Goal: Task Accomplishment & Management: Use online tool/utility

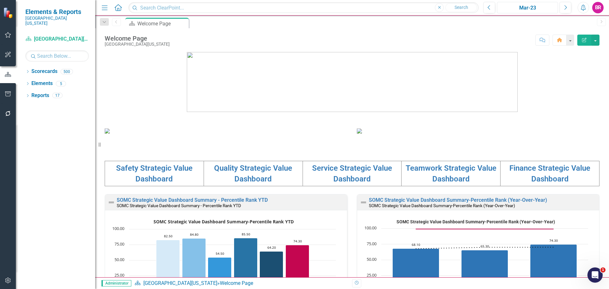
click at [519, 6] on div "Mar-23" at bounding box center [527, 8] width 56 height 8
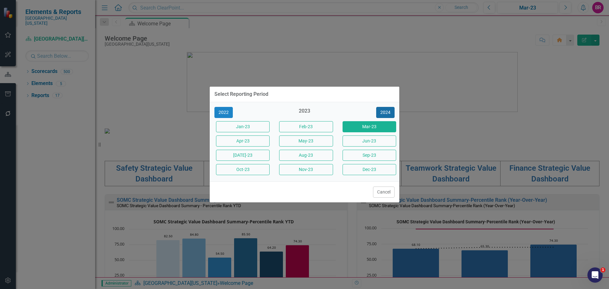
click at [388, 111] on button "2024" at bounding box center [385, 112] width 18 height 11
click at [388, 111] on button "2025" at bounding box center [385, 112] width 18 height 11
click at [373, 140] on button "Jun-25" at bounding box center [369, 140] width 54 height 11
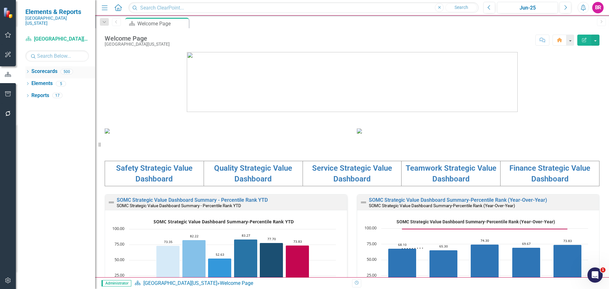
click at [28, 70] on div "Dropdown" at bounding box center [27, 72] width 4 height 5
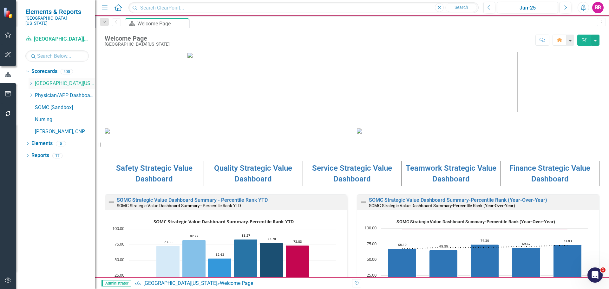
click at [29, 77] on div "Dropdown Scorecards 500 Dropdown Southern Ohio Medical Center Safety Quality Te…" at bounding box center [60, 102] width 70 height 72
click at [30, 81] on icon "Dropdown" at bounding box center [31, 83] width 5 height 4
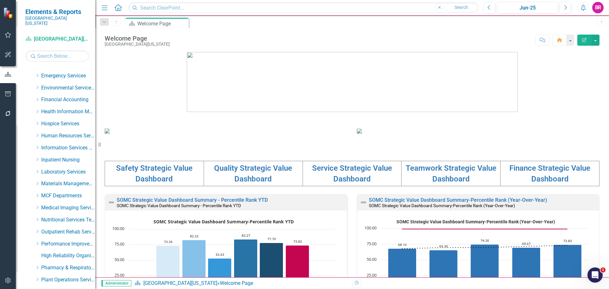
scroll to position [127, 0]
click at [34, 156] on div "Dropdown Laboratory Services" at bounding box center [62, 162] width 67 height 12
click at [38, 158] on icon "Dropdown" at bounding box center [37, 160] width 5 height 4
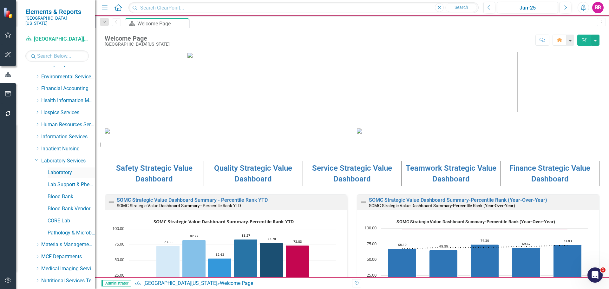
click at [58, 169] on link "Laboratory" at bounding box center [72, 172] width 48 height 7
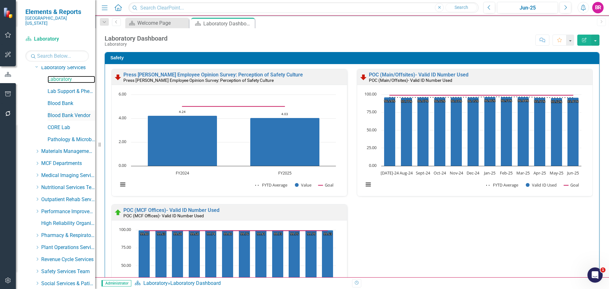
scroll to position [324, 0]
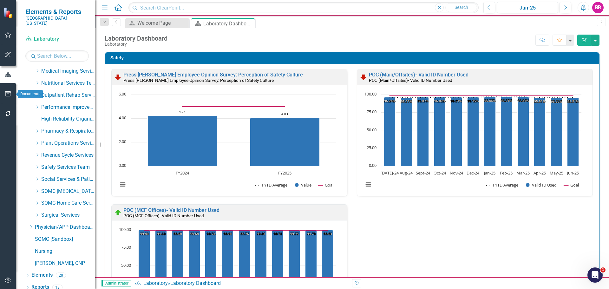
click at [8, 94] on icon "button" at bounding box center [8, 93] width 6 height 5
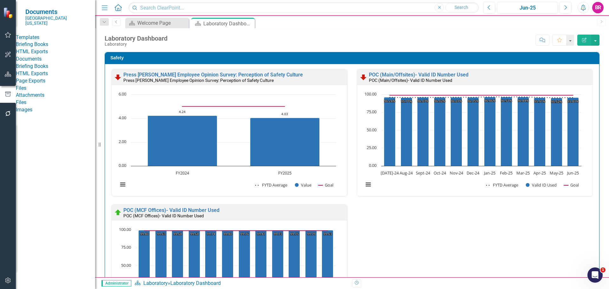
click at [42, 45] on link "Briefing Books" at bounding box center [55, 44] width 79 height 7
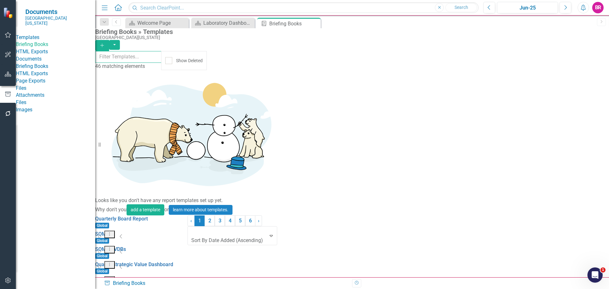
click at [161, 58] on input "text" at bounding box center [128, 57] width 66 height 12
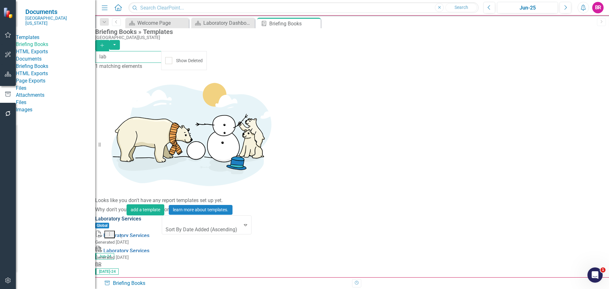
type input "lab"
click at [141, 216] on link "Laboratory Services" at bounding box center [118, 219] width 46 height 6
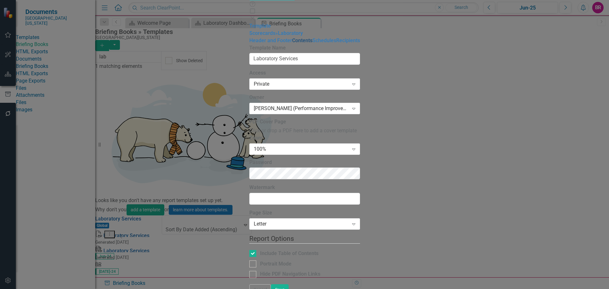
type input "Laboratory Services"
checkbox input "true"
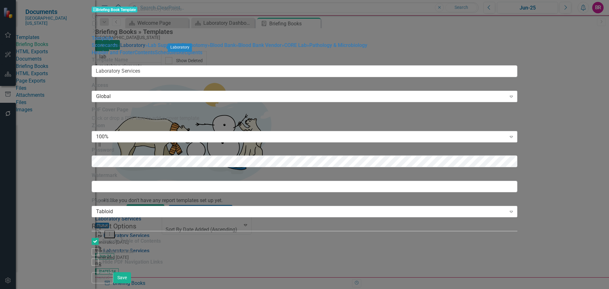
click at [118, 48] on link "» Laboratory" at bounding box center [132, 45] width 28 height 6
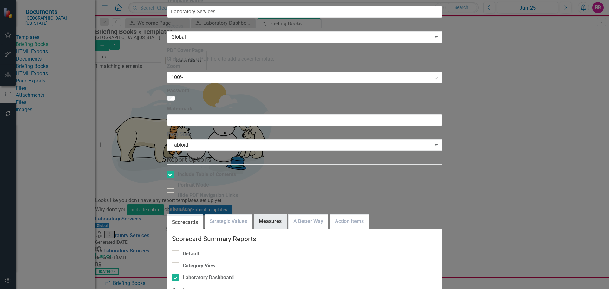
click at [279, 215] on link "Measures" at bounding box center [270, 222] width 32 height 14
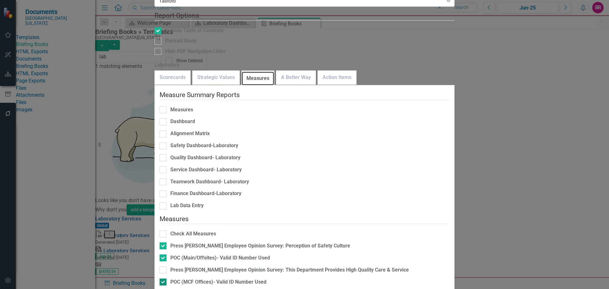
scroll to position [95, 0]
click at [313, 266] on div "Press [PERSON_NAME] Employee Opinion Survey: This Department Provides High Qual…" at bounding box center [289, 269] width 238 height 7
click at [164, 266] on input "Press [PERSON_NAME] Employee Opinion Survey: This Department Provides High Qual…" at bounding box center [161, 268] width 4 height 4
checkbox input "true"
click at [330, 288] on div "Press [PERSON_NAME] Employee Opinion Survey: This Organization Provides High Qu…" at bounding box center [290, 293] width 241 height 7
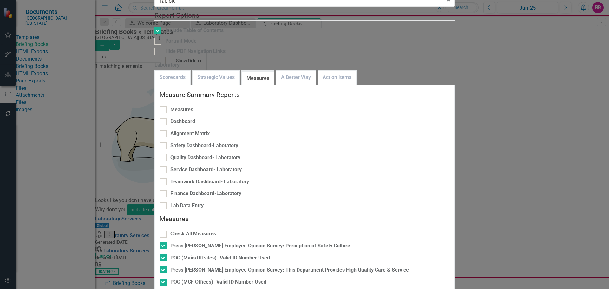
click at [164, 288] on input "Press [PERSON_NAME] Employee Opinion Survey: This Organization Provides High Qu…" at bounding box center [161, 292] width 4 height 4
checkbox input "false"
click at [315, 71] on link "A Better Way" at bounding box center [295, 78] width 39 height 14
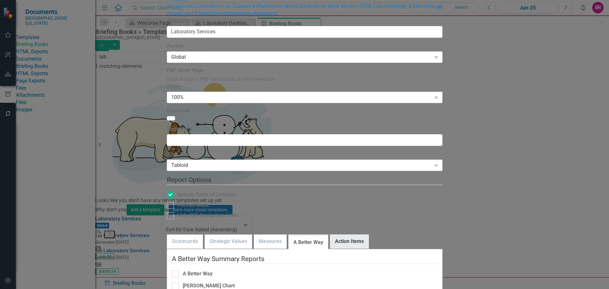
click at [354, 235] on link "Action Items" at bounding box center [349, 242] width 38 height 14
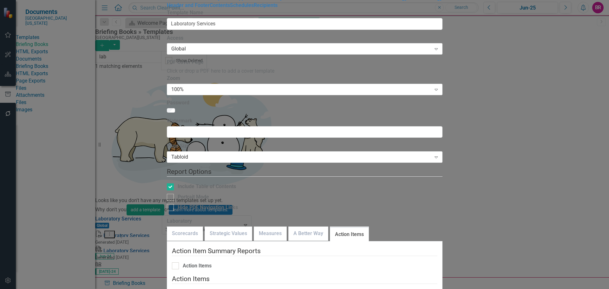
checkbox input "true"
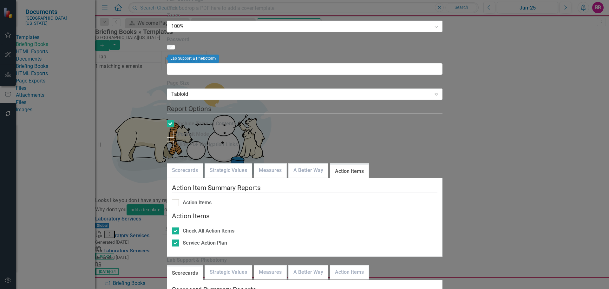
checkbox input "false"
click at [233, 265] on link "Strategic Values" at bounding box center [228, 272] width 47 height 14
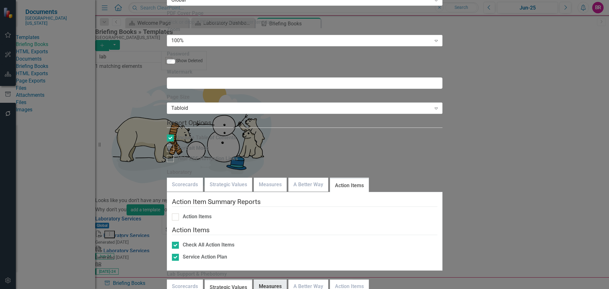
click at [278, 280] on link "Measures" at bounding box center [270, 287] width 32 height 14
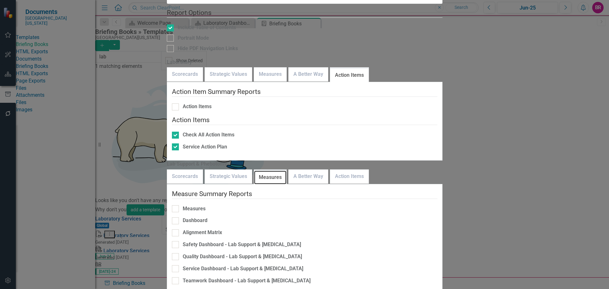
scroll to position [43, 0]
checkbox input "true"
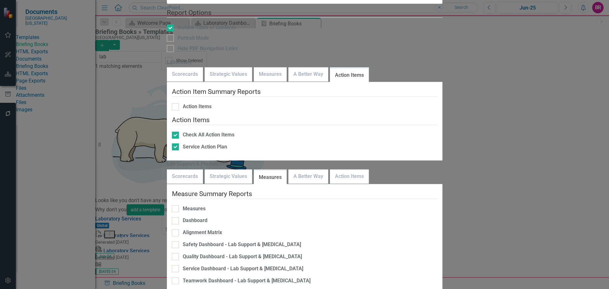
checkbox input "false"
click at [316, 170] on link "A Better Way" at bounding box center [307, 177] width 39 height 14
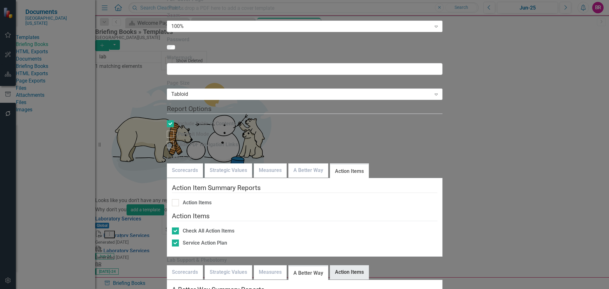
click at [368, 265] on link "Action Items" at bounding box center [349, 272] width 38 height 14
click at [278, 265] on link "Measures" at bounding box center [270, 272] width 32 height 14
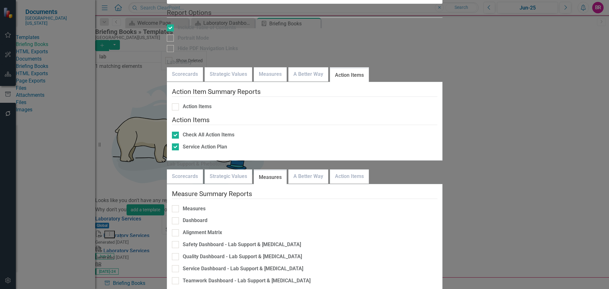
checkbox input "false"
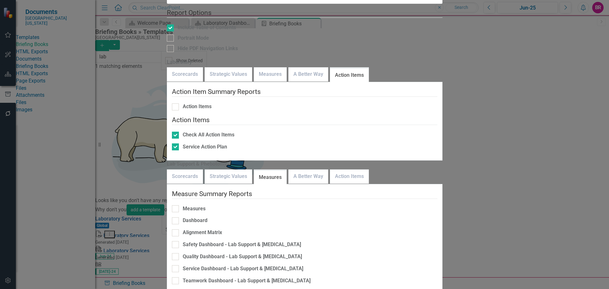
checkbox input "false"
click at [368, 170] on link "Action Items" at bounding box center [349, 177] width 38 height 14
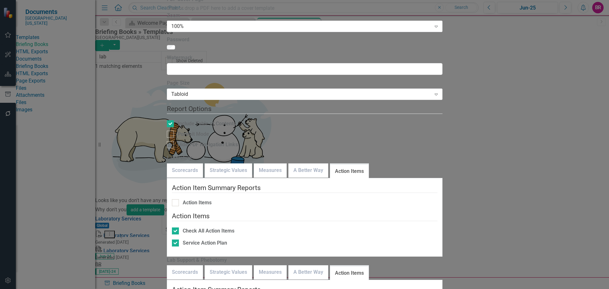
checkbox input "true"
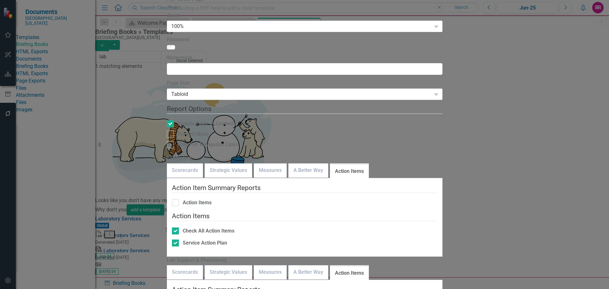
checkbox input "true"
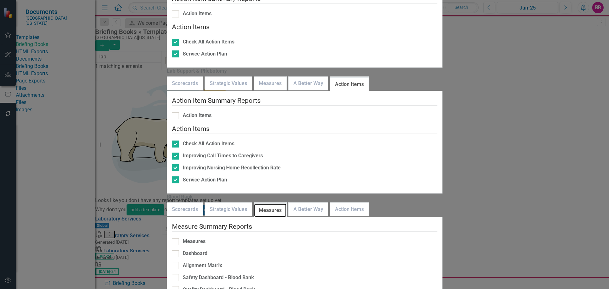
scroll to position [95, 0]
checkbox input "true"
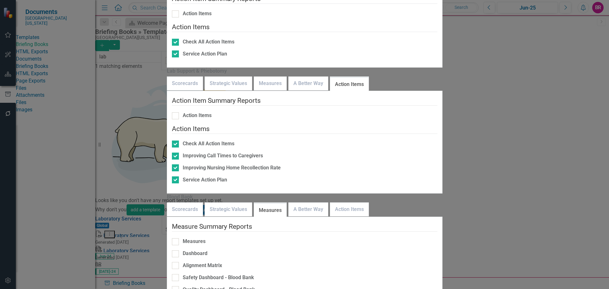
checkbox input "false"
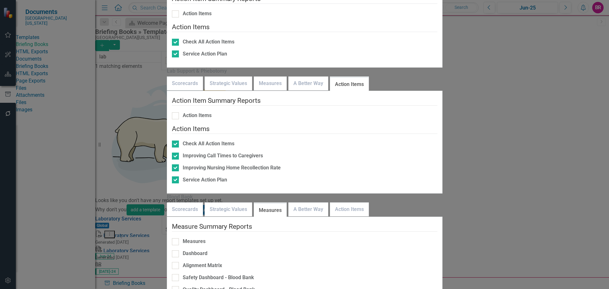
checkbox input "false"
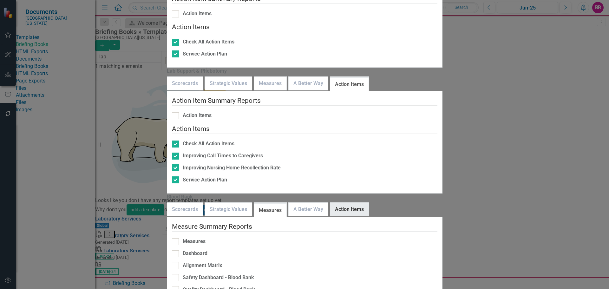
click at [357, 203] on link "Action Items" at bounding box center [349, 210] width 38 height 14
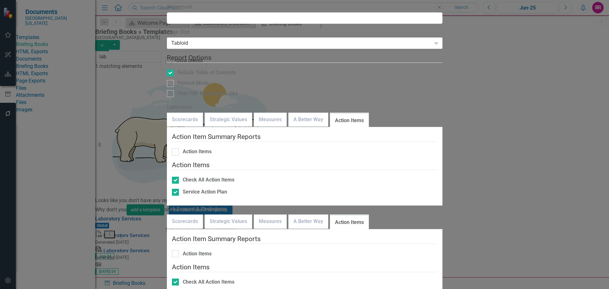
checkbox input "true"
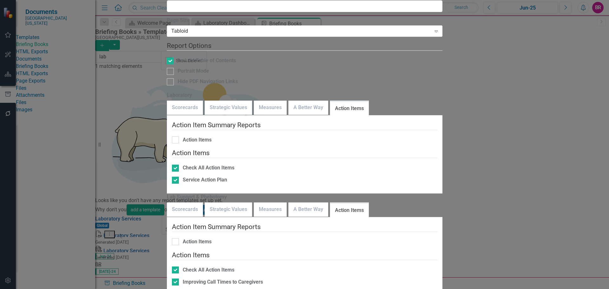
checkbox input "false"
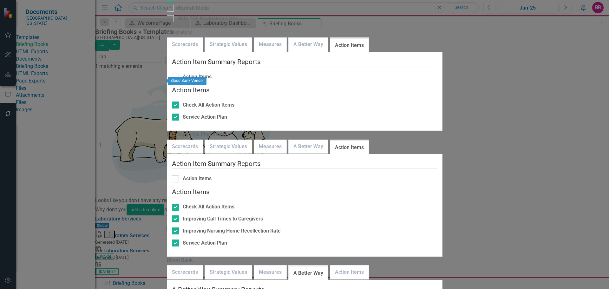
checkbox input "false"
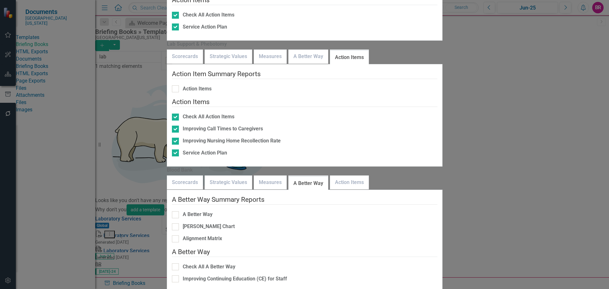
scroll to position [32, 0]
checkbox input "true"
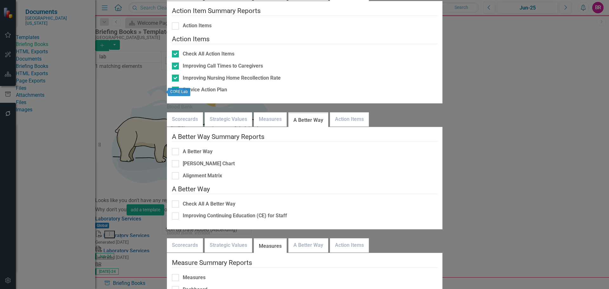
checkbox input "true"
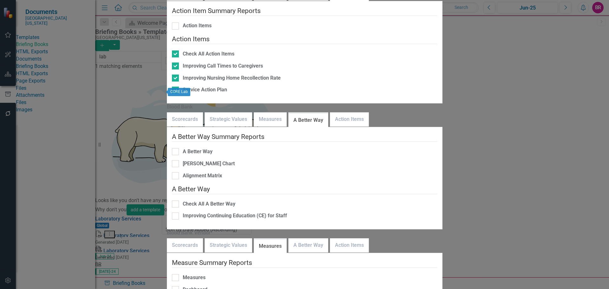
checkbox input "true"
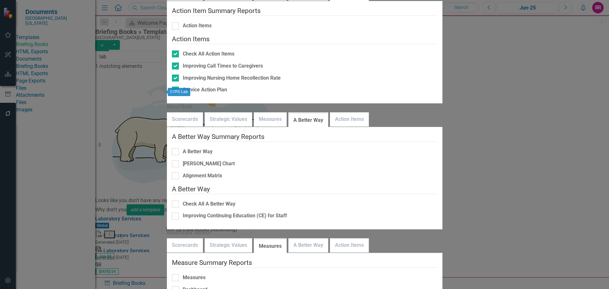
checkbox input "true"
checkbox input "false"
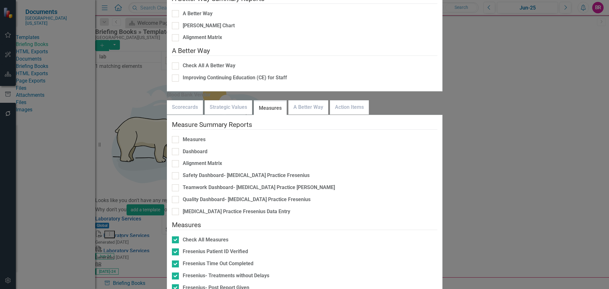
scroll to position [0, 0]
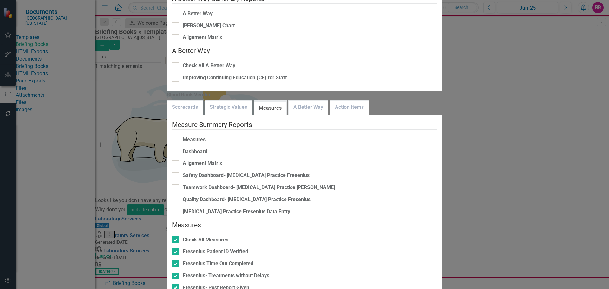
checkbox input "true"
checkbox input "false"
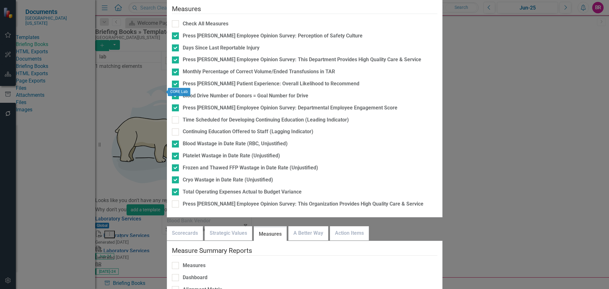
checkbox input "true"
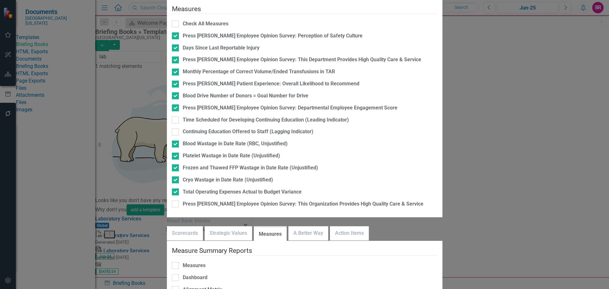
checkbox input "false"
checkbox input "true"
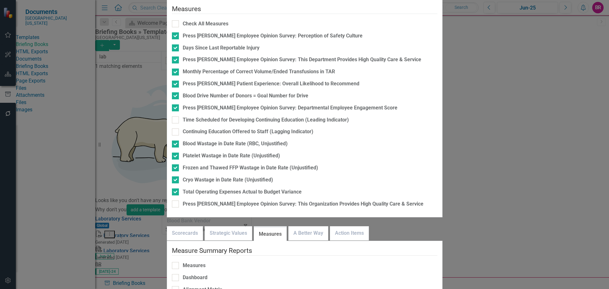
checkbox input "false"
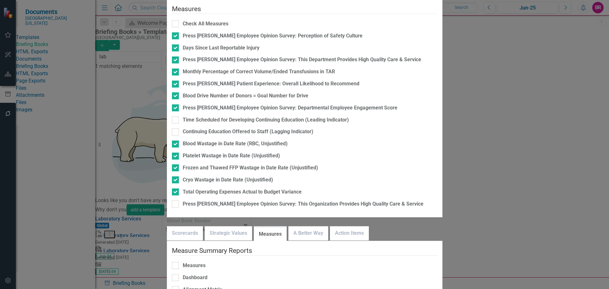
checkbox input "true"
checkbox input "false"
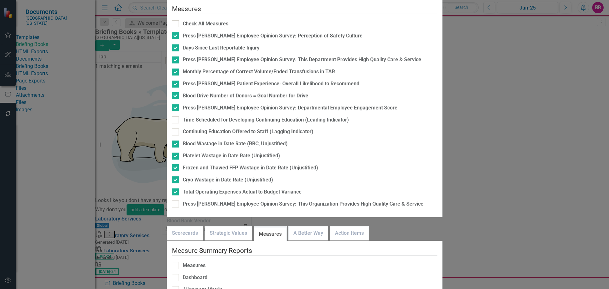
checkbox input "true"
checkbox input "false"
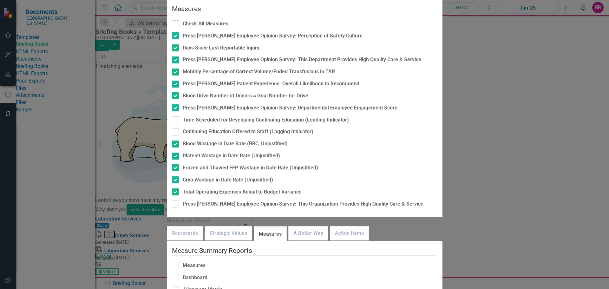
checkbox input "false"
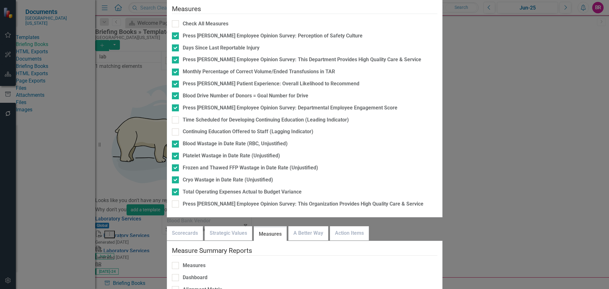
checkbox input "false"
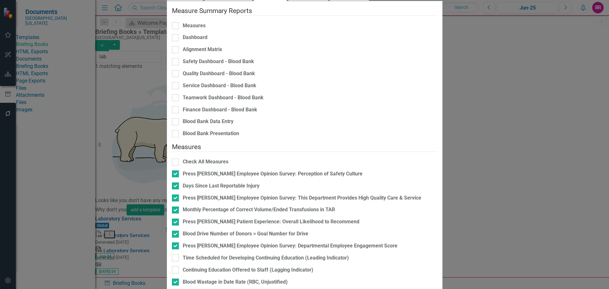
checkbox input "false"
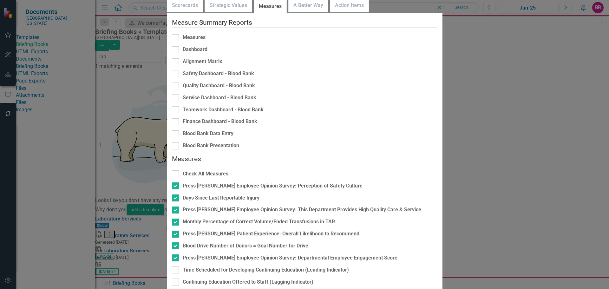
checkbox input "true"
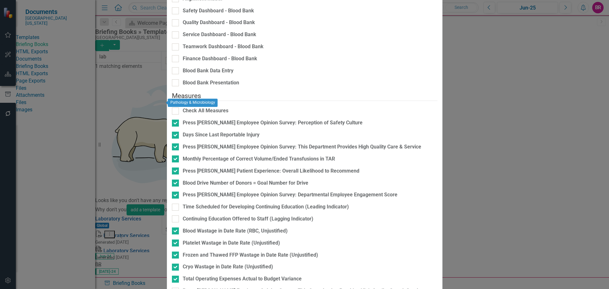
checkbox input "false"
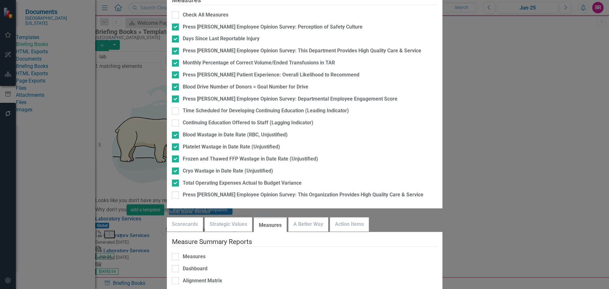
scroll to position [43, 0]
checkbox input "true"
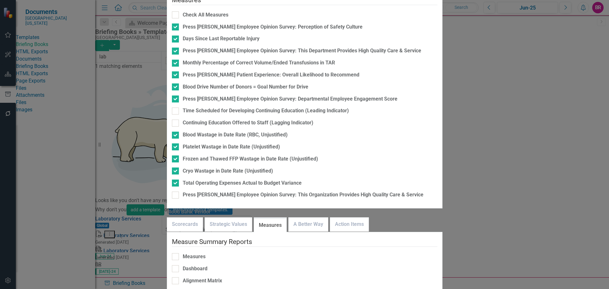
checkbox input "false"
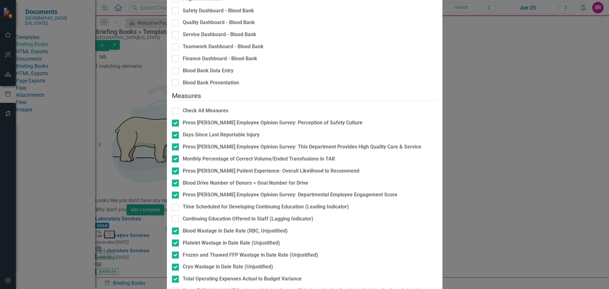
checkbox input "false"
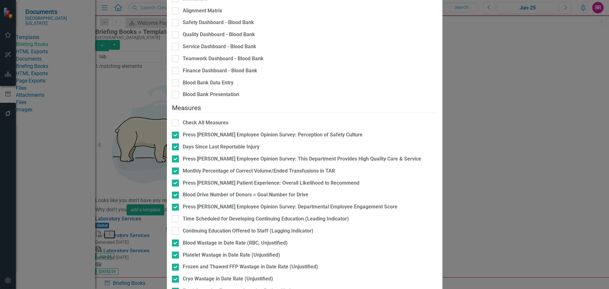
checkbox input "true"
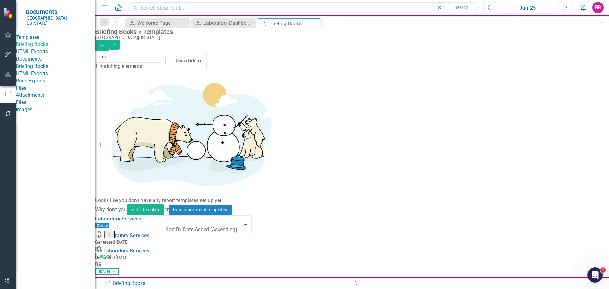
click at [102, 235] on icon "Start" at bounding box center [99, 237] width 5 height 4
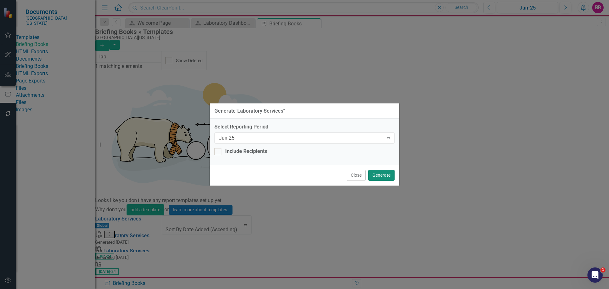
click at [388, 174] on button "Generate" at bounding box center [381, 175] width 26 height 11
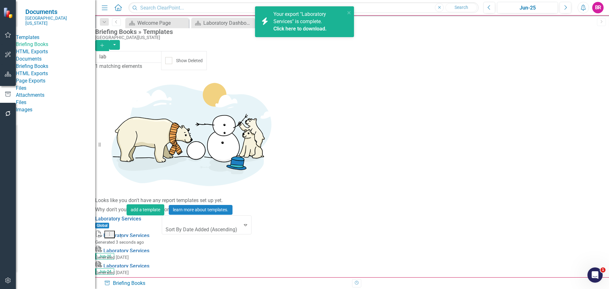
click at [303, 31] on link "Click here to download." at bounding box center [299, 29] width 53 height 6
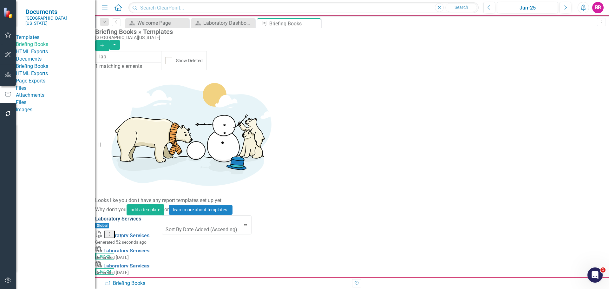
click at [132, 216] on link "Laboratory Services" at bounding box center [118, 219] width 46 height 6
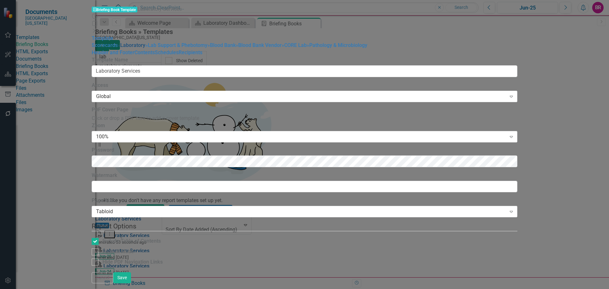
click at [118, 45] on link "» Laboratory" at bounding box center [132, 45] width 28 height 6
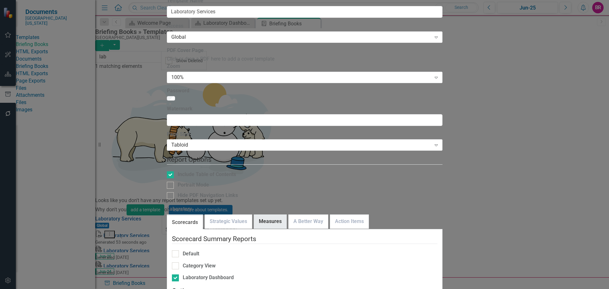
click at [286, 215] on link "Measures" at bounding box center [270, 222] width 32 height 14
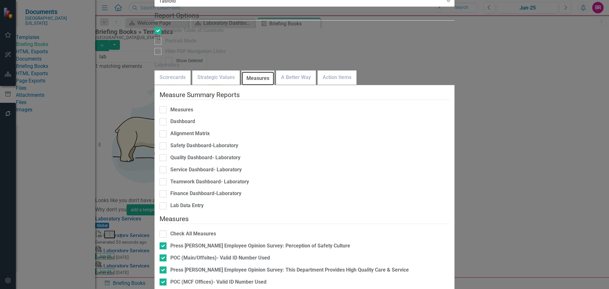
scroll to position [126, 0]
checkbox input "false"
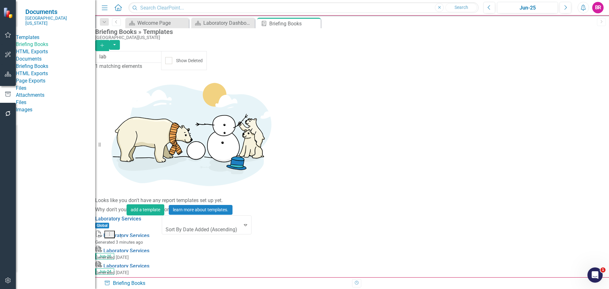
click at [162, 230] on div "Start Dropdown Menu Collapse" at bounding box center [128, 235] width 67 height 10
click at [104, 233] on button "Start" at bounding box center [99, 237] width 9 height 8
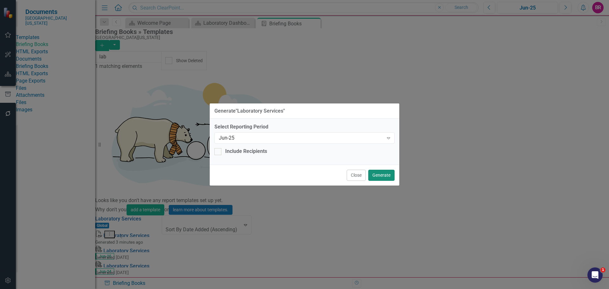
click at [383, 174] on button "Generate" at bounding box center [381, 175] width 26 height 11
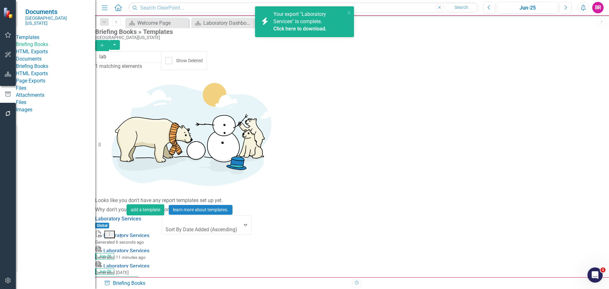
click at [318, 29] on link "Click here to download." at bounding box center [299, 29] width 53 height 6
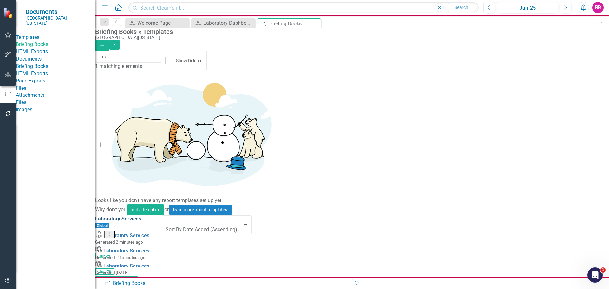
click at [141, 216] on link "Laboratory Services" at bounding box center [118, 219] width 46 height 6
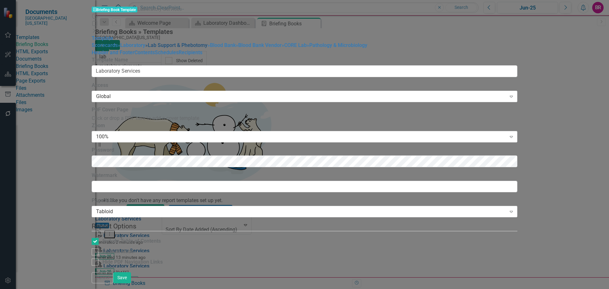
click at [145, 48] on link "» Lab Support & Phebotomy" at bounding box center [176, 45] width 62 height 6
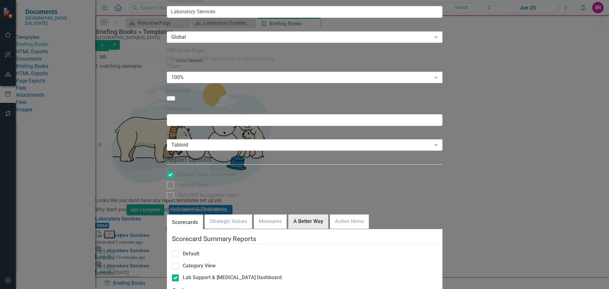
click at [307, 215] on link "A Better Way" at bounding box center [307, 222] width 39 height 14
checkbox input "false"
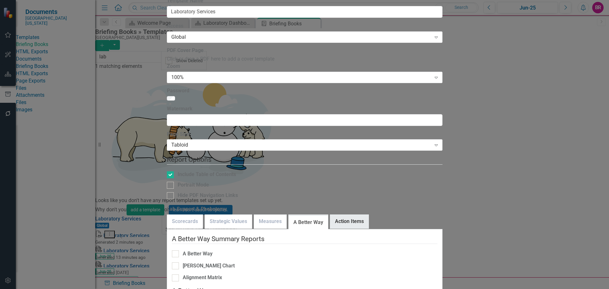
click at [368, 215] on link "Action Items" at bounding box center [349, 222] width 38 height 14
click at [307, 215] on link "A Better Way" at bounding box center [307, 222] width 39 height 14
click at [277, 215] on link "Measures" at bounding box center [270, 222] width 32 height 14
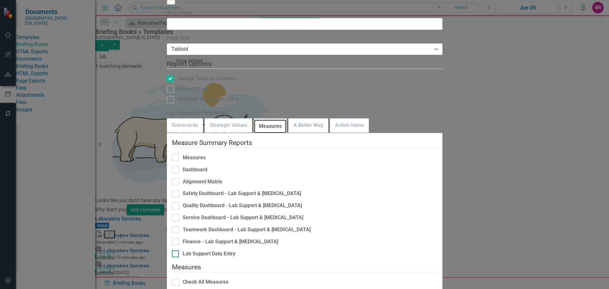
scroll to position [43, 0]
drag, startPoint x: 591, startPoint y: 281, endPoint x: 583, endPoint y: 271, distance: 12.7
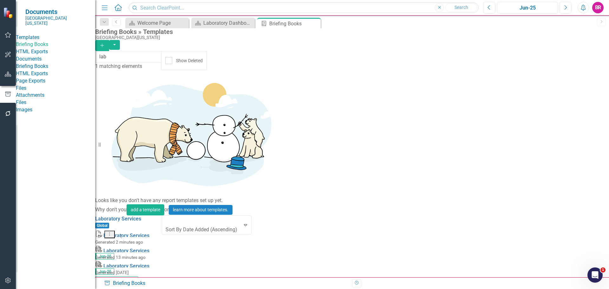
click at [104, 233] on button "Start" at bounding box center [99, 237] width 9 height 8
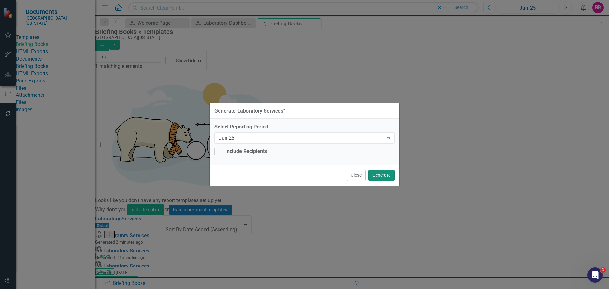
click at [382, 170] on button "Generate" at bounding box center [381, 175] width 26 height 11
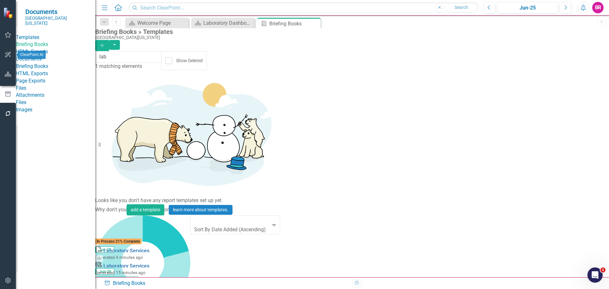
drag, startPoint x: 8, startPoint y: 77, endPoint x: 108, endPoint y: 72, distance: 100.6
click at [8, 77] on button "button" at bounding box center [8, 74] width 14 height 13
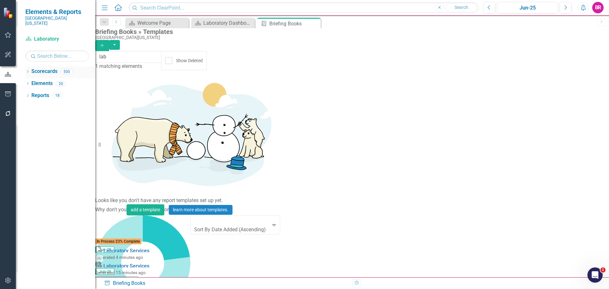
drag, startPoint x: 26, startPoint y: 66, endPoint x: 35, endPoint y: 66, distance: 9.5
click at [26, 70] on icon "Dropdown" at bounding box center [27, 71] width 4 height 3
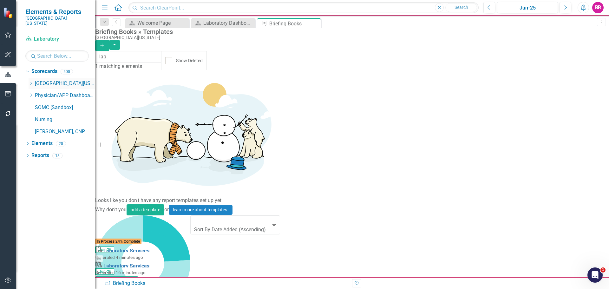
click at [30, 81] on icon "Dropdown" at bounding box center [31, 83] width 5 height 4
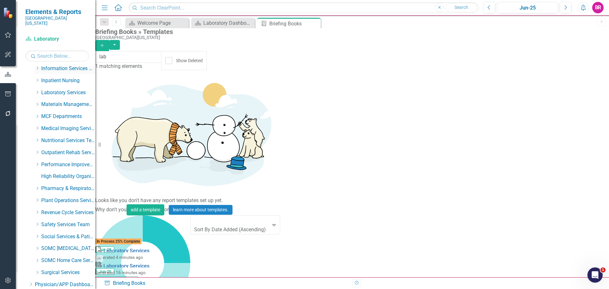
scroll to position [158, 0]
click at [38, 127] on icon "Dropdown" at bounding box center [37, 129] width 5 height 4
click at [76, 173] on link "Blood Bank Vendor" at bounding box center [72, 176] width 48 height 7
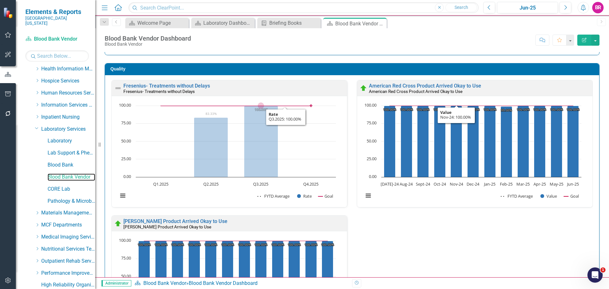
scroll to position [571, 0]
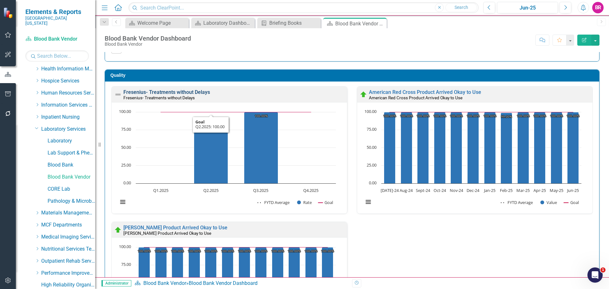
click at [173, 92] on link "Fresenius- Treatments without Delays" at bounding box center [166, 92] width 87 height 6
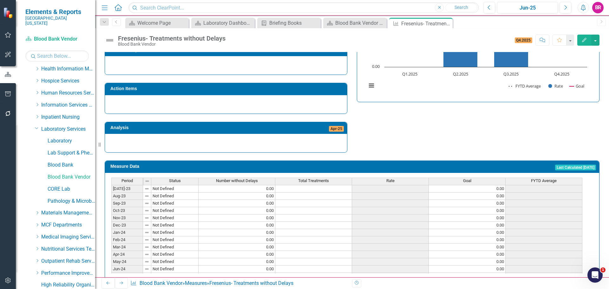
scroll to position [58, 0]
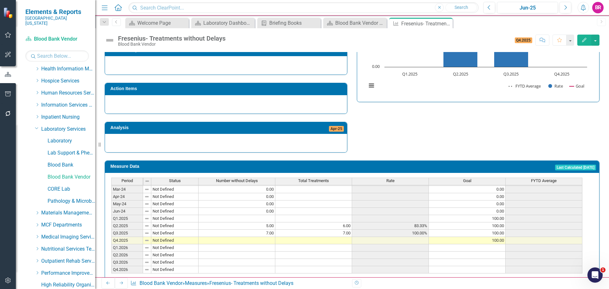
click at [256, 237] on td at bounding box center [236, 240] width 77 height 7
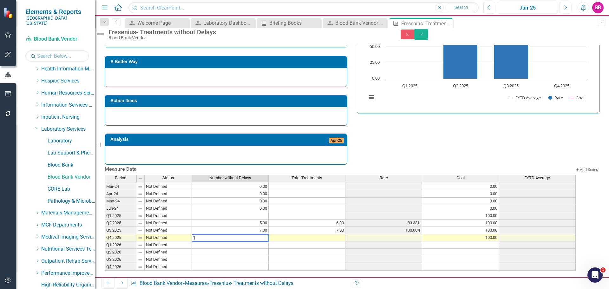
type textarea "11"
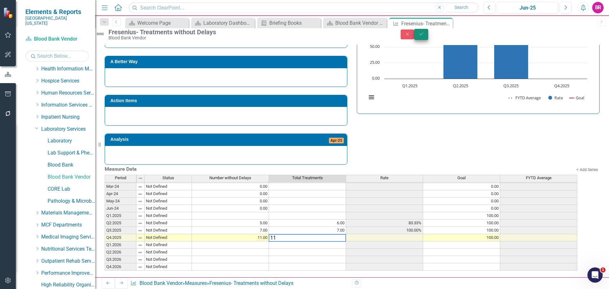
type textarea "11"
click at [428, 36] on button "Save" at bounding box center [421, 34] width 14 height 11
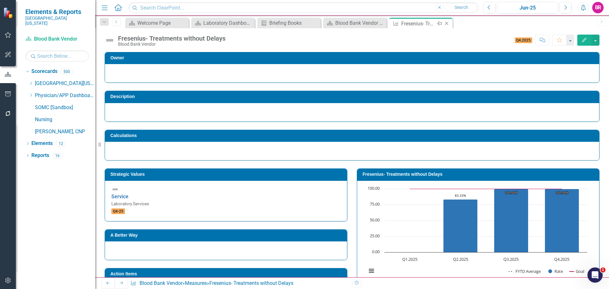
click at [445, 25] on icon at bounding box center [446, 23] width 3 height 3
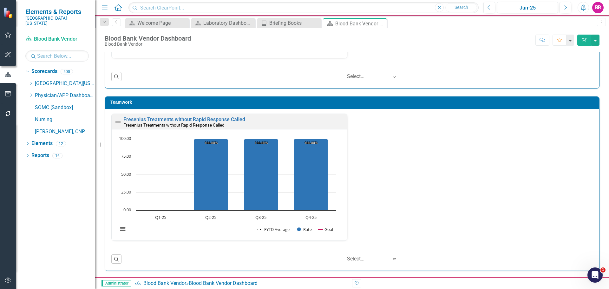
scroll to position [0, 0]
drag, startPoint x: 281, startPoint y: 26, endPoint x: 203, endPoint y: 20, distance: 77.9
click at [281, 26] on div "Briefing Books" at bounding box center [294, 23] width 50 height 8
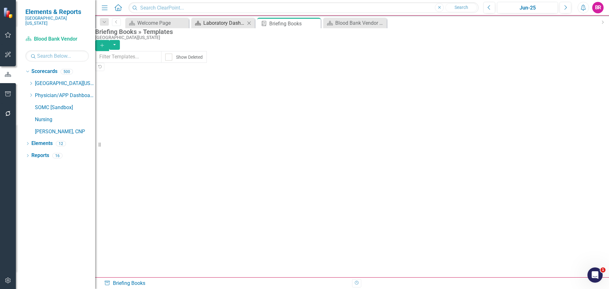
click at [203, 20] on div "Laboratory Dashboard" at bounding box center [224, 23] width 42 height 8
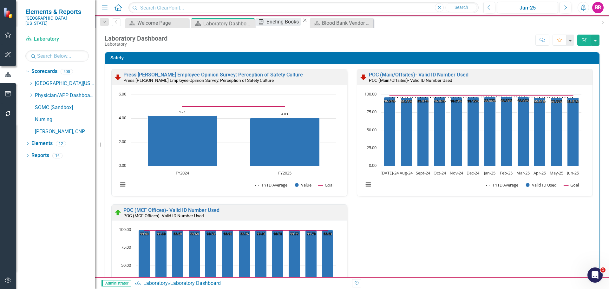
click at [287, 19] on div "Briefing Books" at bounding box center [283, 22] width 34 height 8
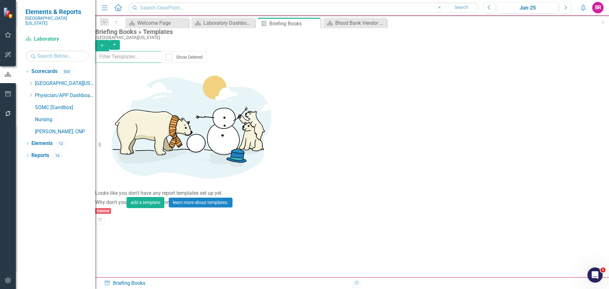
click at [146, 59] on input "text" at bounding box center [128, 57] width 66 height 12
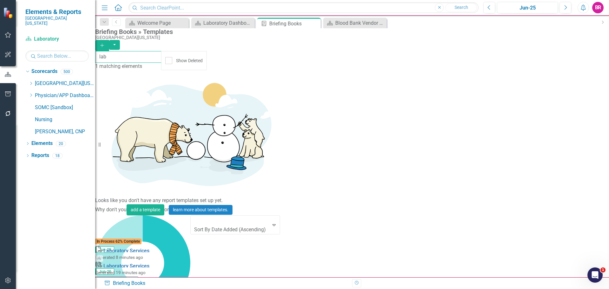
type input "lab"
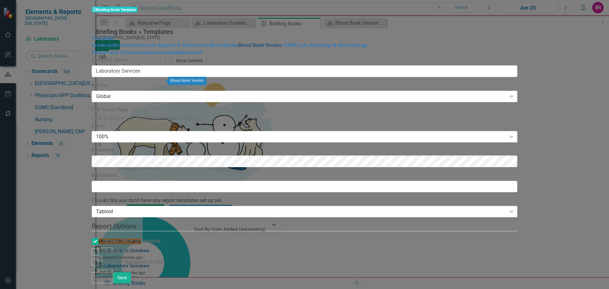
click at [236, 48] on link "» Blood Bank Vendor" at bounding box center [259, 45] width 46 height 6
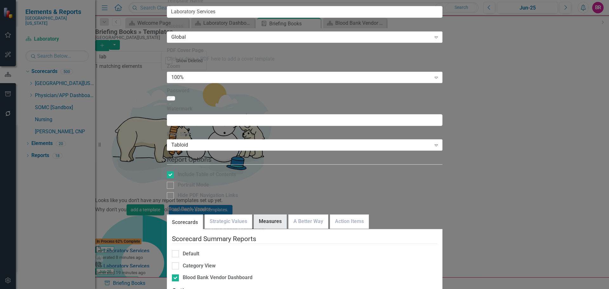
click at [270, 215] on link "Measures" at bounding box center [270, 222] width 32 height 14
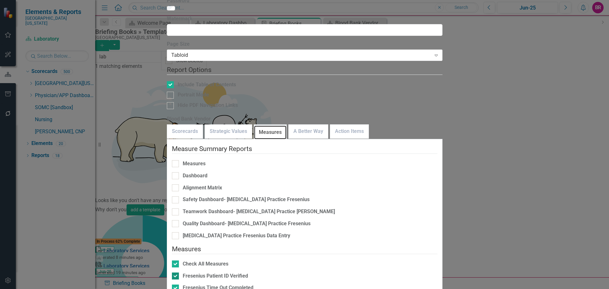
scroll to position [32, 0]
checkbox input "false"
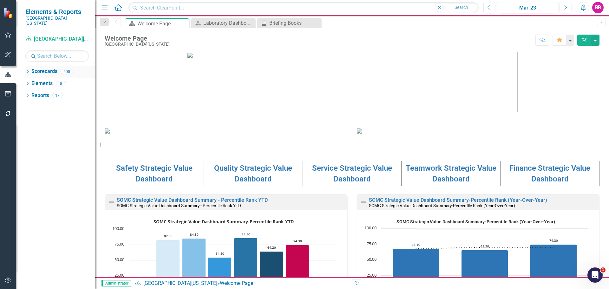
click at [27, 70] on icon "Dropdown" at bounding box center [27, 71] width 4 height 3
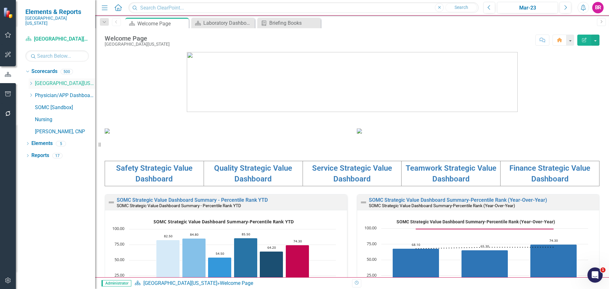
click at [33, 81] on icon "Dropdown" at bounding box center [31, 83] width 5 height 4
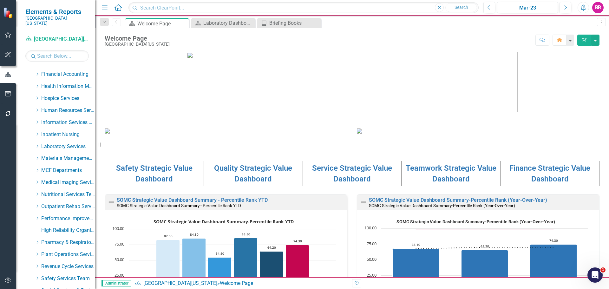
scroll to position [158, 0]
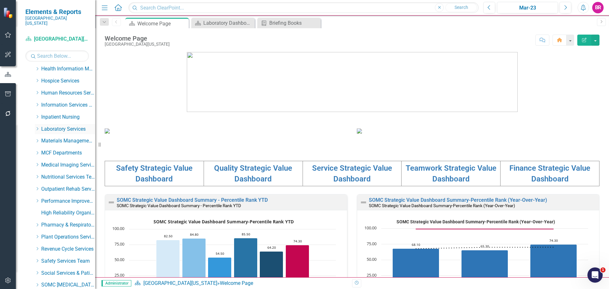
click at [37, 127] on icon "Dropdown" at bounding box center [37, 129] width 5 height 4
click at [76, 149] on link "Lab Support & Phebotomy" at bounding box center [72, 152] width 48 height 7
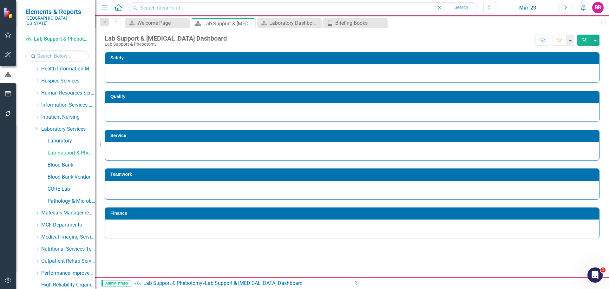
click at [541, 10] on div "Mar-23" at bounding box center [527, 8] width 56 height 8
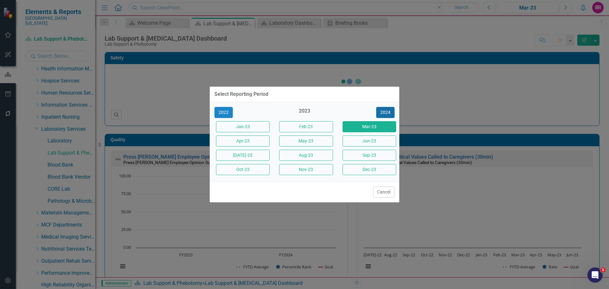
click at [386, 114] on button "2024" at bounding box center [385, 112] width 18 height 11
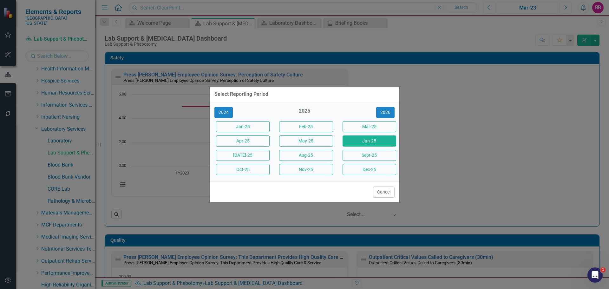
click at [378, 141] on button "Jun-25" at bounding box center [369, 140] width 54 height 11
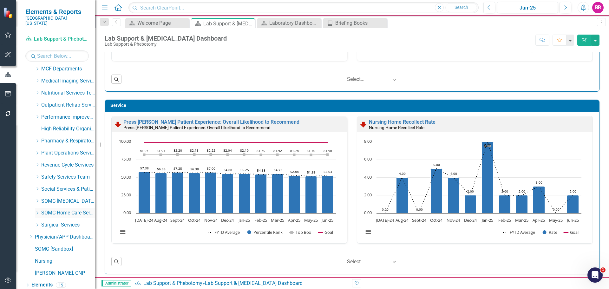
scroll to position [324, 0]
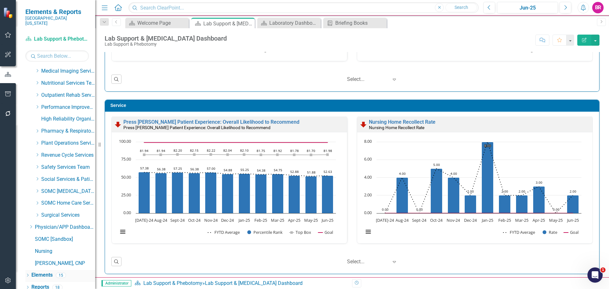
click at [40, 271] on link "Elements" at bounding box center [41, 274] width 21 height 7
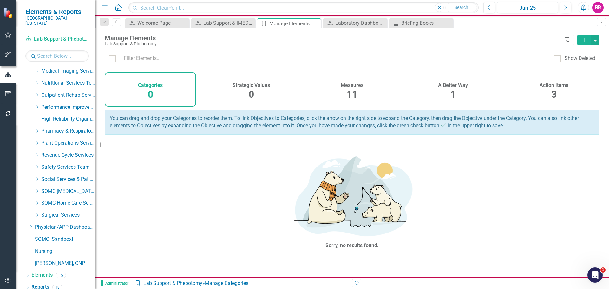
click at [557, 95] on div "Action Items 3" at bounding box center [553, 89] width 91 height 34
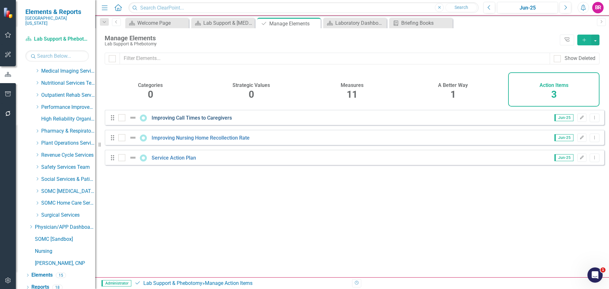
click at [199, 121] on link "Improving Call Times to Caregivers" at bounding box center [192, 118] width 80 height 6
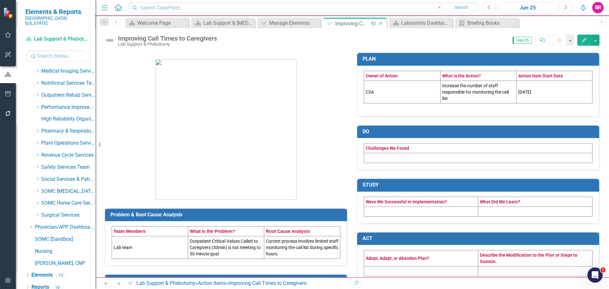
click at [381, 23] on icon "Close" at bounding box center [380, 23] width 6 height 5
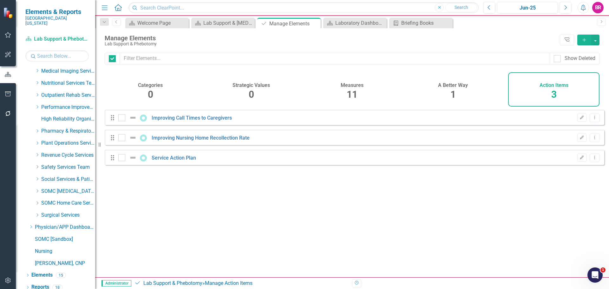
checkbox input "false"
click at [166, 141] on link "Improving Nursing Home Recollection Rate" at bounding box center [201, 138] width 98 height 6
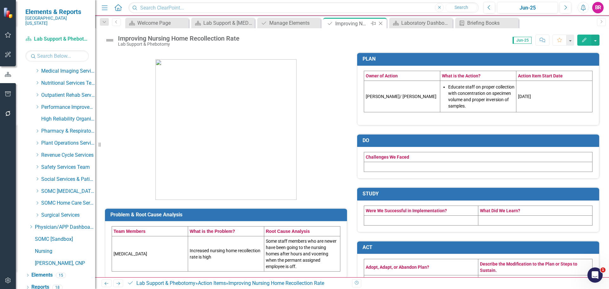
click at [378, 23] on icon "Close" at bounding box center [380, 23] width 6 height 5
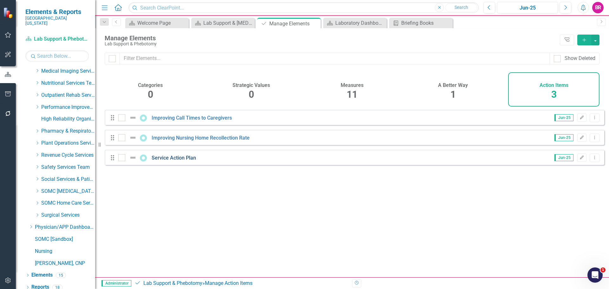
click at [178, 161] on link "Service Action Plan" at bounding box center [174, 158] width 44 height 6
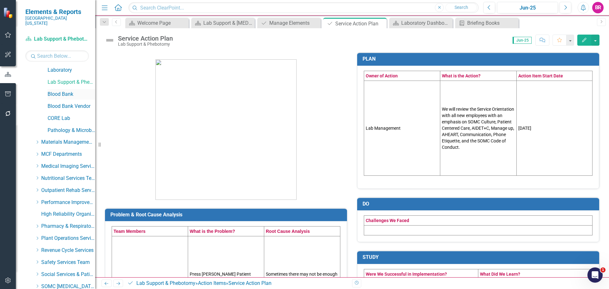
scroll to position [197, 0]
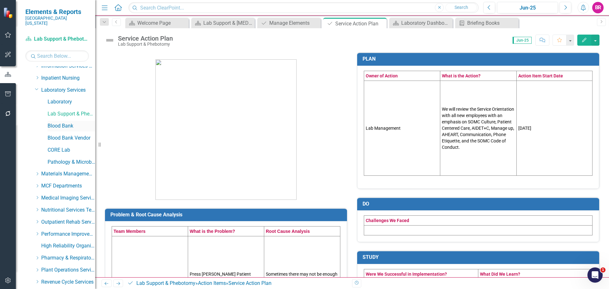
click at [62, 122] on link "Blood Bank" at bounding box center [72, 125] width 48 height 7
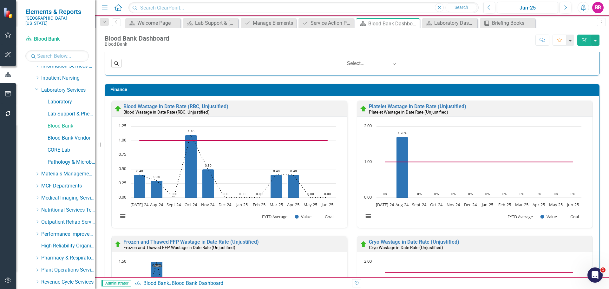
scroll to position [0, 0]
click at [66, 136] on link "Blood Bank Vendor" at bounding box center [72, 137] width 48 height 7
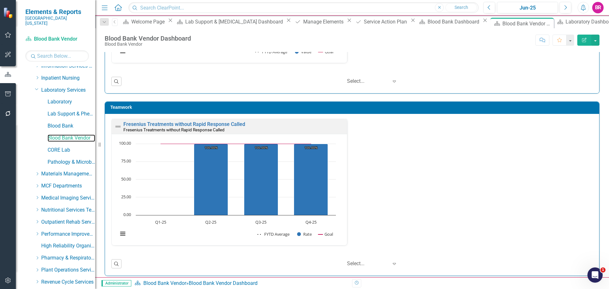
scroll to position [861, 0]
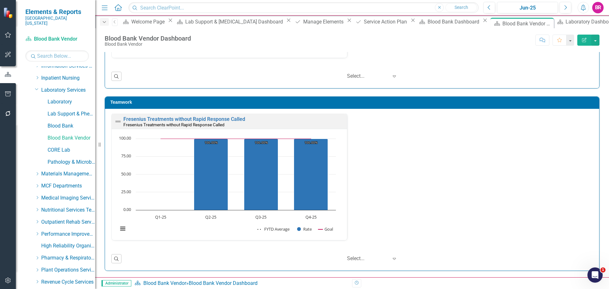
click at [105, 22] on icon "button" at bounding box center [104, 22] width 3 height 2
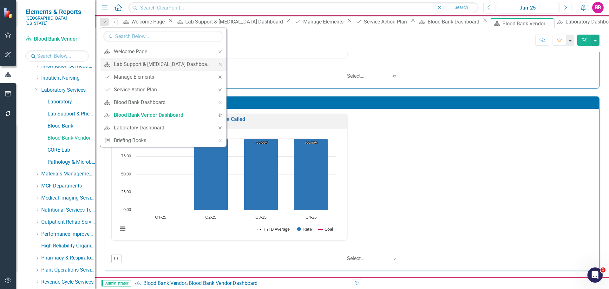
click at [217, 66] on icon "Close" at bounding box center [220, 64] width 6 height 4
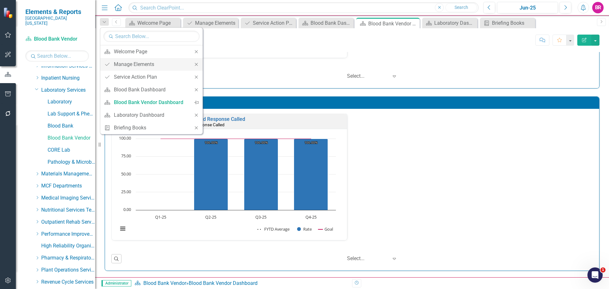
click at [198, 62] on icon "Close" at bounding box center [196, 64] width 6 height 4
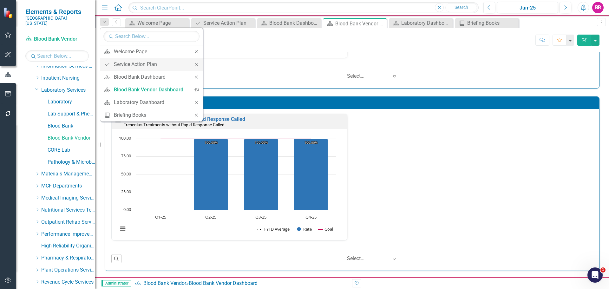
click at [196, 65] on icon "Close" at bounding box center [196, 64] width 6 height 4
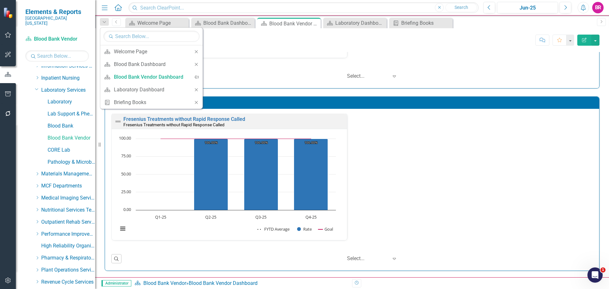
click at [196, 65] on icon "Close" at bounding box center [196, 64] width 6 height 4
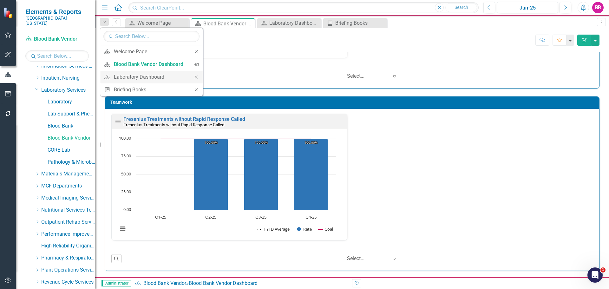
click at [200, 78] on div "Close" at bounding box center [196, 77] width 13 height 13
click at [198, 77] on icon "Close" at bounding box center [196, 77] width 6 height 4
click at [61, 146] on link "CORE Lab" at bounding box center [72, 149] width 48 height 7
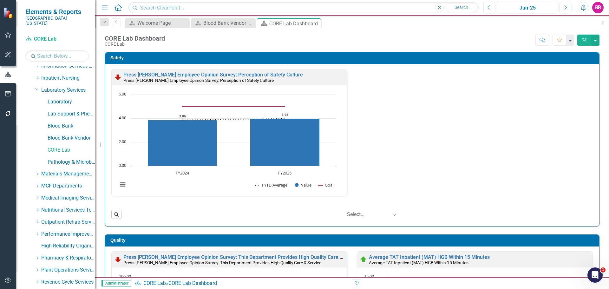
scroll to position [63, 0]
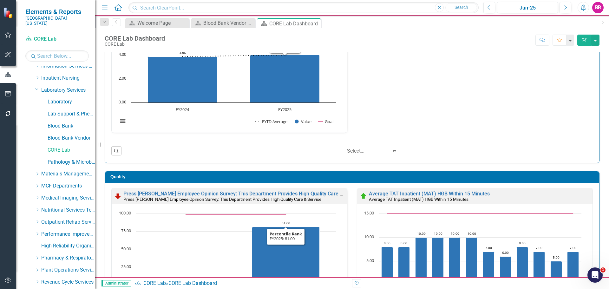
click at [433, 118] on div "Press Ganey Employee Opinion Survey: Perception of Safety Culture Press Ganey E…" at bounding box center [352, 72] width 491 height 135
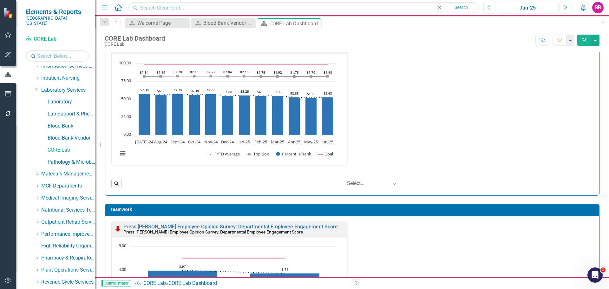
scroll to position [697, 0]
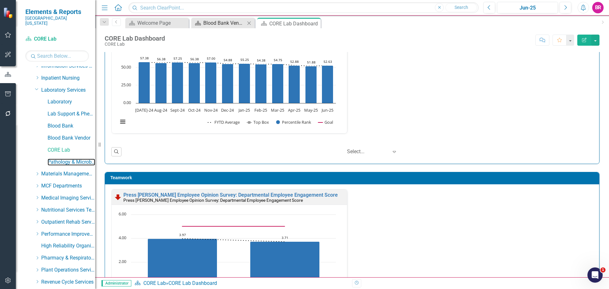
drag, startPoint x: 71, startPoint y: 158, endPoint x: 250, endPoint y: 24, distance: 224.0
click at [71, 158] on link "Pathology & Microbiology" at bounding box center [72, 161] width 48 height 7
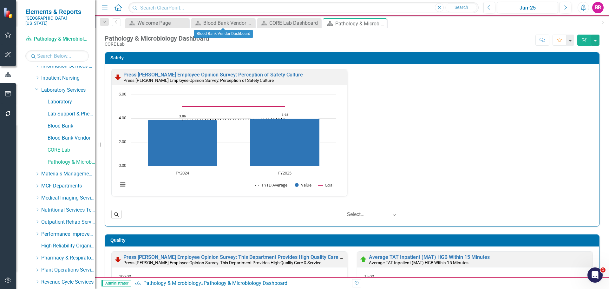
click at [451, 120] on div "Press Ganey Employee Opinion Survey: Perception of Safety Culture Press Ganey E…" at bounding box center [352, 136] width 491 height 135
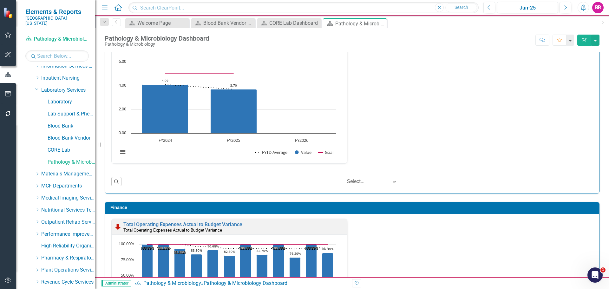
scroll to position [662, 0]
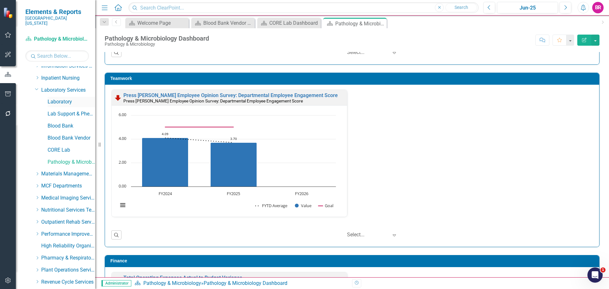
click at [62, 98] on link "Laboratory" at bounding box center [72, 101] width 48 height 7
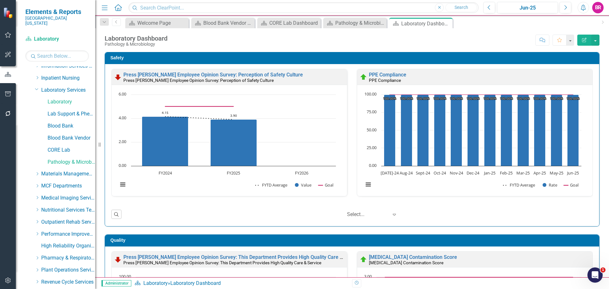
click at [320, 36] on div "Score: N/A Jun-25 Completed Comment Favorite Edit Report" at bounding box center [385, 40] width 429 height 11
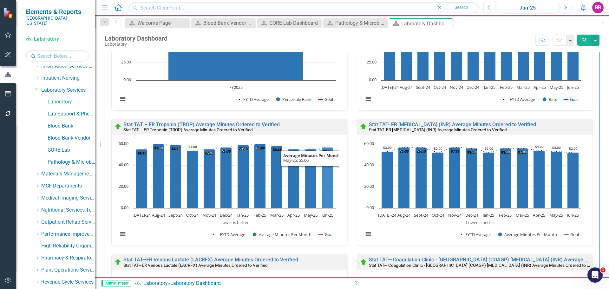
scroll to position [412, 0]
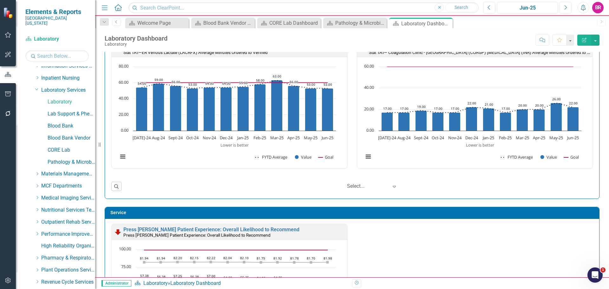
scroll to position [602, 0]
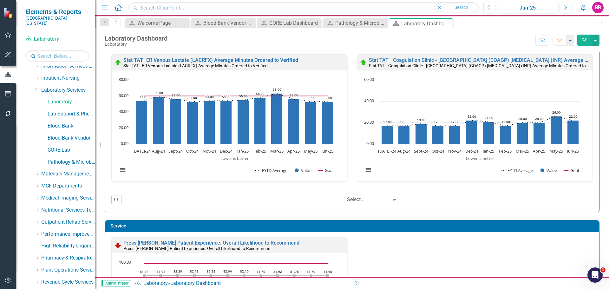
drag, startPoint x: 385, startPoint y: 191, endPoint x: 358, endPoint y: 193, distance: 27.4
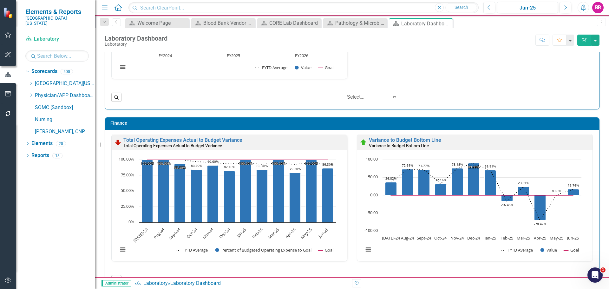
scroll to position [0, 0]
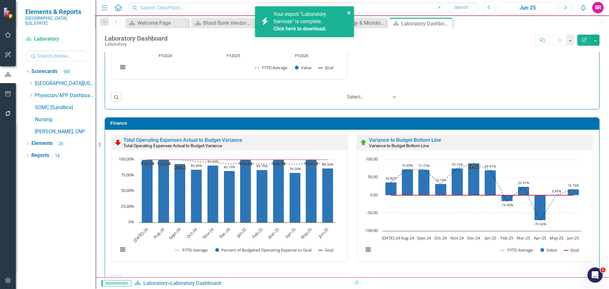
click at [349, 13] on icon "close" at bounding box center [348, 12] width 3 height 3
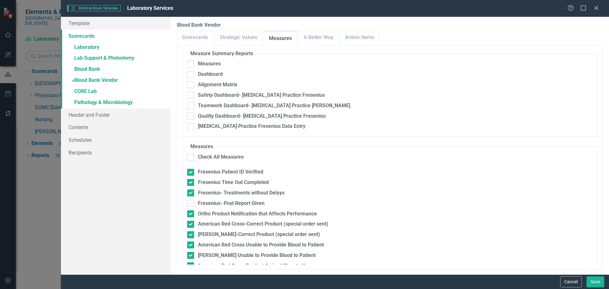
scroll to position [32, 0]
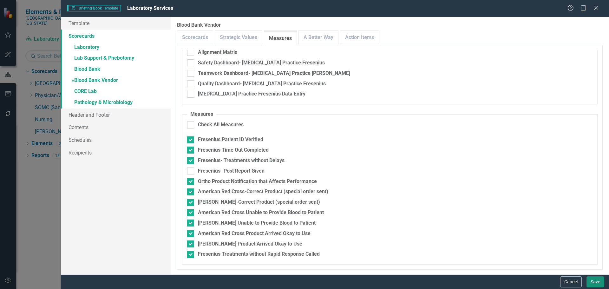
click at [598, 285] on button "Save" at bounding box center [595, 281] width 18 height 11
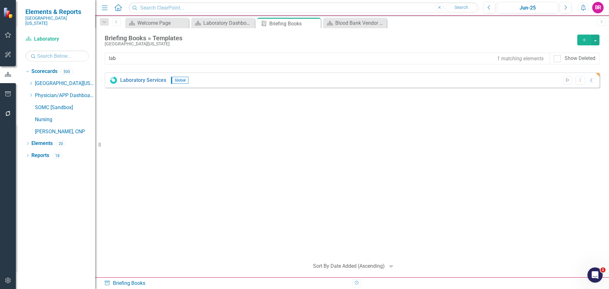
click at [568, 82] on icon "Start" at bounding box center [567, 80] width 5 height 4
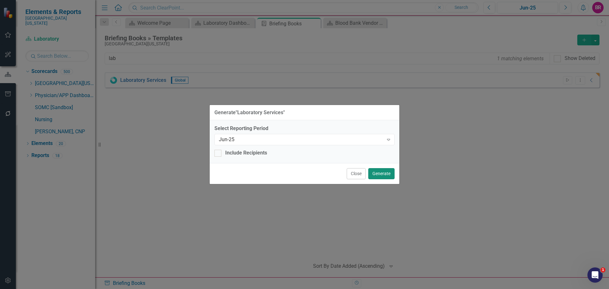
click at [385, 173] on button "Generate" at bounding box center [381, 173] width 26 height 11
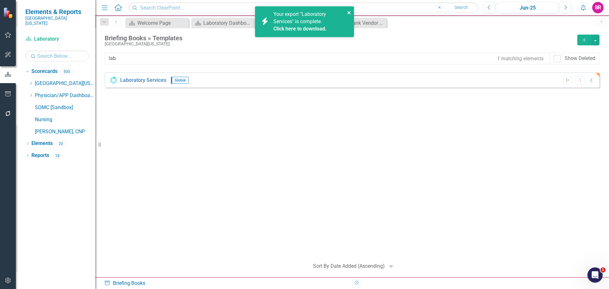
click at [347, 13] on icon "close" at bounding box center [349, 12] width 4 height 5
click at [404, 152] on div "Laboratory Services Global Start Dropdown Menu Collapse PDF Laboratory Services…" at bounding box center [352, 162] width 494 height 181
click at [317, 32] on div "Click here to download." at bounding box center [308, 28] width 70 height 7
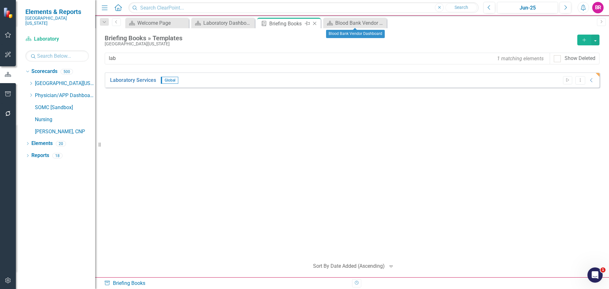
click at [315, 22] on icon "Close" at bounding box center [314, 23] width 6 height 5
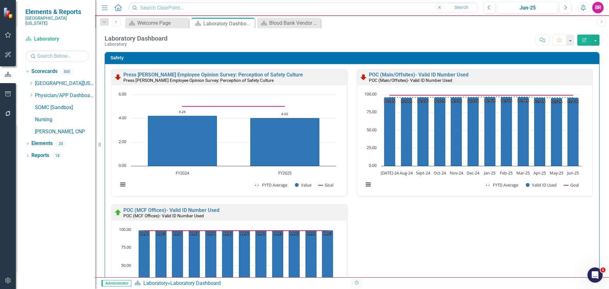
scroll to position [0, 0]
click at [381, 229] on div "Press Ganey Employee Opinion Survey: Perception of Safety Culture Press Ganey E…" at bounding box center [352, 203] width 491 height 270
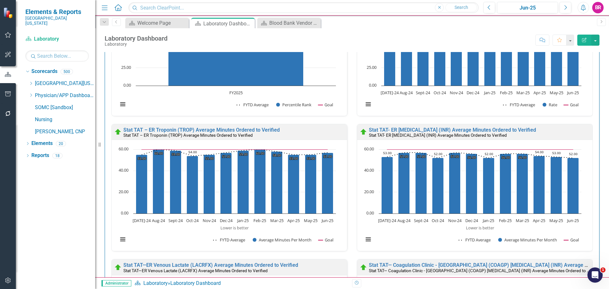
scroll to position [412, 0]
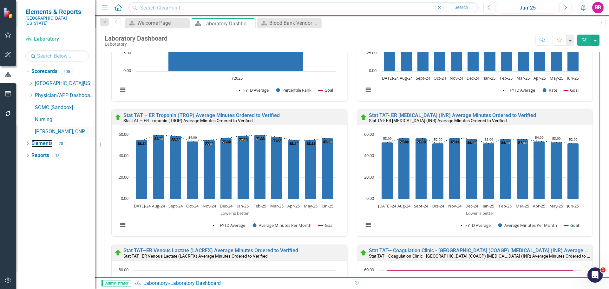
drag, startPoint x: 39, startPoint y: 139, endPoint x: 50, endPoint y: 128, distance: 15.5
click at [39, 140] on link "Elements" at bounding box center [41, 143] width 21 height 7
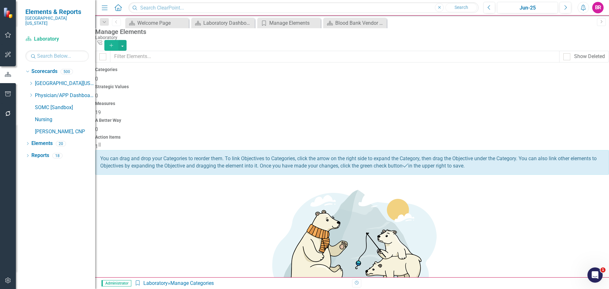
click at [346, 101] on div "Measures 19" at bounding box center [351, 108] width 513 height 15
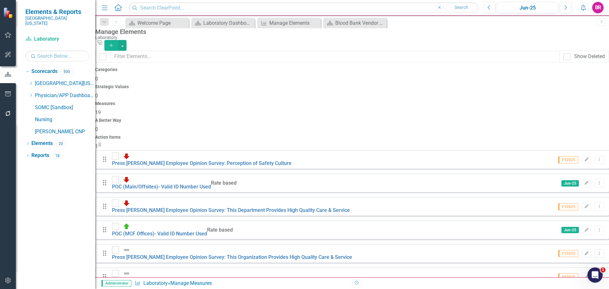
scroll to position [122, 0]
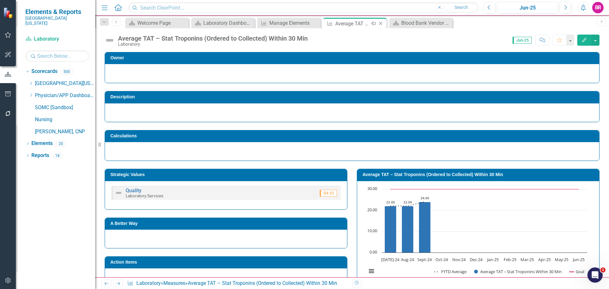
click at [375, 20] on icon "Pin" at bounding box center [373, 23] width 5 height 6
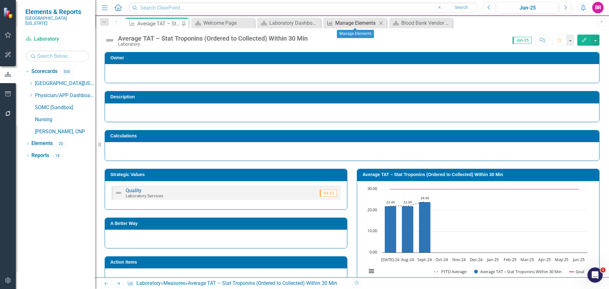
click at [336, 21] on div "Manage Elements" at bounding box center [356, 23] width 42 height 8
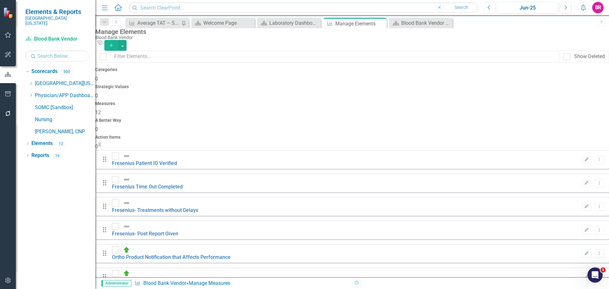
checkbox input "false"
click at [286, 21] on div "Laboratory Dashboard" at bounding box center [290, 23] width 42 height 8
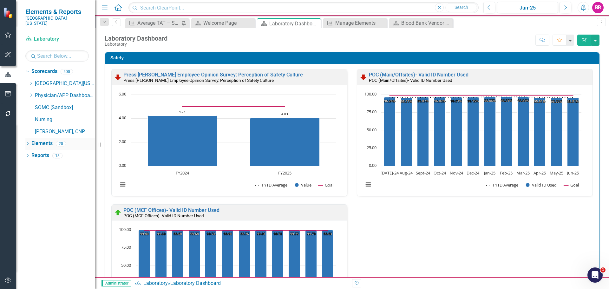
click at [48, 140] on link "Elements" at bounding box center [41, 143] width 21 height 7
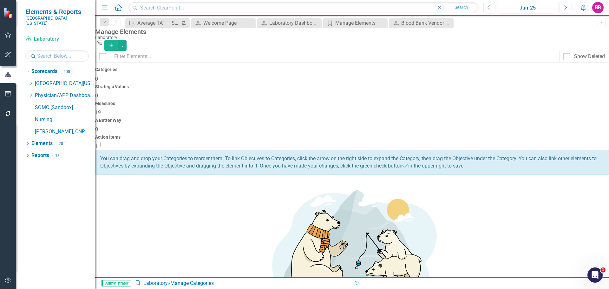
click at [360, 101] on div "Measures 19" at bounding box center [351, 108] width 513 height 15
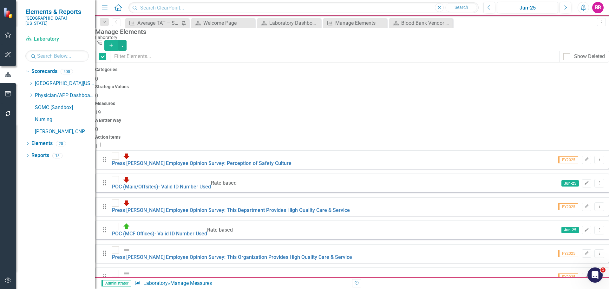
checkbox input "false"
click at [568, 191] on link "Copy Duplicate Measure" at bounding box center [565, 190] width 57 height 12
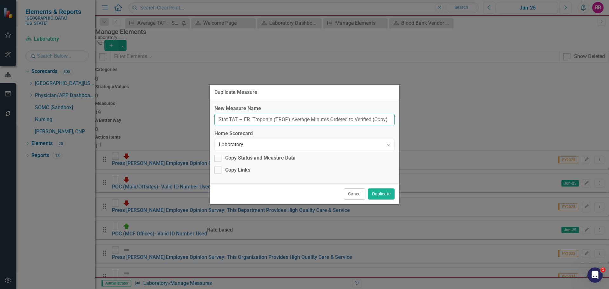
drag, startPoint x: 290, startPoint y: 119, endPoint x: 333, endPoint y: 119, distance: 42.5
click at [333, 119] on input "Stat TAT – ER Troponin (TROP) Average Minutes Ordered to Verified (Copy)" at bounding box center [304, 120] width 180 height 12
drag, startPoint x: 292, startPoint y: 120, endPoint x: 409, endPoint y: 123, distance: 117.0
click at [409, 123] on div "Duplicate Measure New Measure Name Stat TAT – ER Troponin (TROP) Average Minute…" at bounding box center [304, 144] width 609 height 289
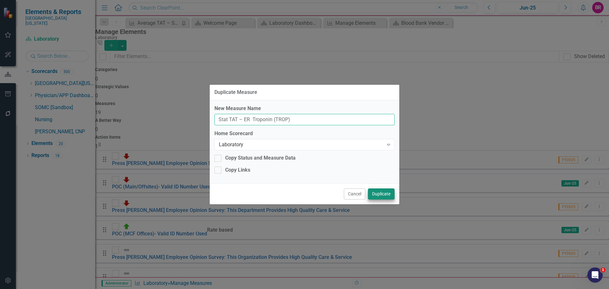
type input "Stat TAT – ER Troponin (TROP)"
click at [382, 192] on button "Duplicate" at bounding box center [381, 193] width 27 height 11
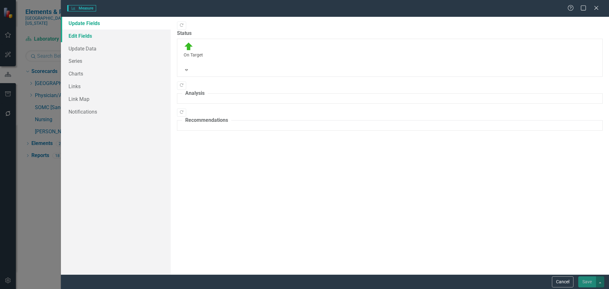
click at [85, 36] on link "Edit Fields" at bounding box center [116, 35] width 110 height 13
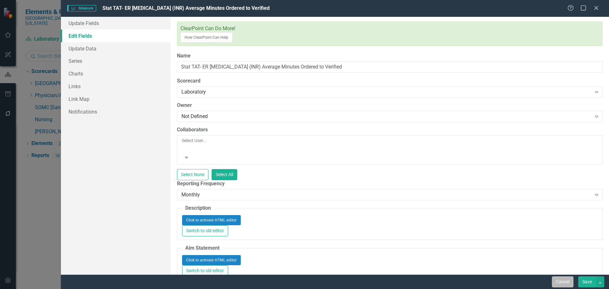
click at [566, 284] on button "Cancel" at bounding box center [563, 281] width 22 height 11
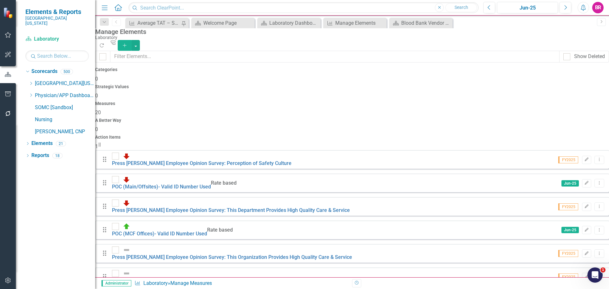
click at [572, 230] on link "Copy Duplicate Measure" at bounding box center [565, 229] width 57 height 12
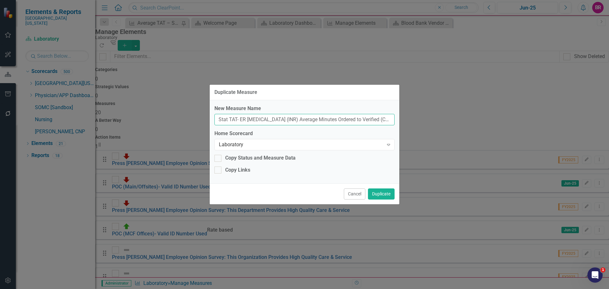
drag, startPoint x: 378, startPoint y: 119, endPoint x: 278, endPoint y: 119, distance: 99.2
click at [278, 119] on input "Stat TAT- ER PT/INR (INR) Average Minutes Ordered to Verified (Copy)" at bounding box center [304, 120] width 180 height 12
type input "Stat TAT- ER PT/INR (INR)"
click at [386, 192] on button "Duplicate" at bounding box center [381, 193] width 27 height 11
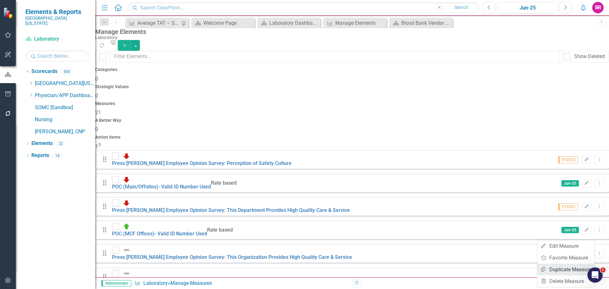
click at [555, 266] on link "Copy Duplicate Measure" at bounding box center [565, 269] width 57 height 12
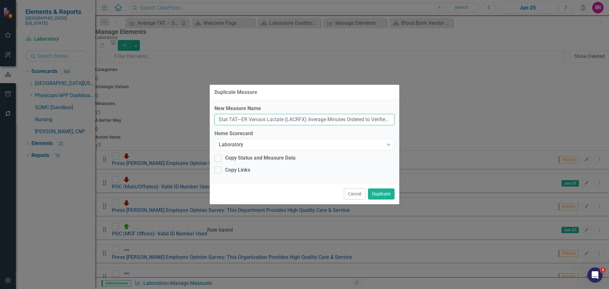
scroll to position [0, 15]
drag, startPoint x: 308, startPoint y: 120, endPoint x: 417, endPoint y: 123, distance: 109.1
click at [415, 123] on div "Duplicate Measure New Measure Name Stat TAT—ER Venous Lactate (LACRFX) Average …" at bounding box center [304, 144] width 609 height 289
type input "Stat TAT—ER Venous Lactate (LACRFX)"
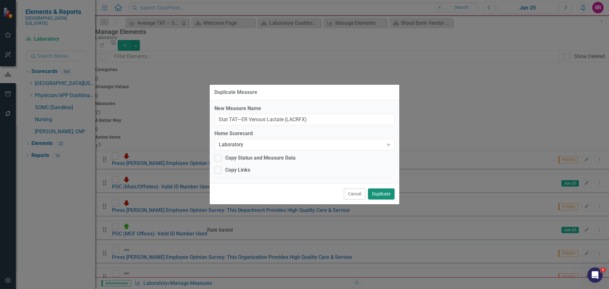
click at [378, 197] on button "Duplicate" at bounding box center [381, 193] width 27 height 11
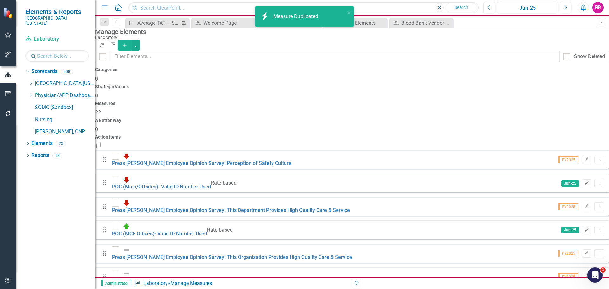
scroll to position [158, 0]
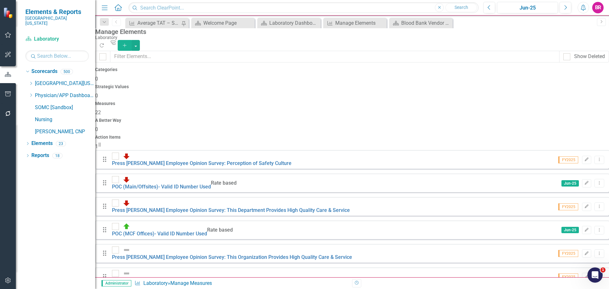
click at [567, 234] on link "Copy Duplicate Measure" at bounding box center [565, 238] width 57 height 12
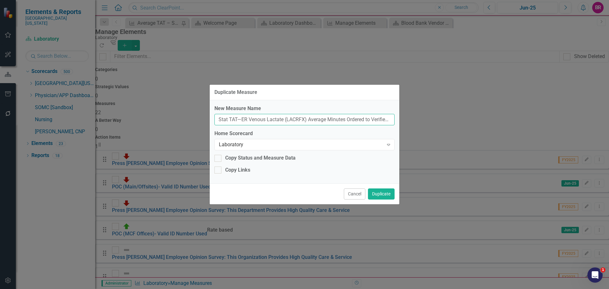
scroll to position [0, 15]
drag, startPoint x: 307, startPoint y: 119, endPoint x: 442, endPoint y: 124, distance: 135.4
click at [436, 123] on div "Duplicate Measure New Measure Name Stat TAT—ER Venous Lactate (LACRFX) Average …" at bounding box center [304, 144] width 609 height 289
type input "Stat TAT—ER Venous Lactate (LACRFX)"
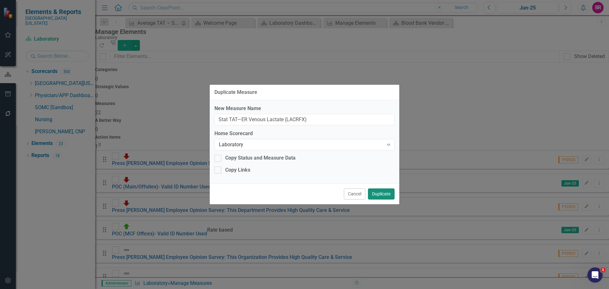
click at [390, 193] on button "Duplicate" at bounding box center [381, 193] width 27 height 11
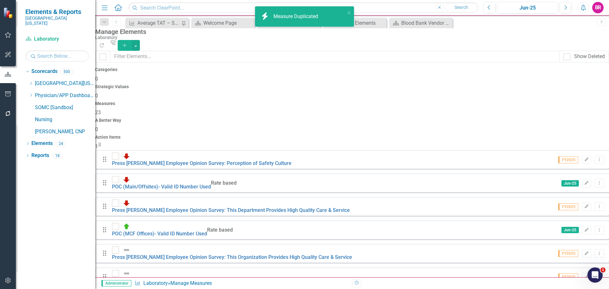
scroll to position [190, 0]
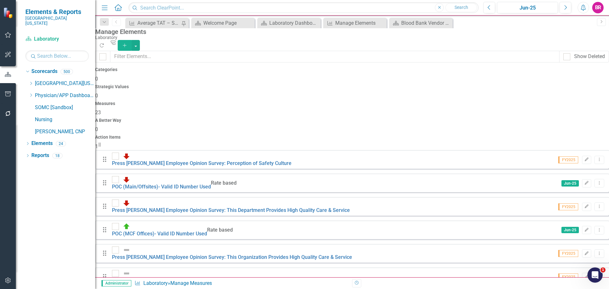
click at [559, 228] on link "Copy Duplicate Measure" at bounding box center [565, 226] width 57 height 12
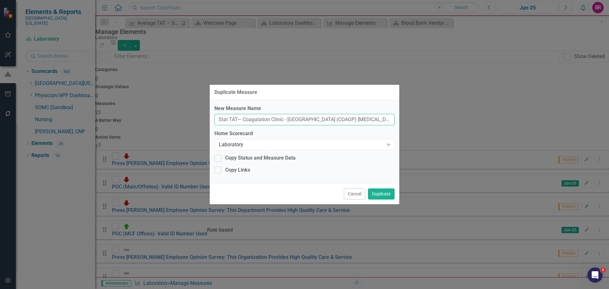
scroll to position [0, 74]
drag, startPoint x: 368, startPoint y: 119, endPoint x: 417, endPoint y: 119, distance: 49.1
click at [417, 119] on div "Duplicate Measure New Measure Name Stat TAT— Coagulation Clinic - Portsmouth (C…" at bounding box center [304, 144] width 609 height 289
type input "Stat TAT— Coagulation Clinic - Portsmouth (COAGP) PT/INR (INR)"
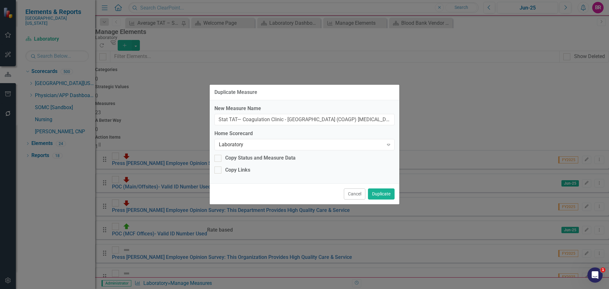
click at [383, 200] on div "Cancel Duplicate" at bounding box center [305, 193] width 190 height 21
click at [385, 193] on button "Duplicate" at bounding box center [381, 193] width 27 height 11
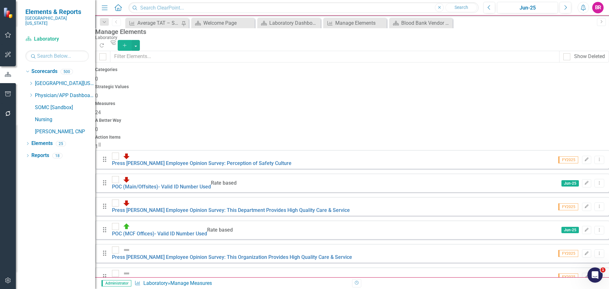
click at [558, 256] on link "Trash Delete Measure" at bounding box center [565, 258] width 57 height 12
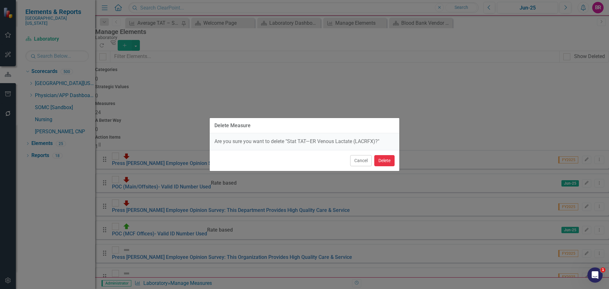
click at [386, 161] on button "Delete" at bounding box center [384, 160] width 20 height 11
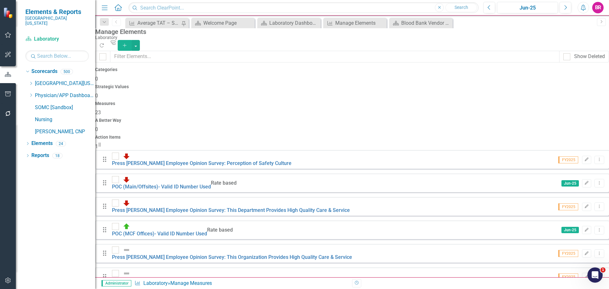
scroll to position [95, 0]
drag, startPoint x: 40, startPoint y: 150, endPoint x: 43, endPoint y: 144, distance: 7.2
click at [40, 152] on link "Reports" at bounding box center [40, 155] width 18 height 7
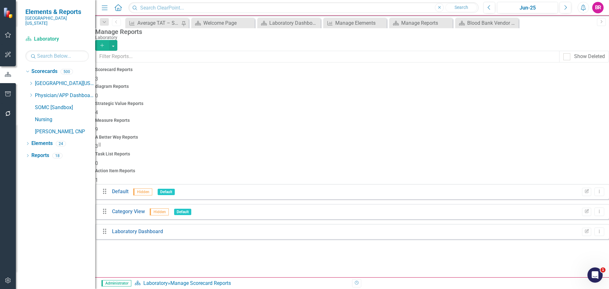
click at [355, 118] on h4 "Measure Reports" at bounding box center [351, 120] width 513 height 5
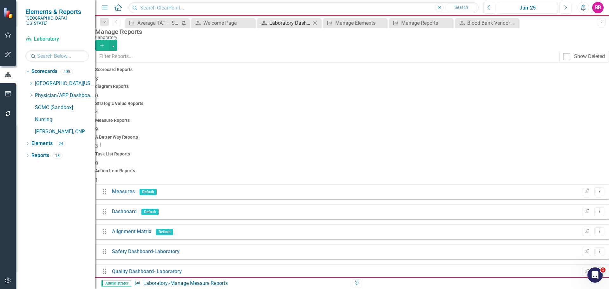
click at [283, 23] on div "Laboratory Dashboard" at bounding box center [290, 23] width 42 height 8
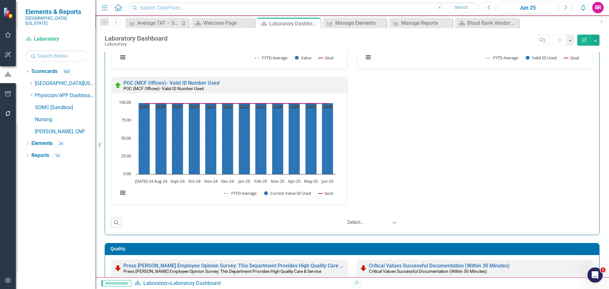
scroll to position [0, 0]
click at [443, 177] on div "Press Ganey Employee Opinion Survey: Perception of Safety Culture Press Ganey E…" at bounding box center [352, 77] width 491 height 270
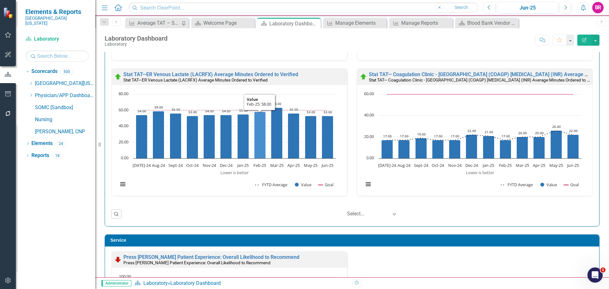
scroll to position [602, 0]
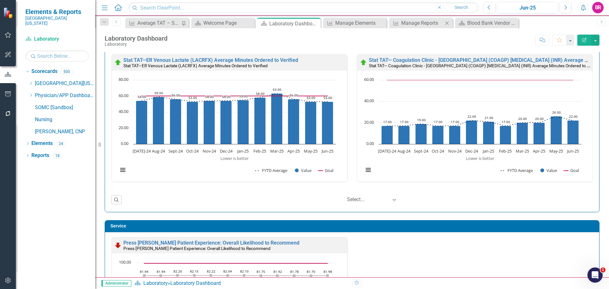
click at [406, 19] on div "Measure Manage Reports Close" at bounding box center [420, 23] width 63 height 10
click at [405, 22] on div "Manage Reports" at bounding box center [422, 23] width 42 height 8
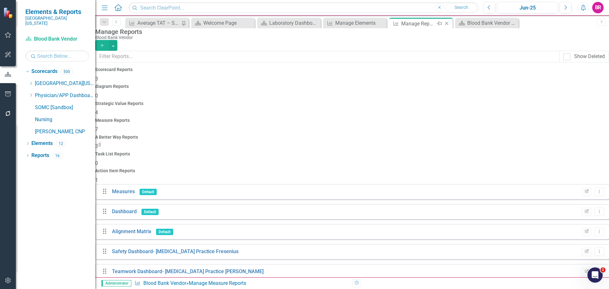
click at [448, 24] on icon "Close" at bounding box center [446, 23] width 6 height 5
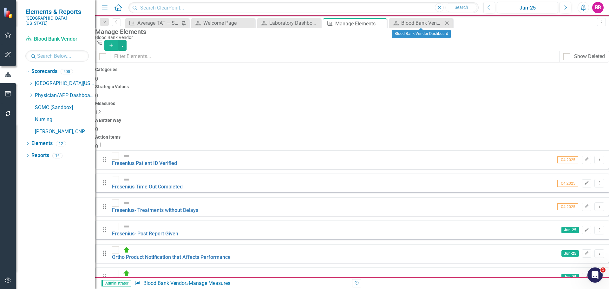
click at [445, 24] on icon "Close" at bounding box center [446, 23] width 6 height 5
click at [294, 22] on div "Laboratory Dashboard" at bounding box center [290, 23] width 42 height 8
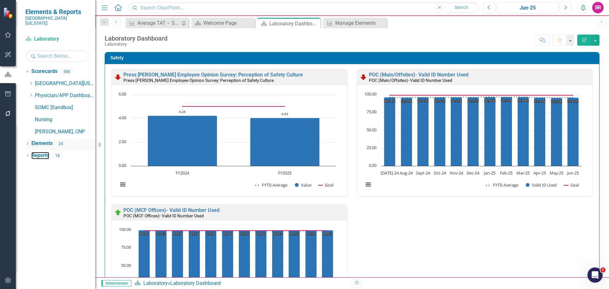
drag, startPoint x: 38, startPoint y: 150, endPoint x: 37, endPoint y: 141, distance: 8.7
click at [38, 152] on link "Reports" at bounding box center [40, 155] width 18 height 7
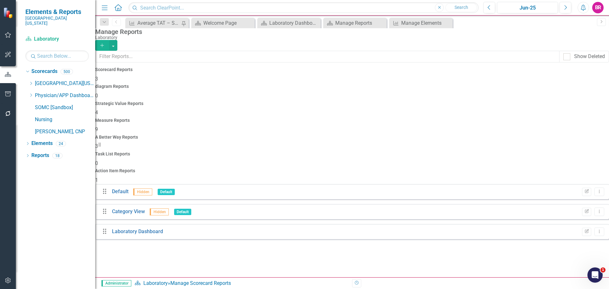
click at [352, 118] on h4 "Measure Reports" at bounding box center [351, 120] width 513 height 5
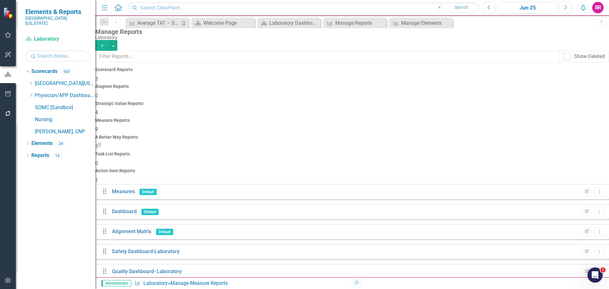
click at [578, 267] on div "Edit Report Dropdown Menu" at bounding box center [590, 271] width 25 height 9
click at [584, 269] on icon "Edit Report" at bounding box center [586, 271] width 5 height 4
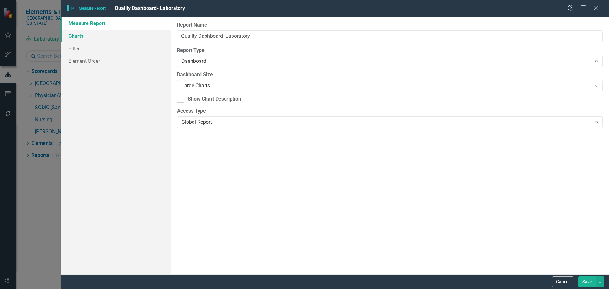
click at [73, 34] on link "Charts" at bounding box center [116, 35] width 110 height 13
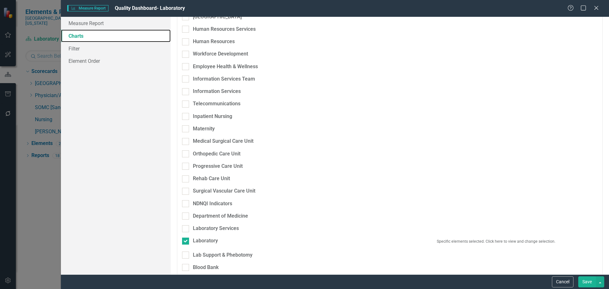
scroll to position [507, 0]
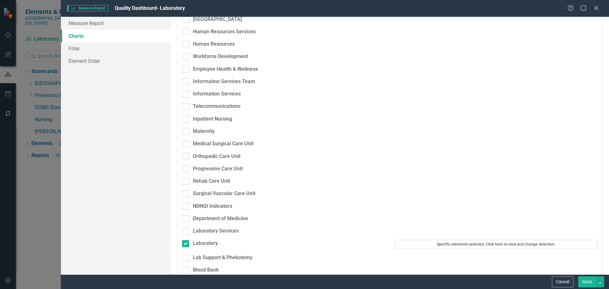
click at [457, 240] on button "Specific elements selected. Click here to view and change selection." at bounding box center [495, 244] width 203 height 9
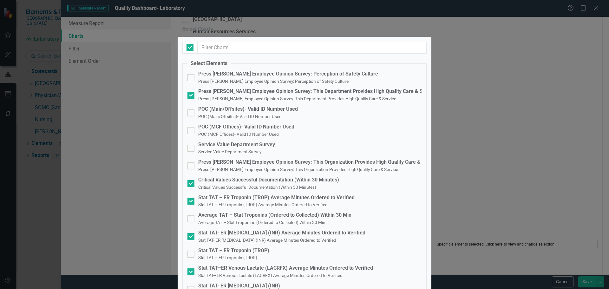
checkbox input "false"
click at [214, 202] on small "Stat TAT – ER Troponin (TROP) Average Minutes Ordered to Verified" at bounding box center [262, 204] width 129 height 5
click at [191, 197] on input "Stat TAT – ER Troponin (TROP) Average Minutes Ordered to Verified Stat TAT – ER…" at bounding box center [189, 199] width 4 height 4
checkbox input "false"
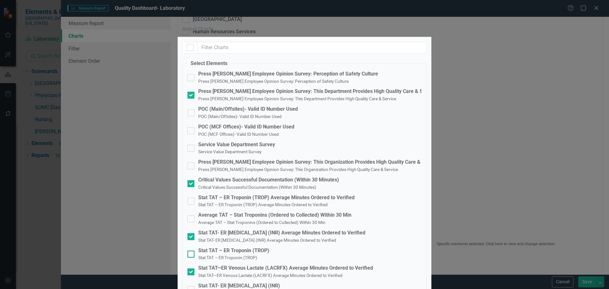
click at [221, 254] on span "Stat TAT – ER Troponin (TROP)" at bounding box center [227, 257] width 59 height 6
click at [191, 250] on input "Stat TAT – ER Troponin (TROP) Stat TAT – ER Troponin (TROP)" at bounding box center [189, 252] width 4 height 4
checkbox input "true"
click at [214, 237] on small "Stat TAT- ER [MEDICAL_DATA] (INR) Average Minutes Ordered to Verified" at bounding box center [267, 239] width 138 height 5
click at [191, 233] on input "Stat TAT- ER PT/INR (INR) Average Minutes Ordered to Verified Stat TAT- ER PT/I…" at bounding box center [189, 235] width 4 height 4
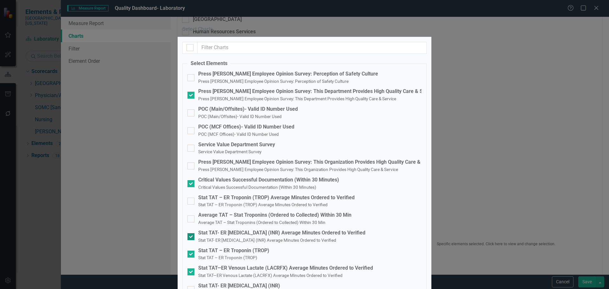
checkbox input "false"
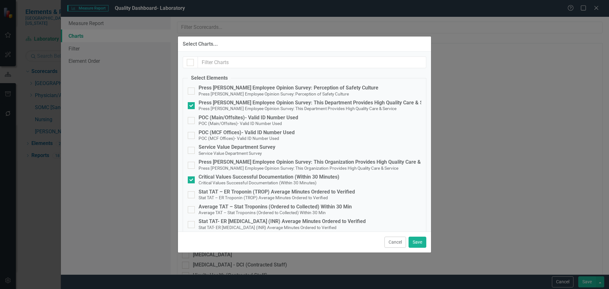
scroll to position [95, 0]
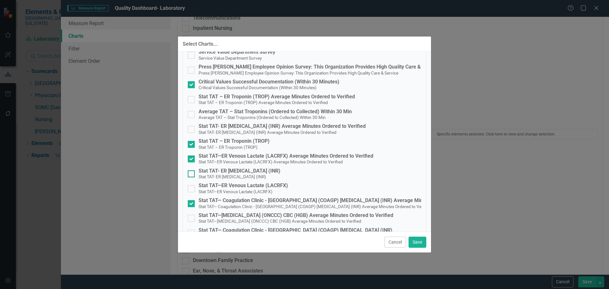
click at [208, 170] on div "Stat TAT- ER [MEDICAL_DATA] (INR)" at bounding box center [239, 171] width 82 height 6
click at [192, 170] on input "Stat TAT- ER PT/INR (INR) Stat TAT- ER PT/INR (INR)" at bounding box center [190, 172] width 4 height 4
checkbox input "true"
click at [212, 141] on div "Stat TAT – ER Troponin (TROP)" at bounding box center [233, 141] width 71 height 6
click at [192, 141] on input "Stat TAT – ER Troponin (TROP) Stat TAT – ER Troponin (TROP)" at bounding box center [190, 143] width 4 height 4
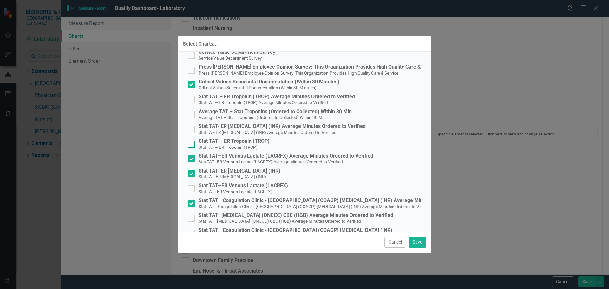
click at [212, 141] on div "Stat TAT – ER Troponin (TROP)" at bounding box center [233, 141] width 71 height 6
click at [192, 141] on input "Stat TAT – ER Troponin (TROP) Stat TAT – ER Troponin (TROP)" at bounding box center [190, 143] width 4 height 4
checkbox input "true"
click at [220, 156] on div "Stat TAT—ER Venous Lactate (LACRFX) Average Minutes Ordered to Verified" at bounding box center [285, 156] width 175 height 6
click at [192, 156] on input "Stat TAT—ER Venous Lactate (LACRFX) Average Minutes Ordered to Verified Stat TA…" at bounding box center [190, 157] width 4 height 4
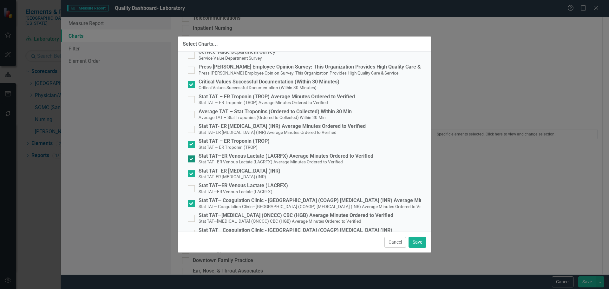
checkbox input "false"
click at [224, 186] on div "Stat TAT—ER Venous Lactate (LACRFX)" at bounding box center [242, 186] width 89 height 6
click at [192, 186] on input "Stat TAT—ER Venous Lactate (LACRFX) Stat TAT—ER Venous Lactate (LACRFX)" at bounding box center [190, 187] width 4 height 4
checkbox input "true"
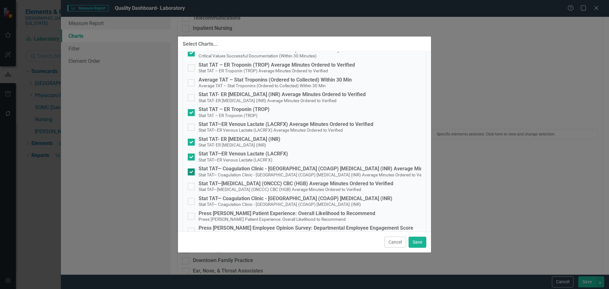
click at [331, 172] on small "Stat TAT— Coagulation Clinic - [GEOGRAPHIC_DATA] (COAGP) [MEDICAL_DATA] (INR) A…" at bounding box center [314, 174] width 233 height 5
click at [192, 172] on input "Stat TAT— Coagulation Clinic - Portsmouth (COAGP) PT/INR (INR) Average Minutes …" at bounding box center [190, 170] width 4 height 4
checkbox input "false"
click at [330, 186] on span "Stat TAT—[MEDICAL_DATA] (ONCCC) CBC (HGB) Average Minutes Ordered to Verified" at bounding box center [279, 189] width 163 height 6
click at [192, 186] on input "Stat TAT—Cancer Center (ONCCC) CBC (HGB) Average Minutes Ordered to Verified St…" at bounding box center [190, 185] width 4 height 4
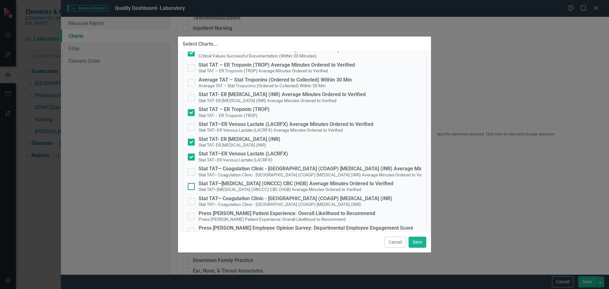
checkbox input "true"
click at [414, 242] on button "Save" at bounding box center [417, 241] width 18 height 11
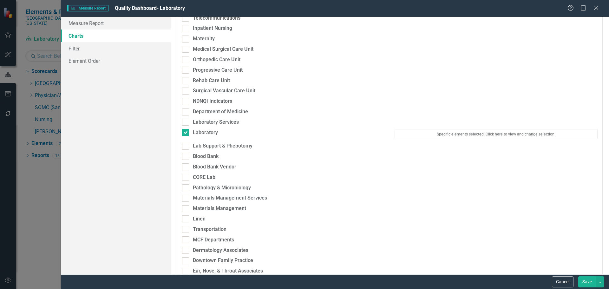
click at [589, 283] on button "Save" at bounding box center [587, 281] width 18 height 11
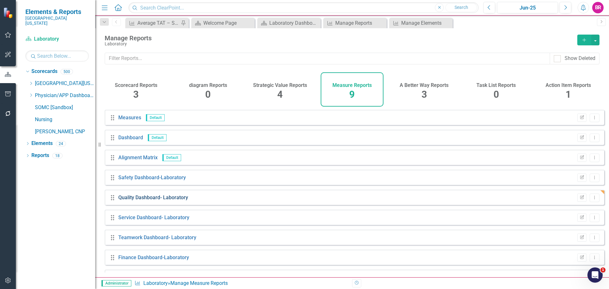
click at [149, 200] on link "Quality Dashboard- Laboratory" at bounding box center [153, 197] width 70 height 6
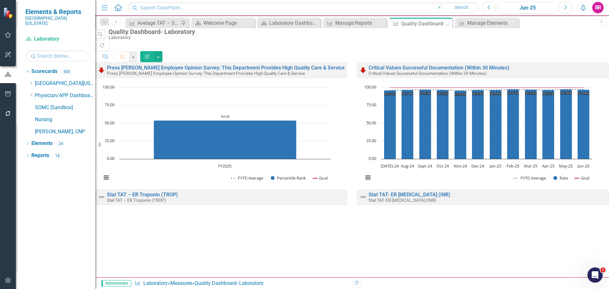
scroll to position [200, 0]
click at [36, 152] on link "Reports" at bounding box center [40, 155] width 18 height 7
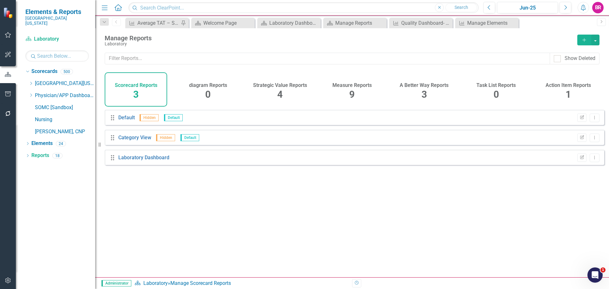
click at [353, 89] on span "9" at bounding box center [351, 94] width 5 height 11
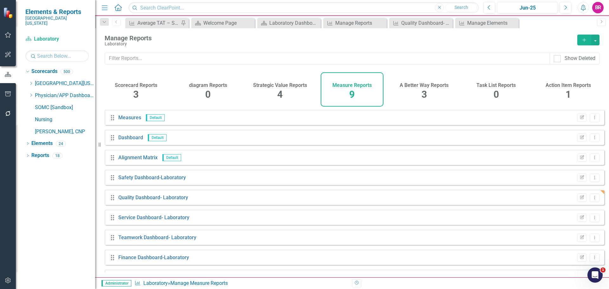
scroll to position [17, 0]
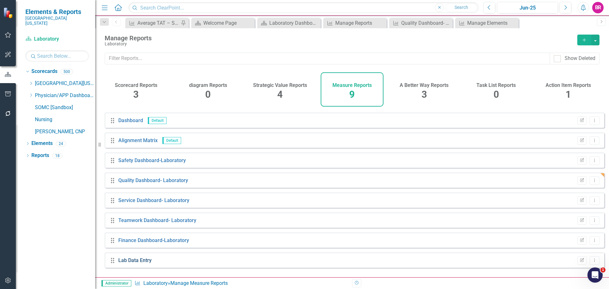
click at [122, 263] on link "Lab Data Entry" at bounding box center [134, 260] width 33 height 6
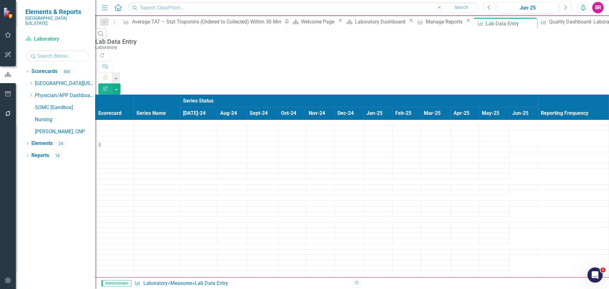
click at [108, 86] on icon "Edit Report" at bounding box center [105, 88] width 6 height 4
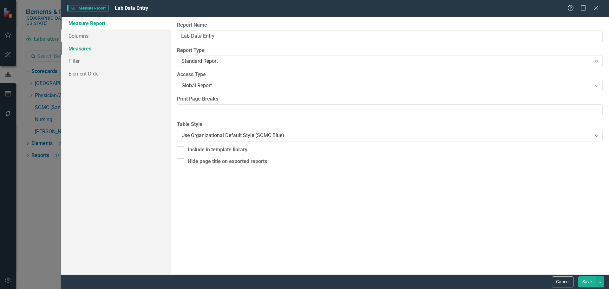
click at [84, 48] on link "Measures" at bounding box center [116, 48] width 110 height 13
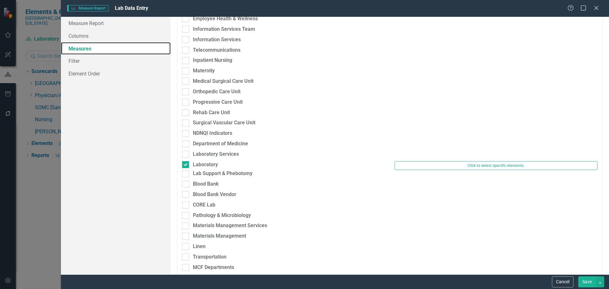
scroll to position [507, 0]
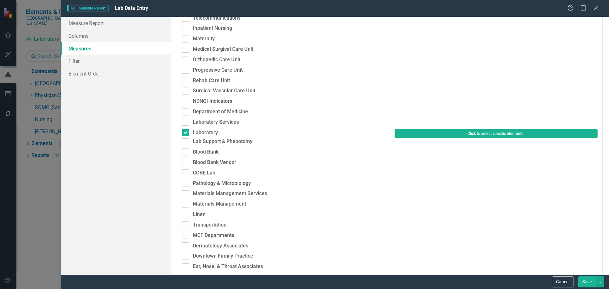
click at [405, 137] on button "Click to select specific elements." at bounding box center [495, 133] width 203 height 9
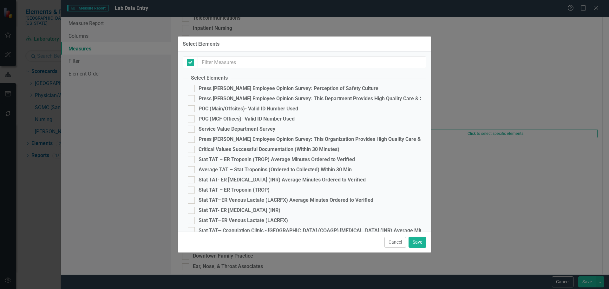
checkbox input "false"
click at [295, 110] on div "POC (Main/Offsites)- Valid ID Number Used" at bounding box center [248, 109] width 100 height 6
click at [192, 109] on input "POC (Main/Offsites)- Valid ID Number Used" at bounding box center [190, 107] width 4 height 4
checkbox input "true"
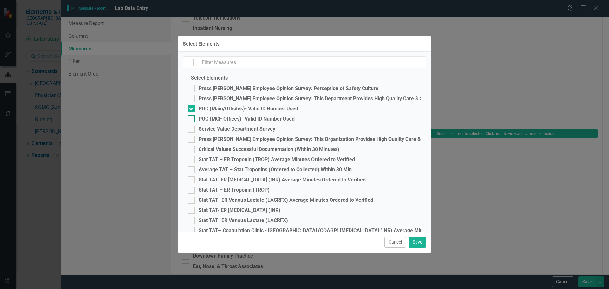
click at [287, 120] on div "POC (MCF Offices)- Valid ID Number Used" at bounding box center [246, 119] width 96 height 6
click at [192, 119] on input "POC (MCF Offices)- Valid ID Number Used" at bounding box center [190, 117] width 4 height 4
checkbox input "true"
click at [326, 149] on div "Critical Values Successful Documentation (Within 30 Minutes)" at bounding box center [268, 149] width 141 height 6
click at [192, 149] on input "Critical Values Successful Documentation (Within 30 Minutes)" at bounding box center [190, 148] width 4 height 4
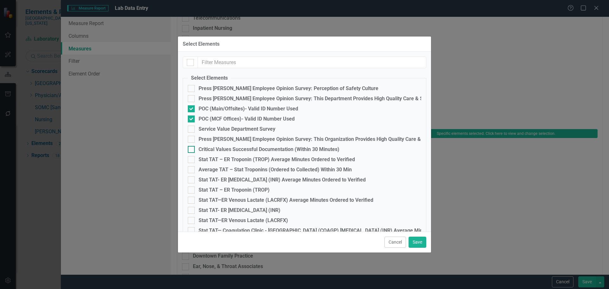
checkbox input "true"
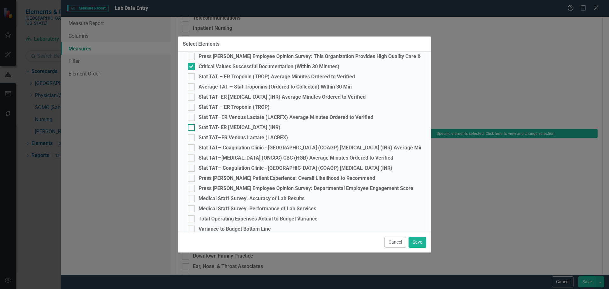
scroll to position [92, 0]
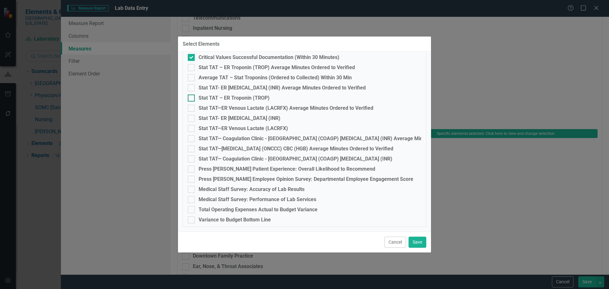
click at [225, 98] on div "Stat TAT – ER Troponin (TROP)" at bounding box center [233, 98] width 71 height 6
click at [192, 98] on input "Stat TAT – ER Troponin (TROP)" at bounding box center [190, 96] width 4 height 4
checkbox input "true"
click at [229, 109] on div "Stat TAT—ER Venous Lactate (LACRFX) Average Minutes Ordered to Verified" at bounding box center [285, 108] width 175 height 6
click at [192, 109] on input "Stat TAT—ER Venous Lactate (LACRFX) Average Minutes Ordered to Verified" at bounding box center [190, 107] width 4 height 4
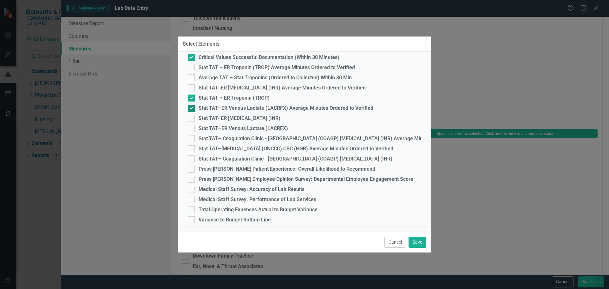
click at [228, 108] on div "Stat TAT—ER Venous Lactate (LACRFX) Average Minutes Ordered to Verified" at bounding box center [285, 108] width 175 height 6
click at [192, 108] on input "Stat TAT—ER Venous Lactate (LACRFX) Average Minutes Ordered to Verified" at bounding box center [190, 107] width 4 height 4
checkbox input "false"
click at [227, 121] on div "Stat TAT- ER [MEDICAL_DATA] (INR)" at bounding box center [239, 118] width 82 height 6
click at [192, 119] on input "Stat TAT- ER [MEDICAL_DATA] (INR)" at bounding box center [190, 117] width 4 height 4
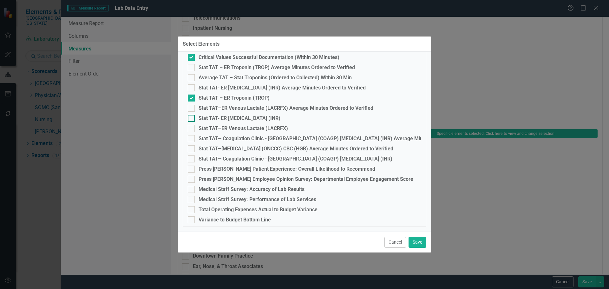
checkbox input "true"
click at [227, 129] on div "Stat TAT—ER Venous Lactate (LACRFX)" at bounding box center [242, 129] width 89 height 6
click at [192, 129] on input "Stat TAT—ER Venous Lactate (LACRFX)" at bounding box center [190, 127] width 4 height 4
checkbox input "true"
click at [256, 158] on div "Stat TAT— Coagulation Clinic - [GEOGRAPHIC_DATA] (COAGP) [MEDICAL_DATA] (INR)" at bounding box center [295, 159] width 194 height 6
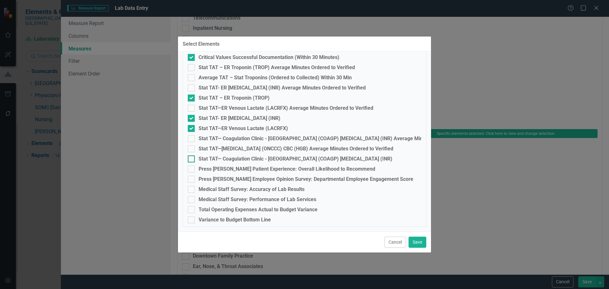
click at [192, 158] on input "Stat TAT— Coagulation Clinic - [GEOGRAPHIC_DATA] (COAGP) [MEDICAL_DATA] (INR)" at bounding box center [190, 157] width 4 height 4
checkbox input "true"
click at [295, 188] on div "Medical Staff Survey: Accuracy of Lab Results" at bounding box center [251, 189] width 106 height 6
click at [192, 188] on input "Medical Staff Survey: Accuracy of Lab Results" at bounding box center [190, 188] width 4 height 4
click at [287, 193] on fieldset "Select Elements Press Ganey Employee Opinion Survey: Perception of Safety Cultu…" at bounding box center [304, 105] width 243 height 244
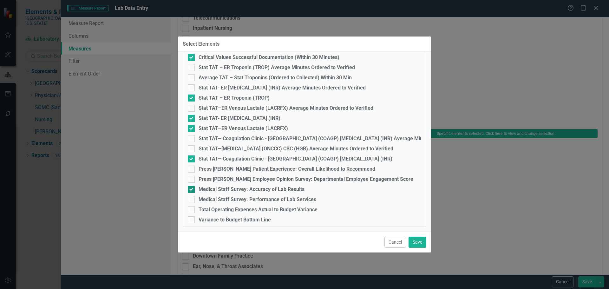
click at [233, 192] on div "Medical Staff Survey: Accuracy of Lab Results" at bounding box center [251, 189] width 106 height 6
click at [192, 190] on input "Medical Staff Survey: Accuracy of Lab Results" at bounding box center [190, 188] width 4 height 4
checkbox input "false"
click at [227, 221] on div "Variance to Budget Bottom Line" at bounding box center [234, 220] width 72 height 6
click at [192, 220] on input "Variance to Budget Bottom Line" at bounding box center [190, 218] width 4 height 4
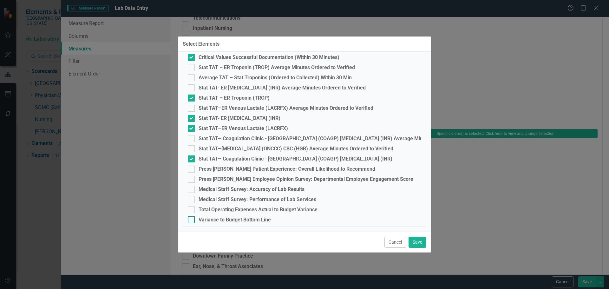
checkbox input "true"
click at [417, 241] on button "Save" at bounding box center [417, 241] width 18 height 11
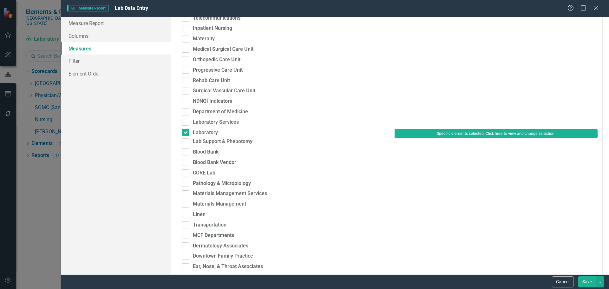
click at [583, 284] on button "Save" at bounding box center [587, 281] width 18 height 11
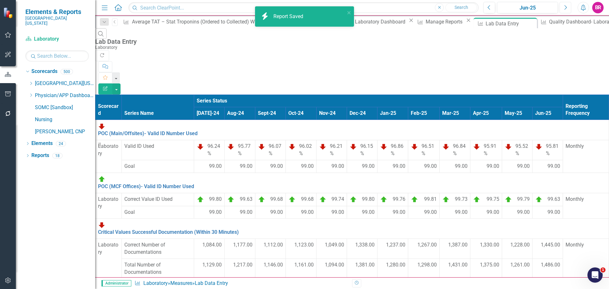
click at [561, 7] on button "Next" at bounding box center [565, 7] width 12 height 11
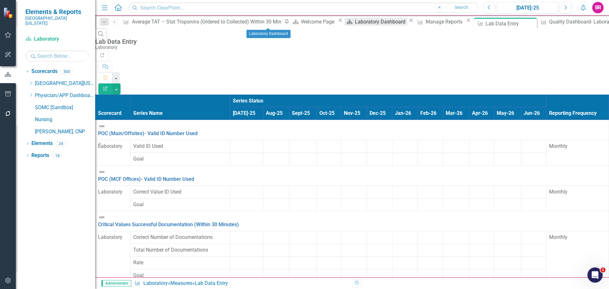
click at [355, 22] on div "Laboratory Dashboard" at bounding box center [381, 22] width 52 height 8
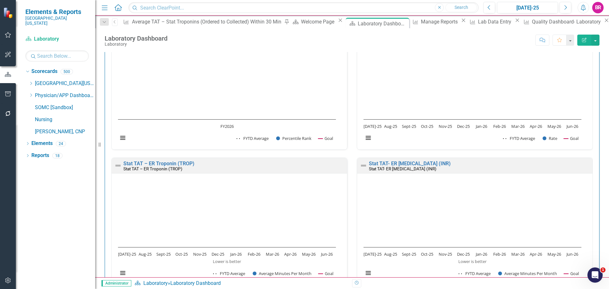
scroll to position [349, 0]
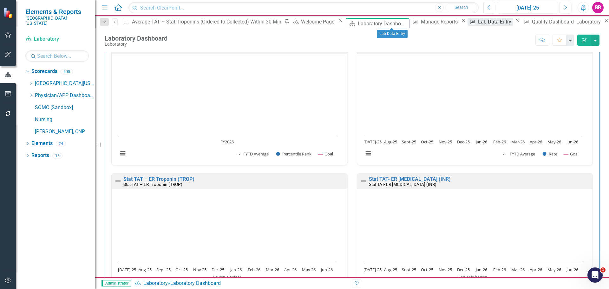
click at [478, 25] on div "Lab Data Entry" at bounding box center [495, 22] width 35 height 8
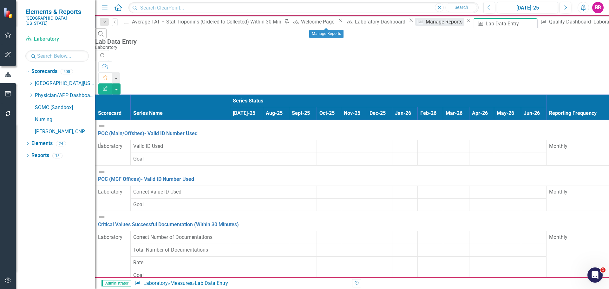
click at [425, 26] on div "Manage Reports" at bounding box center [444, 22] width 39 height 8
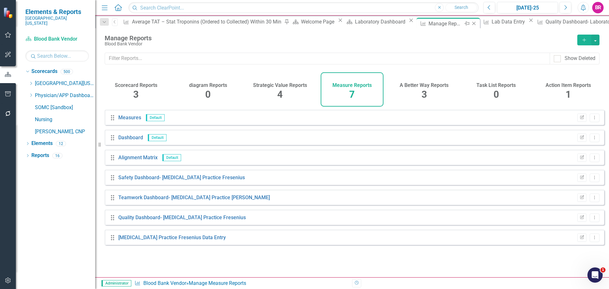
click at [470, 24] on icon "Close" at bounding box center [473, 23] width 6 height 5
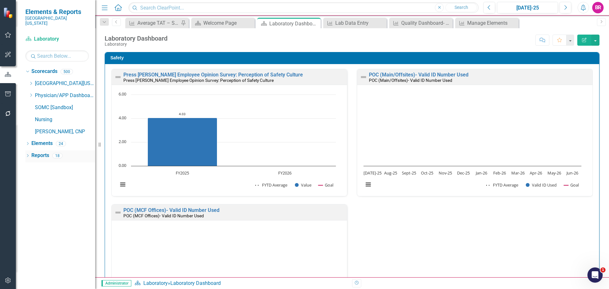
click at [38, 152] on link "Reports" at bounding box center [40, 155] width 18 height 7
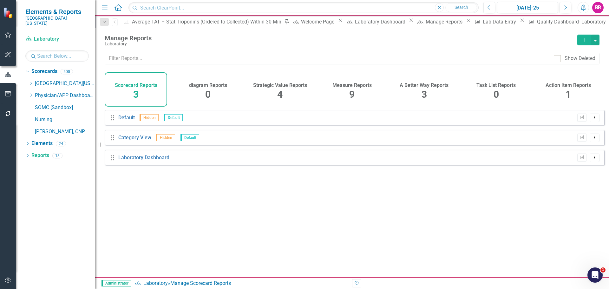
click at [352, 94] on span "9" at bounding box center [351, 94] width 5 height 11
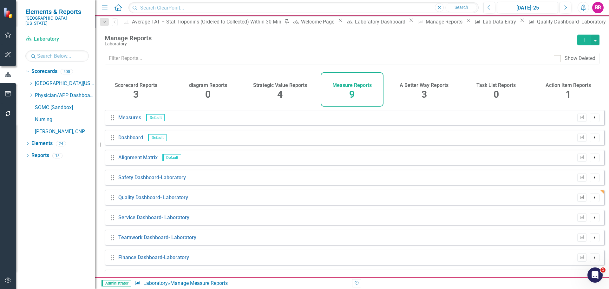
click at [580, 202] on button "Edit Report" at bounding box center [581, 197] width 9 height 8
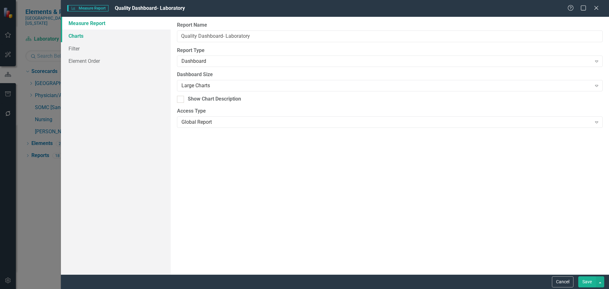
click at [81, 37] on link "Charts" at bounding box center [116, 35] width 110 height 13
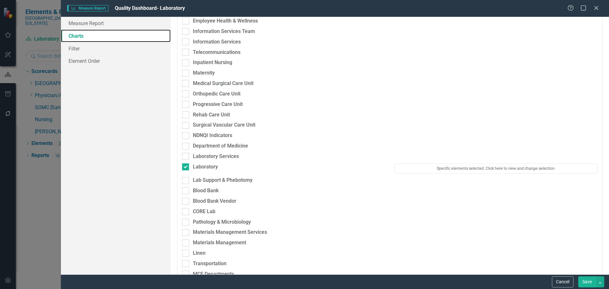
scroll to position [507, 0]
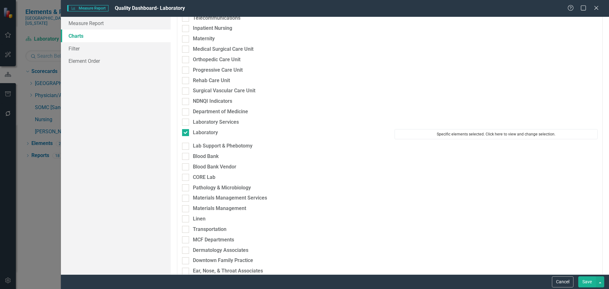
click at [468, 131] on button "Specific elements selected. Click here to view and change selection." at bounding box center [495, 134] width 203 height 10
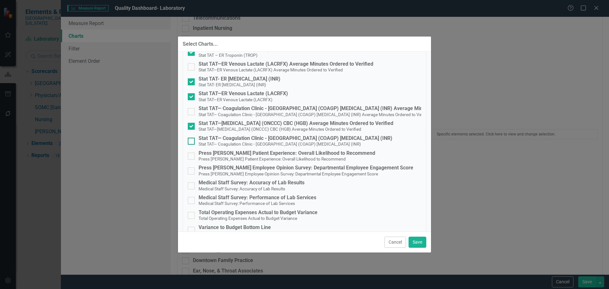
scroll to position [190, 0]
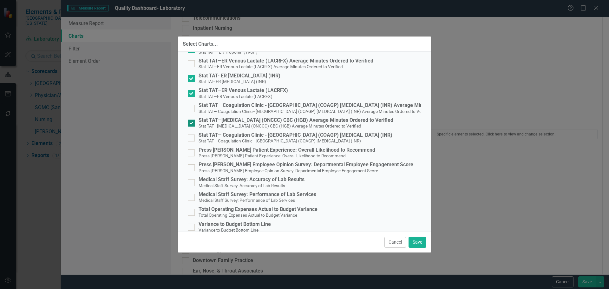
click at [320, 121] on div "Stat TAT—[MEDICAL_DATA] (ONCCC) CBC (HGB) Average Minutes Ordered to Verified" at bounding box center [295, 120] width 195 height 6
click at [192, 121] on input "Stat TAT—Cancer Center (ONCCC) CBC (HGB) Average Minutes Ordered to Verified St…" at bounding box center [190, 121] width 4 height 4
checkbox input "false"
click at [421, 244] on button "Save" at bounding box center [417, 241] width 18 height 11
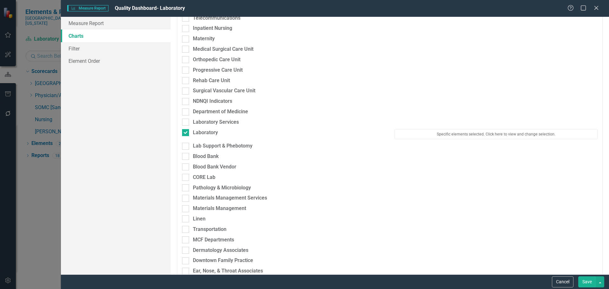
drag, startPoint x: 593, startPoint y: 281, endPoint x: 589, endPoint y: 276, distance: 6.5
click at [593, 281] on button "Save" at bounding box center [587, 281] width 18 height 11
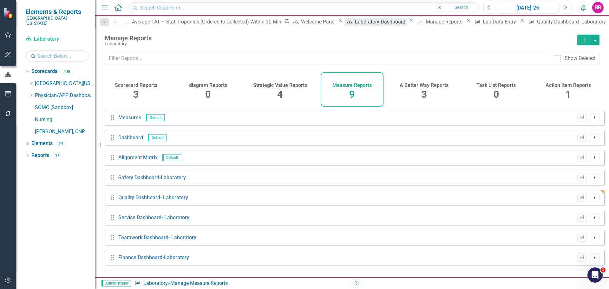
click at [355, 22] on div "Laboratory Dashboard" at bounding box center [381, 22] width 52 height 8
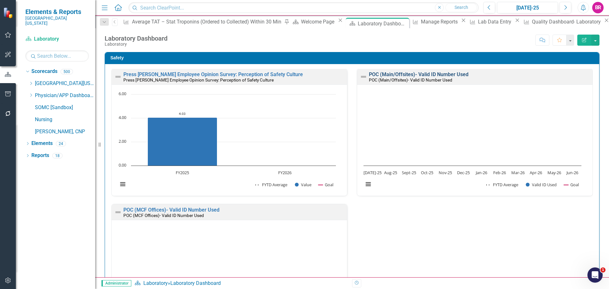
click at [391, 75] on link "POC (Main/Offsites)- Valid ID Number Used" at bounding box center [419, 74] width 100 height 6
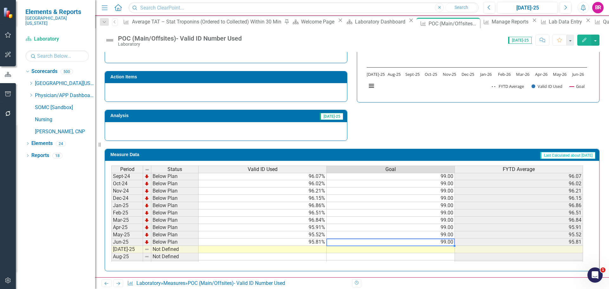
click at [446, 243] on td "99.00" at bounding box center [390, 241] width 128 height 7
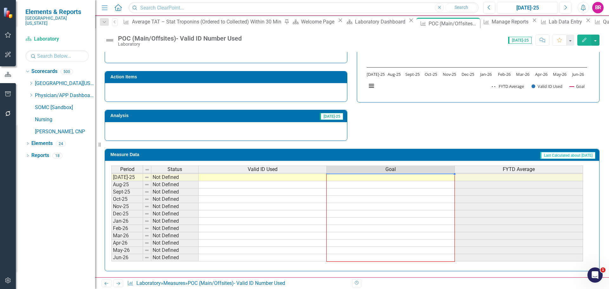
drag, startPoint x: 454, startPoint y: 182, endPoint x: 445, endPoint y: 259, distance: 76.9
type textarea "99"
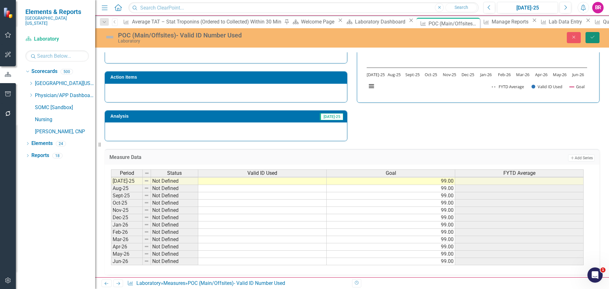
drag, startPoint x: 597, startPoint y: 35, endPoint x: 590, endPoint y: 45, distance: 11.9
click at [597, 35] on button "Save" at bounding box center [592, 37] width 14 height 11
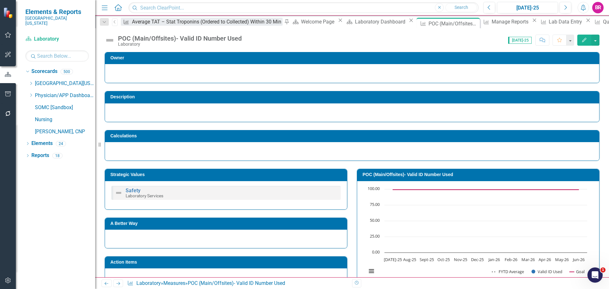
drag, startPoint x: 335, startPoint y: 23, endPoint x: 159, endPoint y: 26, distance: 175.3
click at [0, 0] on icon "Close" at bounding box center [0, 0] width 0 height 0
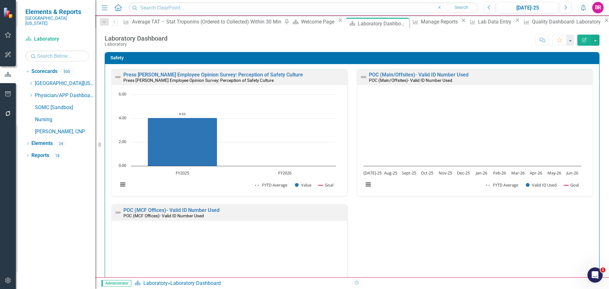
click at [283, 22] on icon "Pin" at bounding box center [286, 21] width 6 height 5
click at [108, 23] on div "Dropdown" at bounding box center [104, 22] width 9 height 8
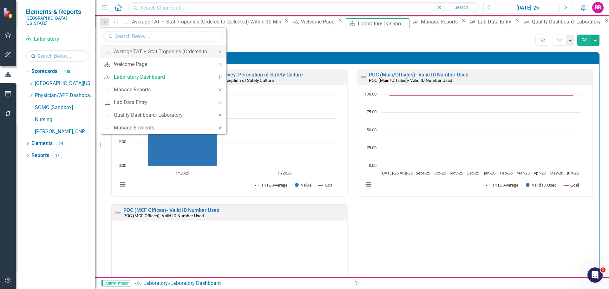
click at [220, 54] on div "Close" at bounding box center [220, 51] width 13 height 13
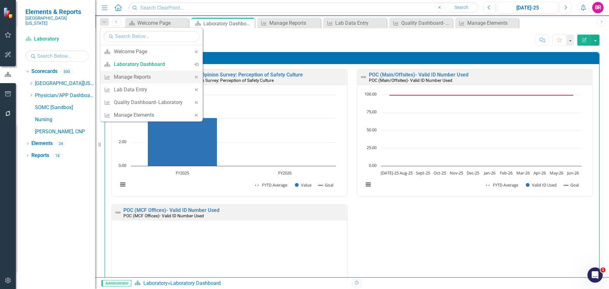
click at [198, 76] on icon "Close" at bounding box center [196, 77] width 6 height 4
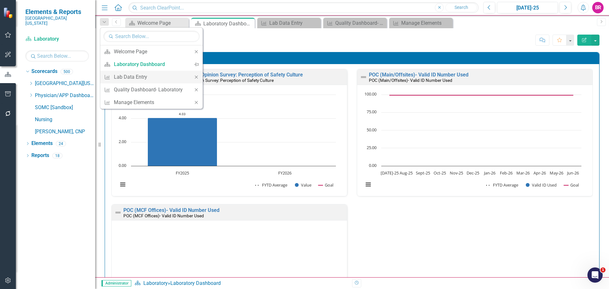
click at [198, 76] on icon "Close" at bounding box center [196, 77] width 6 height 4
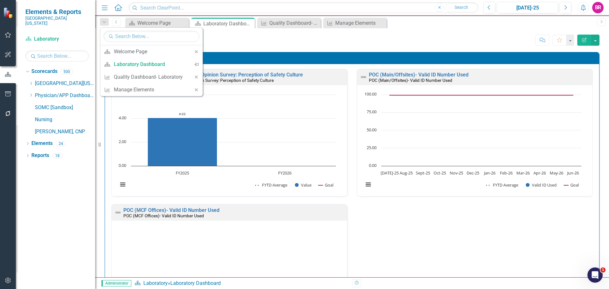
click at [198, 76] on icon "Close" at bounding box center [196, 77] width 6 height 4
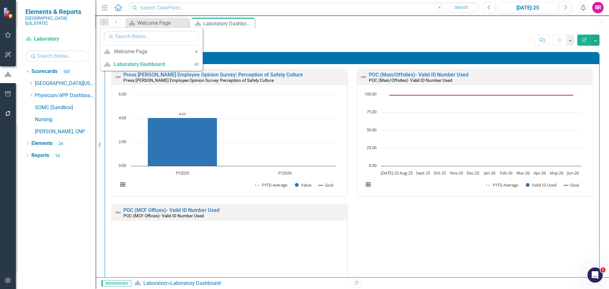
drag, startPoint x: 294, startPoint y: 38, endPoint x: 338, endPoint y: 46, distance: 45.5
click at [294, 38] on div "Score: N/A Jul-25 Completed Comment Favorite Edit Report" at bounding box center [385, 40] width 429 height 11
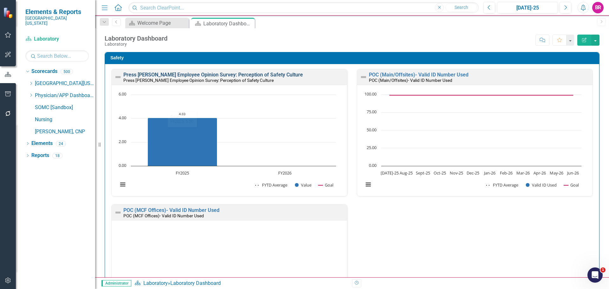
click at [211, 76] on link "Press [PERSON_NAME] Employee Opinion Survey: Perception of Safety Culture" at bounding box center [212, 75] width 179 height 6
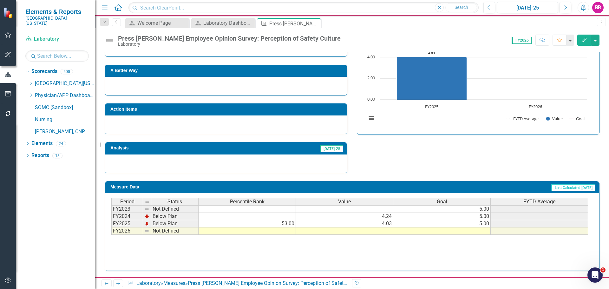
click at [482, 224] on td "5.00" at bounding box center [441, 223] width 97 height 7
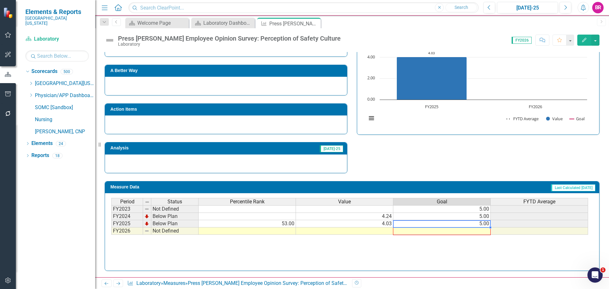
drag, startPoint x: 491, startPoint y: 227, endPoint x: 490, endPoint y: 230, distance: 3.2
click at [111, 230] on div "Period Status Percentile Rank Value Goal FYTD Average FY2023 Not Defined 5.00 F…" at bounding box center [111, 216] width 0 height 37
type textarea "5"
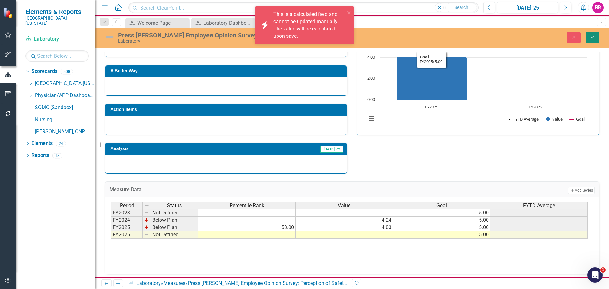
click at [591, 37] on icon "Save" at bounding box center [592, 37] width 6 height 4
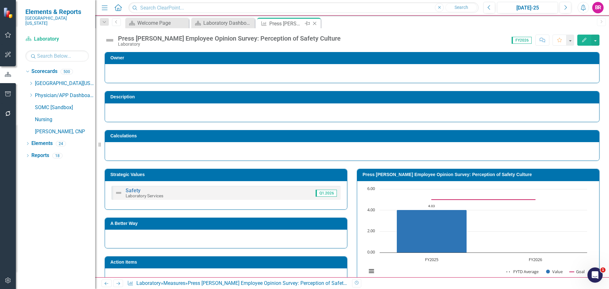
click at [315, 21] on icon "Close" at bounding box center [314, 23] width 6 height 5
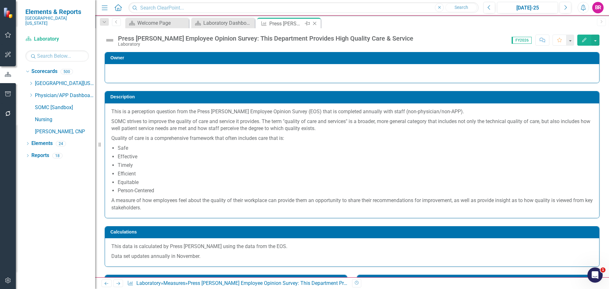
click at [318, 23] on div "Close" at bounding box center [315, 24] width 8 height 8
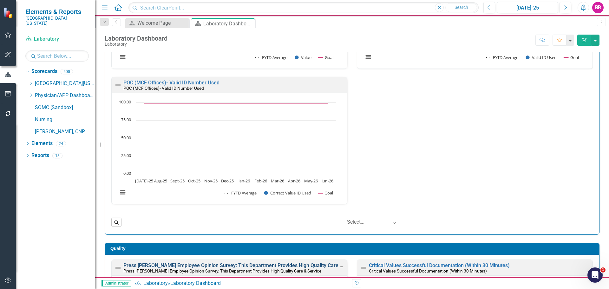
scroll to position [285, 0]
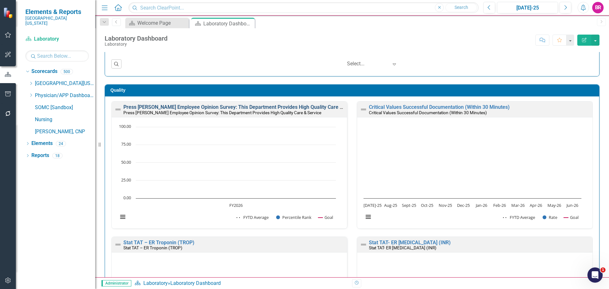
click at [305, 107] on link "Press [PERSON_NAME] Employee Opinion Survey: This Department Provides High Qual…" at bounding box center [242, 107] width 238 height 6
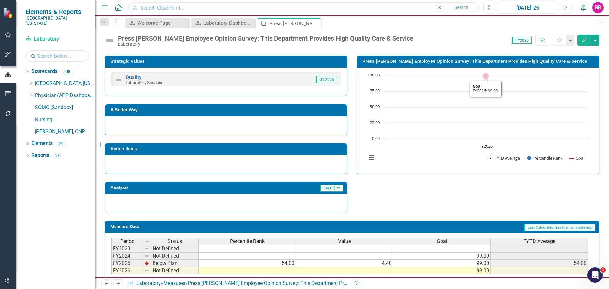
scroll to position [195, 0]
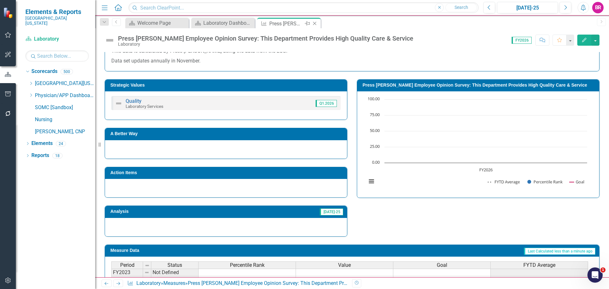
click at [314, 24] on icon "Close" at bounding box center [314, 23] width 6 height 5
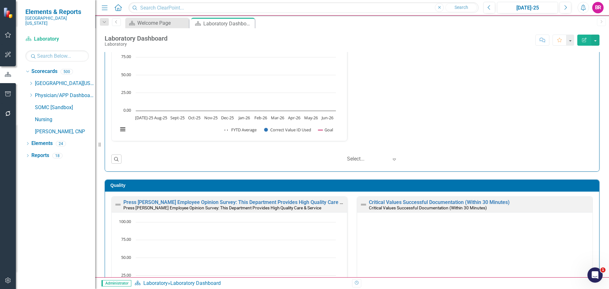
scroll to position [0, 0]
click at [462, 200] on link "Critical Values Successful Documentation (Within 30 Minutes)" at bounding box center [439, 202] width 141 height 6
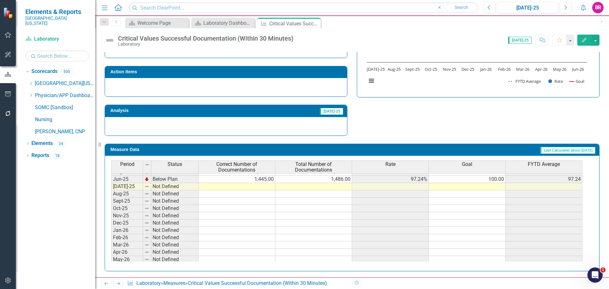
scroll to position [254, 0]
click at [490, 182] on tbody "Apr-24 Below Plan 1,072.00 1,112.00 96.40% 100.00 96.40 May-24 Below Plan 952.0…" at bounding box center [346, 171] width 471 height 197
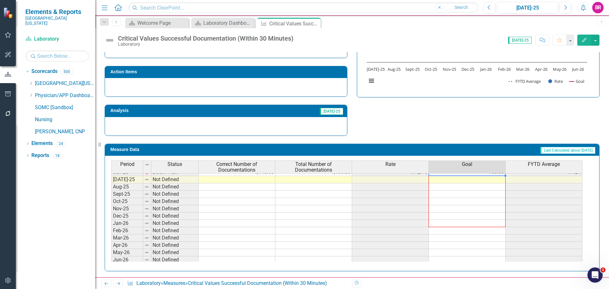
scroll to position [262, 0]
drag, startPoint x: 506, startPoint y: 182, endPoint x: 496, endPoint y: 257, distance: 75.5
click at [111, 257] on div "Period Status Correct Number of Documentations Total Number of Documentations R…" at bounding box center [111, 160] width 0 height 203
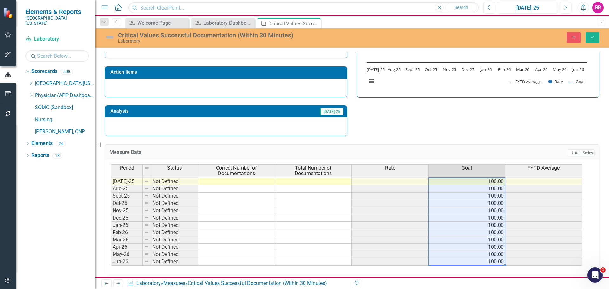
type textarea "100"
click at [589, 37] on icon "Save" at bounding box center [592, 37] width 6 height 4
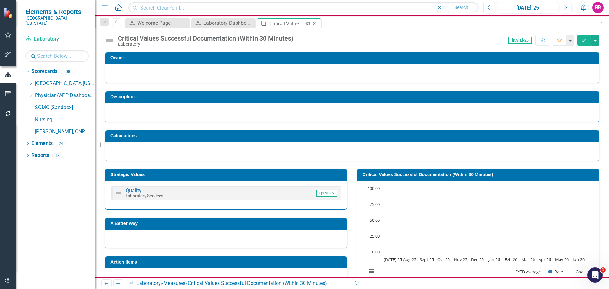
click at [314, 23] on icon at bounding box center [314, 23] width 3 height 3
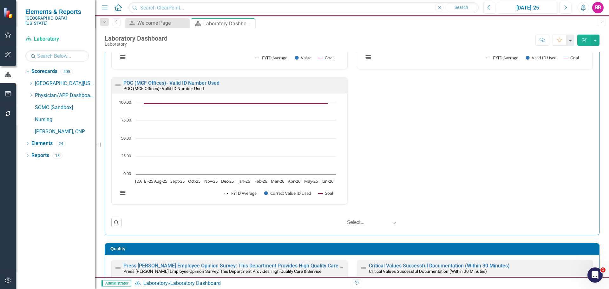
scroll to position [317, 0]
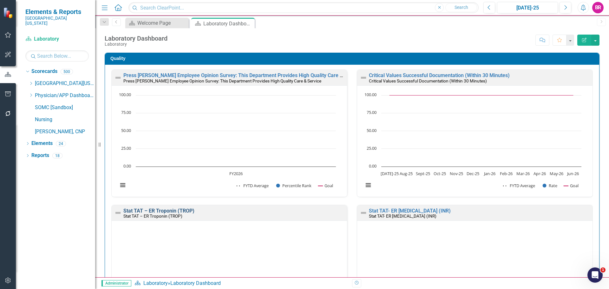
click at [182, 210] on link "Stat TAT – ER Troponin (TROP)" at bounding box center [158, 211] width 71 height 6
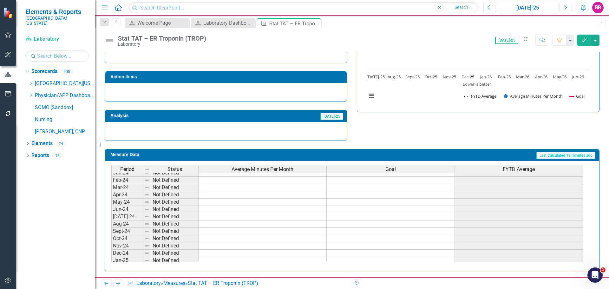
click at [262, 169] on span "Average Minutes Per Month" at bounding box center [262, 169] width 62 height 6
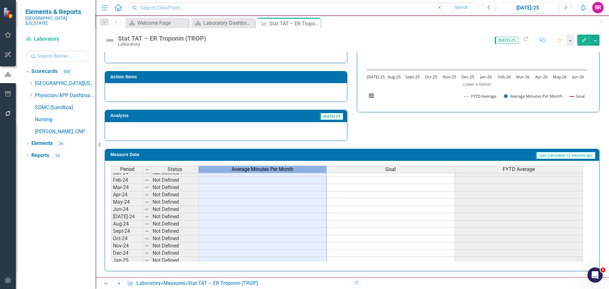
click at [262, 169] on span "Average Minutes Per Month" at bounding box center [262, 169] width 62 height 6
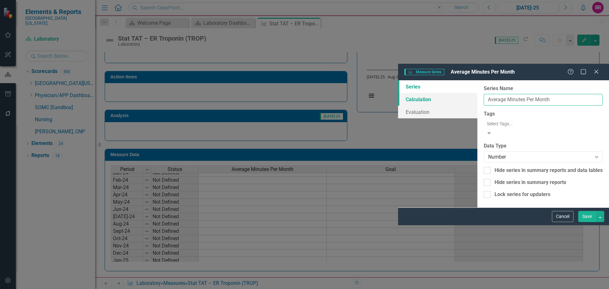
drag, startPoint x: 304, startPoint y: 37, endPoint x: 179, endPoint y: 32, distance: 124.7
click at [398, 80] on div "Series Calculation Evaluation From this page, you can edit the name, type, and …" at bounding box center [503, 143] width 211 height 127
click at [483, 94] on input "Average Minutes Per Month" at bounding box center [542, 100] width 119 height 12
drag, startPoint x: 267, startPoint y: 36, endPoint x: 184, endPoint y: 23, distance: 84.1
click at [398, 80] on div "Series Calculation Evaluation From this page, you can edit the name, type, and …" at bounding box center [503, 143] width 211 height 127
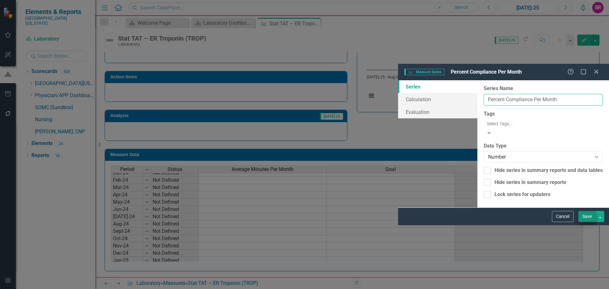
type input "Percent Compliance Per Month"
click at [591, 222] on button "Save" at bounding box center [587, 216] width 18 height 11
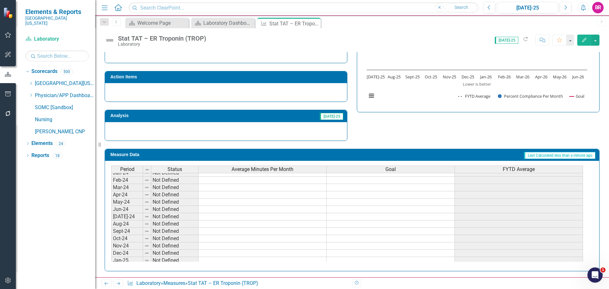
scroll to position [104, 0]
click at [285, 169] on span "Average Minutes Per Month" at bounding box center [262, 169] width 62 height 6
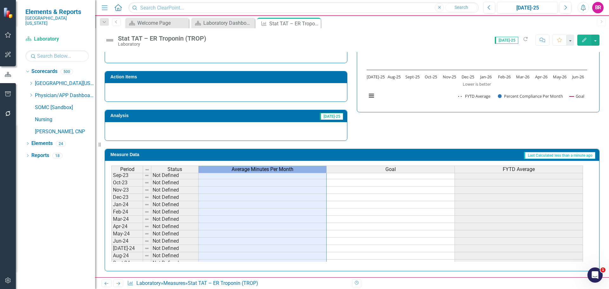
click at [285, 169] on span "Average Minutes Per Month" at bounding box center [262, 169] width 62 height 6
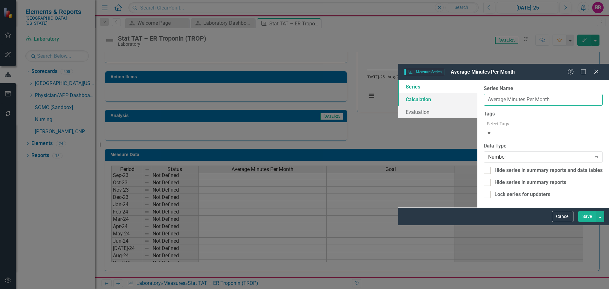
drag, startPoint x: 304, startPoint y: 37, endPoint x: 197, endPoint y: 33, distance: 107.2
click at [398, 80] on div "Series Calculation Evaluation From this page, you can edit the name, type, and …" at bounding box center [503, 143] width 211 height 127
click at [568, 222] on button "Cancel" at bounding box center [563, 216] width 22 height 11
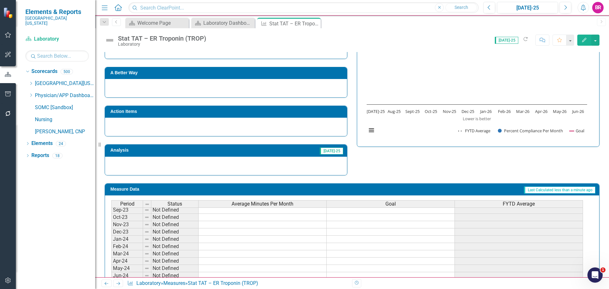
scroll to position [48, 0]
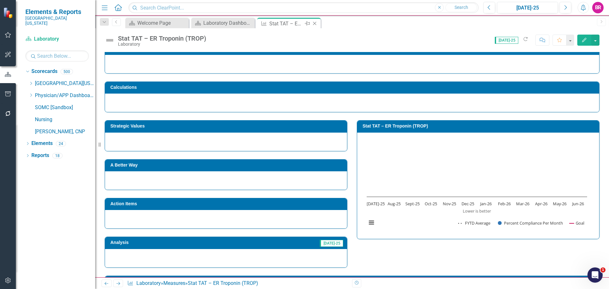
click at [314, 22] on icon "Close" at bounding box center [314, 23] width 6 height 5
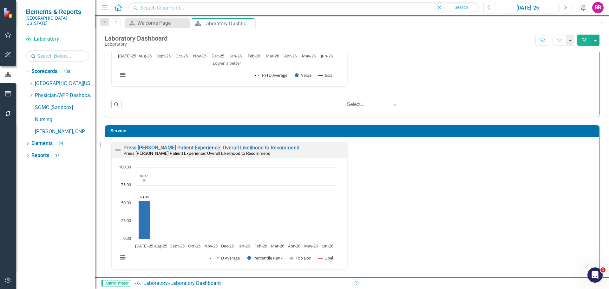
scroll to position [0, 0]
click at [253, 149] on link "Press [PERSON_NAME] Patient Experience: Overall Likelihood to Recommend" at bounding box center [211, 147] width 176 height 6
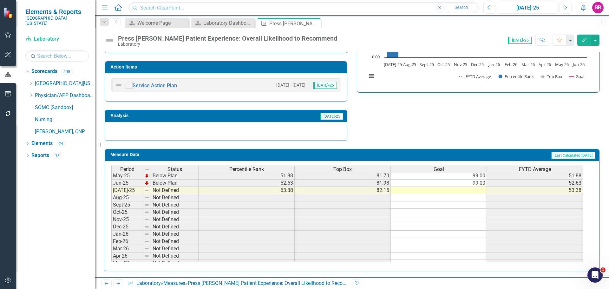
scroll to position [254, 0]
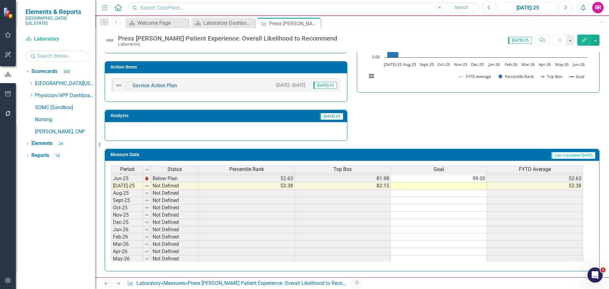
click at [479, 180] on tbody "Nov-23 Below Plan 57.88 81.34 99.00 57.88 Dec-23 Below Plan 57.50 81.29 99.00 5…" at bounding box center [346, 153] width 471 height 234
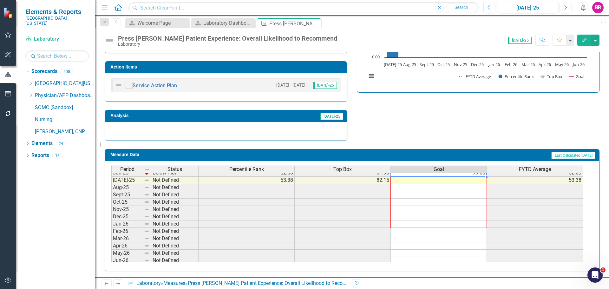
scroll to position [262, 0]
drag, startPoint x: 487, startPoint y: 182, endPoint x: 513, endPoint y: 220, distance: 46.6
click at [111, 256] on div "Period Status Percentile Rank Top Box Goal FYTD Average May-24 Below Plan 61.00…" at bounding box center [111, 162] width 0 height 197
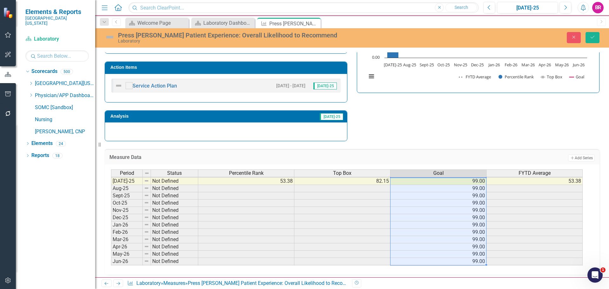
type textarea "99"
drag, startPoint x: 592, startPoint y: 34, endPoint x: 586, endPoint y: 60, distance: 26.3
click at [591, 34] on button "Save" at bounding box center [592, 37] width 14 height 11
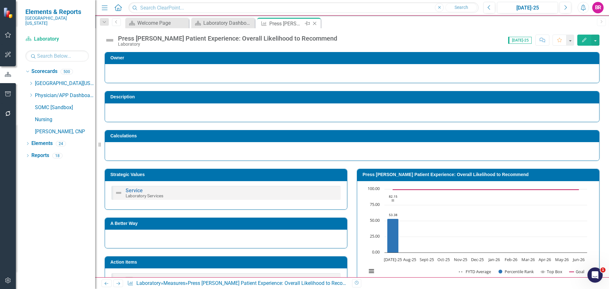
click at [316, 23] on icon "Close" at bounding box center [314, 23] width 6 height 5
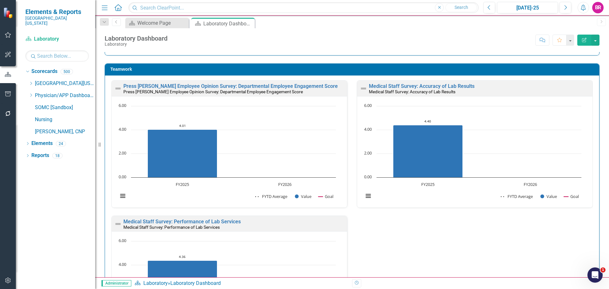
scroll to position [951, 0]
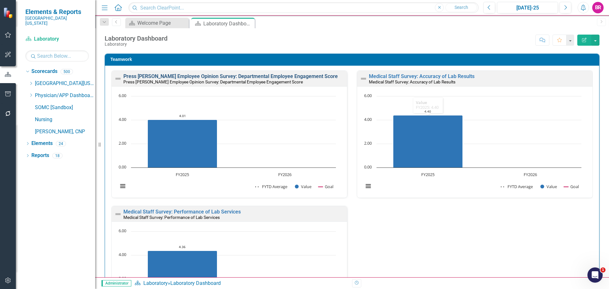
click at [237, 77] on link "Press [PERSON_NAME] Employee Opinion Survey: Departmental Employee Engagement S…" at bounding box center [230, 76] width 214 height 6
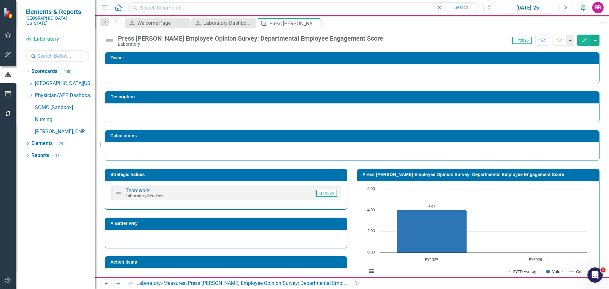
scroll to position [153, 0]
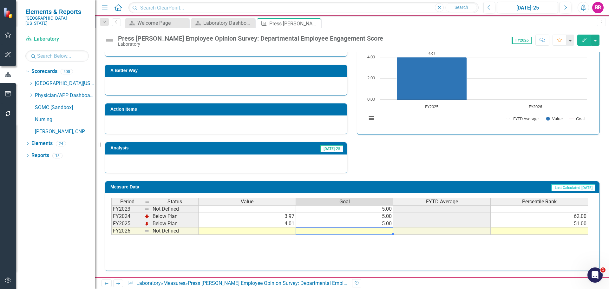
click at [389, 231] on td at bounding box center [344, 230] width 97 height 7
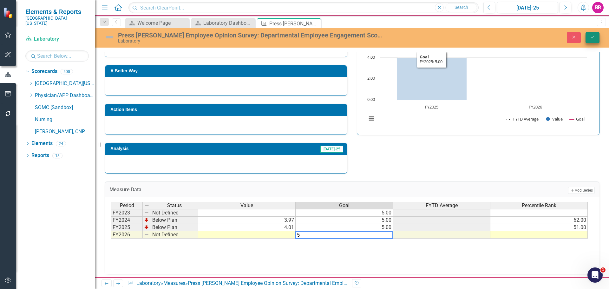
type textarea "5"
click at [591, 38] on icon "submit" at bounding box center [592, 37] width 4 height 3
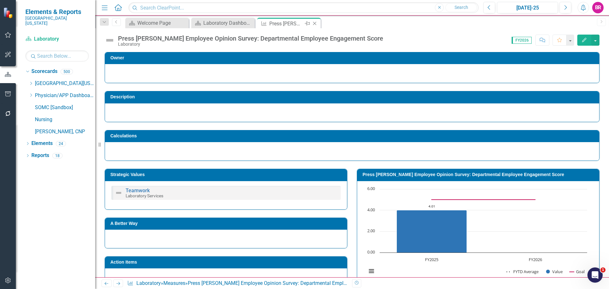
click at [314, 23] on icon at bounding box center [314, 23] width 3 height 3
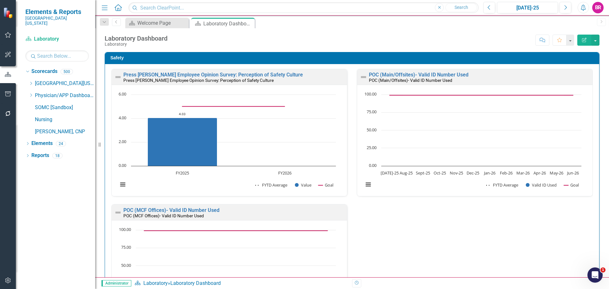
scroll to position [0, 0]
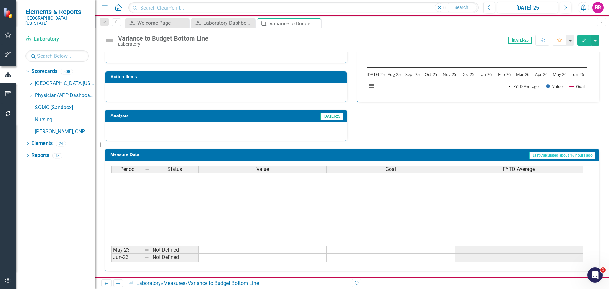
scroll to position [190, 0]
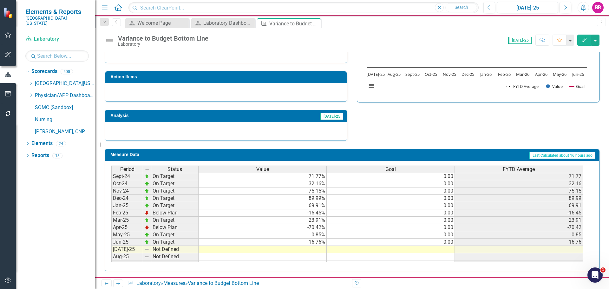
click at [111, 246] on div "Period Status Value Goal FYTD Average May-23 Not Defined Jun-23 Not Defined [DA…" at bounding box center [111, 157] width 0 height 219
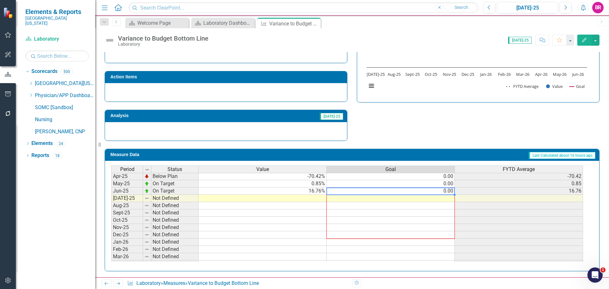
scroll to position [262, 0]
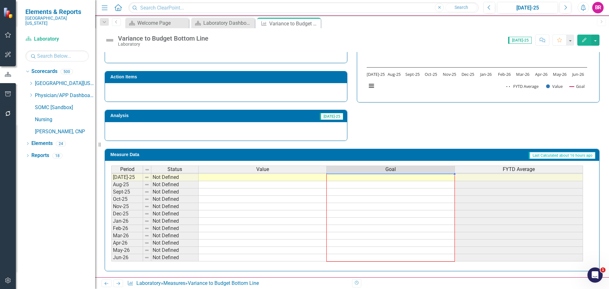
drag, startPoint x: 455, startPoint y: 214, endPoint x: 439, endPoint y: 257, distance: 45.7
click at [111, 257] on div "Period Status Value Goal FYTD Average Nov-23 On Target 29.84% 0.00 29.84 Dec-23…" at bounding box center [111, 140] width 0 height 241
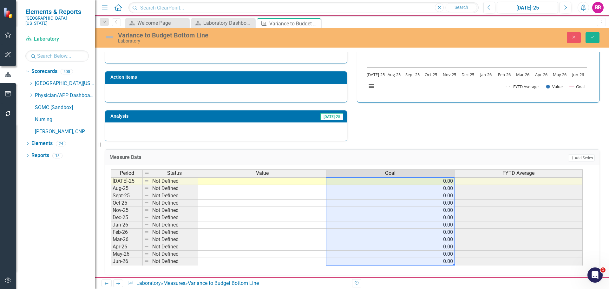
type textarea "0"
click at [592, 36] on icon "Save" at bounding box center [592, 37] width 6 height 4
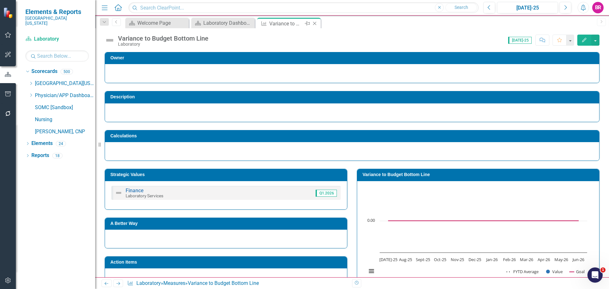
click at [315, 23] on icon "Close" at bounding box center [314, 23] width 6 height 5
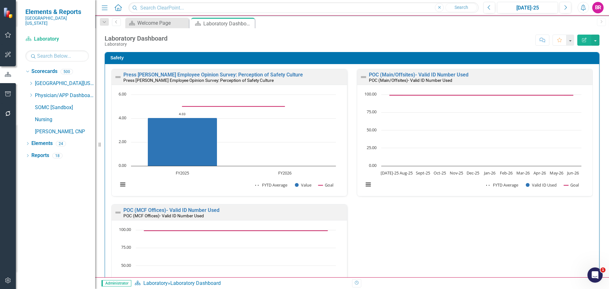
click at [547, 239] on div "Press Ganey Employee Opinion Survey: Perception of Safety Culture Press Ganey E…" at bounding box center [352, 204] width 491 height 270
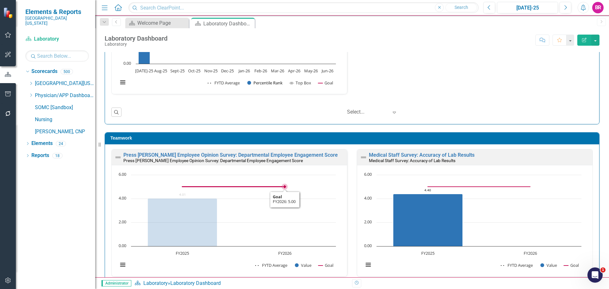
scroll to position [750, 0]
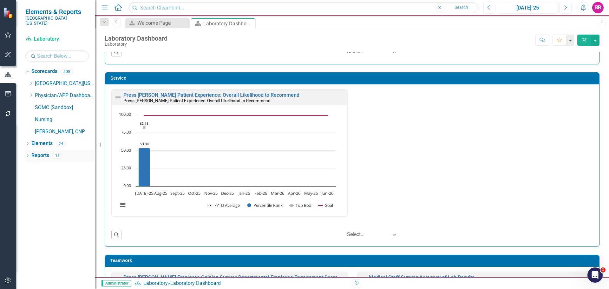
click at [38, 152] on link "Reports" at bounding box center [40, 155] width 18 height 7
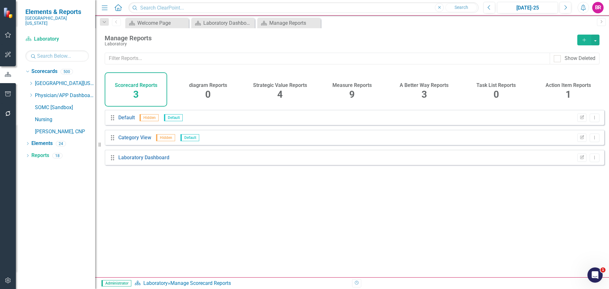
drag, startPoint x: 359, startPoint y: 88, endPoint x: 358, endPoint y: 97, distance: 9.2
click at [359, 88] on h4 "Measure Reports" at bounding box center [351, 85] width 39 height 6
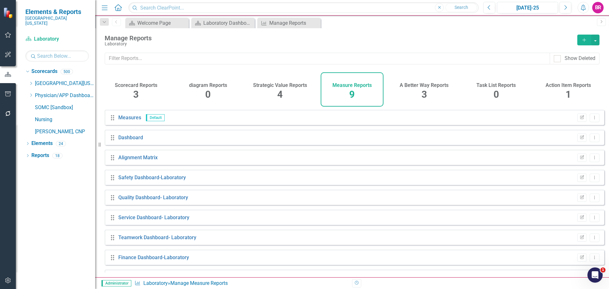
scroll to position [17, 0]
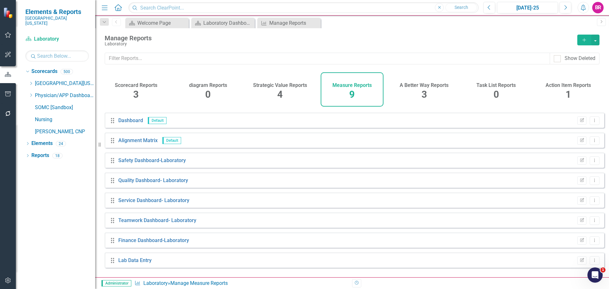
click at [583, 40] on icon "Add" at bounding box center [584, 40] width 6 height 4
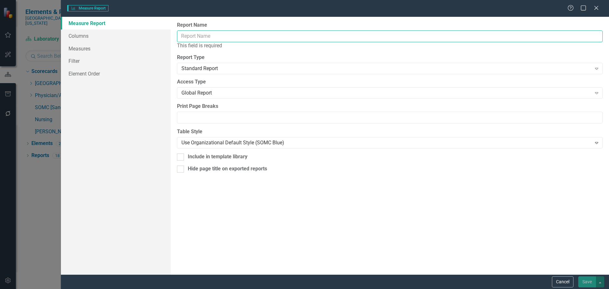
drag, startPoint x: 269, startPoint y: 36, endPoint x: 275, endPoint y: 36, distance: 6.7
click at [269, 36] on input "Report Name" at bounding box center [389, 36] width 425 height 12
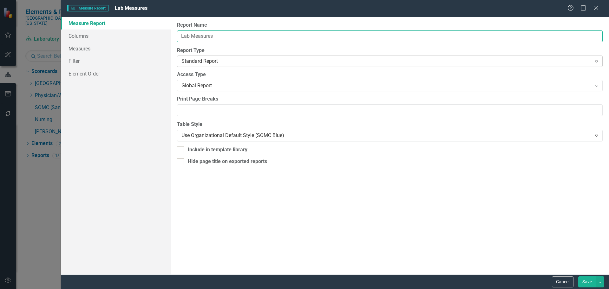
type input "Lab Measures"
click at [261, 62] on div "Standard Report" at bounding box center [386, 61] width 410 height 7
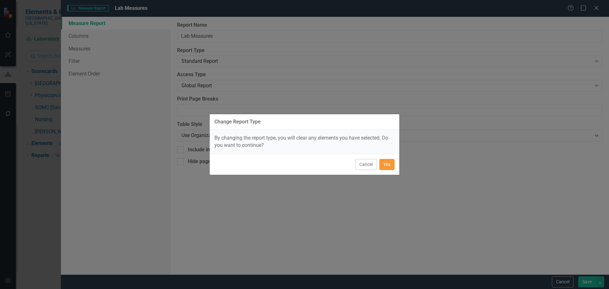
click at [383, 165] on button "Yes" at bounding box center [386, 164] width 15 height 11
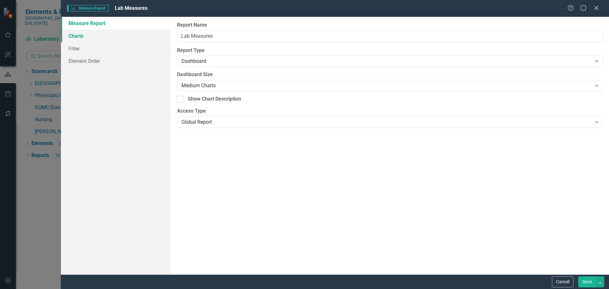
click at [75, 38] on link "Charts" at bounding box center [116, 35] width 110 height 13
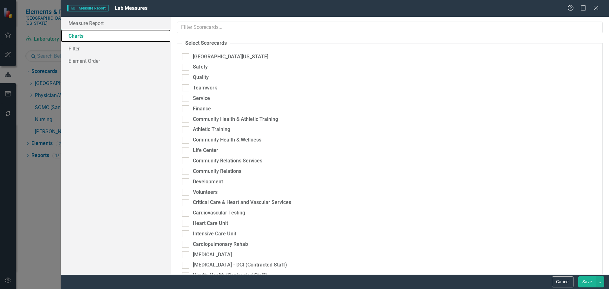
checkbox input "true"
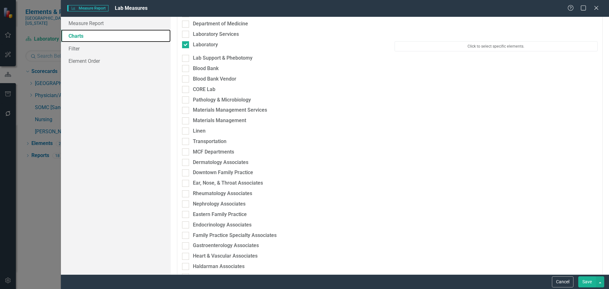
scroll to position [436, 0]
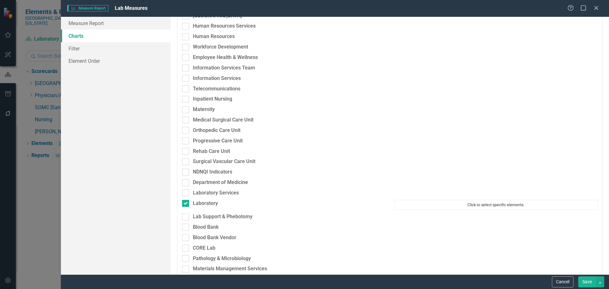
click at [494, 205] on button "Click to select specific elements." at bounding box center [495, 205] width 203 height 10
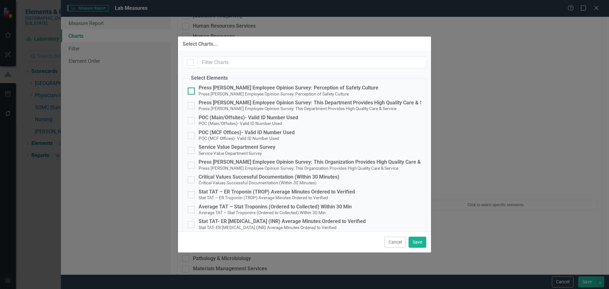
click at [226, 86] on div "Press [PERSON_NAME] Employee Opinion Survey: Perception of Safety Culture" at bounding box center [288, 88] width 180 height 6
click at [192, 87] on input "Press Ganey Employee Opinion Survey: Perception of Safety Culture Press Ganey E…" at bounding box center [190, 89] width 4 height 4
checkbox input "true"
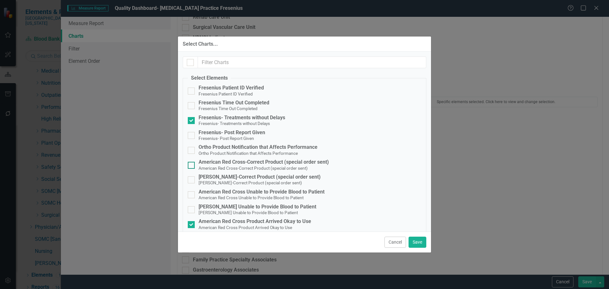
scroll to position [36, 0]
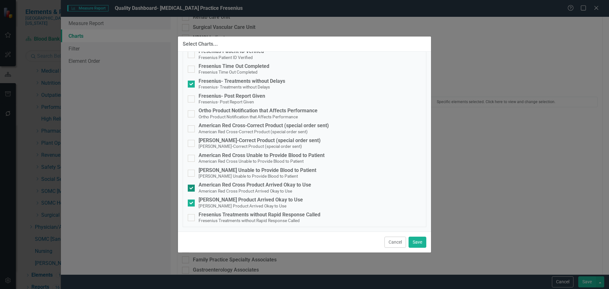
click at [278, 188] on small "American Red Cross Product Arrived Okay to Use" at bounding box center [245, 190] width 94 height 5
click at [192, 188] on input "American Red Cross Product Arrived Okay to Use American Red Cross Product Arriv…" at bounding box center [190, 186] width 4 height 4
checkbox input "false"
click at [274, 198] on div "[PERSON_NAME] Product Arrived Okay to Use" at bounding box center [250, 200] width 104 height 6
click at [192, 199] on input "[PERSON_NAME] Product Arrived Okay to Use [PERSON_NAME] Product Arrived Okay to…" at bounding box center [190, 201] width 4 height 4
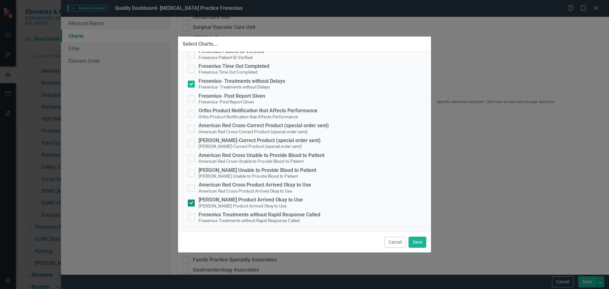
checkbox input "false"
click at [416, 242] on button "Save" at bounding box center [417, 241] width 18 height 11
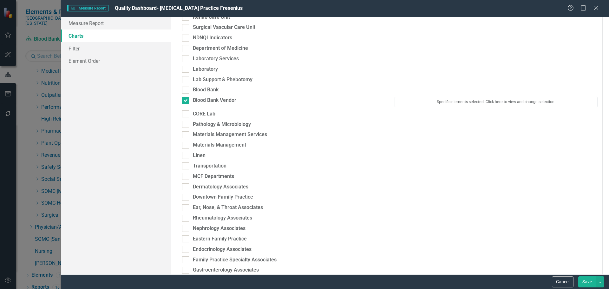
click at [589, 285] on button "Save" at bounding box center [587, 281] width 18 height 11
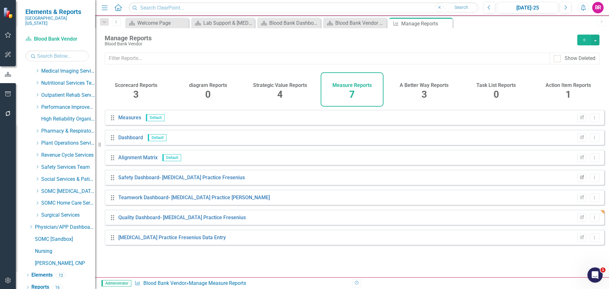
click at [580, 179] on icon "button" at bounding box center [582, 177] width 4 height 4
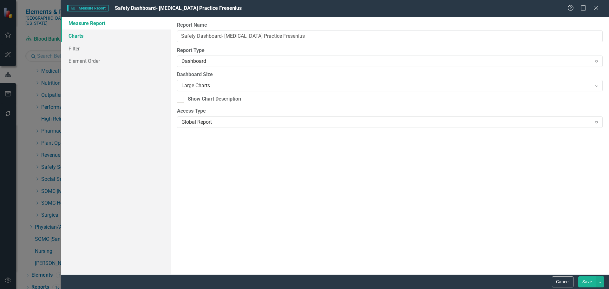
click at [69, 36] on link "Charts" at bounding box center [116, 35] width 110 height 13
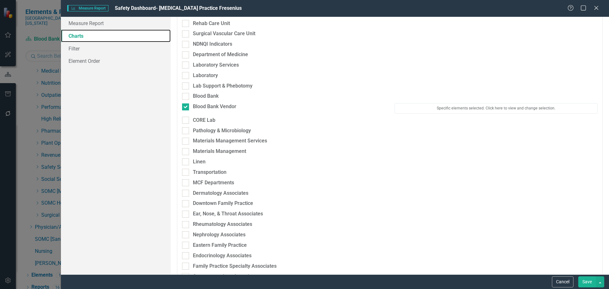
scroll to position [571, 0]
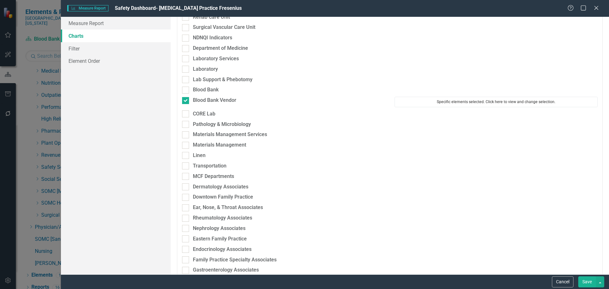
click at [450, 104] on button "Specific elements selected. Click here to view and change selection." at bounding box center [495, 102] width 203 height 10
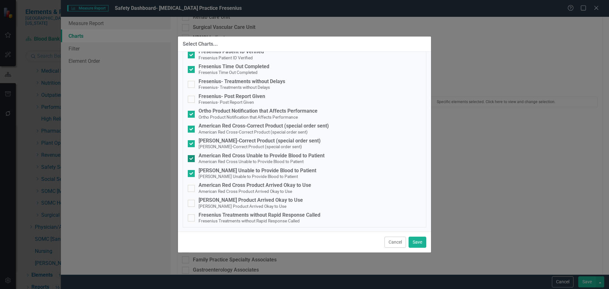
scroll to position [36, 0]
click at [306, 155] on div "American Red Cross Unable to Provide Blood to Patient" at bounding box center [261, 155] width 126 height 6
click at [192, 155] on input "American Red Cross Unable to Provide Blood to Patient American Red Cross Unable…" at bounding box center [190, 157] width 4 height 4
checkbox input "false"
click at [294, 173] on div "[PERSON_NAME] Unable to Provide Blood to Patient [PERSON_NAME] Unable to Provid…" at bounding box center [257, 173] width 118 height 12
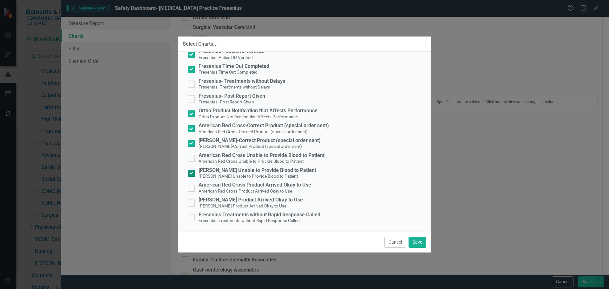
click at [192, 173] on input "[PERSON_NAME] Unable to Provide Blood to Patient [PERSON_NAME] Unable to Provid…" at bounding box center [190, 172] width 4 height 4
checkbox input "false"
click at [412, 242] on button "Save" at bounding box center [417, 241] width 18 height 11
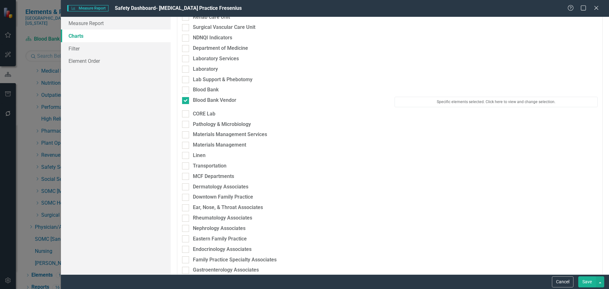
click at [589, 282] on button "Save" at bounding box center [587, 281] width 18 height 11
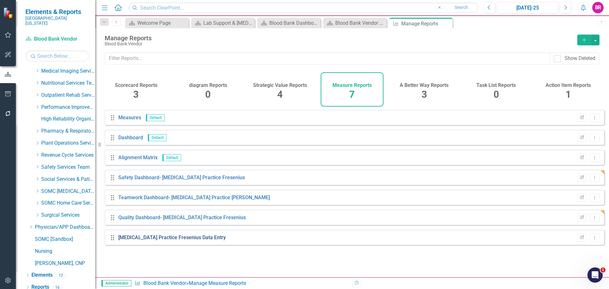
click at [188, 240] on link "[MEDICAL_DATA] Practice Fresenius Data Entry" at bounding box center [171, 237] width 107 height 6
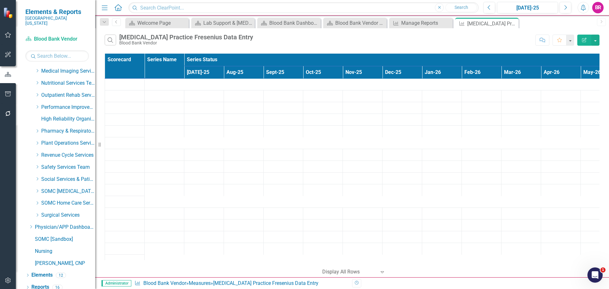
click at [586, 40] on icon "Edit Report" at bounding box center [584, 40] width 6 height 4
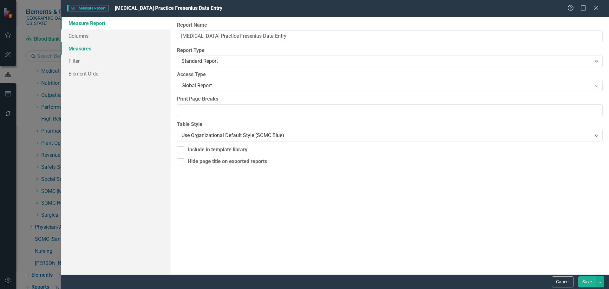
click at [88, 50] on link "Measures" at bounding box center [116, 48] width 110 height 13
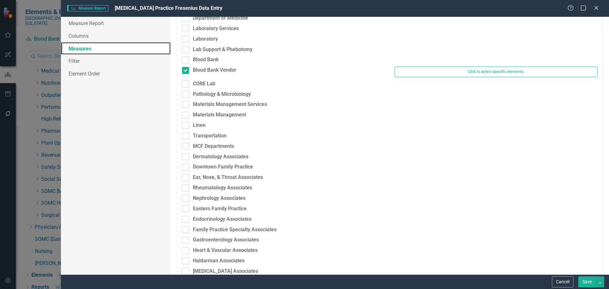
scroll to position [602, 0]
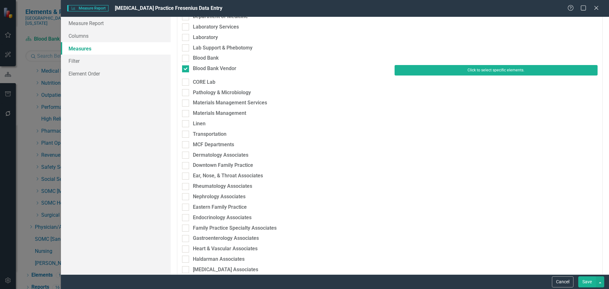
click at [408, 66] on button "Click to select specific elements." at bounding box center [495, 70] width 203 height 10
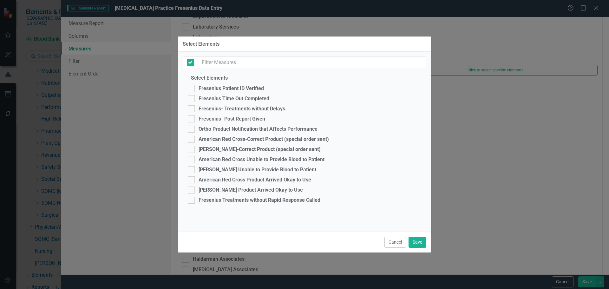
checkbox input "false"
click at [237, 84] on fieldset "Select Elements Fresenius Patient ID Verified Fresenius Time Out Completed Fres…" at bounding box center [304, 140] width 243 height 132
click at [238, 91] on div "Fresenius Patient ID Verified" at bounding box center [230, 89] width 65 height 6
click at [192, 89] on input "Fresenius Patient ID Verified" at bounding box center [190, 87] width 4 height 4
checkbox input "true"
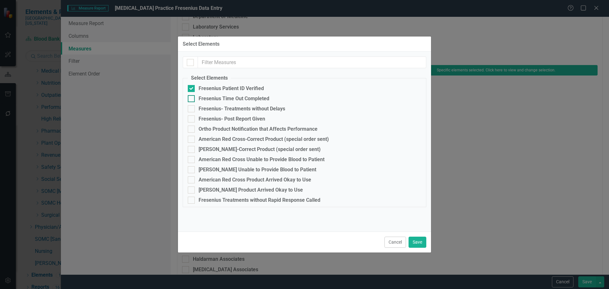
click at [233, 99] on div "Fresenius Time Out Completed" at bounding box center [233, 99] width 71 height 6
click at [192, 99] on input "Fresenius Time Out Completed" at bounding box center [190, 97] width 4 height 4
checkbox input "true"
click at [259, 110] on div "Fresenius- Treatments without Delays" at bounding box center [241, 109] width 87 height 6
click at [192, 109] on input "Fresenius- Treatments without Delays" at bounding box center [190, 107] width 4 height 4
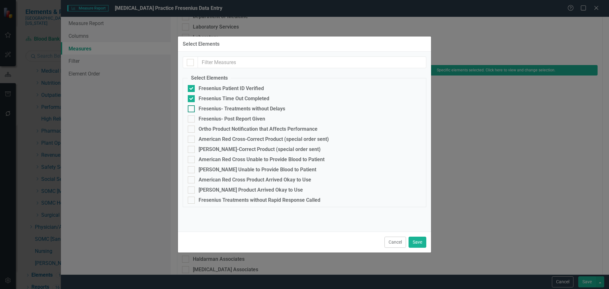
checkbox input "true"
click at [256, 129] on div "Ortho Product Notification that Affects Performance" at bounding box center [257, 129] width 119 height 6
click at [192, 129] on input "Ortho Product Notification that Affects Performance" at bounding box center [190, 128] width 4 height 4
checkbox input "true"
click at [254, 138] on div "American Red Cross-Correct Product (special order sent)" at bounding box center [263, 139] width 130 height 6
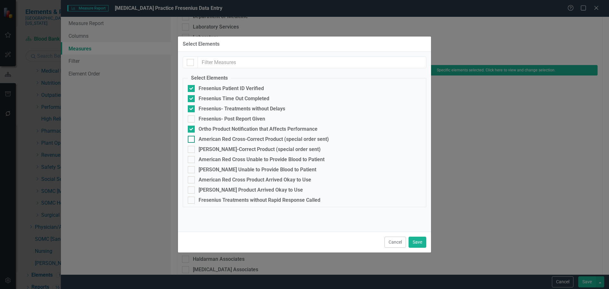
click at [192, 138] on input "American Red Cross-Correct Product (special order sent)" at bounding box center [190, 138] width 4 height 4
checkbox input "true"
click at [254, 147] on div "[PERSON_NAME]-Correct Product (special order sent)" at bounding box center [259, 149] width 122 height 6
click at [192, 147] on input "[PERSON_NAME]-Correct Product (special order sent)" at bounding box center [190, 148] width 4 height 4
checkbox input "true"
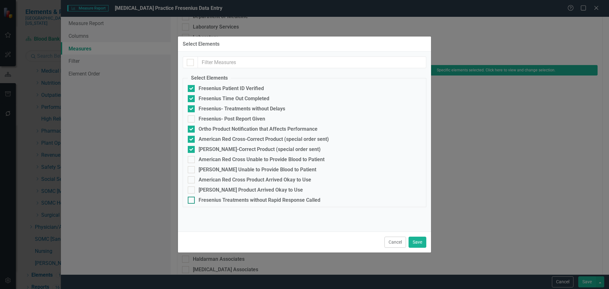
click at [279, 201] on div "Fresenius Treatments without Rapid Response Called" at bounding box center [259, 200] width 122 height 6
click at [192, 201] on input "Fresenius Treatments without Rapid Response Called" at bounding box center [190, 199] width 4 height 4
checkbox input "true"
click at [419, 242] on button "Save" at bounding box center [417, 241] width 18 height 11
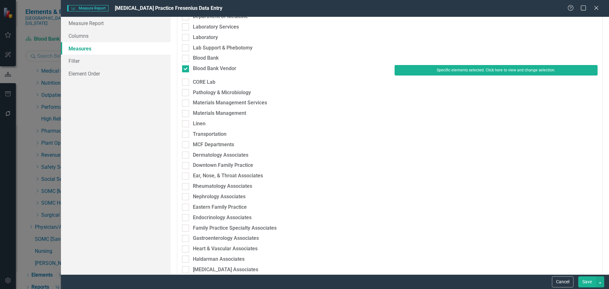
click at [594, 279] on button "Save" at bounding box center [587, 281] width 18 height 11
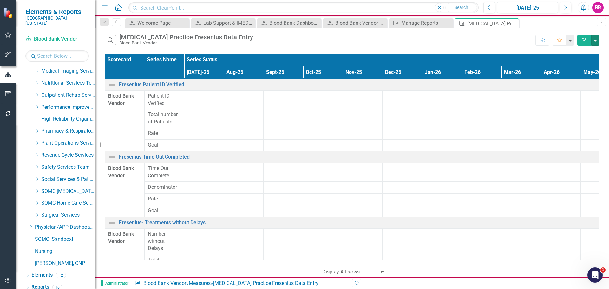
click at [598, 40] on button "button" at bounding box center [595, 40] width 8 height 11
click at [580, 77] on link "Excel Export to Excel" at bounding box center [574, 76] width 50 height 12
click at [513, 24] on icon "Close" at bounding box center [512, 23] width 6 height 5
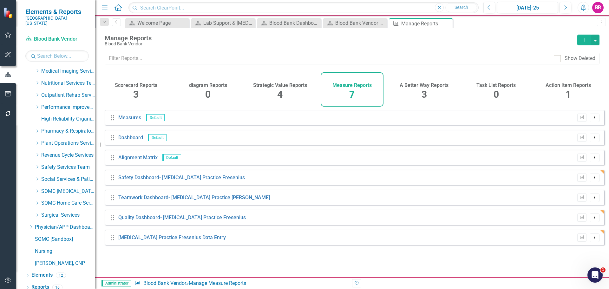
click at [586, 38] on icon "Add" at bounding box center [584, 40] width 6 height 4
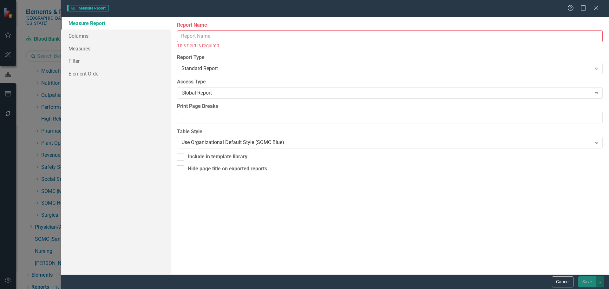
click at [204, 35] on input "Report Name" at bounding box center [389, 36] width 425 height 12
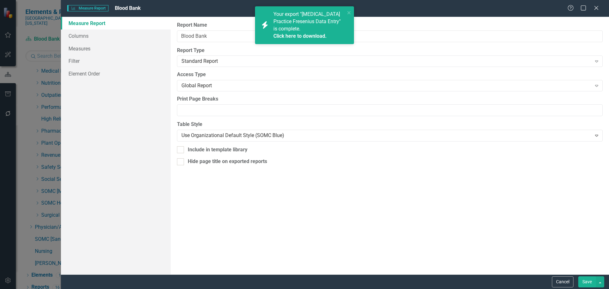
click at [300, 40] on div "Click here to download." at bounding box center [308, 36] width 70 height 7
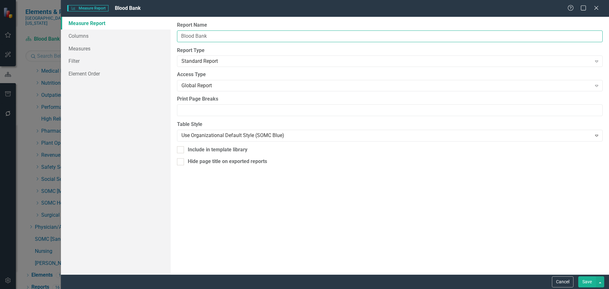
click at [229, 37] on input "Blood Bank" at bounding box center [389, 36] width 425 height 12
type input "Blood Bank Vendor Measures"
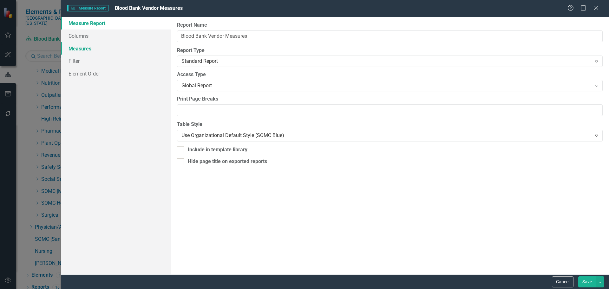
click at [85, 47] on link "Measures" at bounding box center [116, 48] width 110 height 13
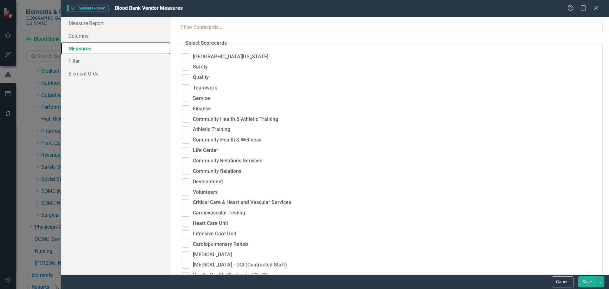
checkbox input "true"
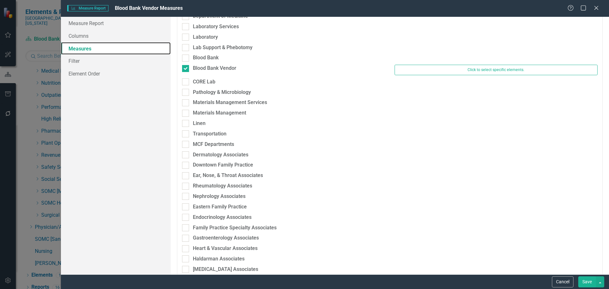
scroll to position [602, 0]
click at [419, 63] on div "Blood Bank" at bounding box center [389, 60] width 425 height 10
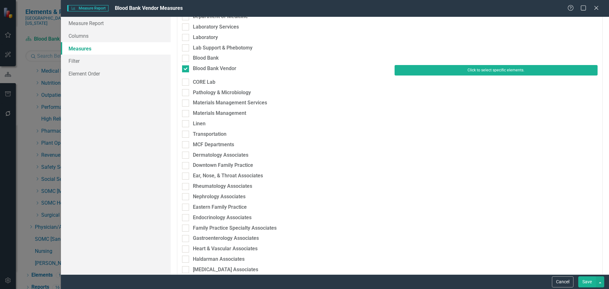
click at [416, 71] on button "Click to select specific elements." at bounding box center [495, 70] width 203 height 10
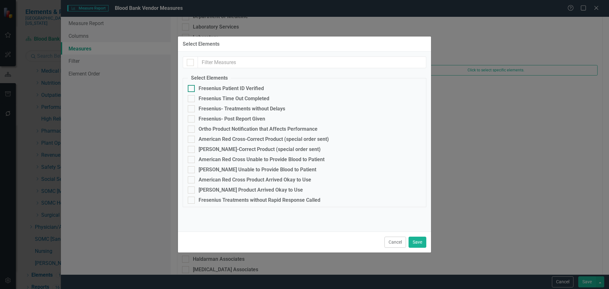
click at [234, 86] on div "Fresenius Patient ID Verified" at bounding box center [230, 89] width 65 height 6
click at [192, 86] on input "Fresenius Patient ID Verified" at bounding box center [190, 87] width 4 height 4
checkbox input "true"
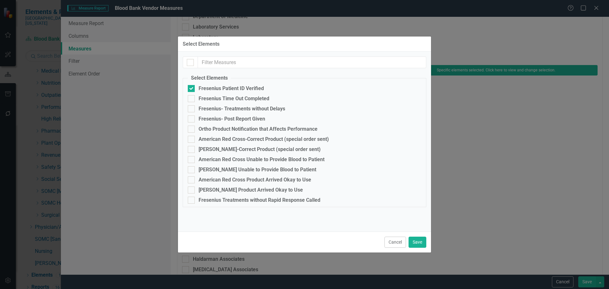
click at [237, 94] on fieldset "Select Elements Fresenius Patient ID Verified Fresenius Time Out Completed Fres…" at bounding box center [304, 140] width 243 height 132
click at [239, 100] on div "Fresenius Time Out Completed" at bounding box center [233, 99] width 71 height 6
click at [192, 99] on input "Fresenius Time Out Completed" at bounding box center [190, 97] width 4 height 4
checkbox input "true"
click at [239, 111] on div "Fresenius- Treatments without Delays" at bounding box center [241, 109] width 87 height 6
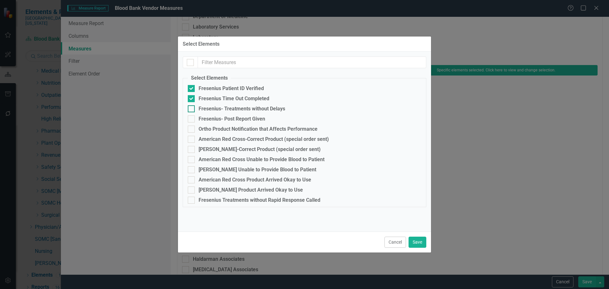
click at [192, 109] on input "Fresenius- Treatments without Delays" at bounding box center [190, 107] width 4 height 4
checkbox input "true"
click at [240, 131] on div "Ortho Product Notification that Affects Performance" at bounding box center [257, 129] width 119 height 6
click at [192, 130] on input "Ortho Product Notification that Affects Performance" at bounding box center [190, 128] width 4 height 4
checkbox input "true"
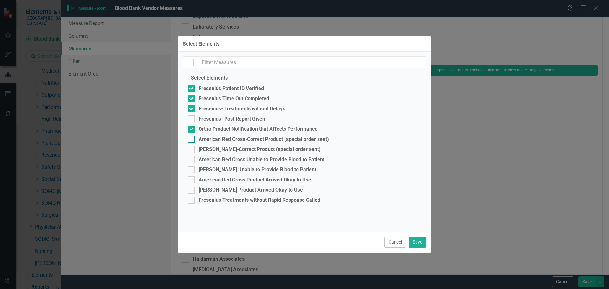
click at [243, 139] on div "American Red Cross-Correct Product (special order sent)" at bounding box center [263, 139] width 130 height 6
click at [192, 139] on input "American Red Cross-Correct Product (special order sent)" at bounding box center [190, 138] width 4 height 4
checkbox input "true"
click at [244, 150] on div "[PERSON_NAME]-Correct Product (special order sent)" at bounding box center [259, 149] width 122 height 6
click at [192, 150] on input "[PERSON_NAME]-Correct Product (special order sent)" at bounding box center [190, 148] width 4 height 4
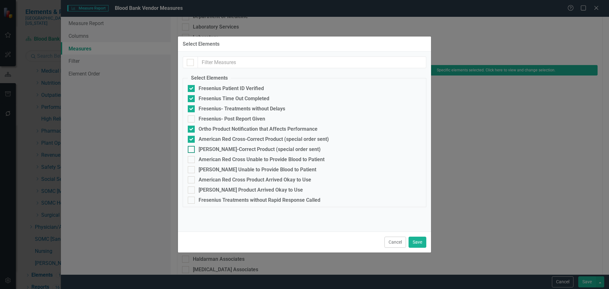
checkbox input "true"
drag, startPoint x: 260, startPoint y: 197, endPoint x: 306, endPoint y: 209, distance: 47.0
click at [261, 197] on div "Fresenius Treatments without Rapid Response Called" at bounding box center [259, 200] width 122 height 6
click at [317, 203] on div "Fresenius Treatments without Rapid Response Called" at bounding box center [304, 200] width 233 height 7
click at [192, 201] on input "Fresenius Treatments without Rapid Response Called" at bounding box center [190, 199] width 4 height 4
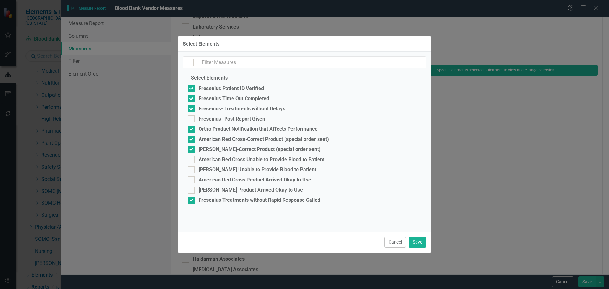
drag, startPoint x: 316, startPoint y: 201, endPoint x: 336, endPoint y: 207, distance: 20.3
click at [316, 201] on div "Fresenius Treatments without Rapid Response Called" at bounding box center [259, 200] width 122 height 6
click at [192, 201] on input "Fresenius Treatments without Rapid Response Called" at bounding box center [190, 199] width 4 height 4
click at [304, 197] on div "Fresenius Treatments without Rapid Response Called" at bounding box center [259, 200] width 122 height 6
click at [192, 197] on input "Fresenius Treatments without Rapid Response Called" at bounding box center [190, 199] width 4 height 4
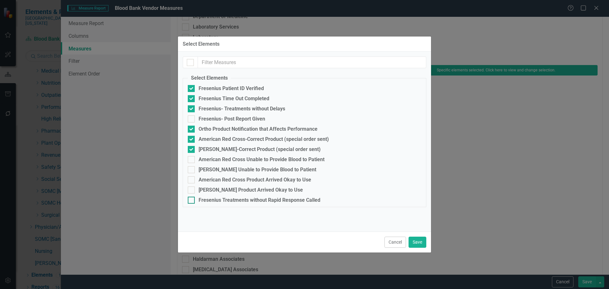
checkbox input "true"
click at [419, 243] on button "Save" at bounding box center [417, 241] width 18 height 11
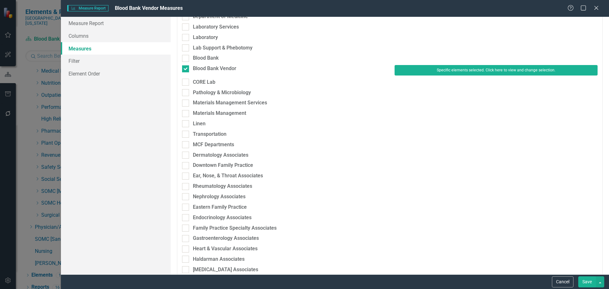
click at [588, 282] on button "Save" at bounding box center [587, 281] width 18 height 11
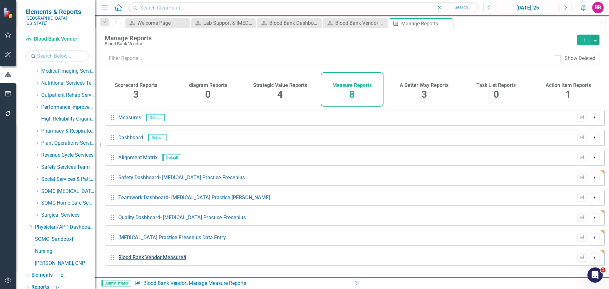
drag, startPoint x: 165, startPoint y: 262, endPoint x: 254, endPoint y: 278, distance: 90.4
click at [165, 260] on link "Blood Bank Vendor Measures" at bounding box center [152, 257] width 68 height 6
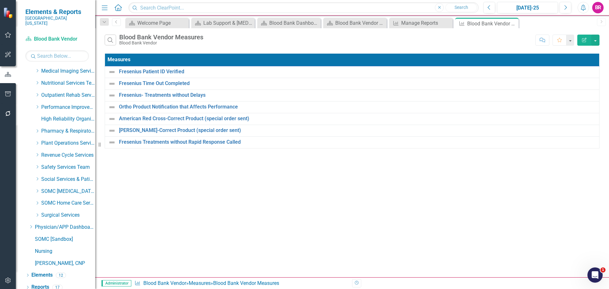
click at [0, 0] on icon "Close" at bounding box center [0, 0] width 0 height 0
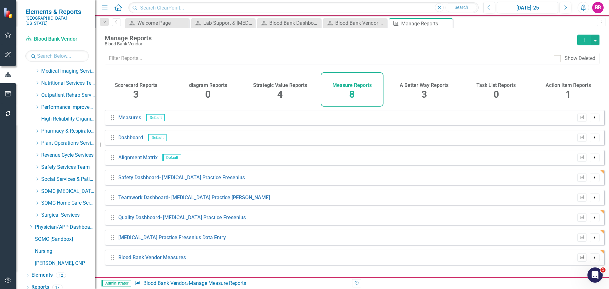
click at [579, 259] on icon "Edit Report" at bounding box center [581, 257] width 5 height 4
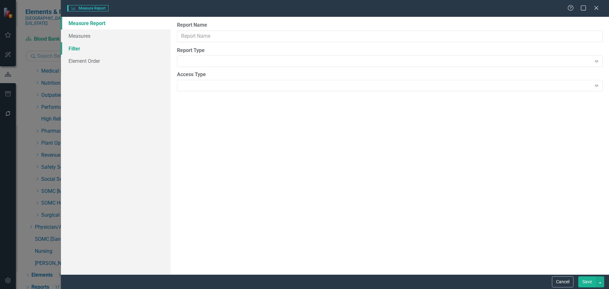
type input "Blood Bank Vendor Measures"
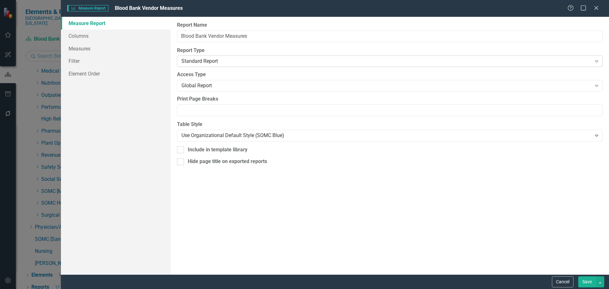
click at [264, 61] on div "Standard Report" at bounding box center [386, 61] width 410 height 7
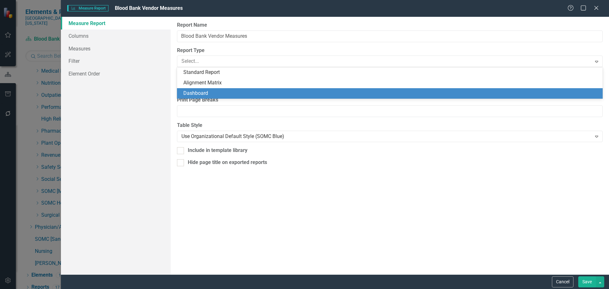
click at [248, 92] on div "Dashboard" at bounding box center [390, 93] width 415 height 7
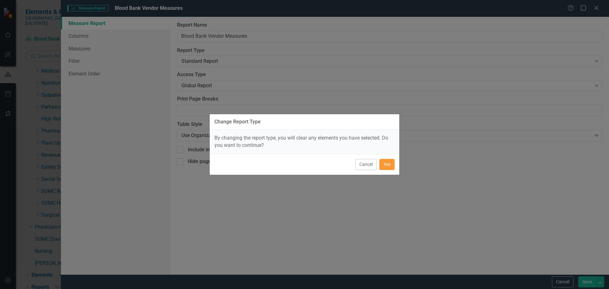
click at [384, 163] on button "Yes" at bounding box center [386, 164] width 15 height 11
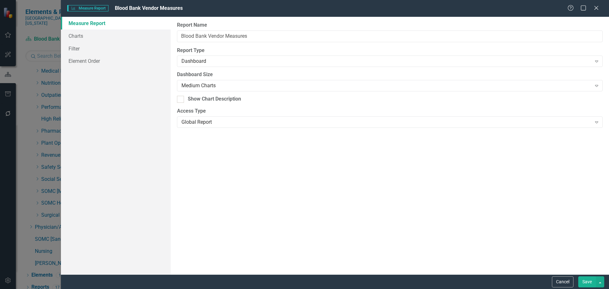
click at [591, 282] on button "Save" at bounding box center [587, 281] width 18 height 11
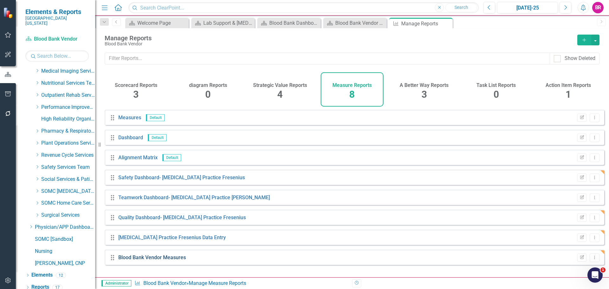
click at [161, 260] on link "Blood Bank Vendor Measures" at bounding box center [152, 257] width 68 height 6
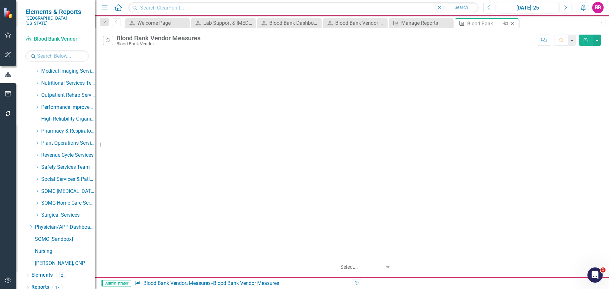
click at [509, 21] on icon "Close" at bounding box center [512, 23] width 6 height 5
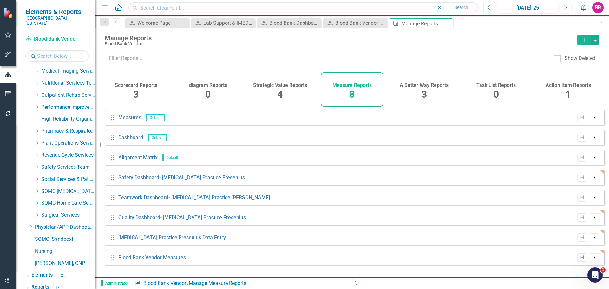
click at [577, 262] on button "Edit Report" at bounding box center [581, 257] width 9 height 8
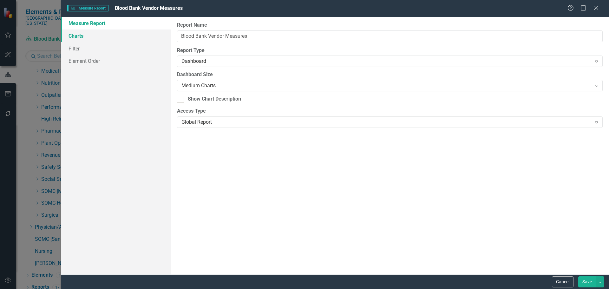
click at [81, 35] on link "Charts" at bounding box center [116, 35] width 110 height 13
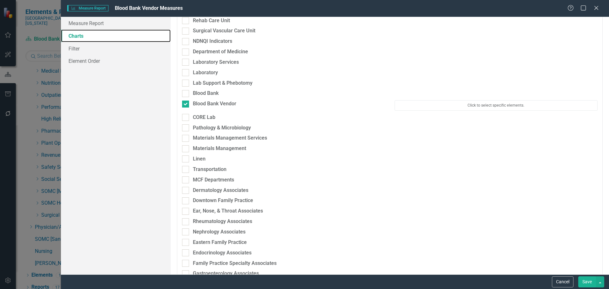
scroll to position [539, 0]
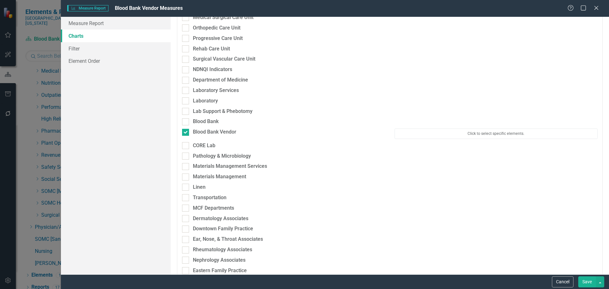
click at [446, 126] on div "Blood Bank" at bounding box center [389, 123] width 425 height 10
click at [453, 133] on button "Click to select specific elements." at bounding box center [495, 133] width 203 height 10
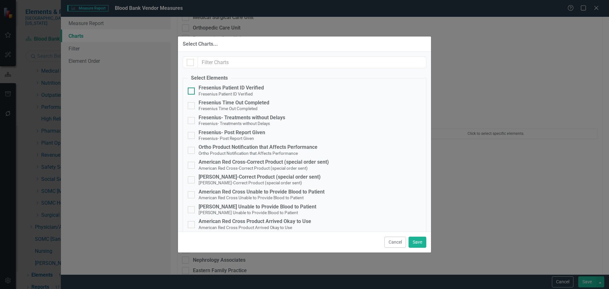
click at [231, 85] on div "Fresenius Patient ID Verified" at bounding box center [230, 88] width 65 height 6
click at [192, 87] on input "Fresenius Patient ID Verified Fresenius Patient ID Verified" at bounding box center [190, 89] width 4 height 4
checkbox input "true"
click at [235, 100] on div "Fresenius Time Out Completed" at bounding box center [233, 103] width 71 height 6
click at [192, 102] on input "Fresenius Time Out Completed Fresenius Time Out Completed" at bounding box center [190, 104] width 4 height 4
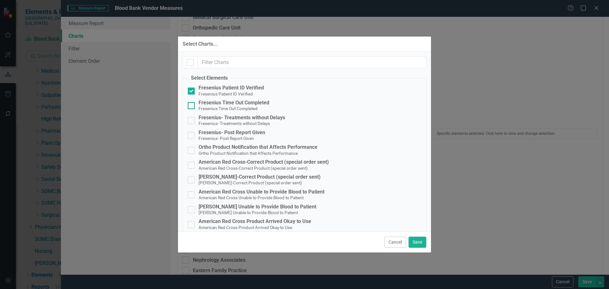
checkbox input "true"
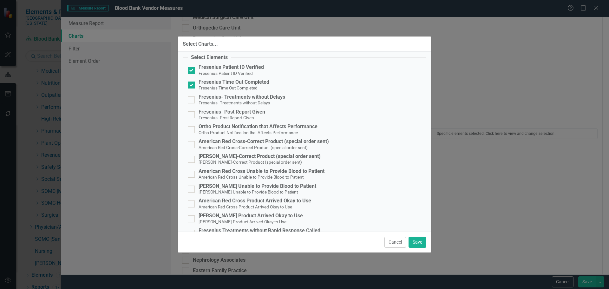
scroll to position [32, 0]
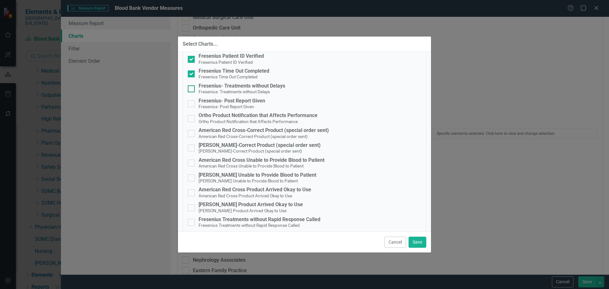
click at [251, 87] on div "Fresenius- Treatments without Delays" at bounding box center [241, 86] width 87 height 6
click at [192, 87] on input "Fresenius- Treatments without Delays Fresenius- Treatments without Delays" at bounding box center [190, 87] width 4 height 4
checkbox input "true"
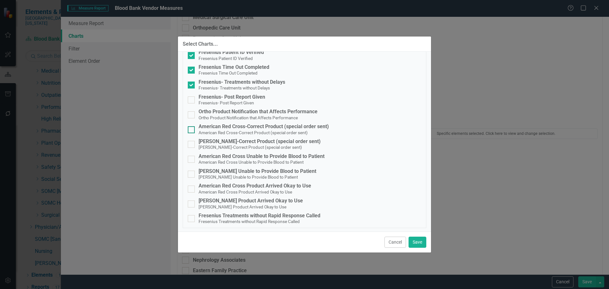
scroll to position [36, 0]
click at [237, 114] on small "Ortho Product Notification that Affects Performance" at bounding box center [247, 116] width 99 height 5
click at [192, 114] on input "Ortho Product Notification that Affects Performance Ortho Product Notification …" at bounding box center [190, 112] width 4 height 4
checkbox input "true"
click at [236, 130] on small "American Red Cross-Correct Product (special order sent)" at bounding box center [252, 131] width 109 height 5
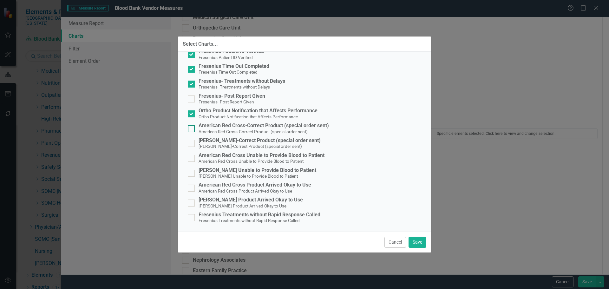
click at [192, 129] on input "American Red Cross-Correct Product (special order sent) American Red Cross-Corr…" at bounding box center [190, 127] width 4 height 4
checkbox input "true"
click at [236, 139] on div "[PERSON_NAME]-Correct Product (special order sent)" at bounding box center [259, 141] width 122 height 6
click at [192, 140] on input "[PERSON_NAME]-Correct Product (special order sent) [PERSON_NAME]-Correct Produc…" at bounding box center [190, 142] width 4 height 4
checkbox input "true"
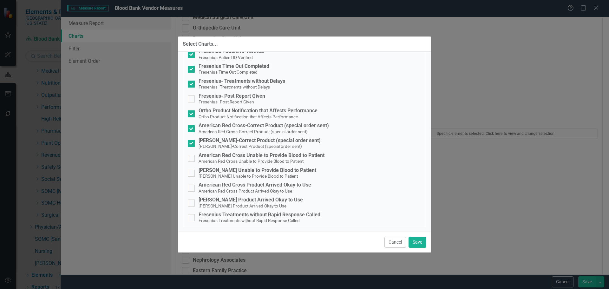
click at [253, 224] on fieldset "Select Elements Fresenius Patient ID Verified Fresenius Patient ID Verified Fre…" at bounding box center [304, 132] width 243 height 189
click at [255, 218] on small "Fresenius Treatments without Rapid Response Called" at bounding box center [248, 220] width 101 height 5
click at [192, 218] on input "Fresenius Treatments without Rapid Response Called Fresenius Treatments without…" at bounding box center [190, 216] width 4 height 4
checkbox input "true"
click at [422, 240] on button "Save" at bounding box center [417, 241] width 18 height 11
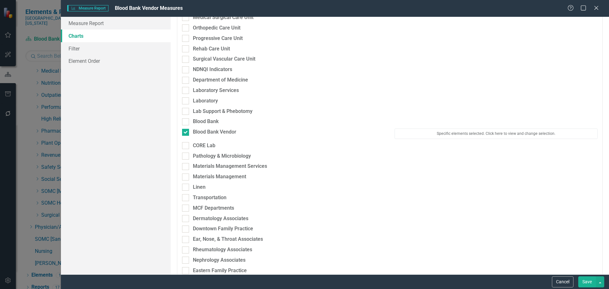
click at [592, 279] on button "Save" at bounding box center [587, 281] width 18 height 11
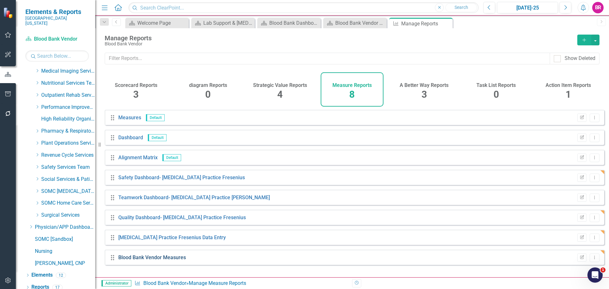
click at [168, 260] on link "Blood Bank Vendor Measures" at bounding box center [152, 257] width 68 height 6
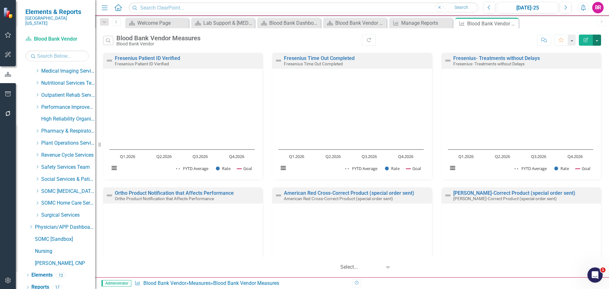
click at [593, 40] on button "button" at bounding box center [596, 40] width 8 height 11
click at [560, 64] on link "PDF Export to PDF" at bounding box center [569, 65] width 62 height 12
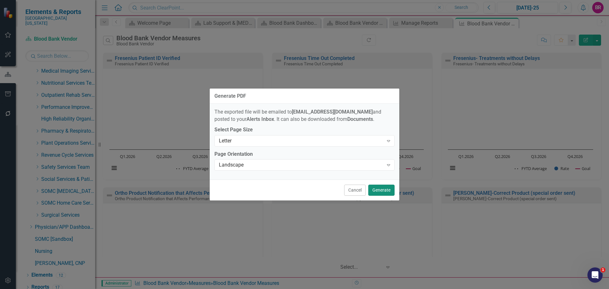
click at [383, 190] on button "Generate" at bounding box center [381, 189] width 26 height 11
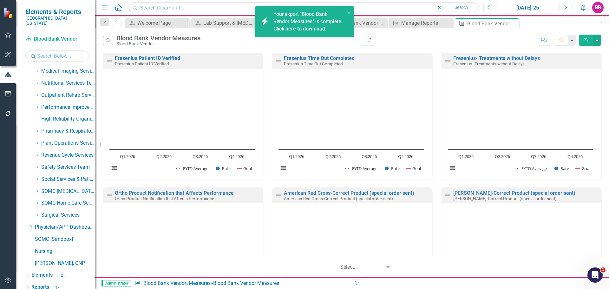
click at [312, 32] on link "Click here to download." at bounding box center [299, 29] width 53 height 6
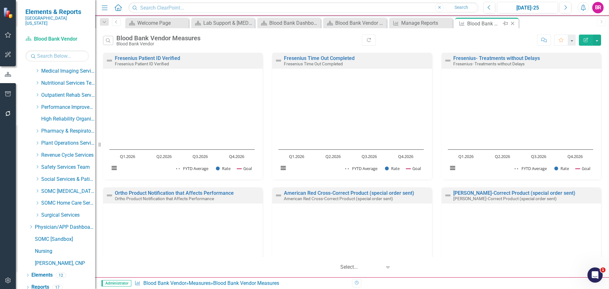
click at [510, 23] on icon "Close" at bounding box center [512, 23] width 6 height 5
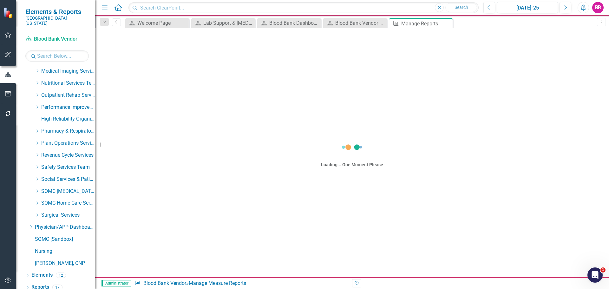
click at [0, 0] on icon "Close" at bounding box center [0, 0] width 0 height 0
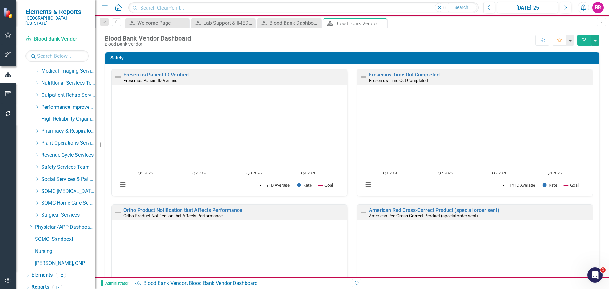
click at [0, 0] on icon "Close" at bounding box center [0, 0] width 0 height 0
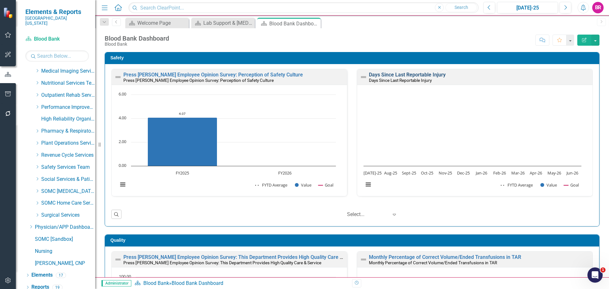
click at [414, 74] on link "Days Since Last Reportable Injury" at bounding box center [407, 75] width 77 height 6
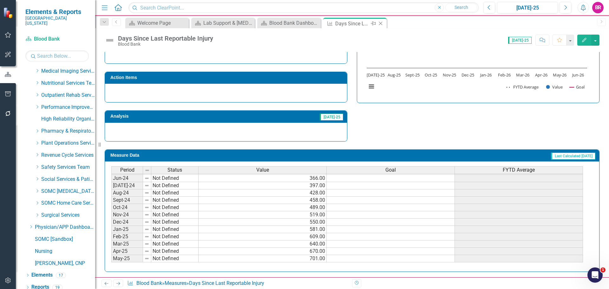
click at [382, 23] on icon "Close" at bounding box center [380, 23] width 6 height 5
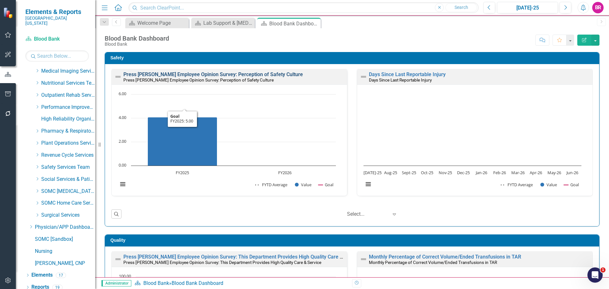
click at [194, 76] on link "Press [PERSON_NAME] Employee Opinion Survey: Perception of Safety Culture" at bounding box center [212, 74] width 179 height 6
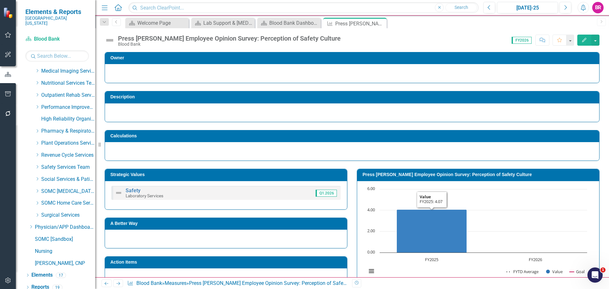
scroll to position [153, 0]
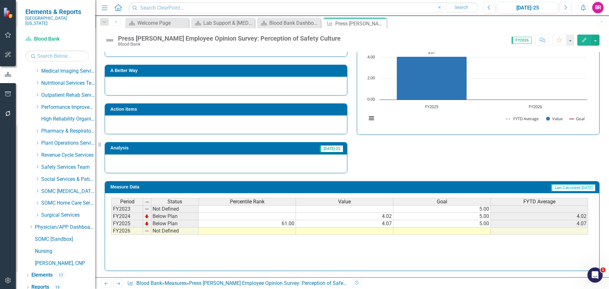
click at [464, 231] on td at bounding box center [441, 230] width 97 height 7
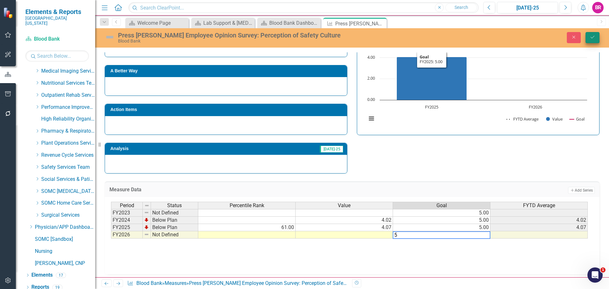
type textarea "5"
click at [589, 40] on button "Save" at bounding box center [592, 37] width 14 height 11
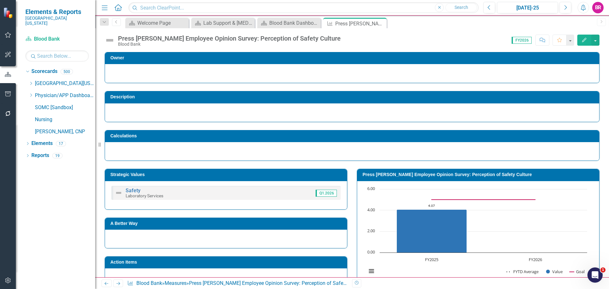
scroll to position [0, 0]
click at [380, 25] on icon "Close" at bounding box center [380, 23] width 6 height 5
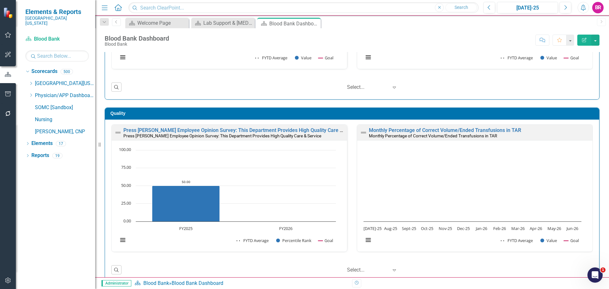
scroll to position [0, 0]
click at [292, 129] on link "Press [PERSON_NAME] Employee Opinion Survey: This Department Provides High Qual…" at bounding box center [242, 130] width 238 height 6
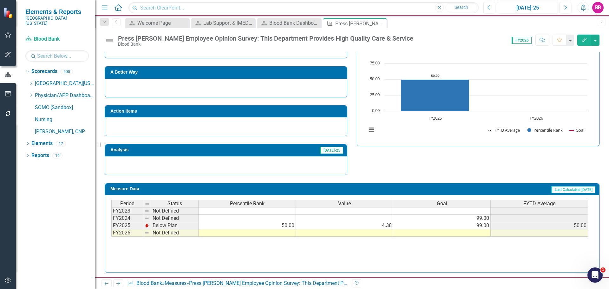
scroll to position [249, 0]
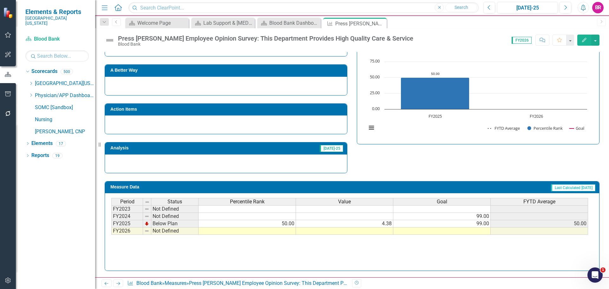
click at [448, 236] on div "Period Status Percentile Rank Value Goal FYTD Average FY2023 Not Defined FY2024…" at bounding box center [351, 229] width 481 height 63
click at [447, 226] on td "99.00" at bounding box center [441, 223] width 97 height 7
click at [447, 231] on td at bounding box center [441, 230] width 97 height 7
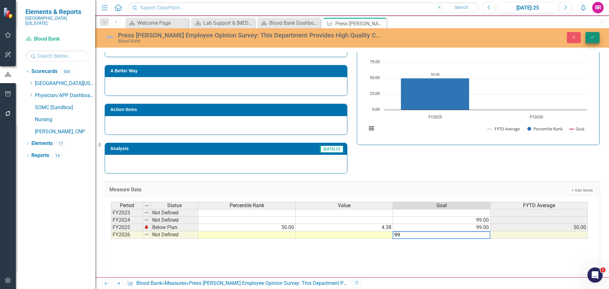
type textarea "99"
click at [594, 39] on icon "Save" at bounding box center [592, 37] width 6 height 4
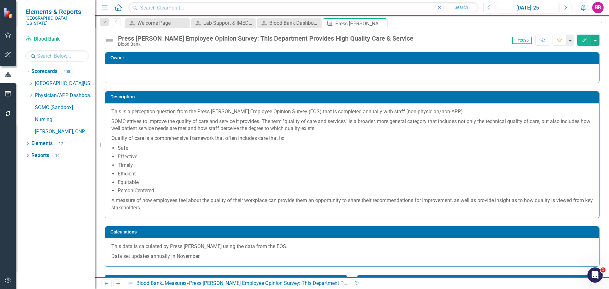
scroll to position [190, 0]
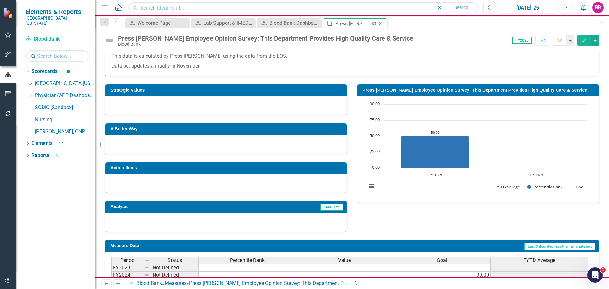
click at [379, 24] on icon "Close" at bounding box center [380, 23] width 6 height 5
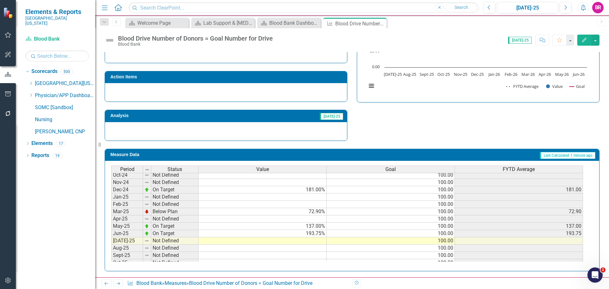
click at [312, 241] on tbody "Oct-23 Not Defined 100.00 Nov-23 Not Defined 100.00 Dec-23 On Target 150.00% 10…" at bounding box center [346, 204] width 471 height 241
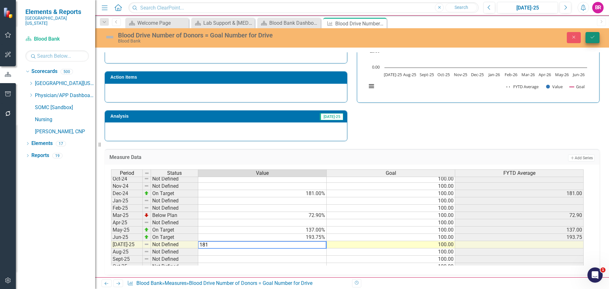
type textarea "181"
click at [590, 35] on icon "Save" at bounding box center [592, 37] width 6 height 4
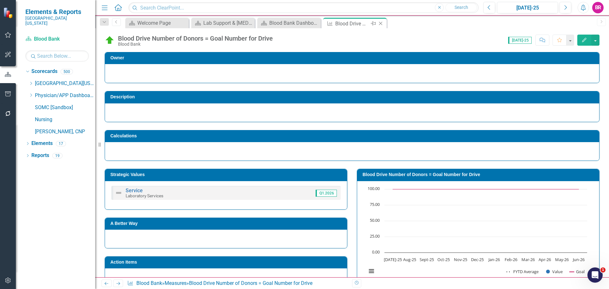
click at [385, 23] on div "Measure Blood Drive Number of Donors = Goal Number for Drive Pin Close" at bounding box center [354, 23] width 63 height 10
click at [382, 25] on icon "Close" at bounding box center [380, 23] width 6 height 5
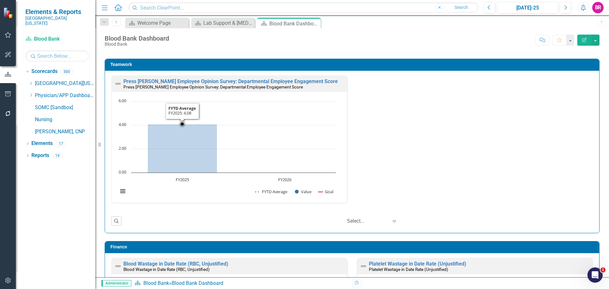
scroll to position [539, 0]
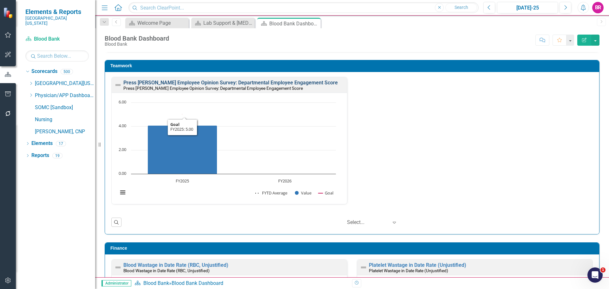
click at [217, 84] on link "Press [PERSON_NAME] Employee Opinion Survey: Departmental Employee Engagement S…" at bounding box center [230, 83] width 214 height 6
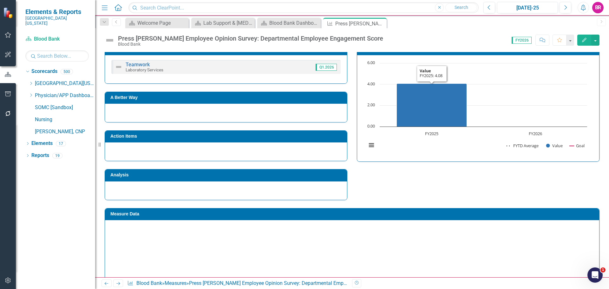
scroll to position [153, 0]
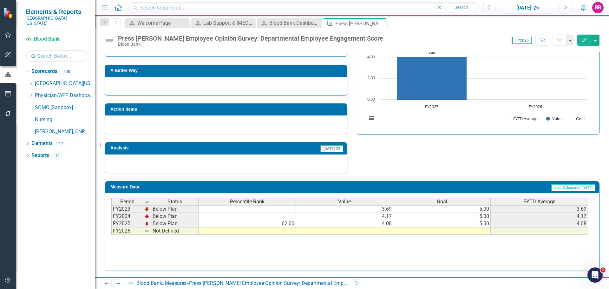
click at [483, 233] on td at bounding box center [441, 230] width 97 height 7
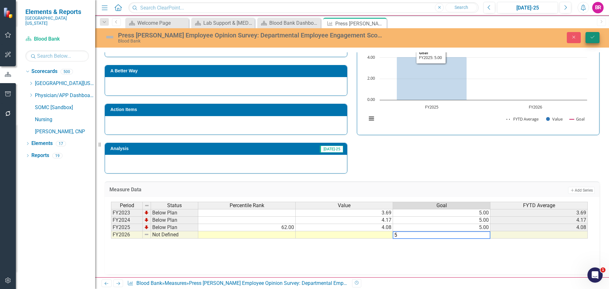
type textarea "5"
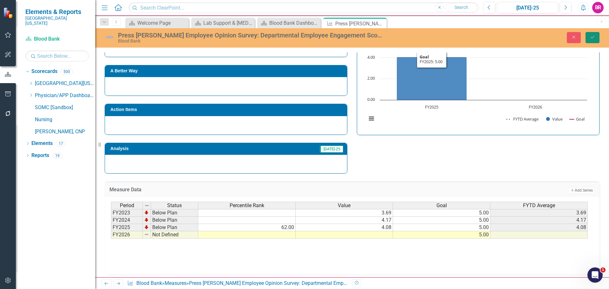
click at [593, 34] on button "Save" at bounding box center [592, 37] width 14 height 11
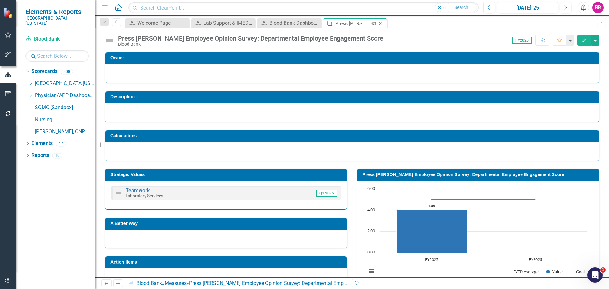
drag, startPoint x: 380, startPoint y: 25, endPoint x: 1, endPoint y: 11, distance: 379.7
click at [380, 25] on icon "Close" at bounding box center [380, 23] width 6 height 5
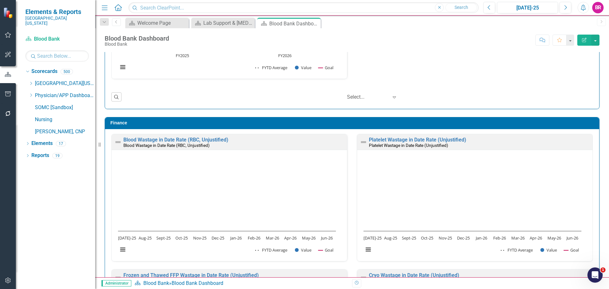
scroll to position [666, 0]
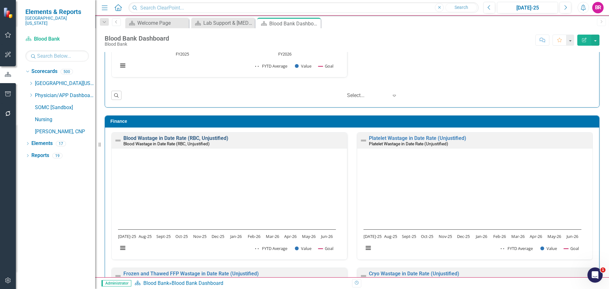
click at [169, 140] on link "Blood Wastage in Date Rate (RBC, Unjustified)" at bounding box center [175, 138] width 105 height 6
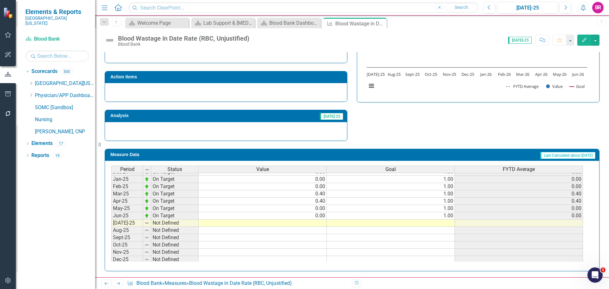
scroll to position [222, 0]
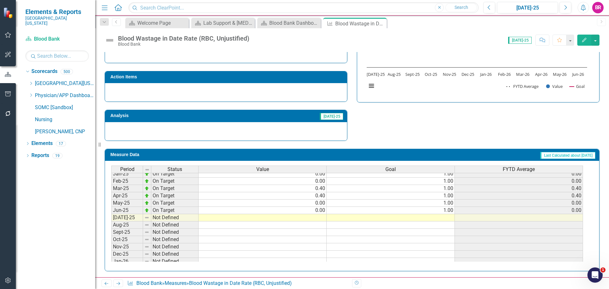
click at [455, 211] on tbody "[DATE]-23 On Target 0.00 1.00 0.00 Aug-23 On Target 0.00 1.00 0.00 Sep-23 On Ta…" at bounding box center [346, 152] width 471 height 226
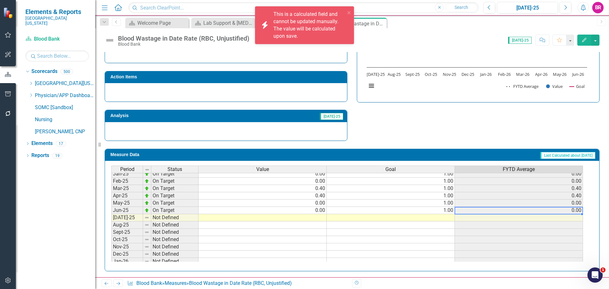
click at [448, 213] on td "1.00" at bounding box center [390, 210] width 128 height 7
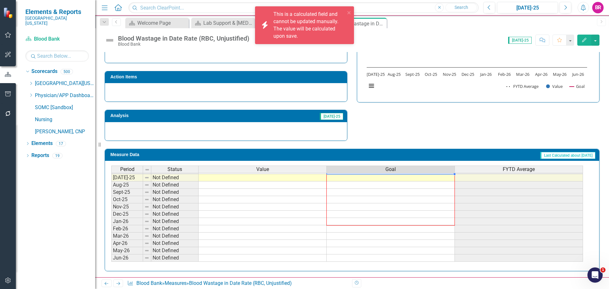
scroll to position [262, 0]
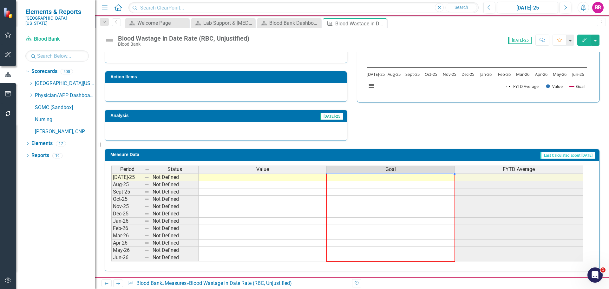
drag, startPoint x: 455, startPoint y: 214, endPoint x: 425, endPoint y: 245, distance: 42.8
click at [111, 257] on div "Period Status Value Goal FYTD Average Feb-24 On Target 1.00 1.00 1.00 Mar-24 On…" at bounding box center [111, 151] width 0 height 219
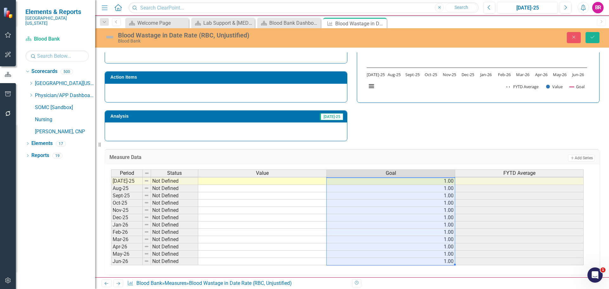
scroll to position [230, 0]
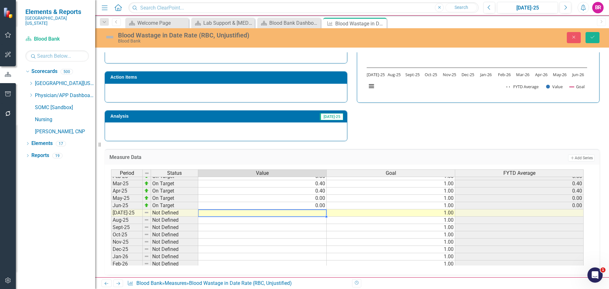
click at [322, 213] on tbody "Apr-24 On Target 0.00 1.00 0.00 May-24 On Target 0.00 1.00 0.00 Jun-24 On Targe…" at bounding box center [347, 198] width 472 height 197
type textarea "0"
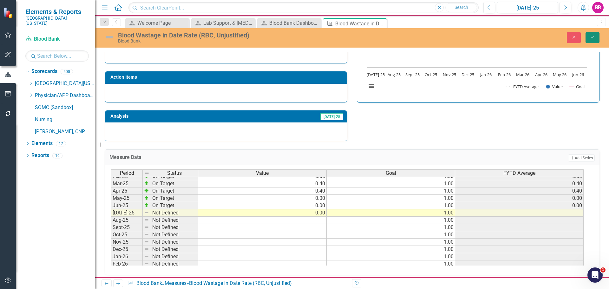
click at [588, 41] on button "Save" at bounding box center [592, 37] width 14 height 11
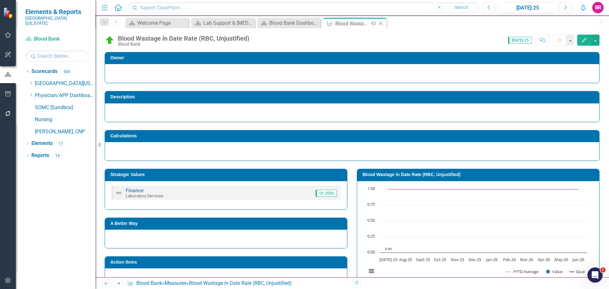
click at [380, 24] on icon "Close" at bounding box center [380, 23] width 6 height 5
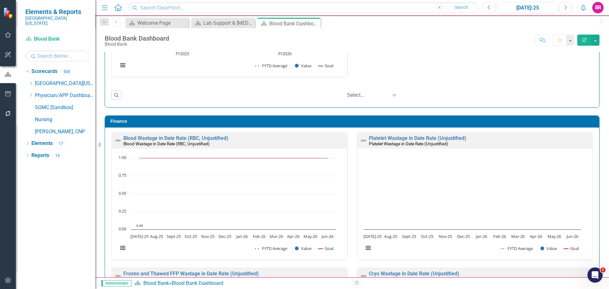
scroll to position [0, 0]
click at [437, 138] on link "Platelet Wastage in Date Rate (Unjustified)" at bounding box center [417, 138] width 97 height 6
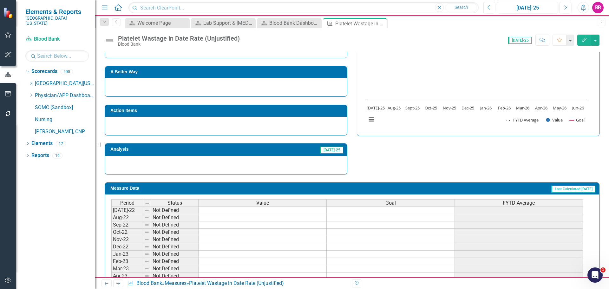
scroll to position [185, 0]
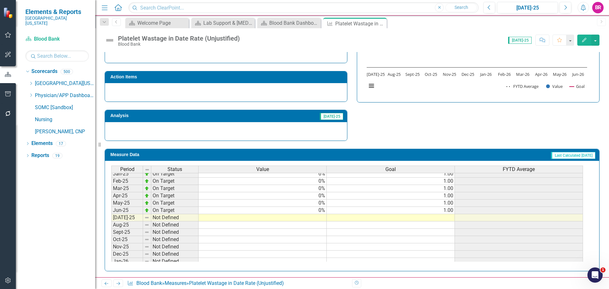
click at [448, 210] on tbody "Aug-23 On Target 0% 1.00 Sep-23 On Target 0% 1.00 Oct-23 On Target 0% 1.00 Nov-…" at bounding box center [346, 159] width 471 height 226
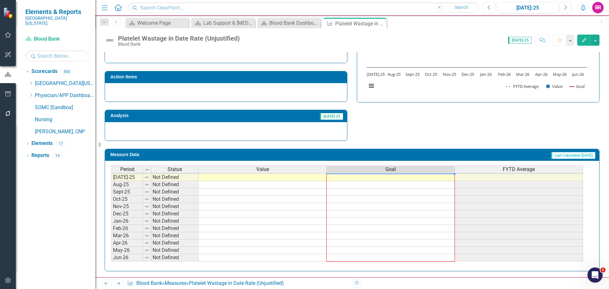
drag, startPoint x: 454, startPoint y: 214, endPoint x: 433, endPoint y: 251, distance: 42.3
click at [111, 255] on div "Period Status Value Goal FYTD Average Feb-24 On Target 0% 1.00 Mar-24 On Target…" at bounding box center [111, 151] width 0 height 219
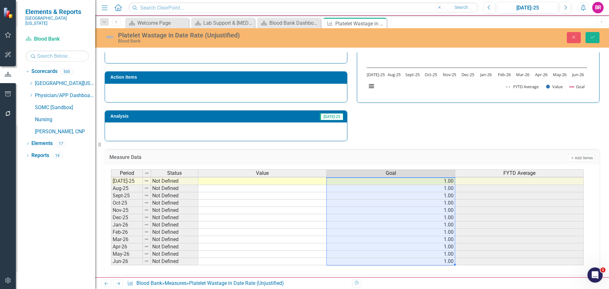
click at [265, 181] on td at bounding box center [262, 181] width 128 height 7
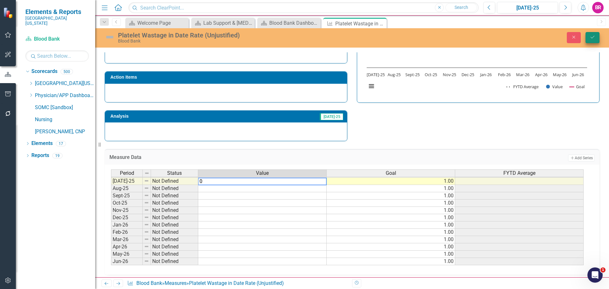
type textarea "0"
click at [594, 38] on icon "Save" at bounding box center [592, 37] width 6 height 4
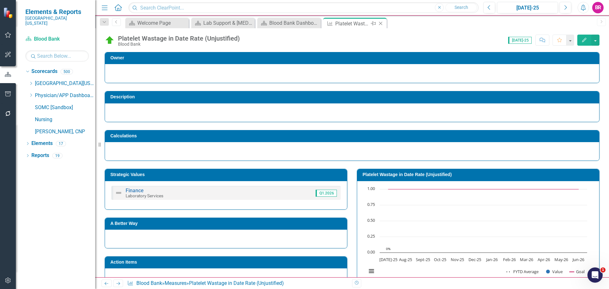
click at [380, 24] on icon "Close" at bounding box center [380, 23] width 6 height 5
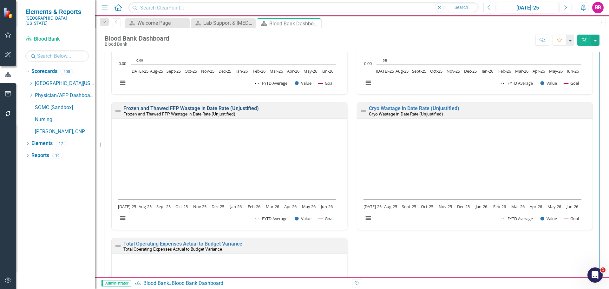
click at [226, 106] on link "Frozen and Thawed FFP Wastage in Date Rate (Unjustified)" at bounding box center [190, 108] width 135 height 6
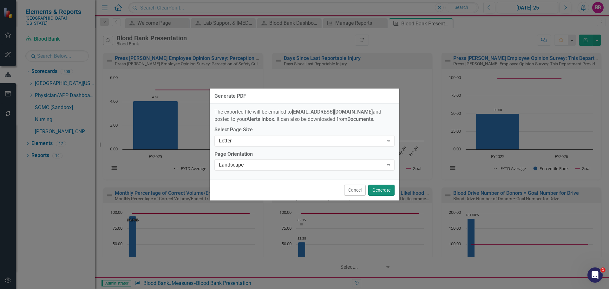
click at [376, 190] on button "Generate" at bounding box center [381, 189] width 26 height 11
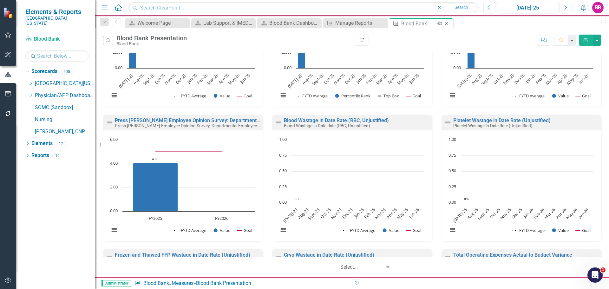
click at [445, 23] on icon "Close" at bounding box center [446, 23] width 6 height 5
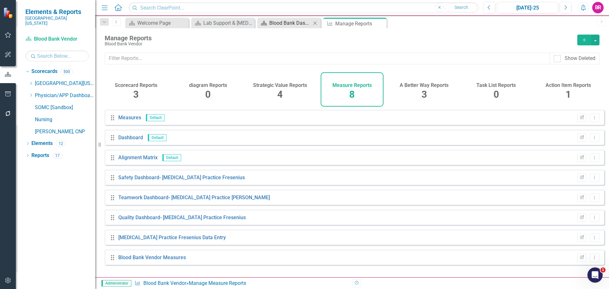
drag, startPoint x: 287, startPoint y: 16, endPoint x: 288, endPoint y: 20, distance: 4.6
click at [287, 16] on div "Dropdown Search Scorecard Welcome Page Close Scorecard Lab Support & [MEDICAL_D…" at bounding box center [351, 22] width 513 height 13
click at [292, 26] on div "Blood Bank Dashboard" at bounding box center [290, 23] width 42 height 8
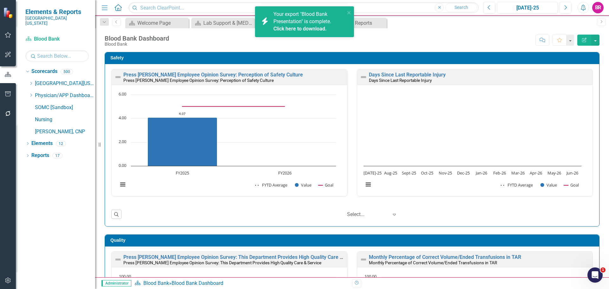
click at [309, 28] on link "Click here to download." at bounding box center [299, 29] width 53 height 6
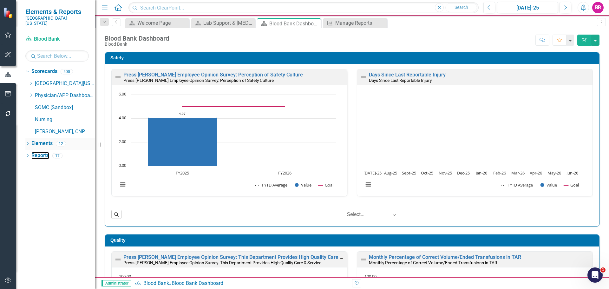
drag, startPoint x: 42, startPoint y: 149, endPoint x: 75, endPoint y: 141, distance: 33.7
click at [42, 152] on link "Reports" at bounding box center [40, 155] width 18 height 7
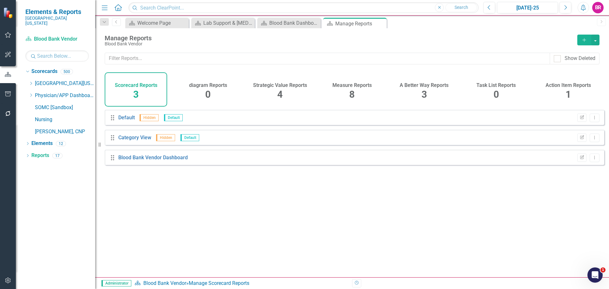
drag, startPoint x: 345, startPoint y: 85, endPoint x: 343, endPoint y: 112, distance: 26.4
click at [345, 85] on h4 "Measure Reports" at bounding box center [351, 85] width 39 height 6
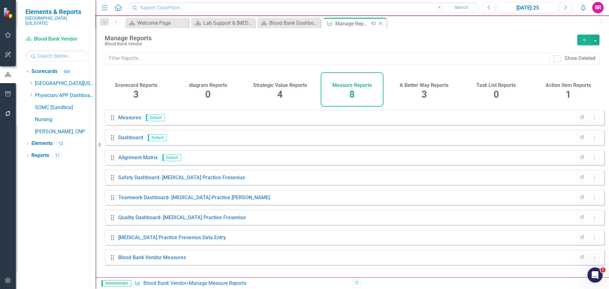
click at [381, 24] on icon at bounding box center [380, 23] width 3 height 3
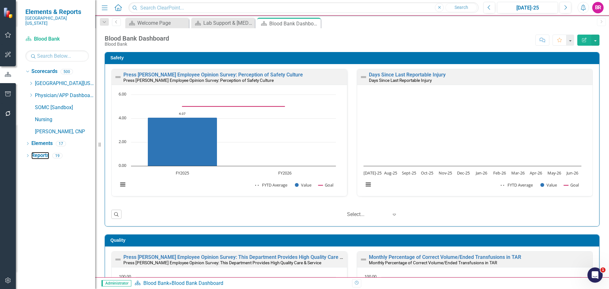
drag, startPoint x: 39, startPoint y: 151, endPoint x: 95, endPoint y: 168, distance: 58.7
click at [39, 152] on link "Reports" at bounding box center [40, 155] width 18 height 7
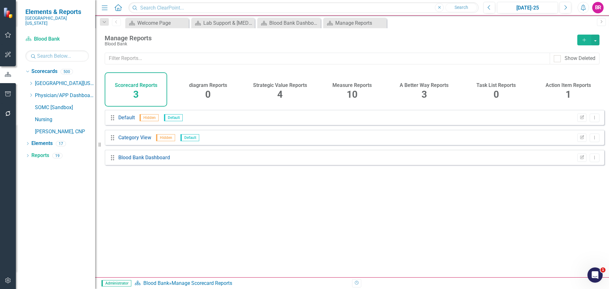
click at [348, 100] on span "10" at bounding box center [351, 94] width 11 height 11
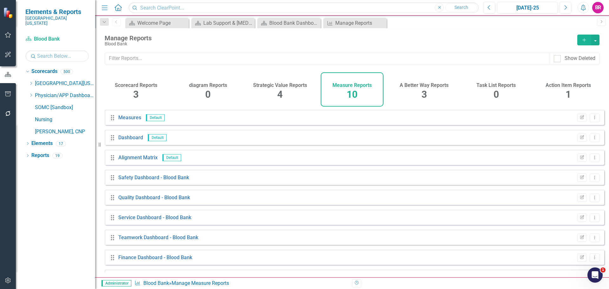
scroll to position [37, 0]
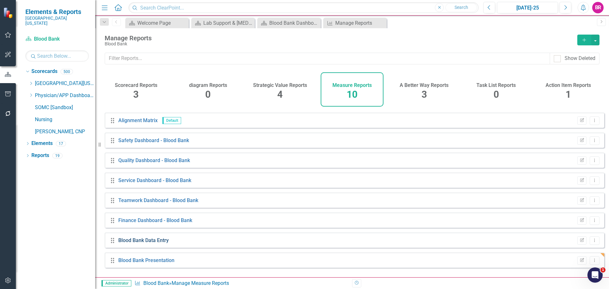
click at [150, 243] on link "Blood Bank Data Entry" at bounding box center [143, 240] width 50 height 6
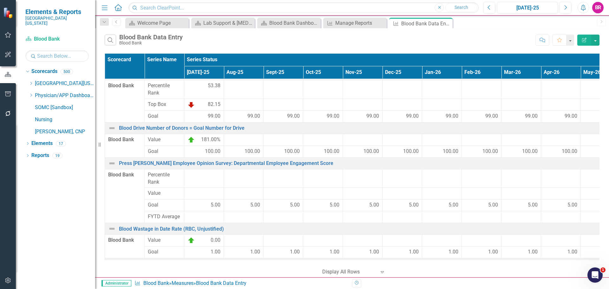
scroll to position [162, 0]
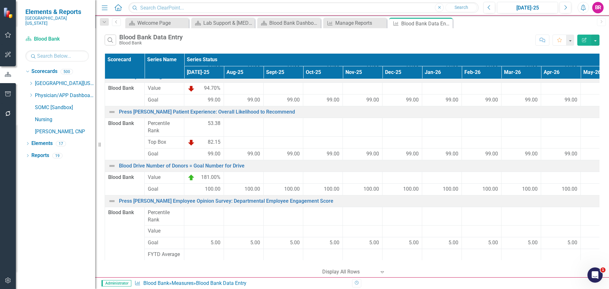
click at [587, 41] on button "Edit Report" at bounding box center [584, 40] width 14 height 11
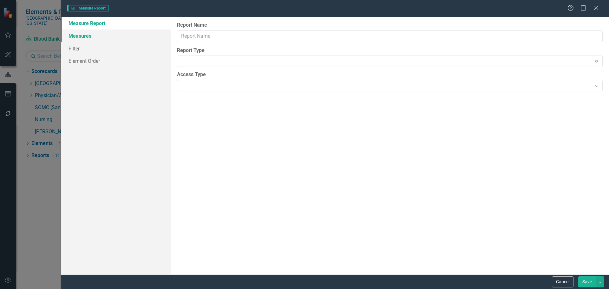
type input "Blood Bank Data Entry"
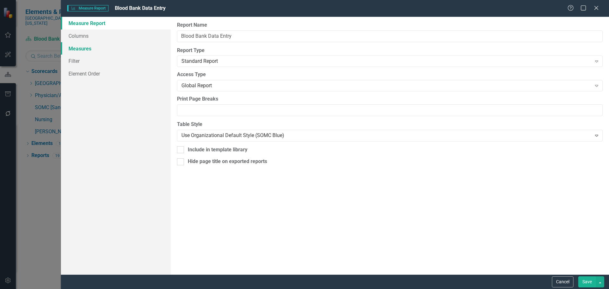
click at [80, 50] on link "Measures" at bounding box center [116, 48] width 110 height 13
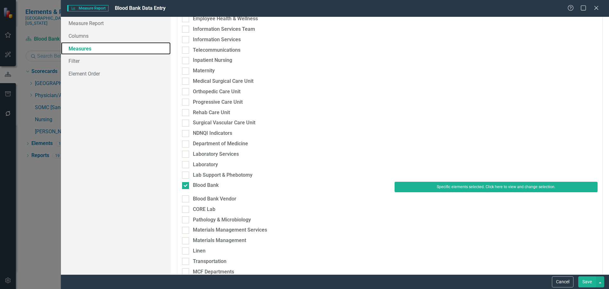
scroll to position [475, 0]
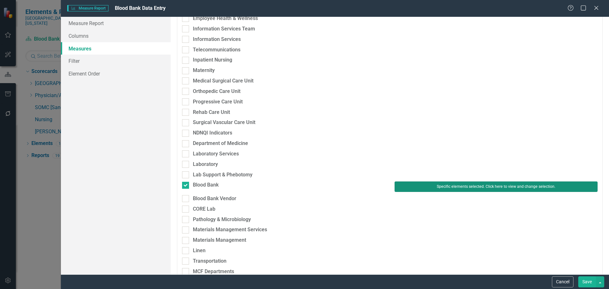
click at [463, 184] on button "Specific elements selected. Click here to view and change selection." at bounding box center [495, 186] width 203 height 10
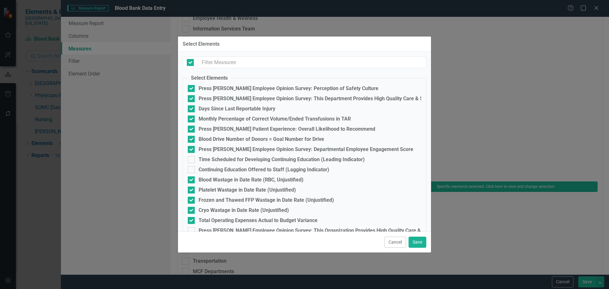
checkbox input "true"
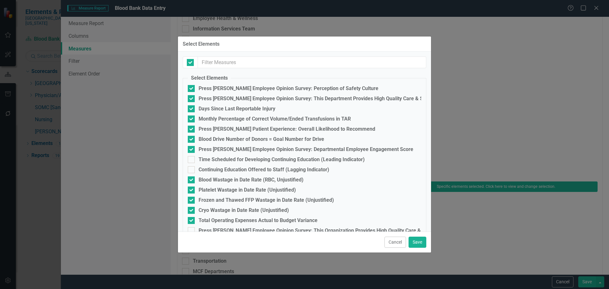
checkbox input "true"
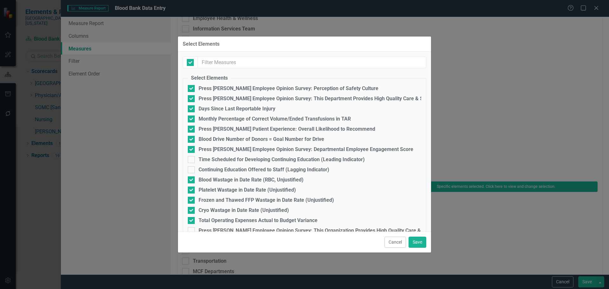
checkbox input "true"
checkbox input "false"
click at [279, 89] on div "Press [PERSON_NAME] Employee Opinion Survey: Perception of Safety Culture" at bounding box center [288, 89] width 180 height 6
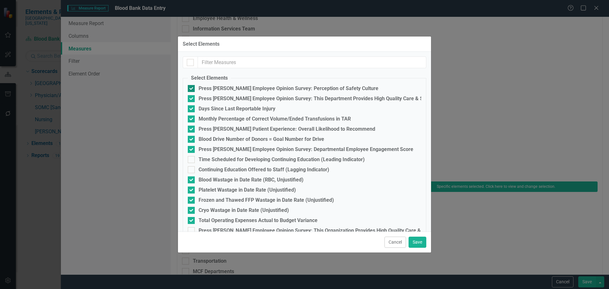
click at [192, 89] on input "Press [PERSON_NAME] Employee Opinion Survey: Perception of Safety Culture" at bounding box center [190, 87] width 4 height 4
checkbox input "false"
click at [273, 98] on div "Press [PERSON_NAME] Employee Opinion Survey: This Department Provides High Qual…" at bounding box center [317, 99] width 238 height 6
click at [192, 98] on input "Press [PERSON_NAME] Employee Opinion Survey: This Department Provides High Qual…" at bounding box center [190, 97] width 4 height 4
checkbox input "false"
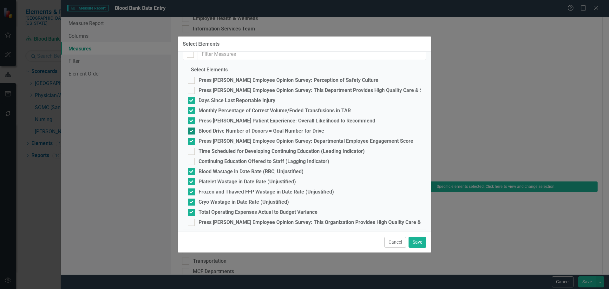
scroll to position [11, 0]
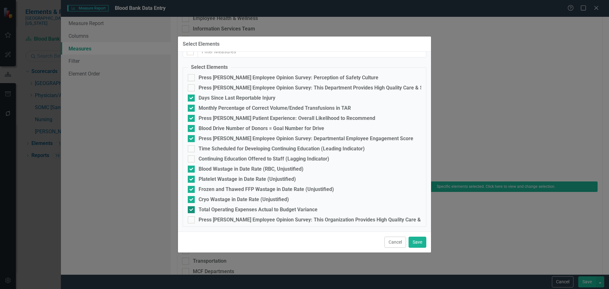
click at [213, 211] on div "Total Operating Expenses Actual to Budget Variance" at bounding box center [257, 210] width 119 height 6
click at [192, 210] on input "Total Operating Expenses Actual to Budget Variance" at bounding box center [190, 208] width 4 height 4
checkbox input "false"
click at [204, 137] on div "Press [PERSON_NAME] Employee Opinion Survey: Departmental Employee Engagement S…" at bounding box center [305, 139] width 215 height 6
click at [192, 137] on input "Press [PERSON_NAME] Employee Opinion Survey: Departmental Employee Engagement S…" at bounding box center [190, 137] width 4 height 4
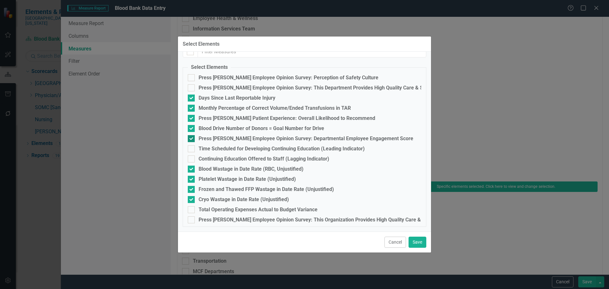
checkbox input "false"
click at [256, 112] on fieldset "Select Elements Press [PERSON_NAME] Employee Opinion Survey: Perception of Safe…" at bounding box center [304, 145] width 243 height 163
click at [257, 118] on div "Press [PERSON_NAME] Patient Experience: Overall Likelihood to Recommend" at bounding box center [286, 118] width 177 height 6
click at [192, 118] on input "Press [PERSON_NAME] Patient Experience: Overall Likelihood to Recommend" at bounding box center [190, 117] width 4 height 4
checkbox input "false"
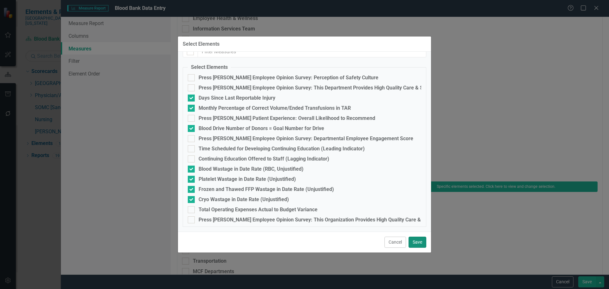
click at [415, 239] on button "Save" at bounding box center [417, 241] width 18 height 11
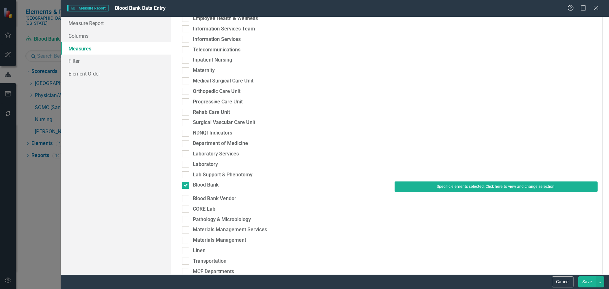
click at [583, 282] on button "Save" at bounding box center [587, 281] width 18 height 11
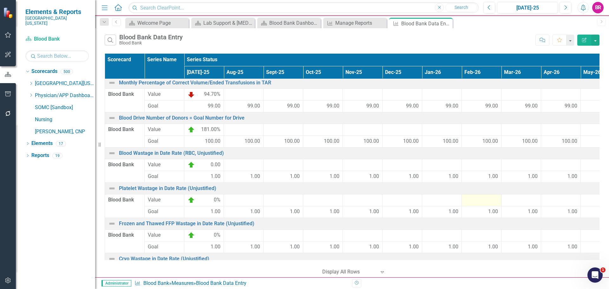
scroll to position [0, 0]
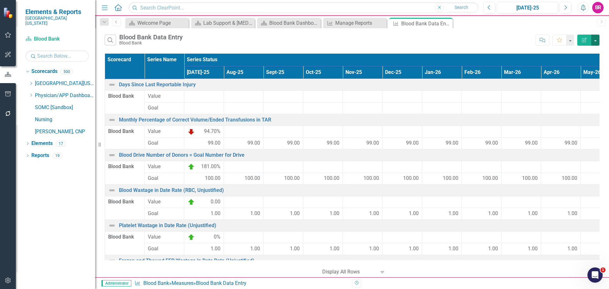
click at [595, 41] on button "button" at bounding box center [595, 40] width 8 height 11
drag, startPoint x: 590, startPoint y: 77, endPoint x: 584, endPoint y: 74, distance: 6.3
click at [590, 77] on link "Excel Export to Excel" at bounding box center [574, 76] width 50 height 12
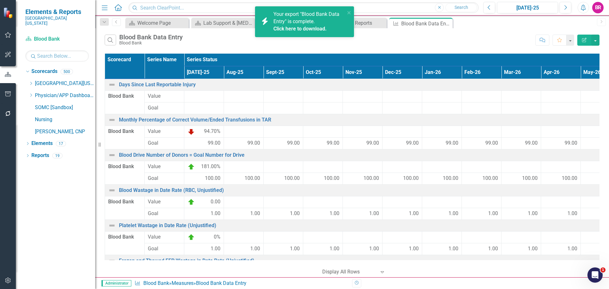
click at [322, 28] on link "Click here to download." at bounding box center [299, 29] width 53 height 6
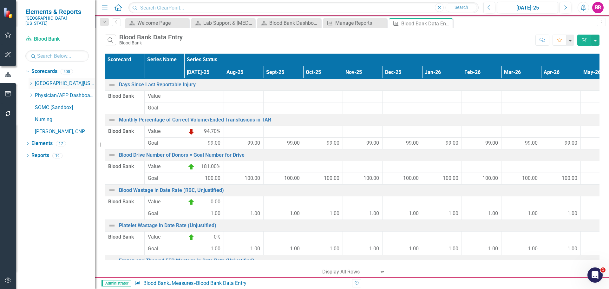
click at [29, 78] on div "Dropdown [GEOGRAPHIC_DATA][US_STATE]" at bounding box center [62, 83] width 67 height 10
click at [30, 82] on icon at bounding box center [31, 83] width 2 height 3
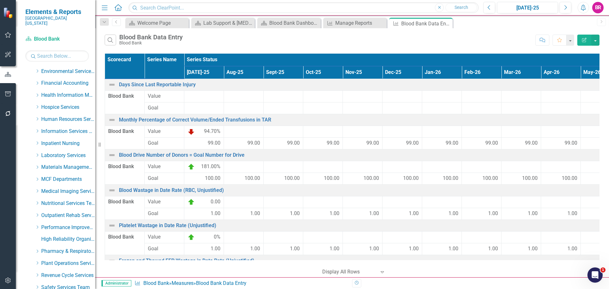
scroll to position [158, 0]
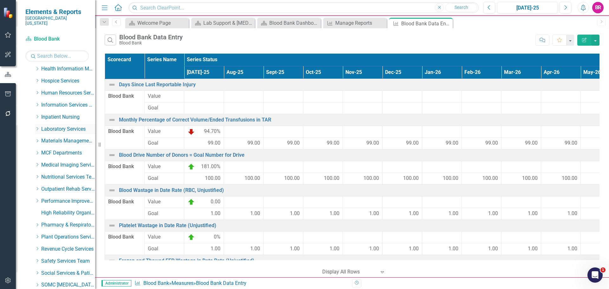
click at [36, 127] on icon "Dropdown" at bounding box center [37, 129] width 5 height 4
click at [52, 173] on link "Blood Bank Vendor" at bounding box center [72, 176] width 48 height 7
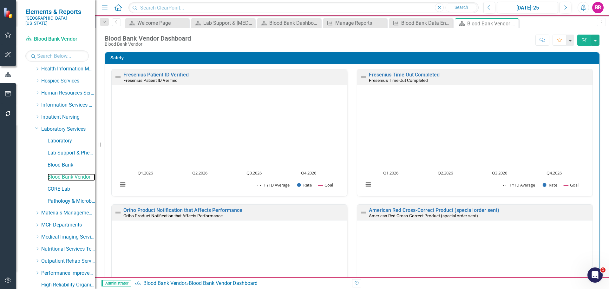
scroll to position [324, 0]
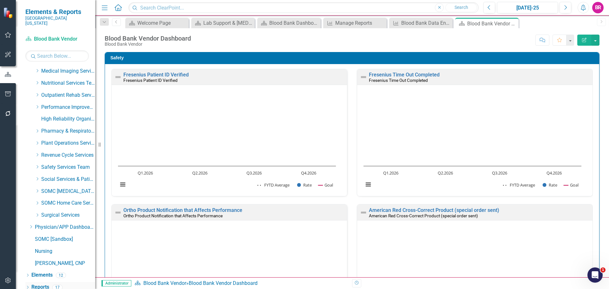
click at [39, 283] on link "Reports" at bounding box center [40, 286] width 18 height 7
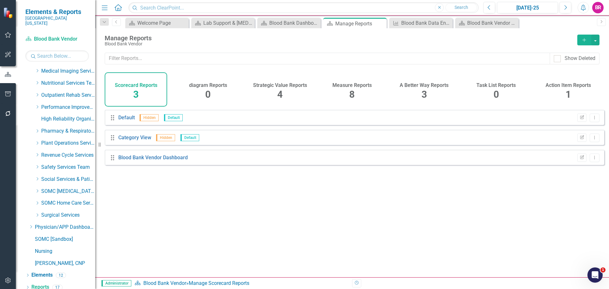
click at [368, 81] on div "Measure Reports" at bounding box center [351, 84] width 39 height 7
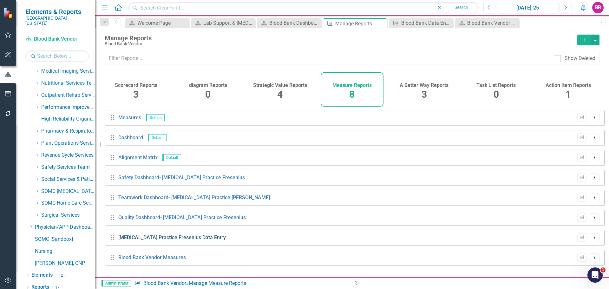
click at [198, 240] on link "[MEDICAL_DATA] Practice Fresenius Data Entry" at bounding box center [171, 237] width 107 height 6
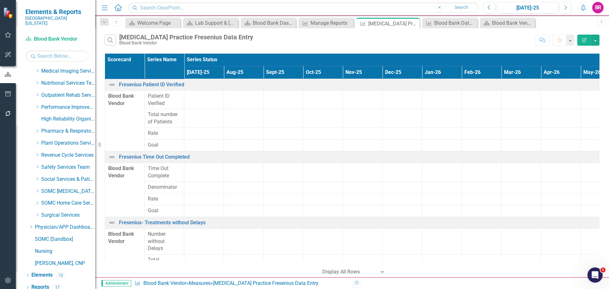
click at [210, 37] on div "[MEDICAL_DATA] Practice Fresenius Data Entry" at bounding box center [186, 37] width 134 height 7
click at [209, 36] on div "[MEDICAL_DATA] Practice Fresenius Data Entry" at bounding box center [186, 37] width 134 height 7
click at [174, 36] on div "[MEDICAL_DATA] Practice Fresenius Data Entry" at bounding box center [186, 37] width 134 height 7
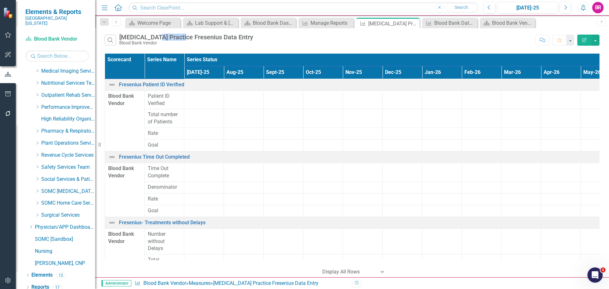
click at [174, 36] on div "[MEDICAL_DATA] Practice Fresenius Data Entry" at bounding box center [186, 37] width 134 height 7
click at [587, 39] on button "Edit Report" at bounding box center [584, 40] width 14 height 11
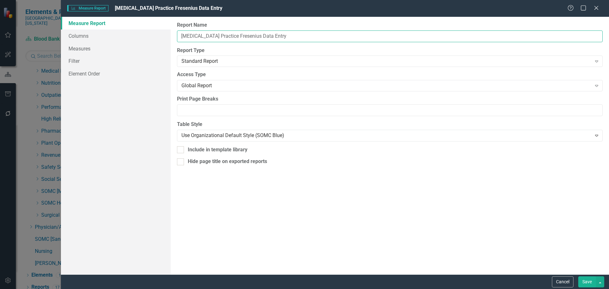
drag, startPoint x: 250, startPoint y: 37, endPoint x: 105, endPoint y: 13, distance: 146.8
click at [106, 14] on form "Measure Measure Report [MEDICAL_DATA] Practice Fresenius Data Entry Help Maximi…" at bounding box center [335, 144] width 548 height 289
type input "Blood Bank Vendor Data Entry"
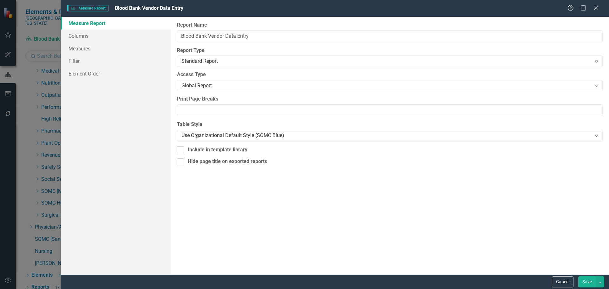
click at [593, 281] on button "Save" at bounding box center [587, 281] width 18 height 11
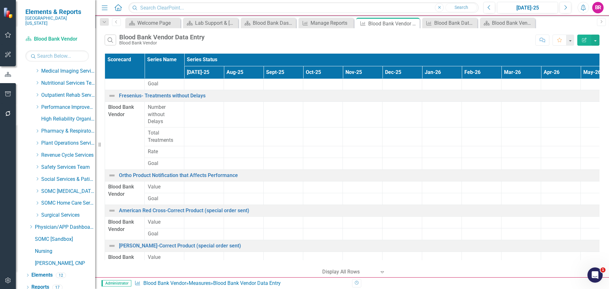
scroll to position [205, 0]
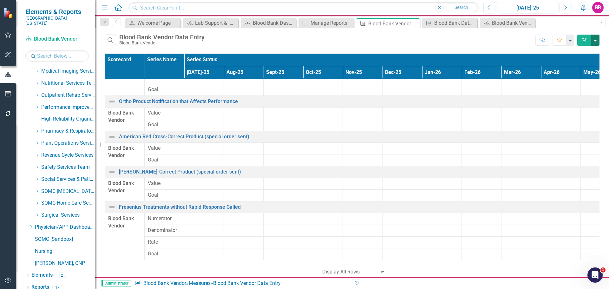
click at [593, 43] on button "button" at bounding box center [595, 40] width 8 height 11
click at [586, 72] on link "Excel Export to Excel" at bounding box center [574, 76] width 50 height 12
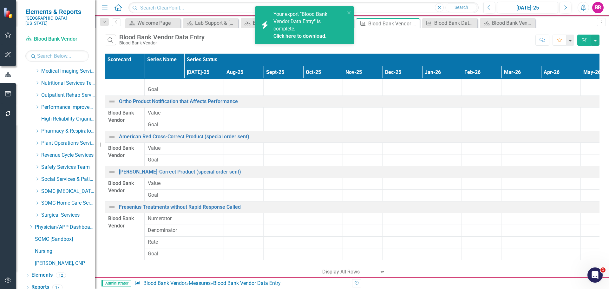
click at [310, 36] on link "Click here to download." at bounding box center [299, 36] width 53 height 6
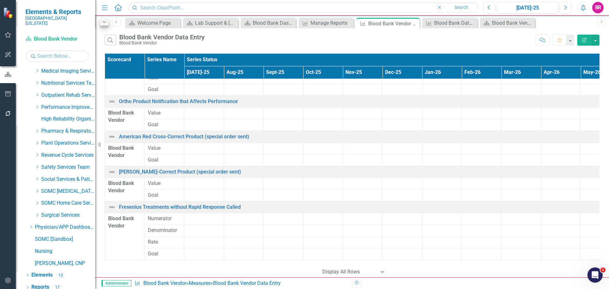
click at [105, 23] on icon "Dropdown" at bounding box center [104, 22] width 6 height 4
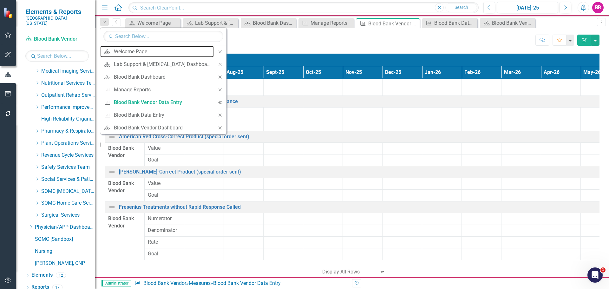
drag, startPoint x: 159, startPoint y: 49, endPoint x: 94, endPoint y: 15, distance: 74.0
click at [159, 49] on div "Welcome Page" at bounding box center [162, 52] width 97 height 8
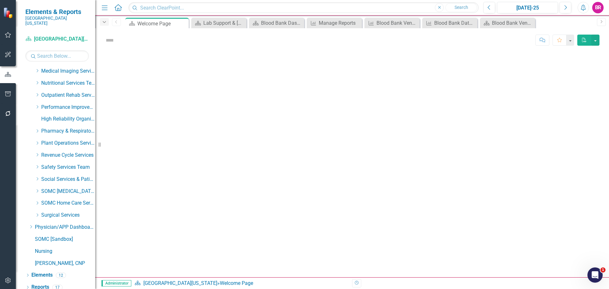
click at [104, 24] on div "Dropdown" at bounding box center [104, 22] width 9 height 8
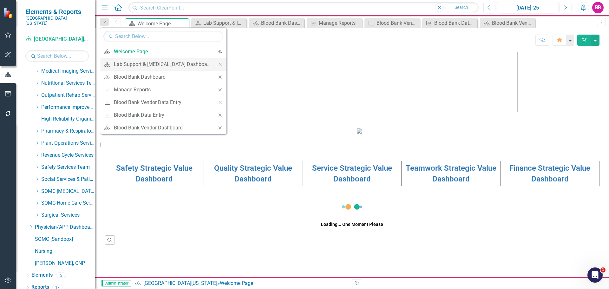
click at [217, 65] on icon "Close" at bounding box center [220, 64] width 6 height 4
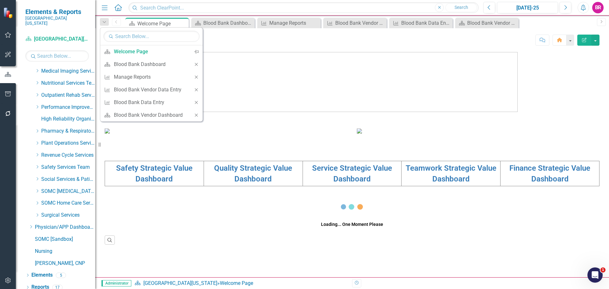
drag, startPoint x: 211, startPoint y: 65, endPoint x: 208, endPoint y: 64, distance: 3.7
click at [211, 65] on img at bounding box center [352, 82] width 331 height 60
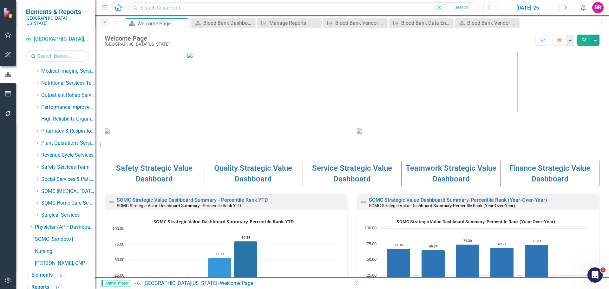
click at [105, 24] on icon "Dropdown" at bounding box center [104, 22] width 6 height 4
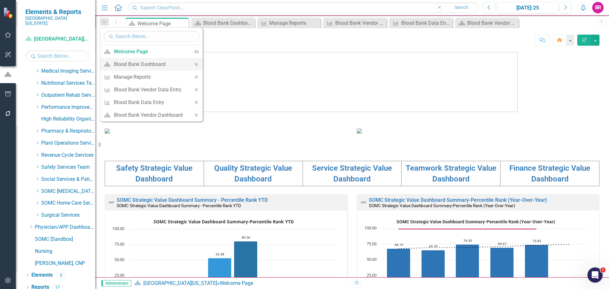
click at [194, 63] on icon "Close" at bounding box center [196, 64] width 6 height 4
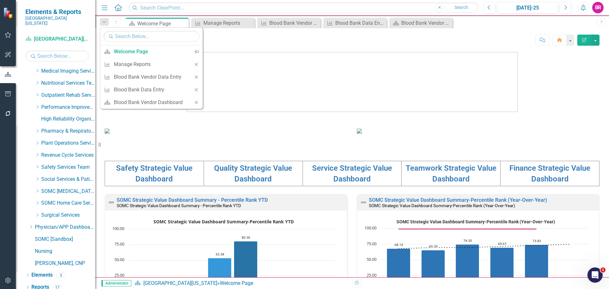
click at [194, 63] on icon "Close" at bounding box center [196, 64] width 6 height 4
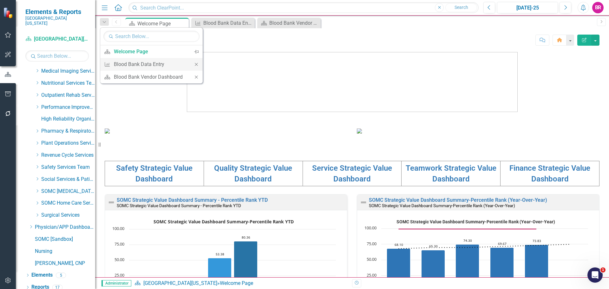
click at [194, 63] on icon "Close" at bounding box center [196, 64] width 6 height 4
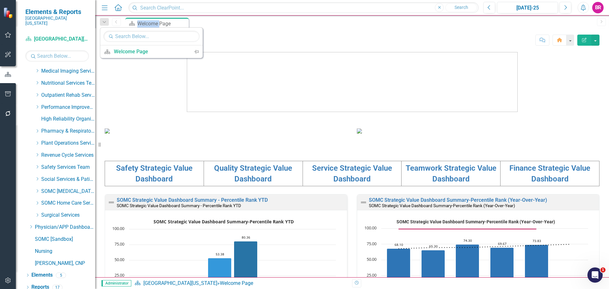
click at [219, 78] on img at bounding box center [352, 82] width 331 height 60
click at [137, 45] on div "[GEOGRAPHIC_DATA][US_STATE]" at bounding box center [137, 44] width 65 height 5
click at [40, 165] on div "Dropdown" at bounding box center [38, 167] width 6 height 5
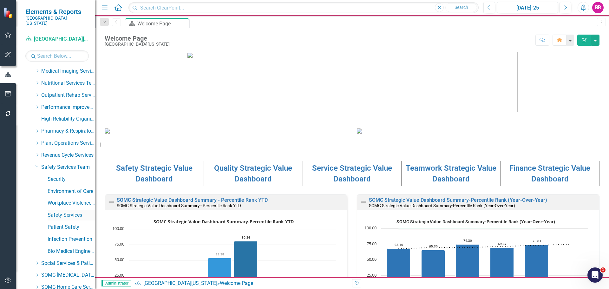
click at [66, 211] on link "Safety Services" at bounding box center [72, 214] width 48 height 7
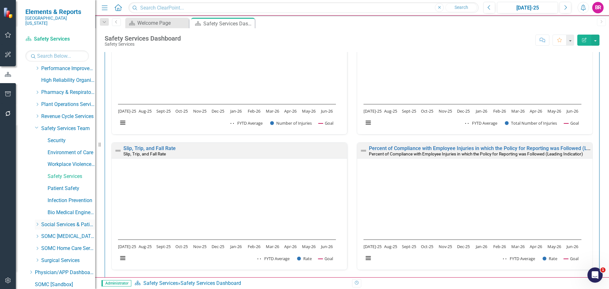
scroll to position [408, 0]
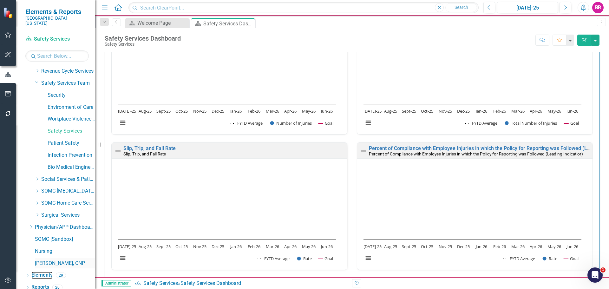
drag, startPoint x: 41, startPoint y: 268, endPoint x: 48, endPoint y: 259, distance: 11.9
click at [41, 271] on link "Elements" at bounding box center [41, 274] width 21 height 7
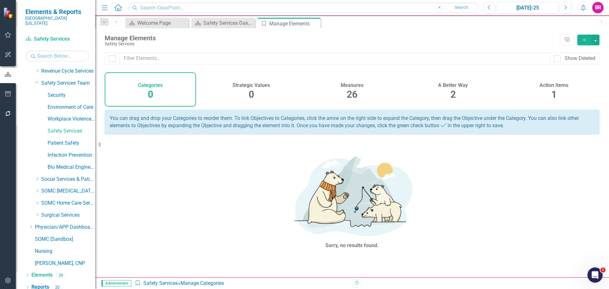
click at [348, 85] on h4 "Measures" at bounding box center [351, 85] width 23 height 6
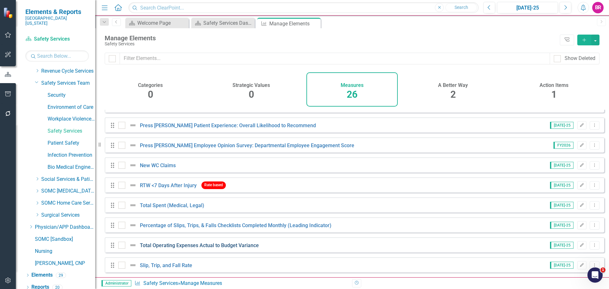
scroll to position [357, 0]
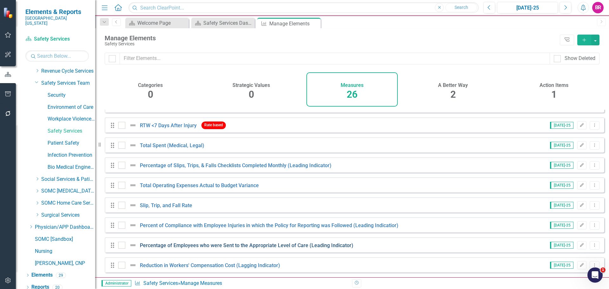
click at [234, 245] on link "Percentage of Employees who were Sent to the Appropriate Level of Care (Leading…" at bounding box center [246, 245] width 213 height 6
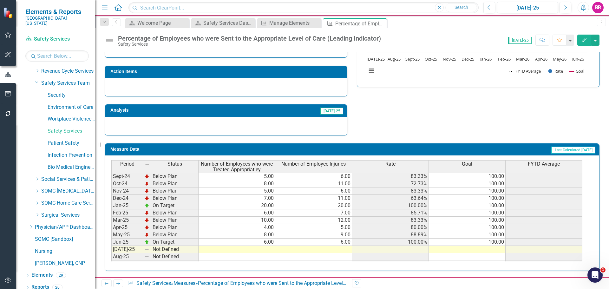
scroll to position [254, 0]
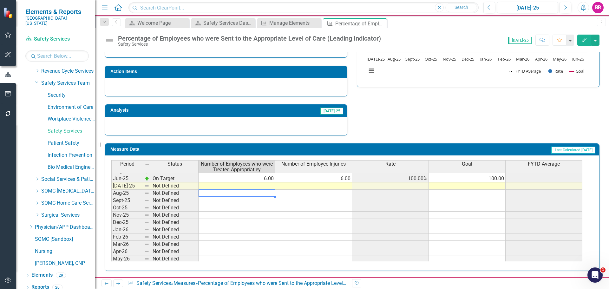
click at [111, 190] on div "Period Status Number of Employees who were Treated Appropriatley Number of Empl…" at bounding box center [111, 165] width 0 height 210
click at [266, 187] on td at bounding box center [236, 185] width 77 height 7
type textarea "9"
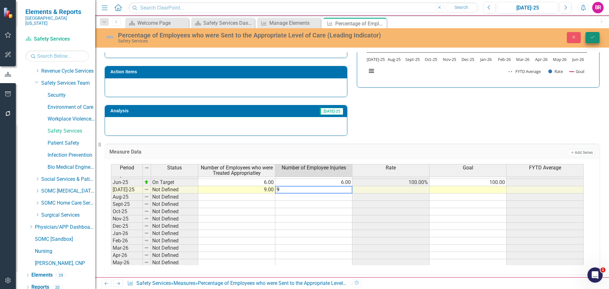
type textarea "9"
click at [597, 34] on button "Save" at bounding box center [592, 37] width 14 height 11
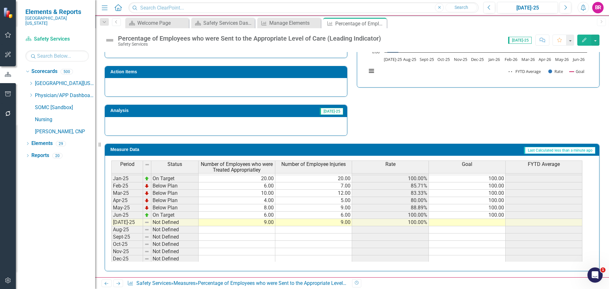
scroll to position [222, 0]
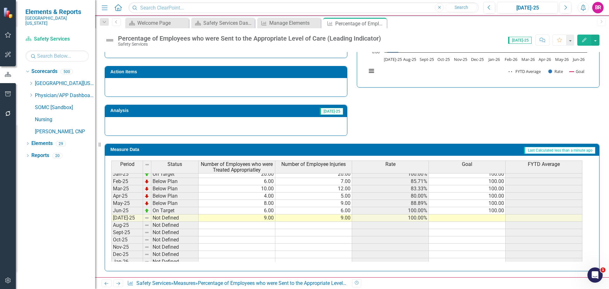
click at [496, 210] on td "100.00" at bounding box center [467, 210] width 77 height 7
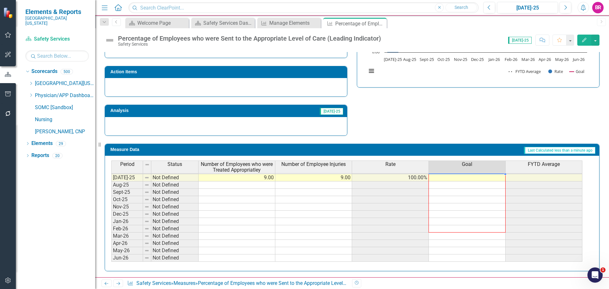
scroll to position [200, 0]
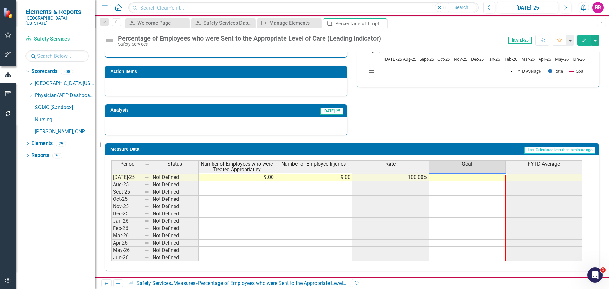
drag, startPoint x: 506, startPoint y: 214, endPoint x: 517, endPoint y: 203, distance: 15.9
click at [111, 255] on div "Period Status Number of Employees who were Treated Appropriatley Number of Empl…" at bounding box center [111, 148] width 0 height 225
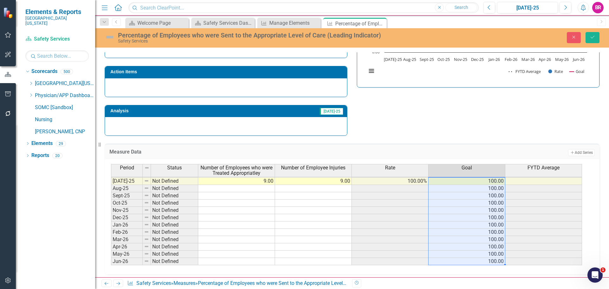
type textarea "100"
click at [597, 42] on button "Save" at bounding box center [592, 37] width 14 height 11
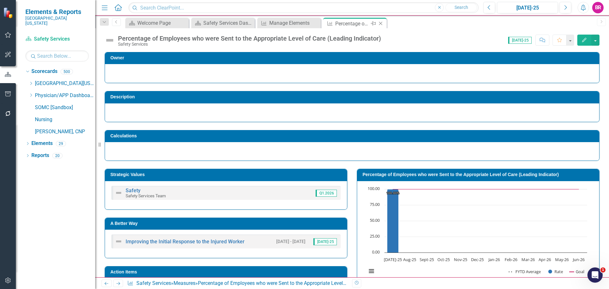
click at [381, 24] on icon "Close" at bounding box center [380, 23] width 6 height 5
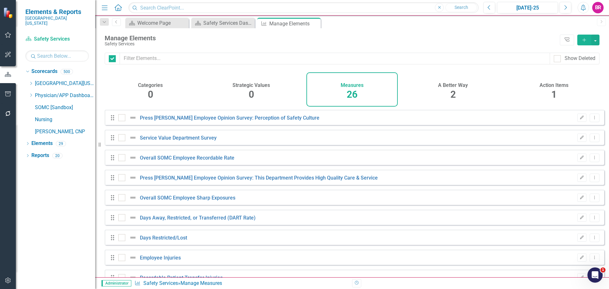
checkbox input "false"
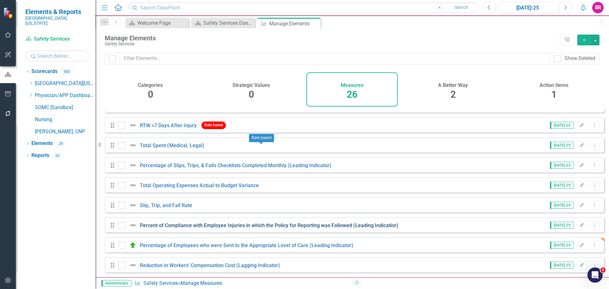
scroll to position [357, 0]
click at [204, 225] on link "Percent of Compliance with Employee Injuries in which the Policy for Reporting …" at bounding box center [269, 225] width 258 height 6
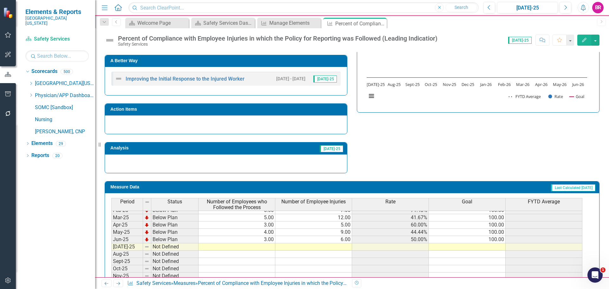
click at [268, 247] on tbody "Nov-23 Not Defined Dec-23 Not Defined Jan-24 Not Defined Feb-24 Not Defined Mar…" at bounding box center [346, 214] width 471 height 234
type textarea "8"
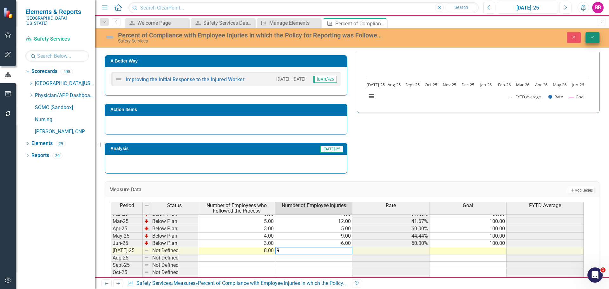
type textarea "9"
click at [597, 40] on button "Save" at bounding box center [592, 37] width 14 height 11
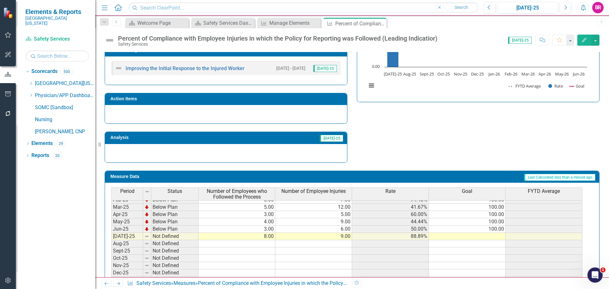
click at [496, 230] on td "100.00" at bounding box center [467, 228] width 77 height 7
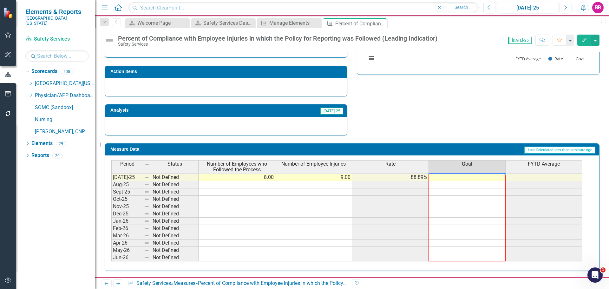
drag, startPoint x: 505, startPoint y: 232, endPoint x: 490, endPoint y: 255, distance: 26.6
click at [111, 255] on div "Period Status Number of Employees who Followed the Process Number of Employee I…" at bounding box center [111, 152] width 0 height 217
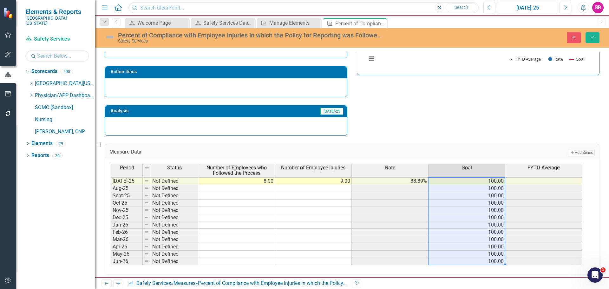
type textarea "100"
click at [590, 39] on icon "Save" at bounding box center [592, 37] width 6 height 4
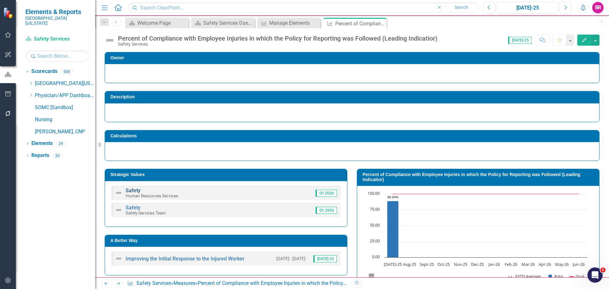
click at [138, 191] on link "Safety" at bounding box center [133, 190] width 15 height 6
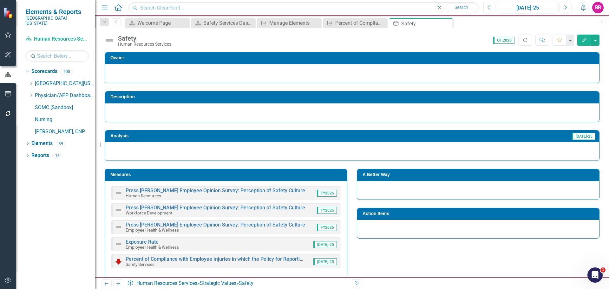
click at [0, 0] on icon "Close" at bounding box center [0, 0] width 0 height 0
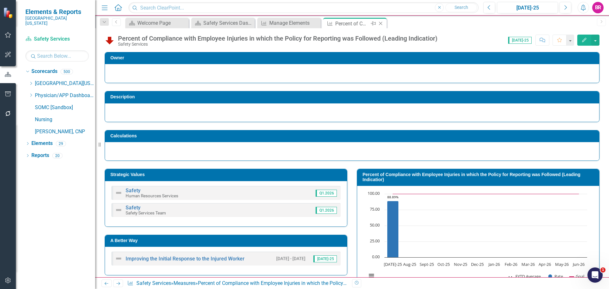
click at [379, 23] on icon at bounding box center [380, 23] width 3 height 3
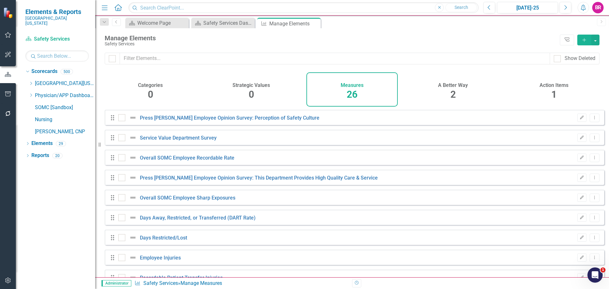
checkbox input "false"
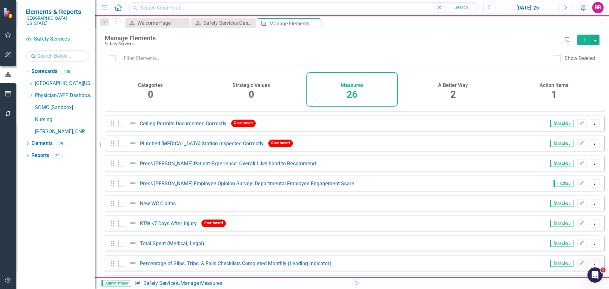
scroll to position [357, 0]
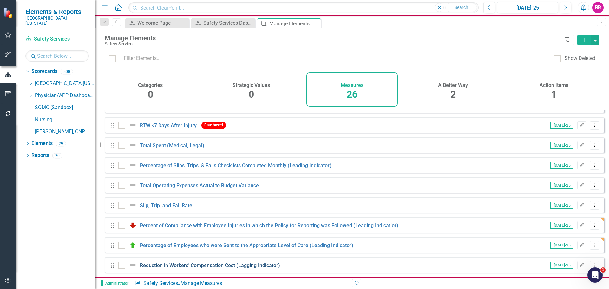
click at [244, 265] on link "Reduction in Workers' Compensation Cost (Lagging Indicator)" at bounding box center [210, 265] width 140 height 6
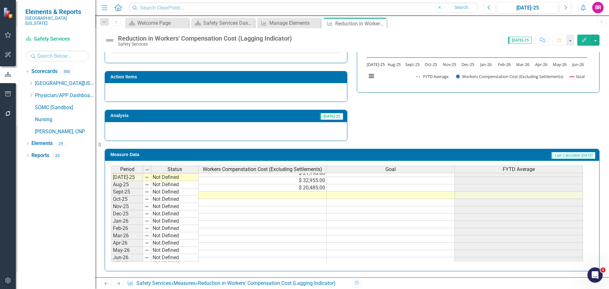
scroll to position [230, 0]
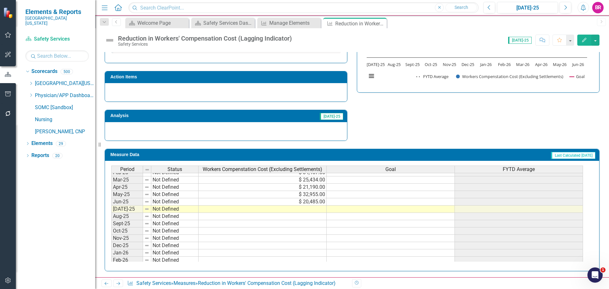
click at [304, 187] on tbody "Oct-23 Not Defined Nov-23 Not Defined Dec-23 Not Defined Jan-24 Not Defined Feb…" at bounding box center [346, 172] width 471 height 241
click at [380, 25] on icon "Close" at bounding box center [380, 23] width 6 height 5
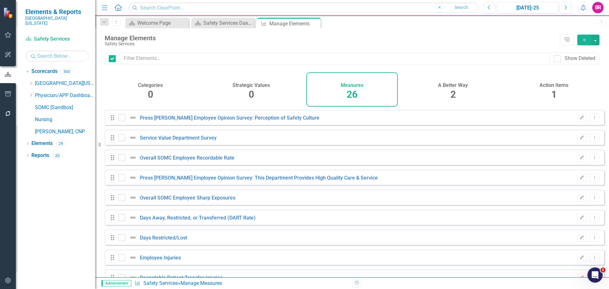
checkbox input "false"
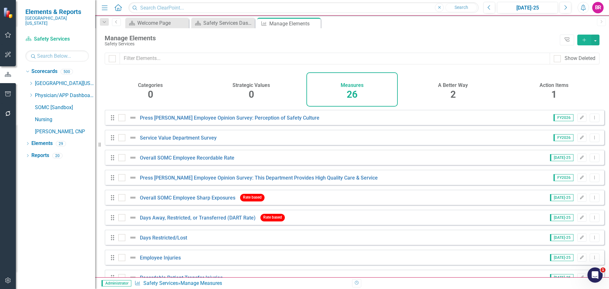
drag, startPoint x: 29, startPoint y: 76, endPoint x: 60, endPoint y: 116, distance: 50.0
click at [29, 81] on icon "Dropdown" at bounding box center [31, 83] width 5 height 4
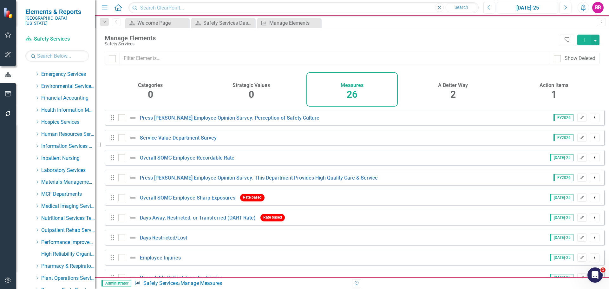
scroll to position [252, 0]
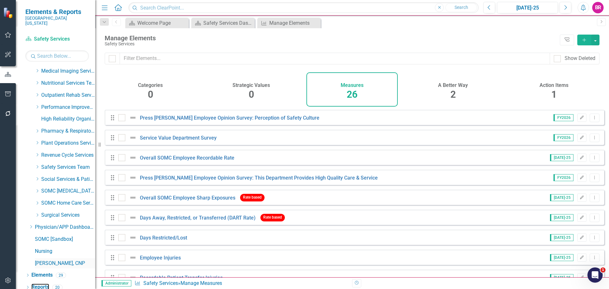
drag, startPoint x: 41, startPoint y: 280, endPoint x: 57, endPoint y: 257, distance: 28.4
click at [41, 283] on link "Reports" at bounding box center [40, 286] width 18 height 7
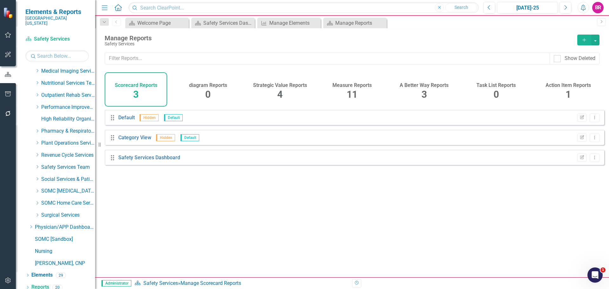
drag, startPoint x: 359, startPoint y: 91, endPoint x: 283, endPoint y: 160, distance: 102.8
click at [359, 91] on div "Measure Reports 11" at bounding box center [351, 89] width 62 height 34
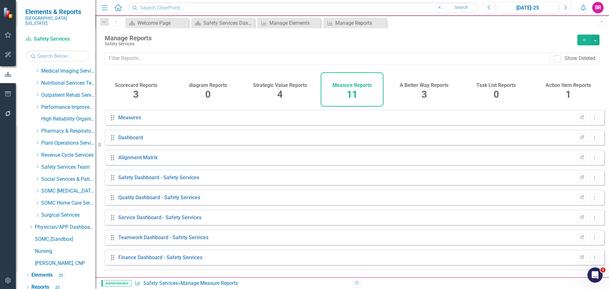
scroll to position [57, 0]
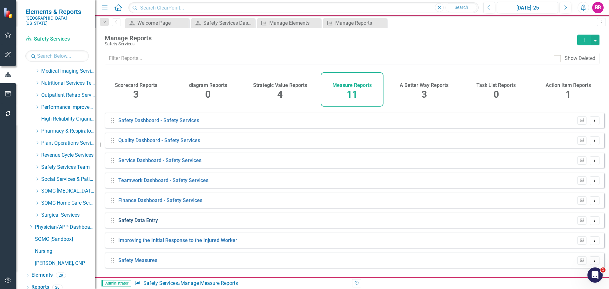
click at [146, 223] on link "Safety Data Entry" at bounding box center [138, 220] width 40 height 6
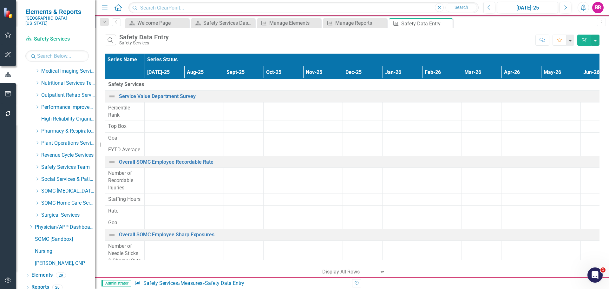
click at [581, 42] on button "Edit Report" at bounding box center [584, 40] width 14 height 11
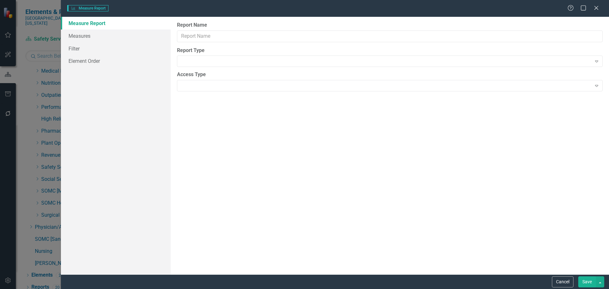
type input "Safety Data Entry"
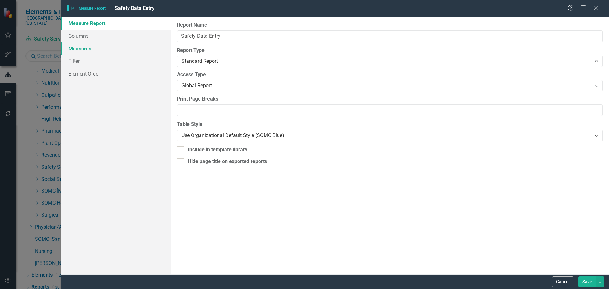
click at [81, 48] on link "Measures" at bounding box center [116, 48] width 110 height 13
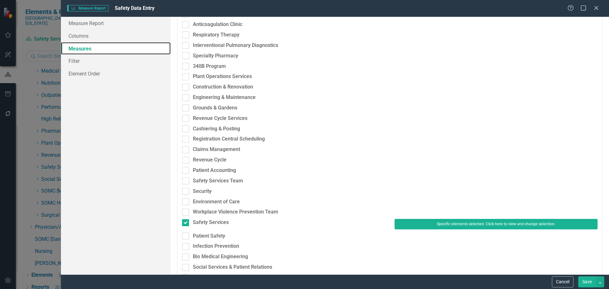
scroll to position [1521, 0]
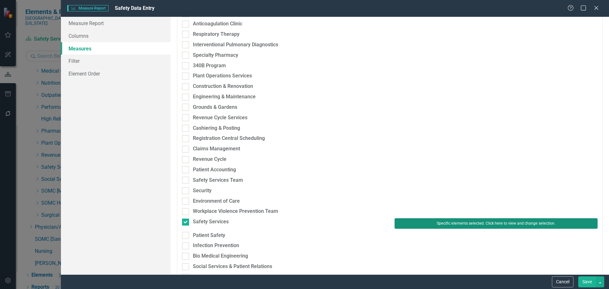
click at [491, 222] on button "Specific elements selected. Click here to view and change selection." at bounding box center [495, 223] width 203 height 10
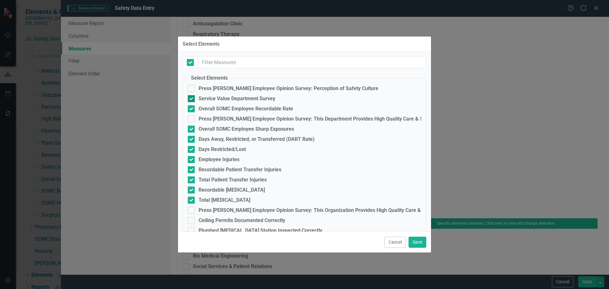
checkbox input "true"
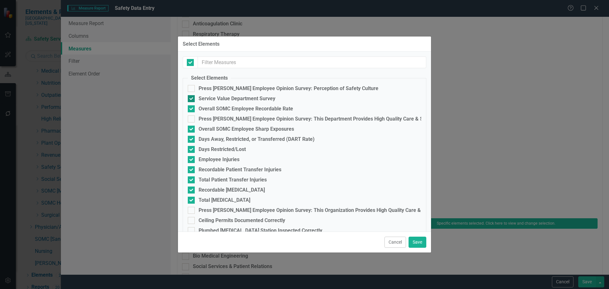
checkbox input "true"
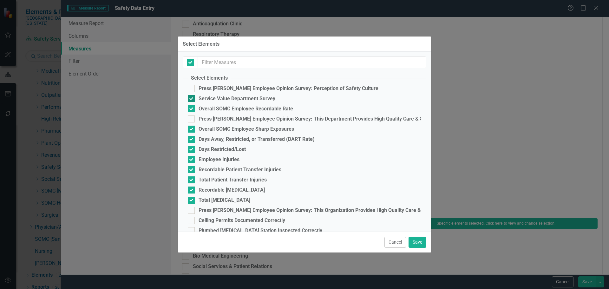
checkbox input "true"
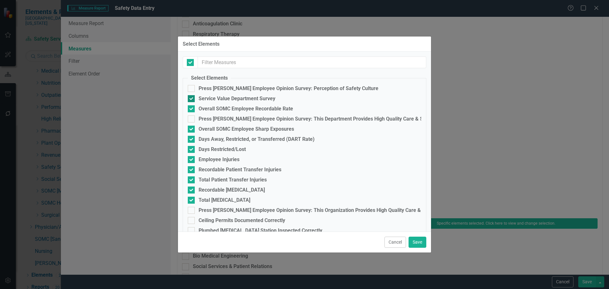
checkbox input "false"
click at [254, 101] on div "Service Value Department Survey" at bounding box center [236, 99] width 77 height 6
click at [192, 99] on input "Service Value Department Survey" at bounding box center [190, 97] width 4 height 4
checkbox input "false"
click at [420, 240] on button "Save" at bounding box center [417, 241] width 18 height 11
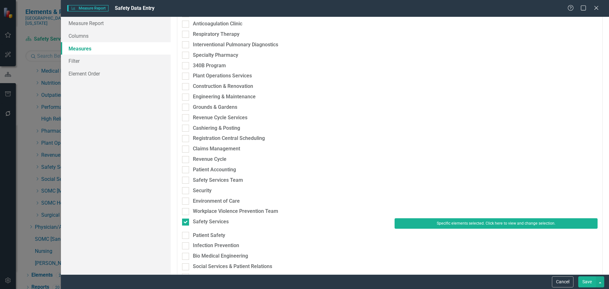
click at [587, 283] on button "Save" at bounding box center [587, 281] width 18 height 11
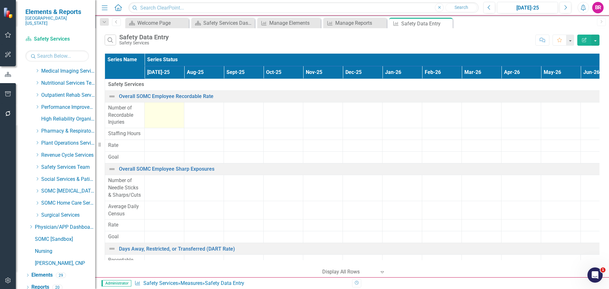
click at [155, 119] on td at bounding box center [165, 115] width 40 height 26
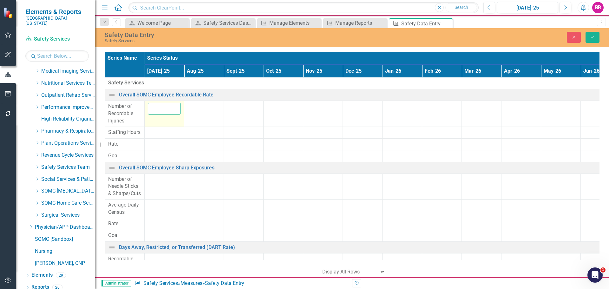
drag, startPoint x: 171, startPoint y: 113, endPoint x: 171, endPoint y: 118, distance: 5.1
click at [170, 113] on input "number" at bounding box center [164, 109] width 33 height 12
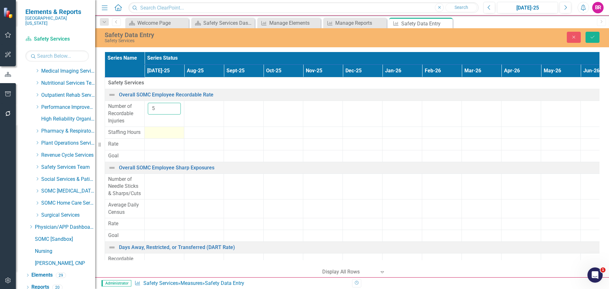
type input "5"
click at [157, 135] on div at bounding box center [164, 133] width 33 height 8
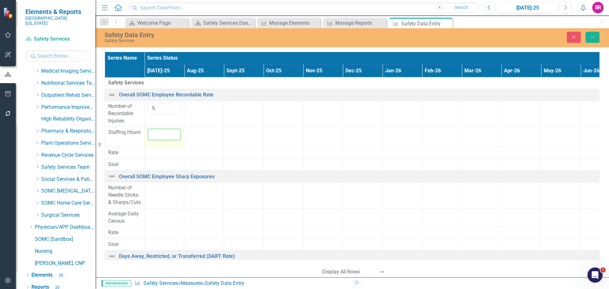
click at [157, 135] on input "number" at bounding box center [164, 135] width 33 height 12
type input "556409"
click at [219, 161] on div at bounding box center [203, 165] width 33 height 8
click at [168, 193] on td at bounding box center [165, 195] width 40 height 26
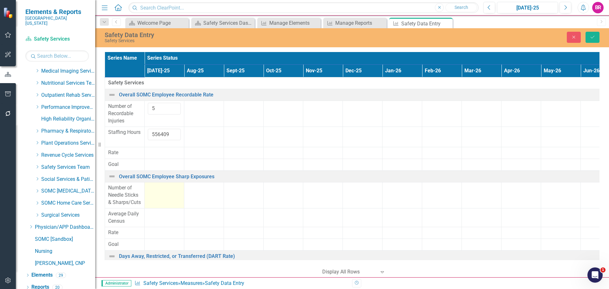
click at [168, 193] on td at bounding box center [165, 195] width 40 height 26
click at [155, 187] on input "number" at bounding box center [164, 190] width 33 height 12
type input "3"
click at [163, 215] on td at bounding box center [165, 217] width 40 height 19
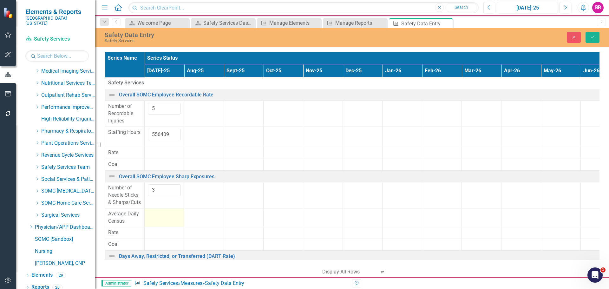
click at [163, 215] on td at bounding box center [165, 217] width 40 height 19
click at [163, 215] on input "number" at bounding box center [164, 216] width 33 height 12
type input "121.40"
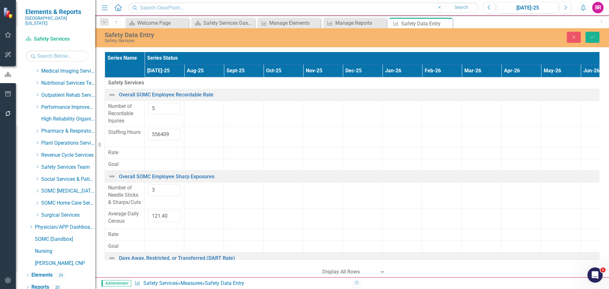
click at [325, 231] on div at bounding box center [322, 235] width 33 height 8
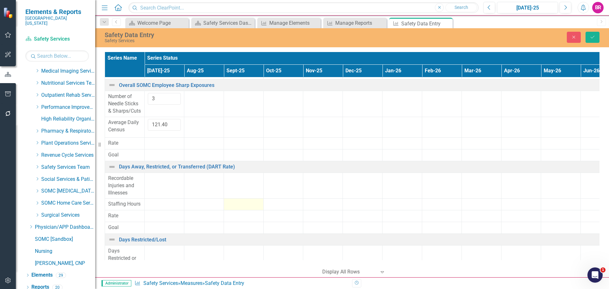
scroll to position [95, 0]
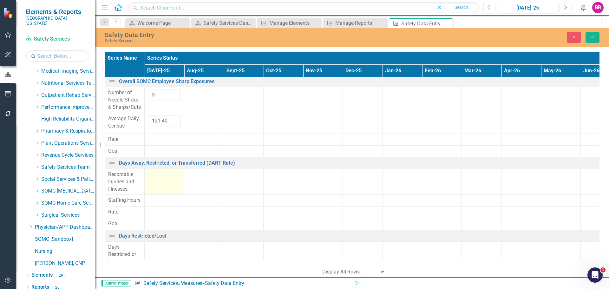
click at [167, 173] on td at bounding box center [165, 182] width 40 height 26
click at [167, 173] on input "number" at bounding box center [164, 177] width 33 height 12
type input "2"
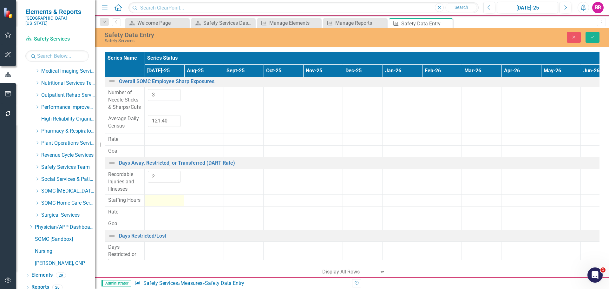
click at [158, 197] on div at bounding box center [164, 201] width 33 height 8
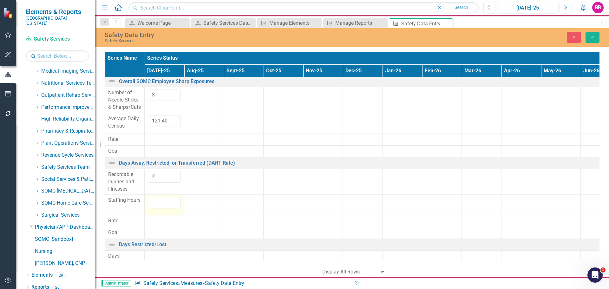
click at [159, 197] on div at bounding box center [164, 203] width 33 height 12
click at [159, 197] on input "number" at bounding box center [164, 203] width 33 height 12
type input "556409"
click at [321, 217] on div at bounding box center [322, 221] width 33 height 8
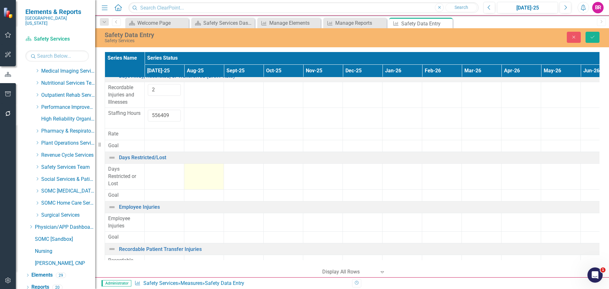
scroll to position [190, 0]
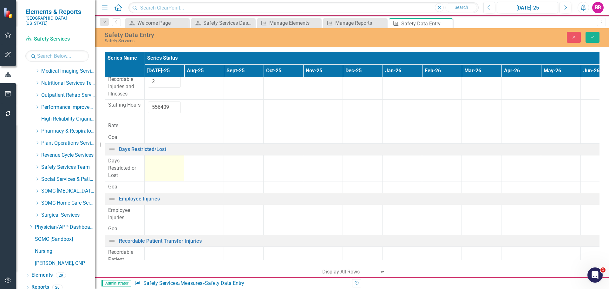
click at [164, 157] on td at bounding box center [165, 168] width 40 height 26
click at [159, 157] on input "number" at bounding box center [164, 163] width 33 height 12
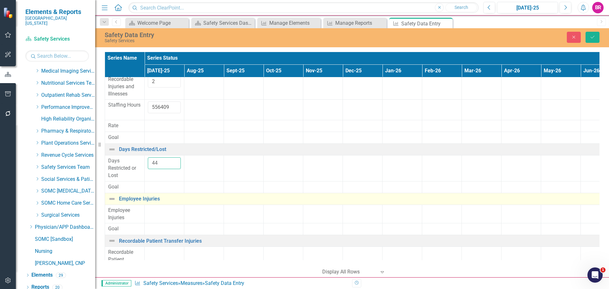
type input "44"
click at [151, 193] on td "Employee Injuries Link Map View Link Map Edit Edit Measure Link Open Element" at bounding box center [382, 199] width 555 height 12
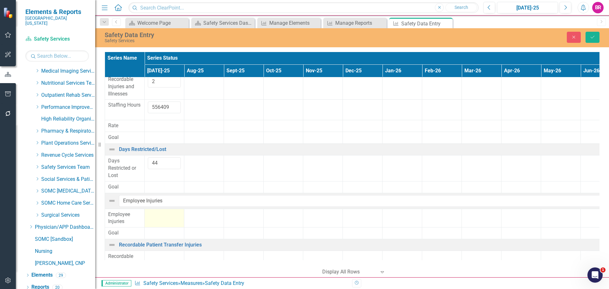
click at [166, 209] on td at bounding box center [165, 218] width 40 height 19
click at [164, 211] on input "number" at bounding box center [164, 217] width 33 height 12
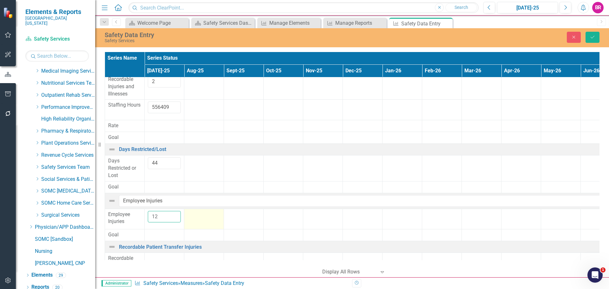
type input "12"
click at [211, 212] on td at bounding box center [204, 219] width 40 height 21
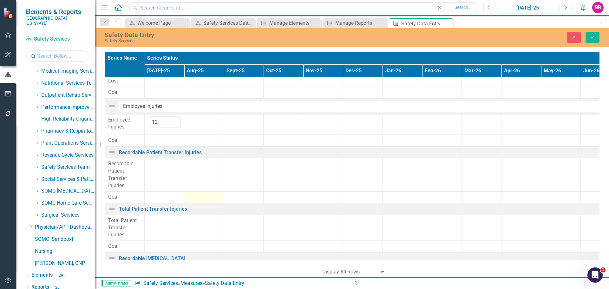
scroll to position [285, 0]
click at [158, 158] on td at bounding box center [165, 174] width 40 height 33
click at [158, 159] on input "number" at bounding box center [164, 165] width 33 height 12
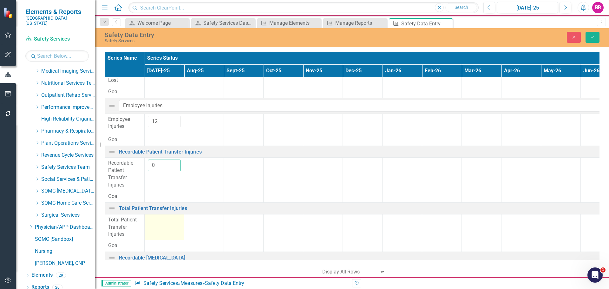
type input "0"
click at [159, 214] on td at bounding box center [165, 227] width 40 height 26
click at [159, 216] on input "number" at bounding box center [164, 222] width 33 height 12
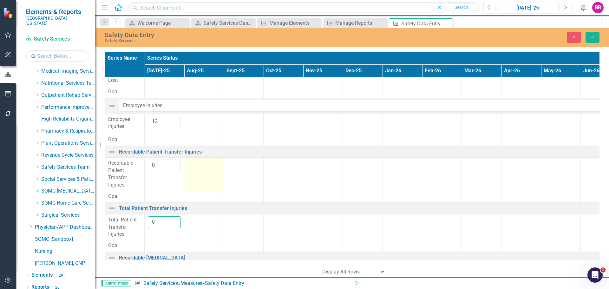
type input "0"
click at [205, 177] on td at bounding box center [204, 174] width 40 height 33
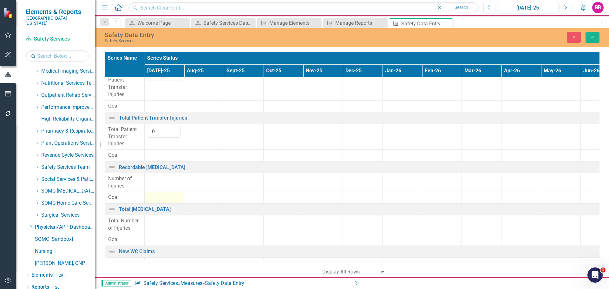
scroll to position [380, 0]
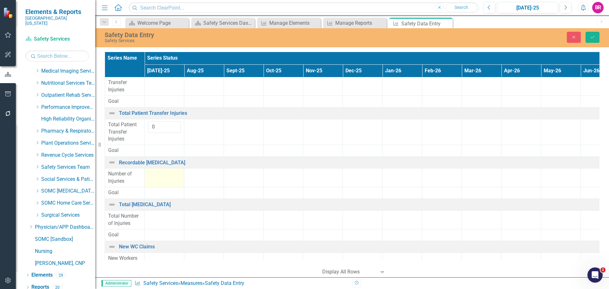
click at [159, 170] on td at bounding box center [165, 177] width 40 height 19
click at [159, 170] on input "number" at bounding box center [164, 176] width 33 height 12
type input "0"
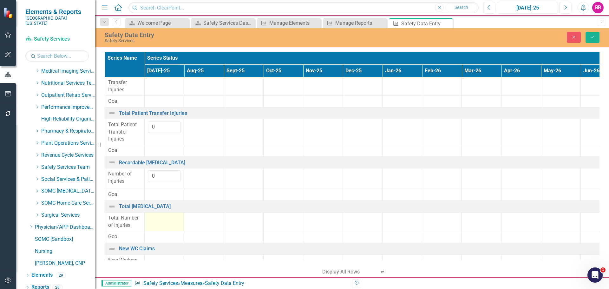
click at [171, 212] on td at bounding box center [165, 221] width 40 height 19
click at [164, 214] on input "number" at bounding box center [164, 220] width 33 height 12
type input "0"
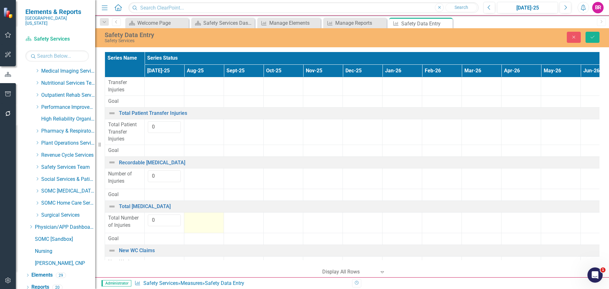
click at [203, 214] on div at bounding box center [203, 218] width 33 height 8
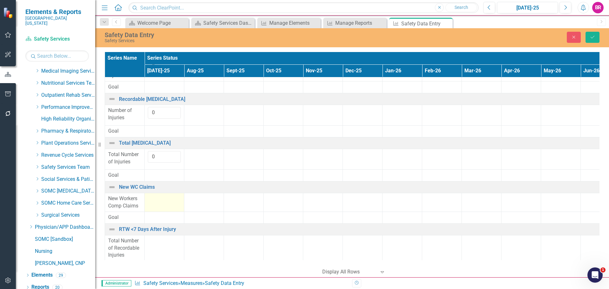
click at [160, 195] on div at bounding box center [164, 199] width 33 height 8
click at [160, 195] on input "number" at bounding box center [164, 201] width 33 height 12
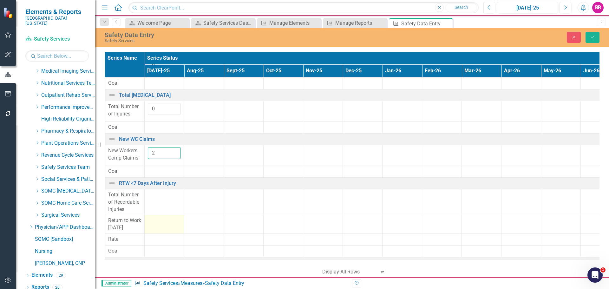
scroll to position [507, 0]
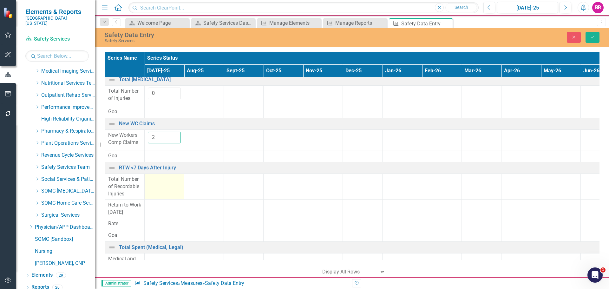
type input "2"
click at [156, 173] on td at bounding box center [165, 186] width 40 height 26
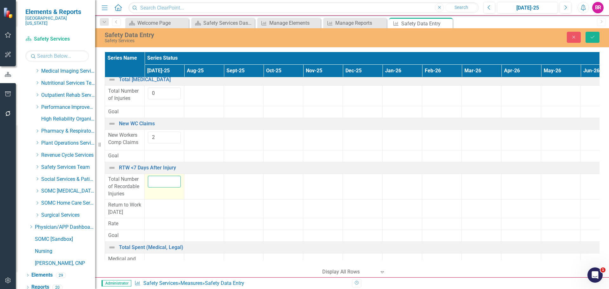
click at [159, 176] on input "number" at bounding box center [164, 182] width 33 height 12
type input "5"
click at [158, 201] on div at bounding box center [164, 205] width 33 height 8
click at [158, 201] on div at bounding box center [164, 207] width 33 height 12
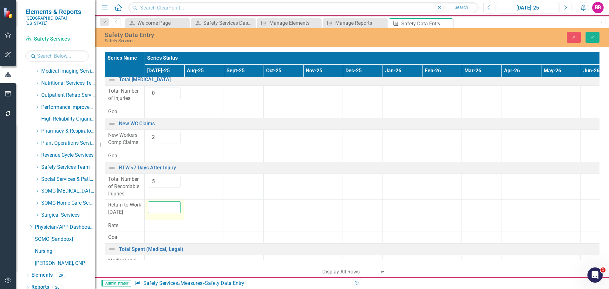
click at [158, 201] on input "number" at bounding box center [164, 207] width 33 height 12
type input "5"
click at [210, 181] on td at bounding box center [204, 186] width 40 height 26
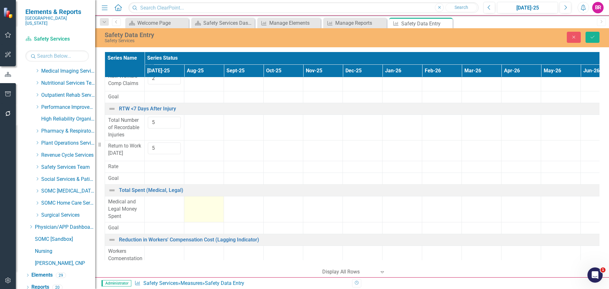
scroll to position [571, 0]
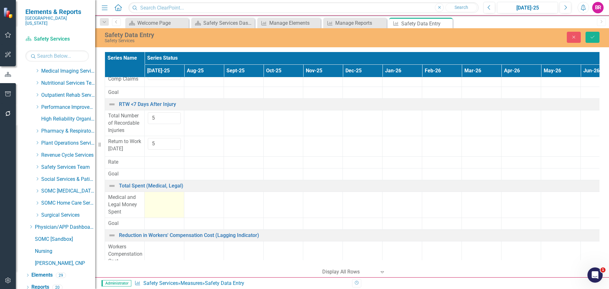
click at [163, 194] on div at bounding box center [164, 198] width 33 height 8
click at [163, 194] on input "number" at bounding box center [164, 200] width 33 height 12
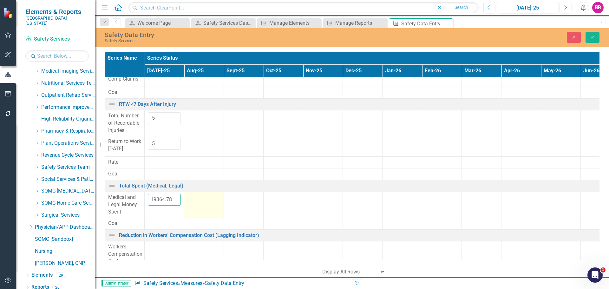
type input "19364.78"
click at [216, 194] on div at bounding box center [203, 198] width 33 height 8
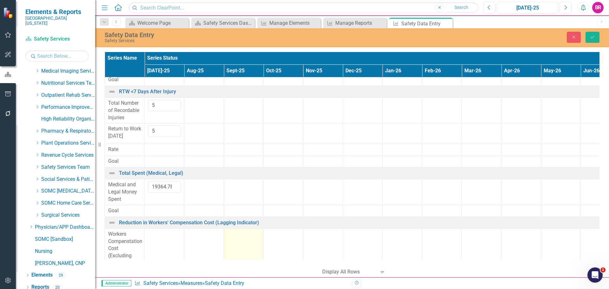
scroll to position [596, 0]
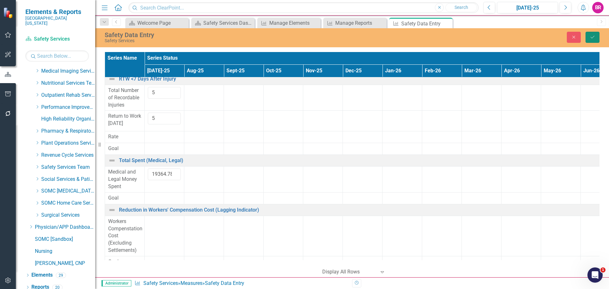
drag, startPoint x: 592, startPoint y: 38, endPoint x: 608, endPoint y: 58, distance: 25.7
click at [592, 38] on icon "Save" at bounding box center [592, 37] width 6 height 4
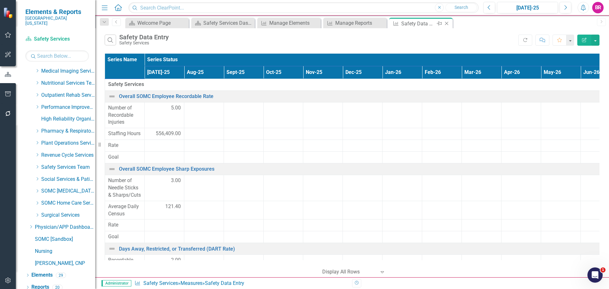
click at [447, 24] on icon at bounding box center [446, 23] width 3 height 3
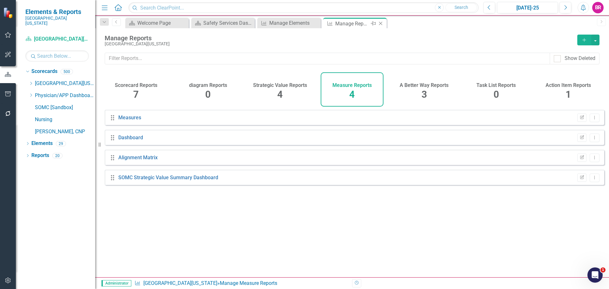
click at [383, 24] on icon "Close" at bounding box center [380, 23] width 6 height 5
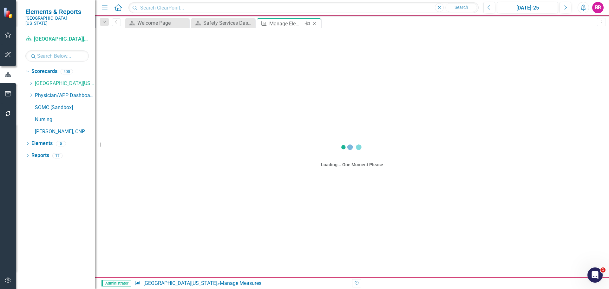
click at [317, 25] on icon "Close" at bounding box center [314, 23] width 6 height 5
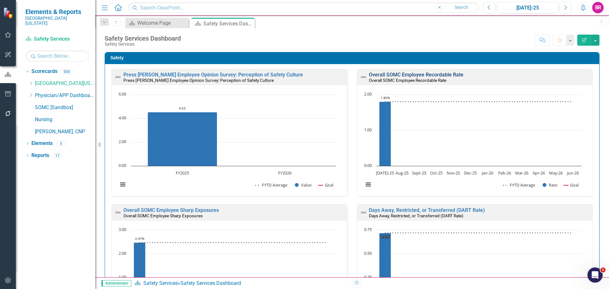
click at [397, 73] on link "Overall SOMC Employee Recordable Rate" at bounding box center [416, 75] width 94 height 6
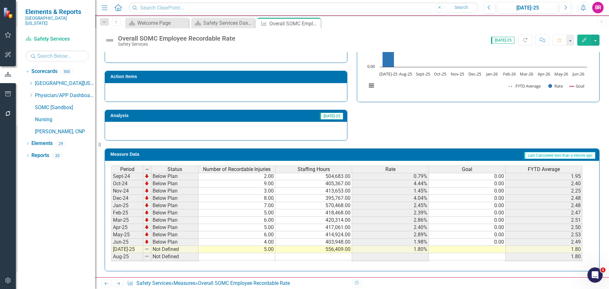
scroll to position [222, 0]
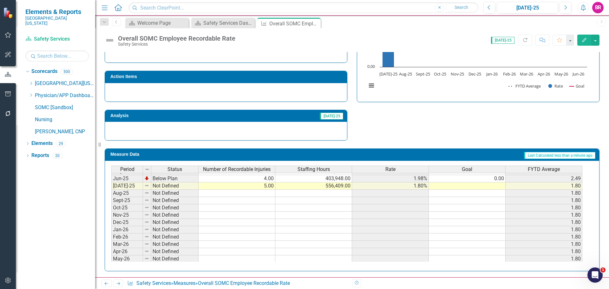
click at [111, 182] on div "Period Status Number of Recordable Injuries Staffing Hours Rate Goal FYTD Avera…" at bounding box center [111, 156] width 0 height 227
click at [486, 178] on td "0.00" at bounding box center [467, 178] width 77 height 7
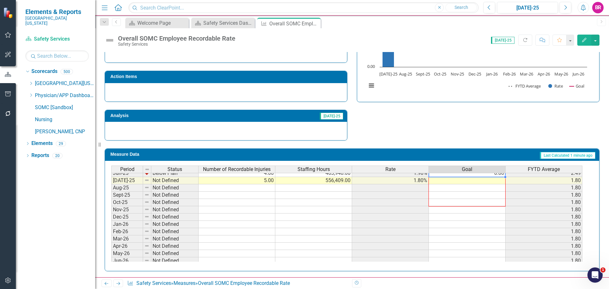
scroll to position [262, 0]
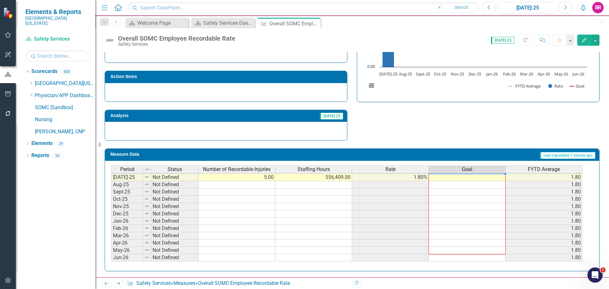
drag, startPoint x: 505, startPoint y: 183, endPoint x: 499, endPoint y: 257, distance: 74.4
click at [111, 260] on div "Period Status Number of Recordable Injuries Staffing Hours Rate Goal FYTD Avera…" at bounding box center [111, 162] width 0 height 197
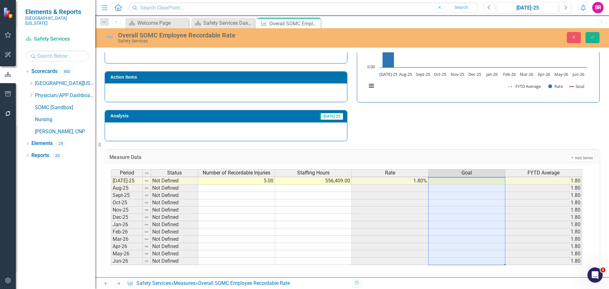
type textarea "0"
click at [595, 35] on button "Save" at bounding box center [592, 37] width 14 height 11
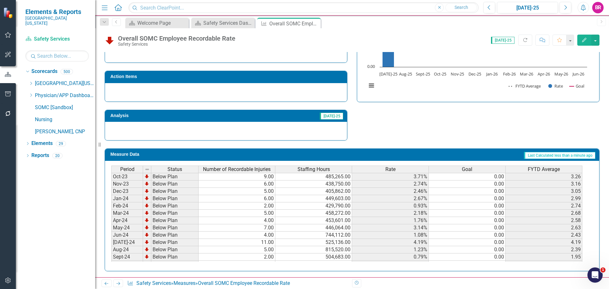
scroll to position [222, 0]
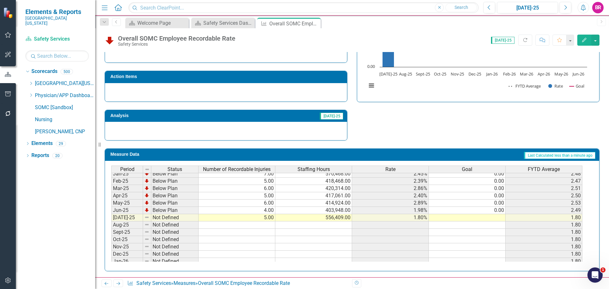
click at [496, 213] on tbody "Oct-23 Below Plan 9.00 485,265.00 3.71% 0.00 3.26 Nov-23 Below Plan 6.00 438,75…" at bounding box center [346, 174] width 471 height 226
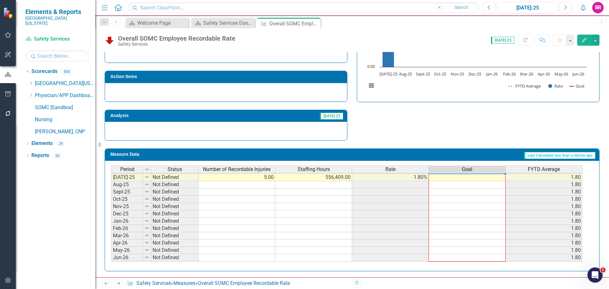
drag, startPoint x: 505, startPoint y: 214, endPoint x: 500, endPoint y: 256, distance: 42.4
click at [111, 256] on div "Period Status Number of Recordable Injuries Staffing Hours Rate Goal FYTD Avera…" at bounding box center [111, 169] width 0 height 197
type textarea "0"
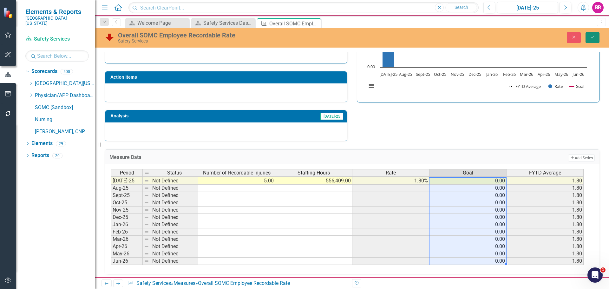
click at [594, 37] on icon "Save" at bounding box center [592, 37] width 6 height 4
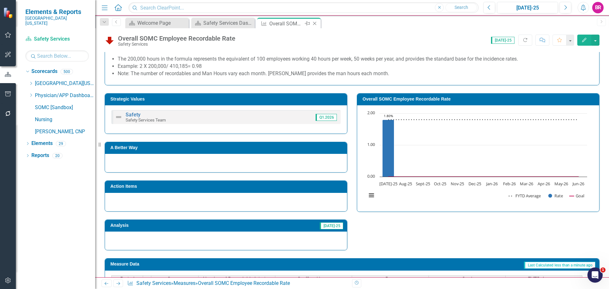
click at [314, 23] on icon "Close" at bounding box center [314, 23] width 6 height 5
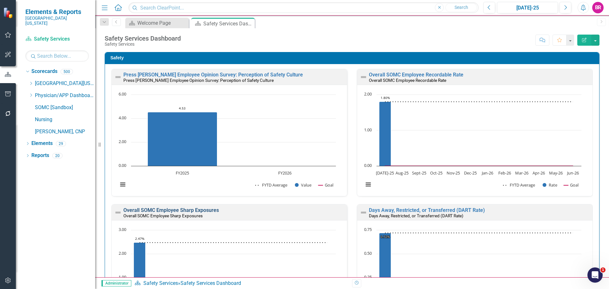
drag, startPoint x: 177, startPoint y: 211, endPoint x: 359, endPoint y: 212, distance: 182.3
click at [177, 211] on link "Overall SOMC Employee Sharp Exposures" at bounding box center [170, 210] width 95 height 6
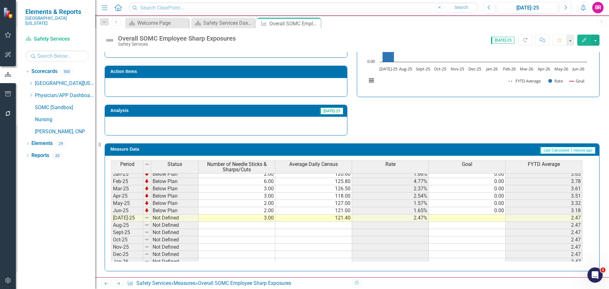
click at [502, 210] on tbody "Nov-23 Below Plan 3.00 114.80 2.61% 0.00 0.96 Dec-23 Below Plan 3.00 119.20 2.5…" at bounding box center [346, 185] width 471 height 234
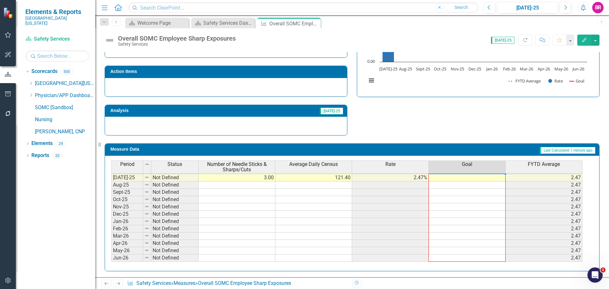
drag, startPoint x: 505, startPoint y: 214, endPoint x: 497, endPoint y: 255, distance: 42.1
click at [111, 255] on div "Period Status Number of Needle Sticks & Sharps/Cuts Average Daily Census Rate G…" at bounding box center [111, 149] width 0 height 225
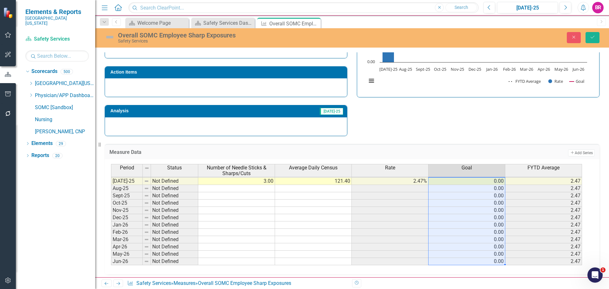
type textarea "0"
click at [591, 42] on button "Save" at bounding box center [592, 37] width 14 height 11
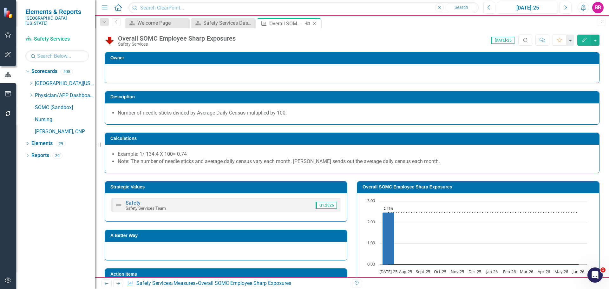
click at [316, 24] on icon "Close" at bounding box center [314, 23] width 6 height 5
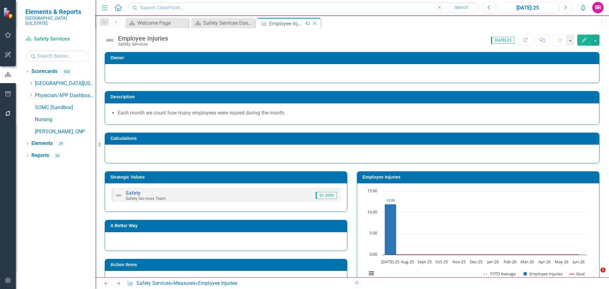
click at [315, 23] on icon "Close" at bounding box center [314, 23] width 6 height 5
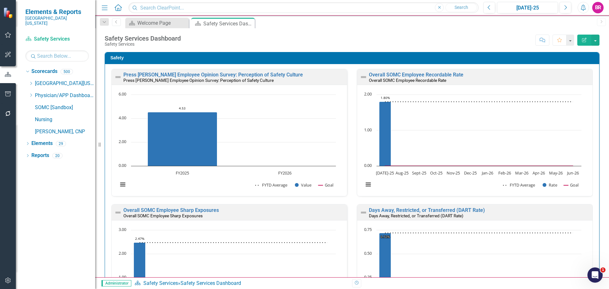
scroll to position [222, 0]
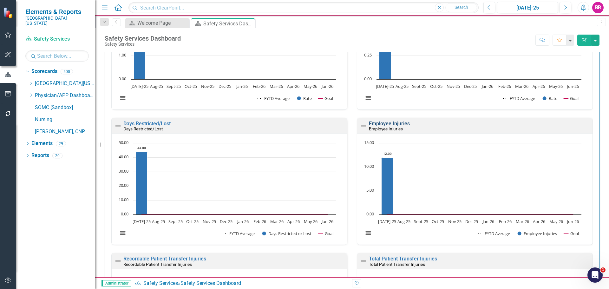
click at [379, 123] on link "Employee Injuries" at bounding box center [389, 123] width 41 height 6
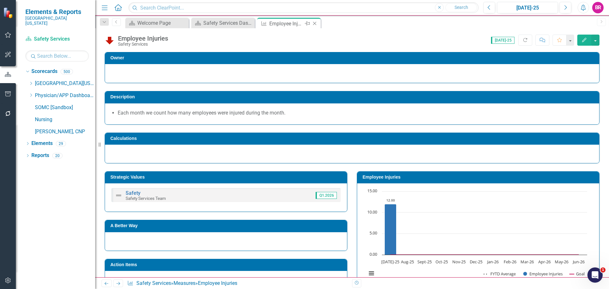
click at [316, 23] on icon "Close" at bounding box center [314, 23] width 6 height 5
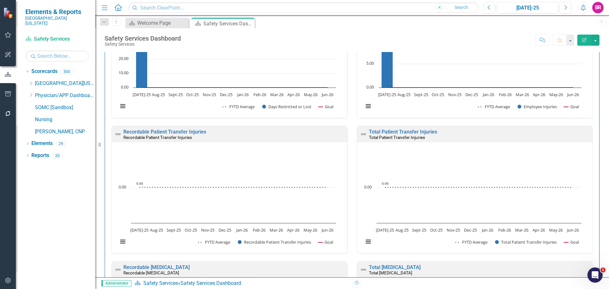
scroll to position [380, 0]
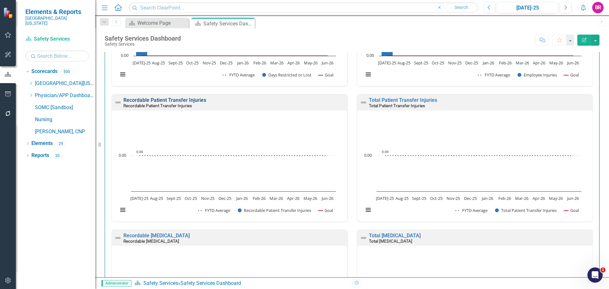
click at [187, 100] on link "Recordable Patient Transfer Injuries" at bounding box center [164, 100] width 83 height 6
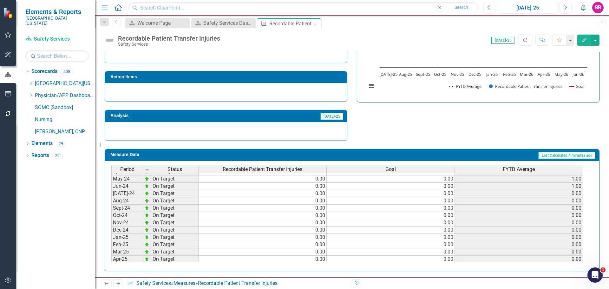
scroll to position [222, 0]
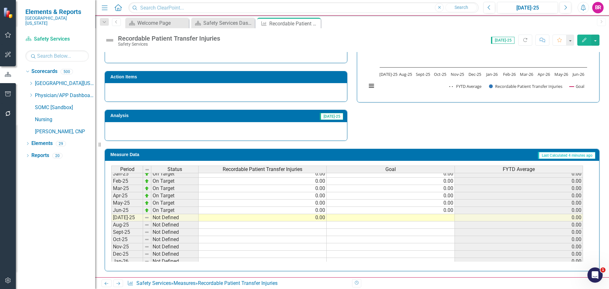
click at [449, 211] on tbody "Jan-24 Below Plan 1.00 0.00 1.00 Feb-24 On Target 0.00 0.00 1.00 Mar-24 On Targ…" at bounding box center [346, 191] width 471 height 219
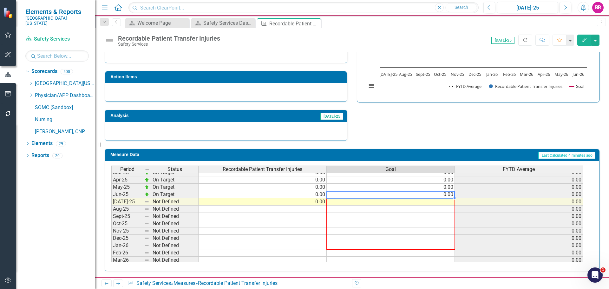
scroll to position [262, 0]
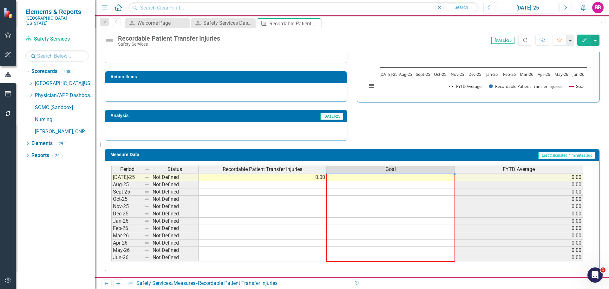
drag, startPoint x: 455, startPoint y: 215, endPoint x: 427, endPoint y: 245, distance: 41.3
click at [111, 257] on div "Period Status Recordable Patient Transfer Injuries Goal FYTD Average Feb-24 On …" at bounding box center [111, 151] width 0 height 219
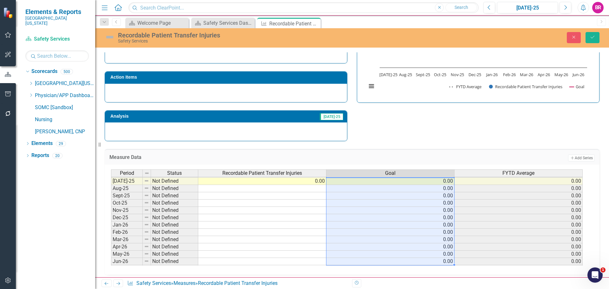
type textarea "0"
click at [592, 34] on button "Save" at bounding box center [592, 37] width 14 height 11
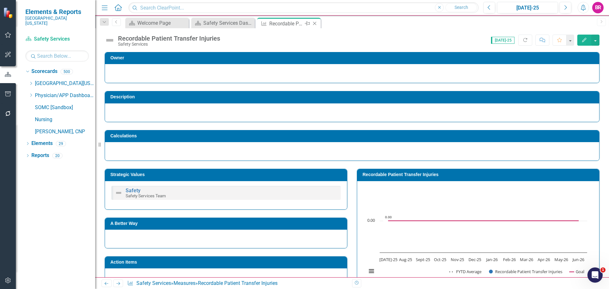
click at [315, 24] on icon at bounding box center [314, 23] width 3 height 3
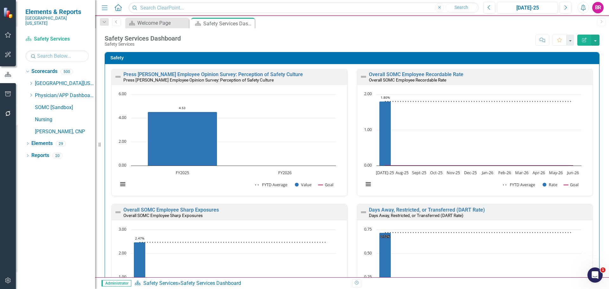
scroll to position [412, 0]
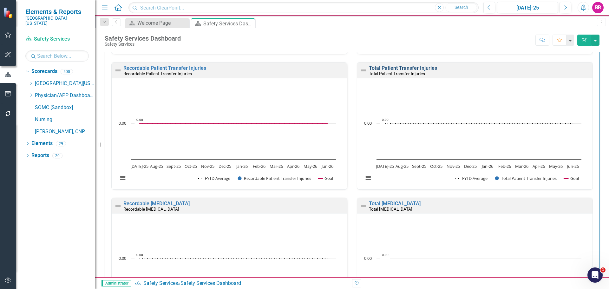
click at [397, 67] on link "Total Patient Transfer Injuries" at bounding box center [403, 68] width 68 height 6
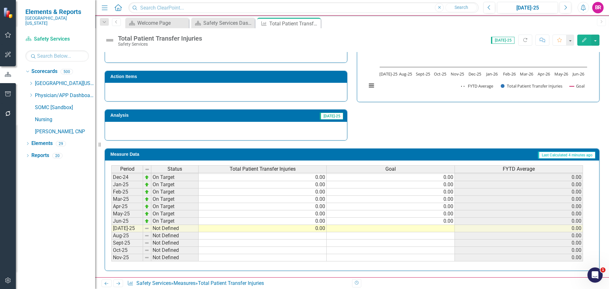
scroll to position [222, 0]
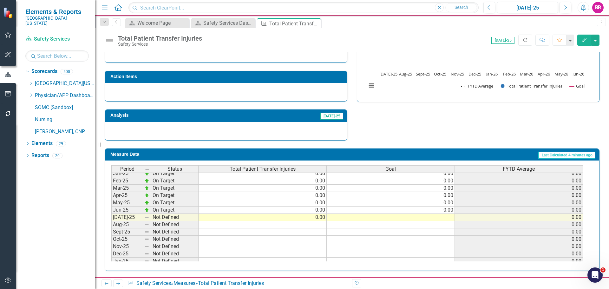
click at [444, 208] on tbody "[DATE]-23 On Target 0.00 0.00 0.00 Aug-23 On Target 0.00 0.00 0.00 Sep-23 On Ta…" at bounding box center [346, 151] width 471 height 226
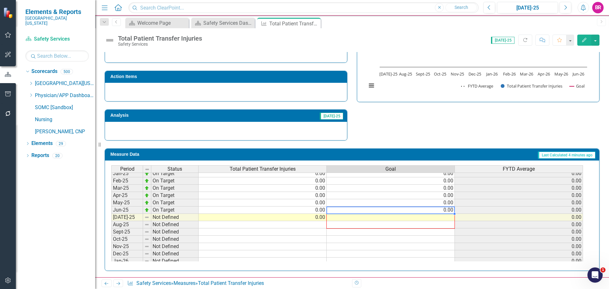
scroll to position [0, 0]
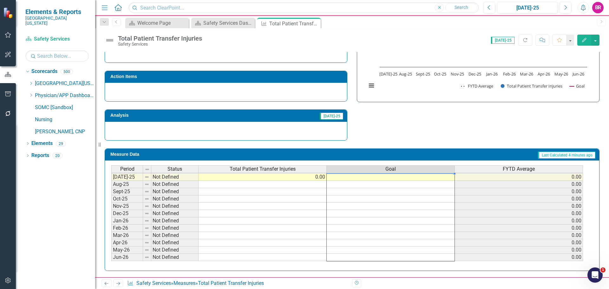
drag, startPoint x: 455, startPoint y: 214, endPoint x: 446, endPoint y: 254, distance: 41.2
click at [111, 254] on div "Period Status Total Patient Transfer Injuries Goal FYTD Average Feb-24 On Targe…" at bounding box center [111, 151] width 0 height 219
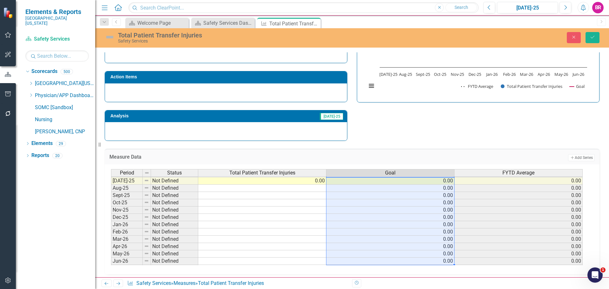
type textarea "0"
click at [591, 35] on icon "Save" at bounding box center [592, 37] width 6 height 4
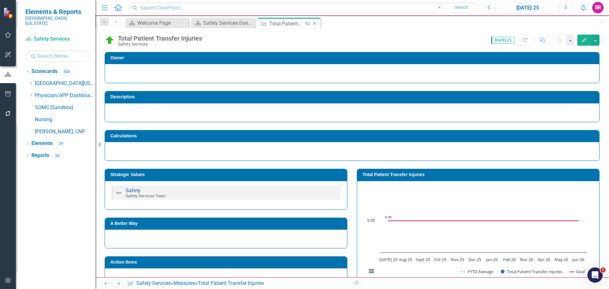
click at [317, 23] on icon "Close" at bounding box center [314, 23] width 6 height 5
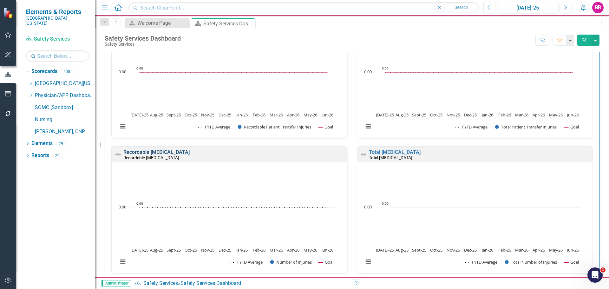
click at [170, 153] on link "Recordable [MEDICAL_DATA]" at bounding box center [156, 152] width 66 height 6
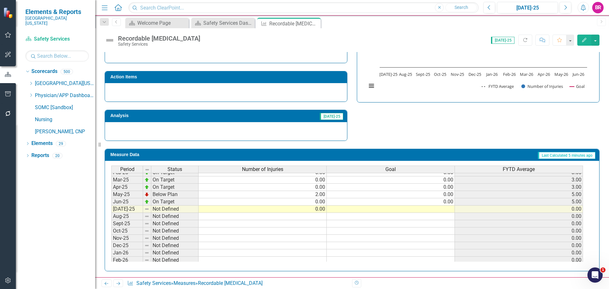
click at [453, 203] on tbody "May-24 On Target 0.00 0.00 5.00 Jun-24 On Target 0.00 0.00 5.00 [DATE]-24 On Ta…" at bounding box center [346, 198] width 471 height 190
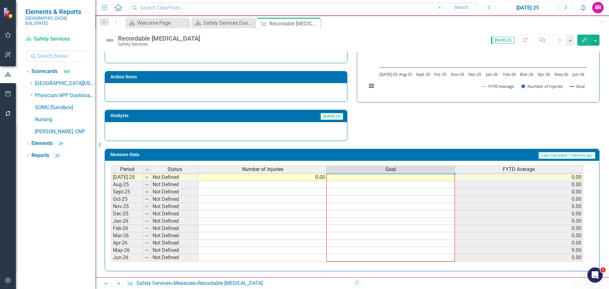
drag, startPoint x: 454, startPoint y: 206, endPoint x: 443, endPoint y: 257, distance: 51.8
click at [111, 257] on div "Period Status Number of Injuries Goal FYTD Average Mar-24 Below Plan 1.00 0.00 …" at bounding box center [111, 155] width 0 height 212
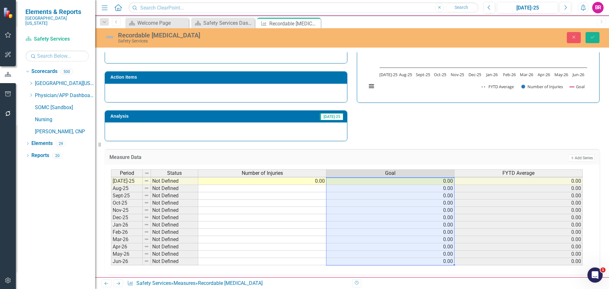
type textarea "0"
click at [592, 42] on button "Save" at bounding box center [592, 37] width 14 height 11
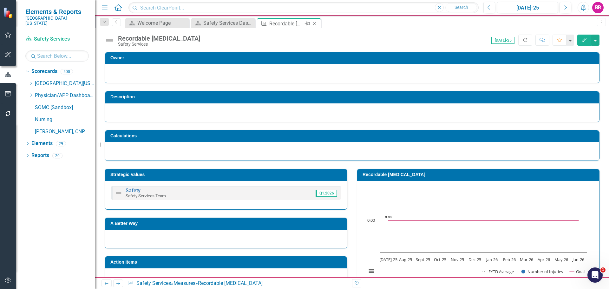
click at [314, 24] on icon at bounding box center [314, 23] width 3 height 3
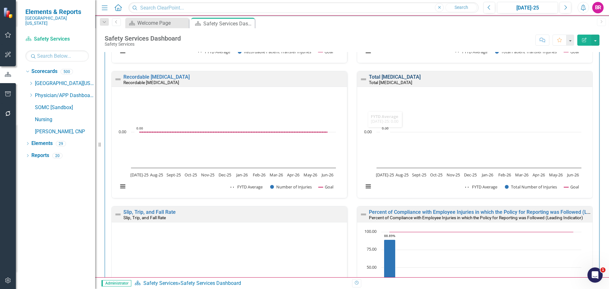
click at [377, 77] on link "Total [MEDICAL_DATA]" at bounding box center [395, 77] width 52 height 6
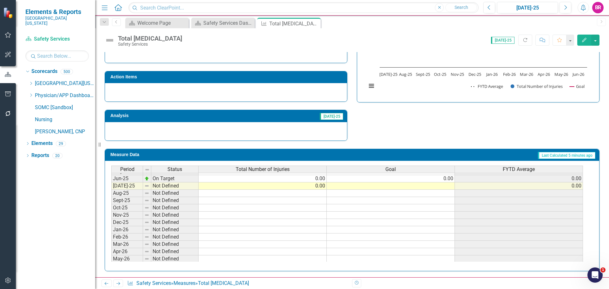
click at [442, 178] on td "0.00" at bounding box center [390, 178] width 128 height 7
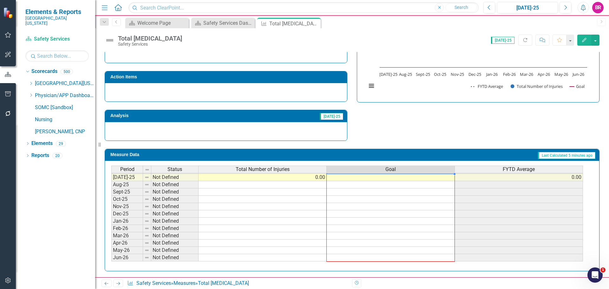
drag, startPoint x: 455, startPoint y: 182, endPoint x: 430, endPoint y: 257, distance: 78.9
click at [111, 257] on div "Period Status Total Number of Injuries Goal FYTD Average May-24 On Target 0.00 …" at bounding box center [111, 162] width 0 height 197
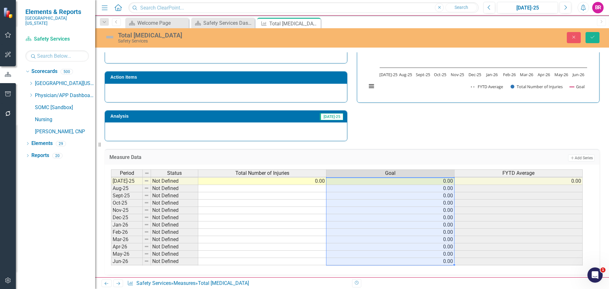
type textarea "0"
click at [596, 39] on button "Save" at bounding box center [592, 37] width 14 height 11
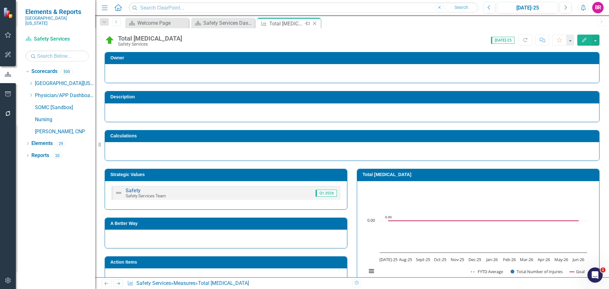
click at [313, 23] on icon "Close" at bounding box center [314, 23] width 6 height 5
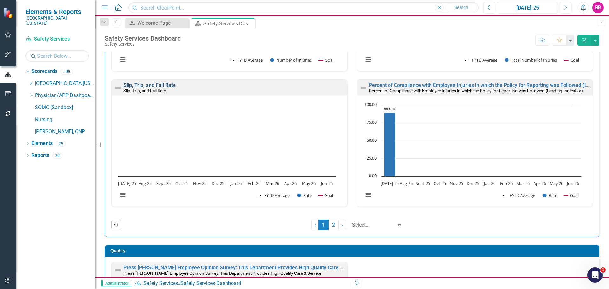
click at [159, 83] on link "Slip, Trip, and Fall Rate" at bounding box center [149, 85] width 52 height 6
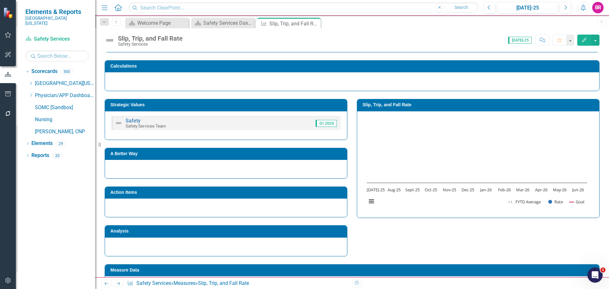
scroll to position [153, 0]
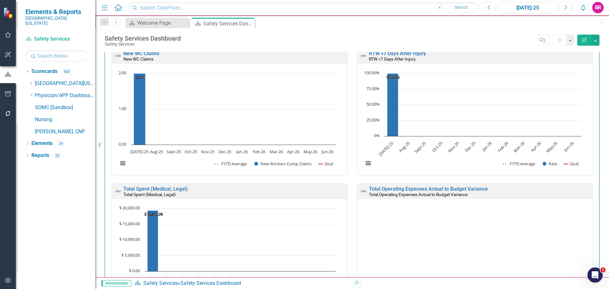
scroll to position [1395, 0]
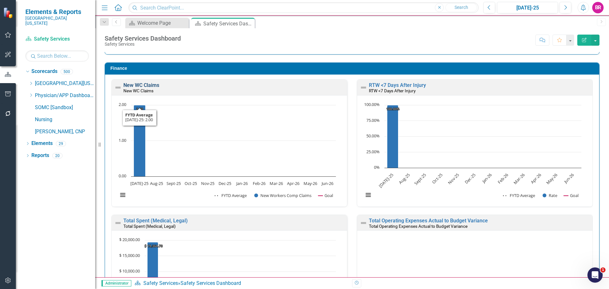
click at [145, 83] on link "New WC Claims" at bounding box center [141, 85] width 36 height 6
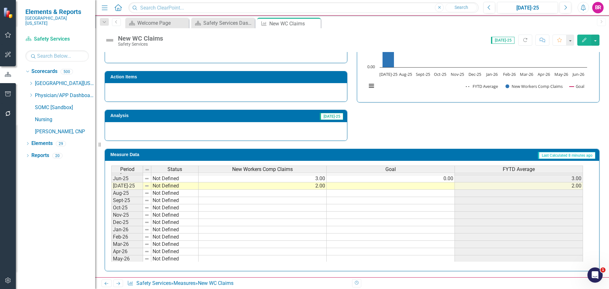
click at [111, 182] on div "Period Status New Workers Comp Claims Goal FYTD Average Nov-23 Not Defined 2.00…" at bounding box center [111, 149] width 0 height 241
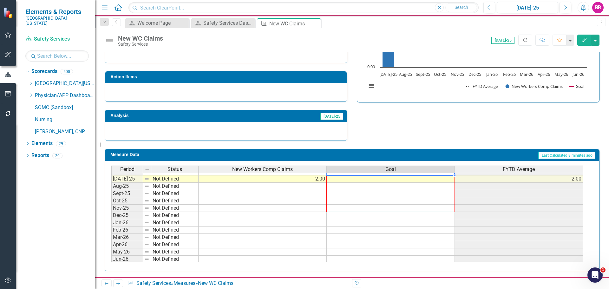
drag, startPoint x: 455, startPoint y: 182, endPoint x: 444, endPoint y: 211, distance: 30.8
click at [111, 210] on div "Period Status New Workers Comp Claims Goal FYTD Average May-24 Not Defined 1.00…" at bounding box center [111, 163] width 0 height 197
type textarea "0"
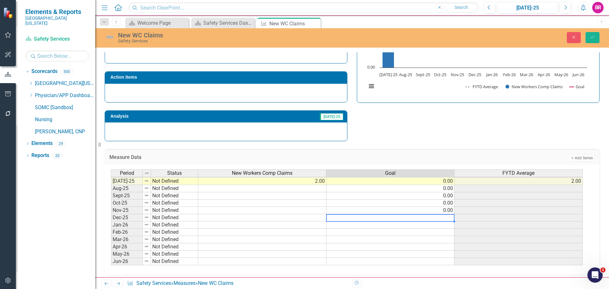
click at [442, 218] on td at bounding box center [390, 217] width 128 height 7
click at [449, 210] on td "0.00" at bounding box center [390, 210] width 128 height 7
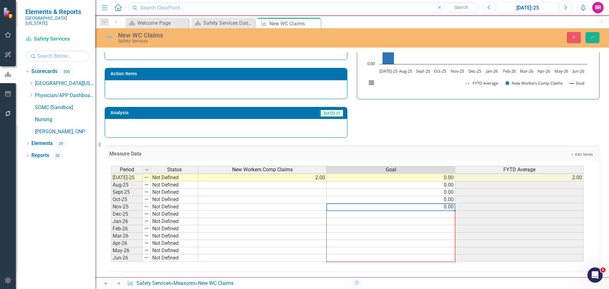
drag, startPoint x: 454, startPoint y: 214, endPoint x: 447, endPoint y: 257, distance: 43.5
click at [111, 257] on div "Period Status New Workers Comp Claims Goal FYTD Average Jun-24 Not Defined 3.00…" at bounding box center [111, 166] width 0 height 190
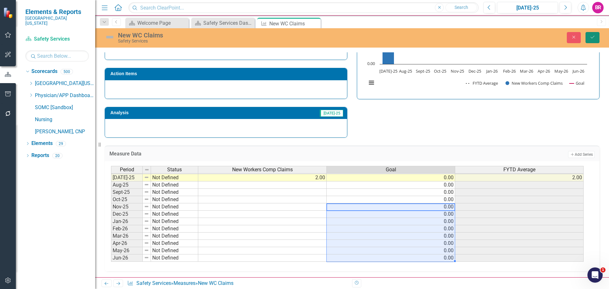
click at [597, 38] on button "Save" at bounding box center [592, 37] width 14 height 11
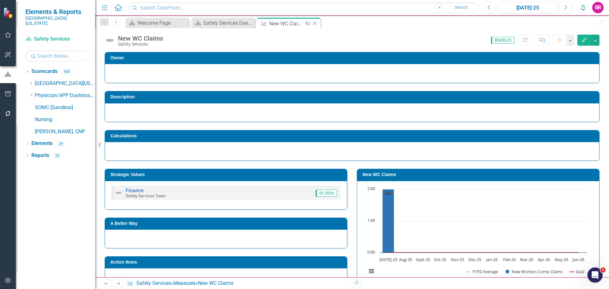
click at [314, 24] on icon "Close" at bounding box center [314, 23] width 6 height 5
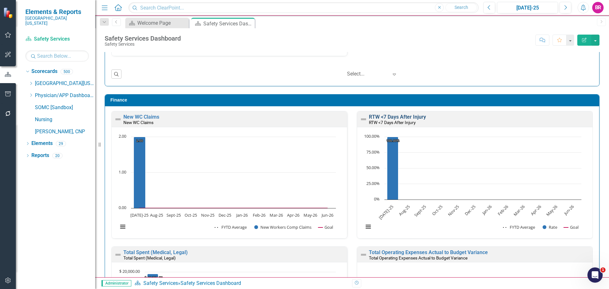
click at [409, 116] on link "RTW <7 Days After Injury" at bounding box center [397, 117] width 57 height 6
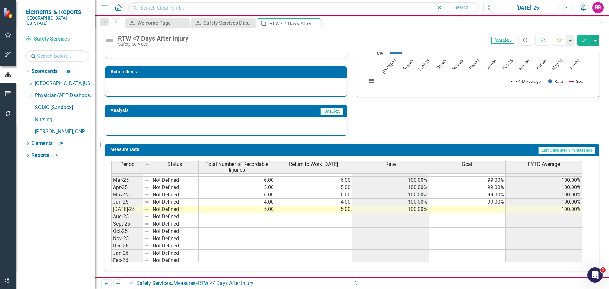
drag, startPoint x: 494, startPoint y: 203, endPoint x: 501, endPoint y: 203, distance: 6.7
click at [494, 203] on tbody "Jan-24 Not Defined 6.00 6.00 100.00% 99.00% 100.00% Feb-24 Not Defined 2.00 2.0…" at bounding box center [346, 183] width 471 height 219
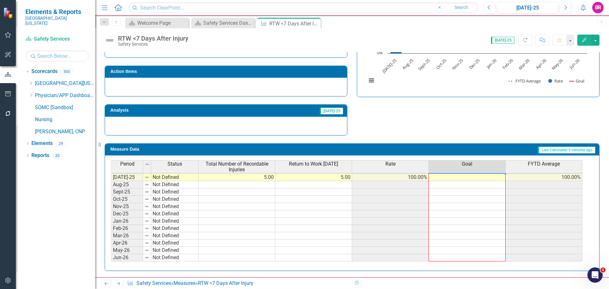
drag, startPoint x: 506, startPoint y: 206, endPoint x: 527, endPoint y: 206, distance: 21.6
click at [111, 258] on div "Period Status Total Number of Recordable Injuries Return to Work [DATE] Rate Go…" at bounding box center [111, 152] width 0 height 217
type textarea "99"
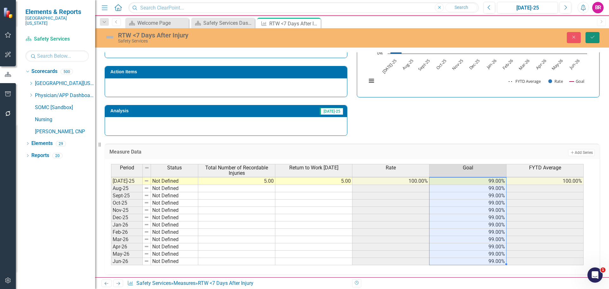
click at [593, 36] on icon "Save" at bounding box center [592, 37] width 6 height 4
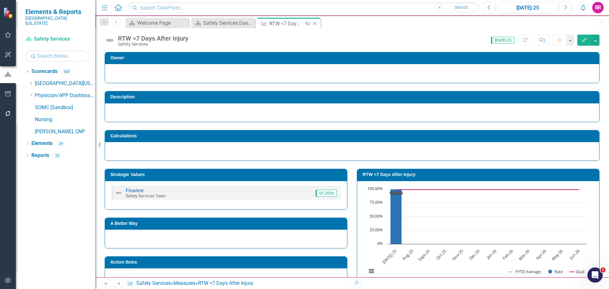
click at [313, 25] on icon "Close" at bounding box center [314, 23] width 6 height 5
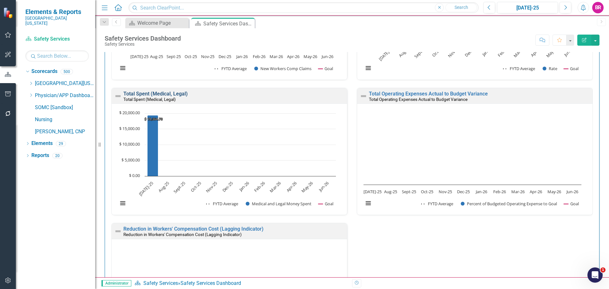
click at [168, 95] on link "Total Spent (Medical, Legal)" at bounding box center [155, 94] width 64 height 6
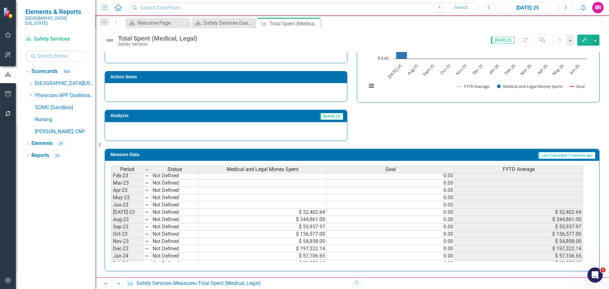
scroll to position [63, 0]
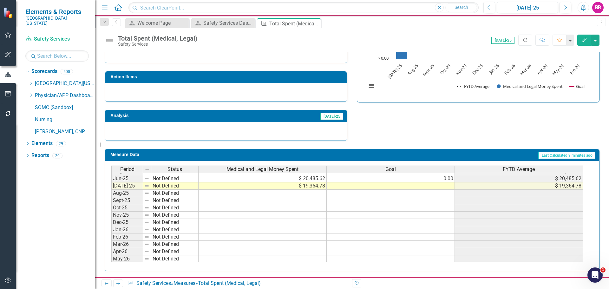
click at [446, 180] on tbody "Apr-24 Not Defined $ 15,802.58 0.00 $ 15,802.58 May-24 Not Defined $ 33,907.60 …" at bounding box center [346, 171] width 471 height 197
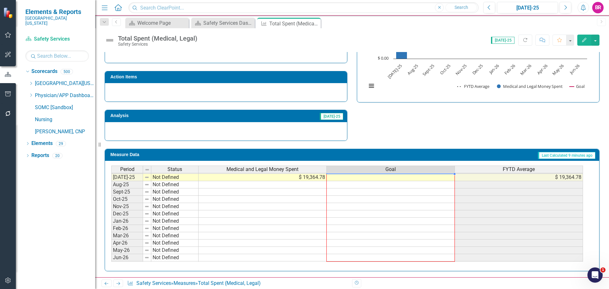
drag, startPoint x: 454, startPoint y: 182, endPoint x: 440, endPoint y: 256, distance: 75.2
click at [111, 256] on div "Period Status Medical and Legal Money Spent Goal FYTD Average Jun-24 Not Define…" at bounding box center [111, 169] width 0 height 197
type textarea "0"
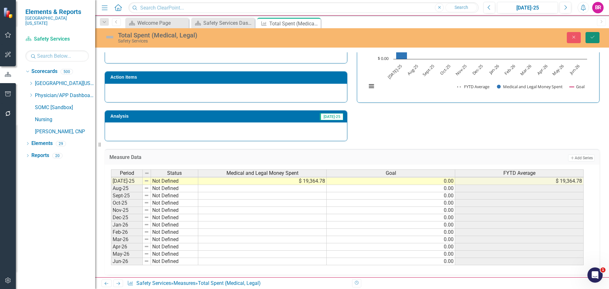
click at [592, 38] on icon "Save" at bounding box center [592, 37] width 6 height 4
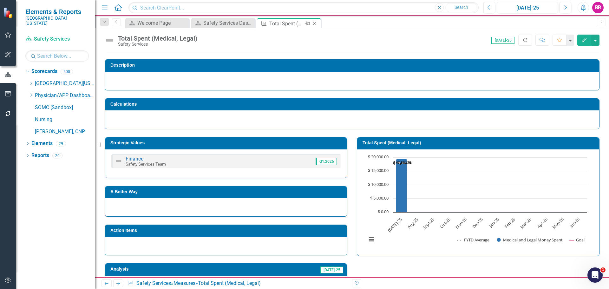
click at [315, 24] on icon "Close" at bounding box center [314, 23] width 6 height 5
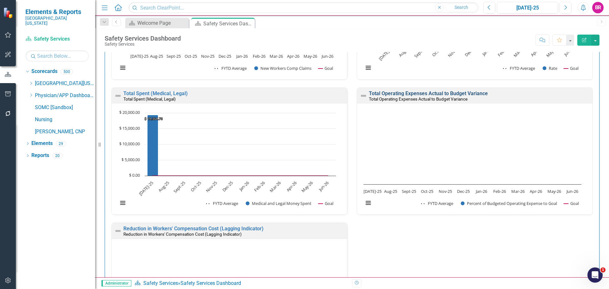
click at [411, 92] on link "Total Operating Expenses Actual to Budget Variance" at bounding box center [428, 93] width 119 height 6
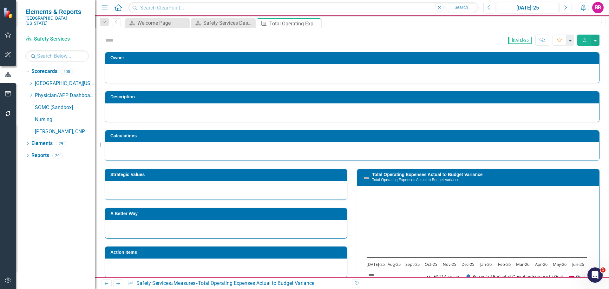
scroll to position [91, 0]
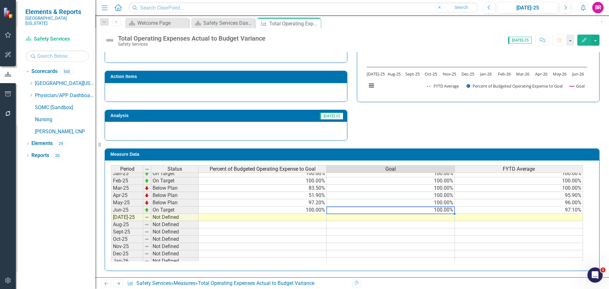
click at [111, 213] on div "Period Status Percent of Budgeted Operating Expense to Goal Goal FYTD Average A…" at bounding box center [111, 243] width 0 height 234
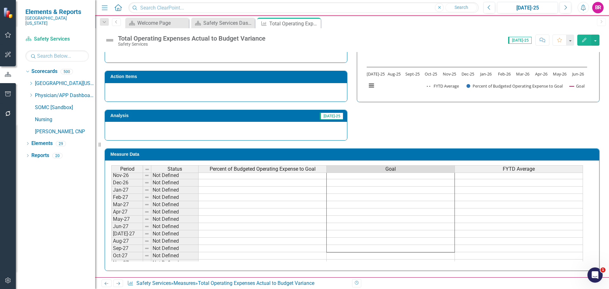
drag, startPoint x: 455, startPoint y: 213, endPoint x: 443, endPoint y: 246, distance: 34.4
click at [111, 246] on div "Period Status Percent of Budgeted Operating Expense to Goal Goal FYTD Average O…" at bounding box center [111, 171] width 0 height 205
type textarea "100"
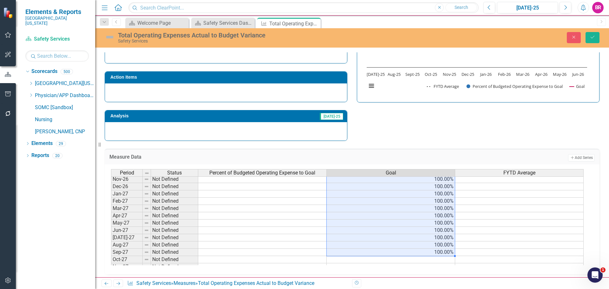
click at [600, 35] on div "Close Save" at bounding box center [501, 37] width 204 height 11
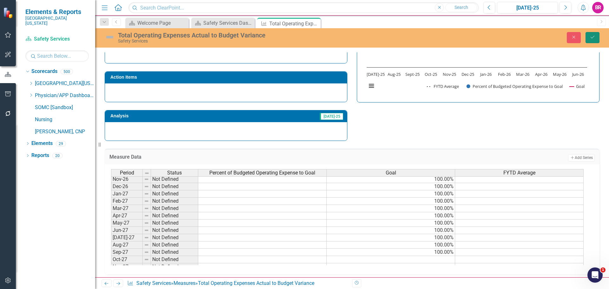
click at [596, 38] on button "Save" at bounding box center [592, 37] width 14 height 11
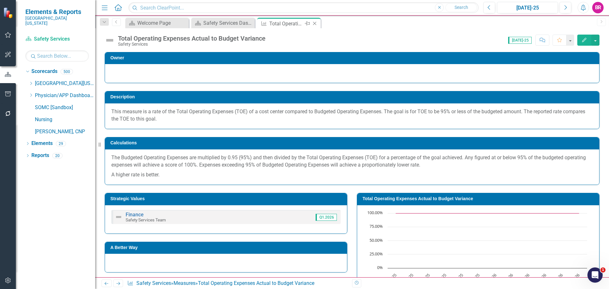
click at [315, 23] on icon "Close" at bounding box center [314, 23] width 6 height 5
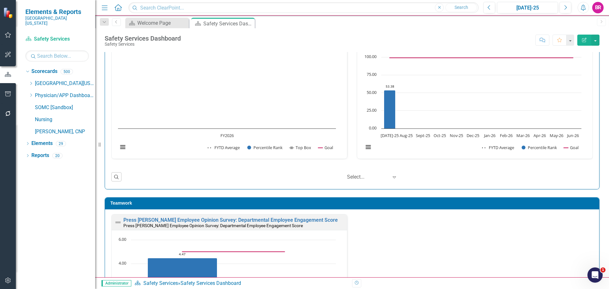
scroll to position [1631, 0]
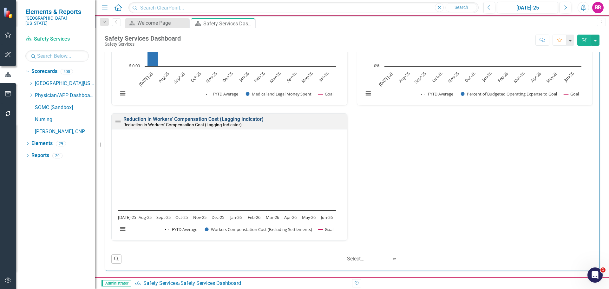
click at [238, 119] on link "Reduction in Workers' Compensation Cost (Lagging Indicator)" at bounding box center [193, 119] width 140 height 6
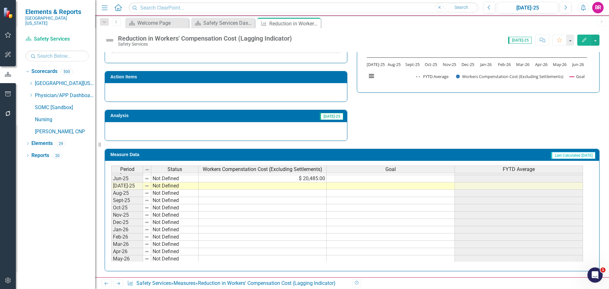
scroll to position [190, 0]
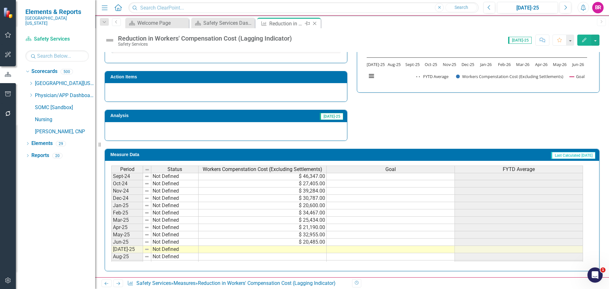
click at [316, 23] on icon "Close" at bounding box center [314, 23] width 6 height 5
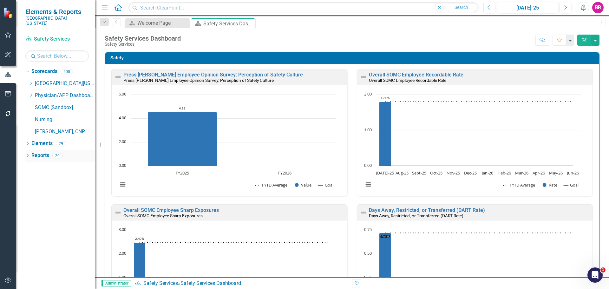
click at [35, 152] on link "Reports" at bounding box center [40, 155] width 18 height 7
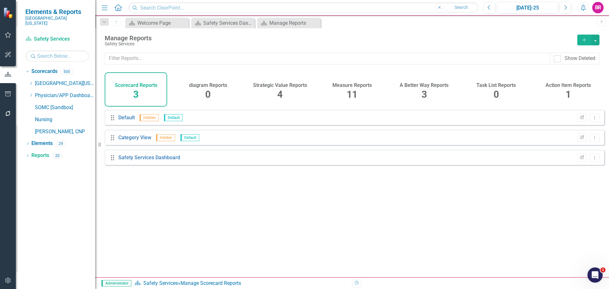
click at [354, 87] on h4 "Measure Reports" at bounding box center [351, 85] width 39 height 6
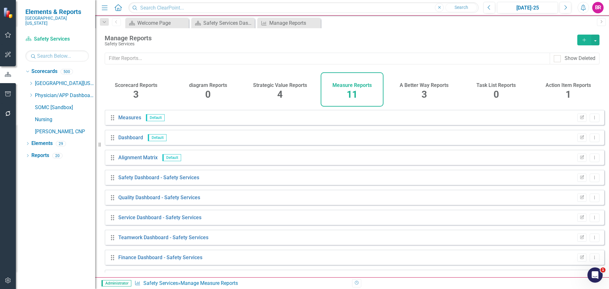
scroll to position [57, 0]
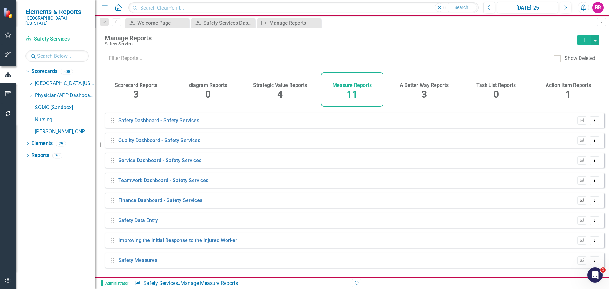
click at [579, 202] on icon "Edit Report" at bounding box center [581, 200] width 5 height 4
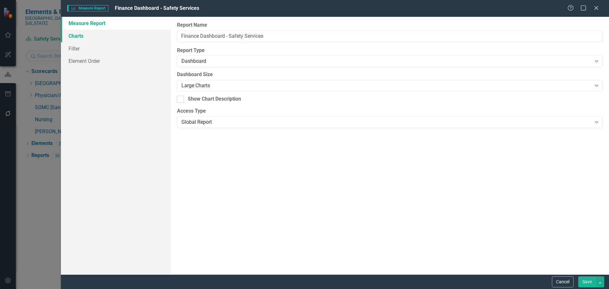
click at [79, 36] on link "Charts" at bounding box center [116, 35] width 110 height 13
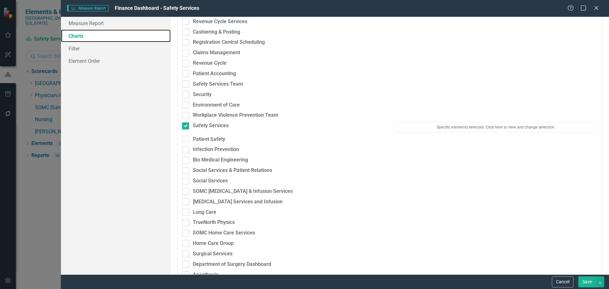
scroll to position [1617, 0]
click at [421, 132] on button "Specific elements selected. Click here to view and change selection." at bounding box center [495, 128] width 203 height 10
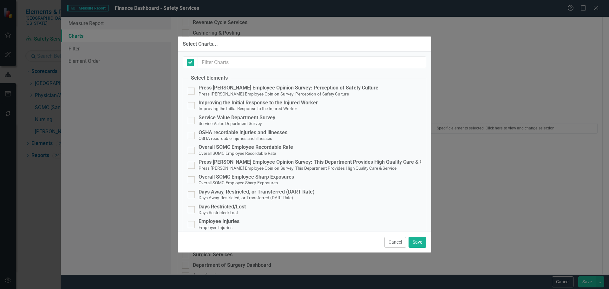
checkbox input "false"
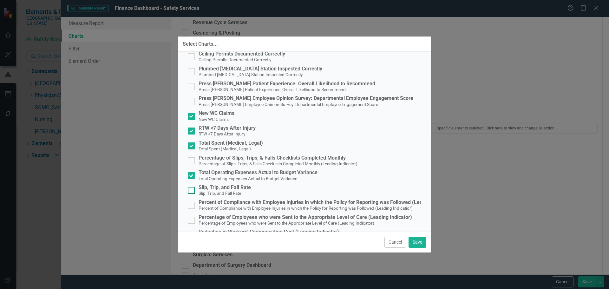
scroll to position [274, 0]
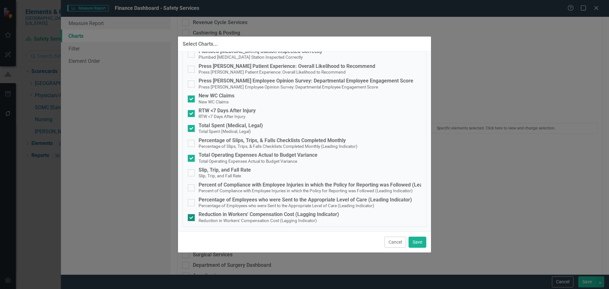
click at [315, 218] on small "Reduction in Workers' Compensation Cost (Lagging Indicator)" at bounding box center [257, 220] width 118 height 5
click at [192, 218] on input "Reduction in Workers' Compensation Cost (Lagging Indicator) Reduction in Worker…" at bounding box center [190, 216] width 4 height 4
checkbox input "false"
click at [412, 241] on button "Save" at bounding box center [417, 241] width 18 height 11
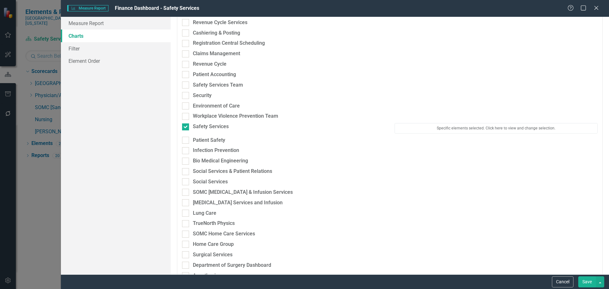
click at [584, 284] on button "Save" at bounding box center [587, 281] width 18 height 11
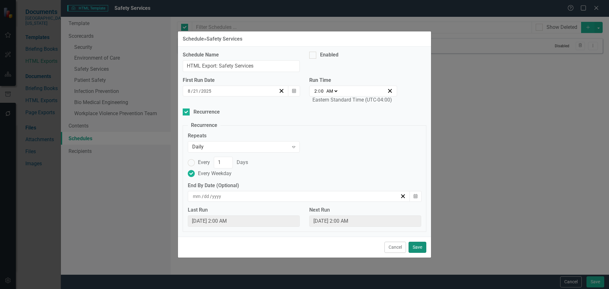
click at [420, 248] on button "Save" at bounding box center [417, 247] width 18 height 11
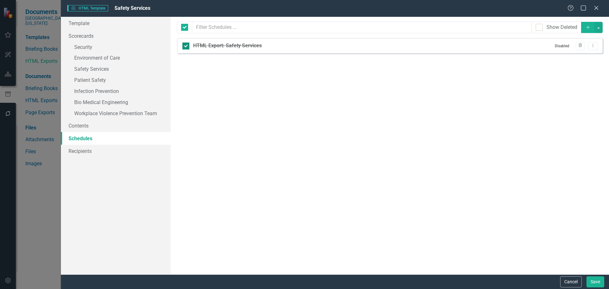
click at [231, 46] on s "HTML Export: Safety Services" at bounding box center [227, 45] width 68 height 6
click at [186, 46] on input "HTML Export: Safety Services" at bounding box center [184, 44] width 4 height 4
checkbox input "false"
click at [231, 46] on s "HTML Export: Safety Services" at bounding box center [227, 45] width 68 height 6
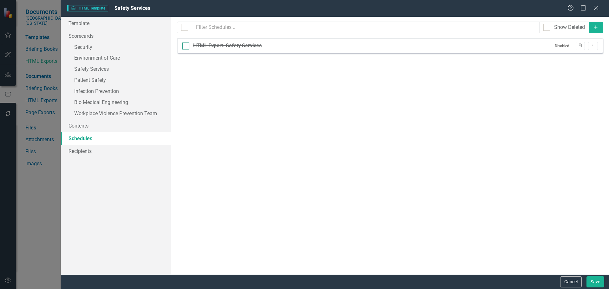
click at [186, 46] on input "HTML Export: Safety Services" at bounding box center [184, 44] width 4 height 4
checkbox input "true"
click at [595, 46] on icon "Dropdown Menu" at bounding box center [592, 45] width 5 height 4
click at [588, 54] on link "Edit Edit Schedule" at bounding box center [568, 56] width 58 height 12
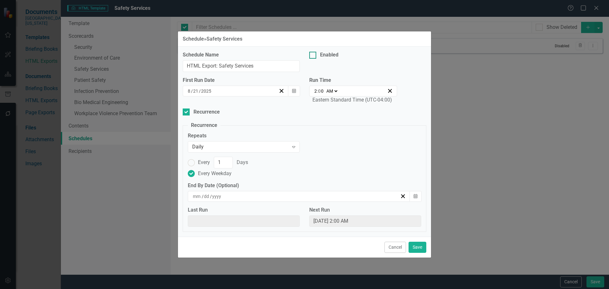
click at [329, 57] on div "Enabled" at bounding box center [329, 54] width 18 height 7
click at [313, 56] on input "Enabled" at bounding box center [311, 54] width 4 height 4
checkbox input "true"
click at [419, 251] on button "Save" at bounding box center [417, 247] width 18 height 11
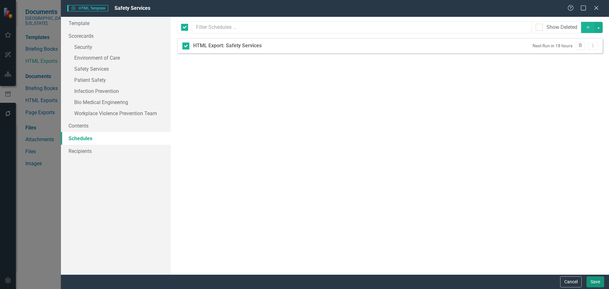
click at [595, 281] on button "Save" at bounding box center [595, 281] width 18 height 11
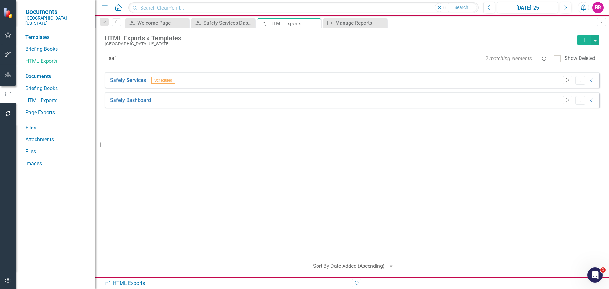
click at [570, 80] on button "Start" at bounding box center [567, 80] width 9 height 8
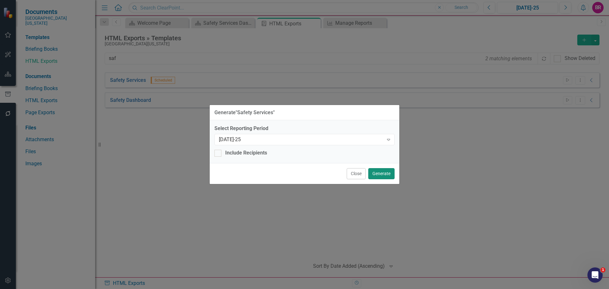
click at [387, 176] on button "Generate" at bounding box center [381, 173] width 26 height 11
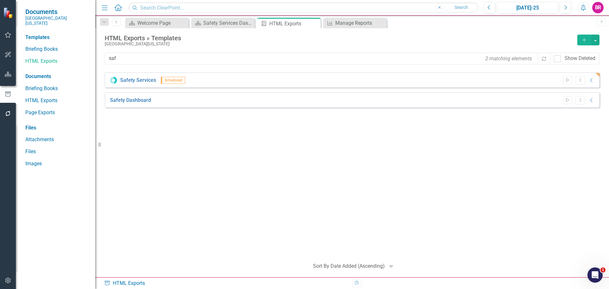
click at [280, 170] on div "Safety Services Scheduled Start Dropdown Menu Collapse HTML Safety Services In …" at bounding box center [352, 162] width 494 height 181
drag, startPoint x: 100, startPoint y: 145, endPoint x: 82, endPoint y: 145, distance: 17.5
click at [82, 145] on div "Documents [GEOGRAPHIC_DATA][US_STATE] Templates Briefing Books HTML Exports Doc…" at bounding box center [47, 144] width 95 height 289
click at [218, 178] on div "Safety Services Scheduled Start Dropdown Menu Collapse HTML Safety Services In …" at bounding box center [352, 162] width 494 height 181
click at [10, 72] on icon "button" at bounding box center [8, 74] width 7 height 5
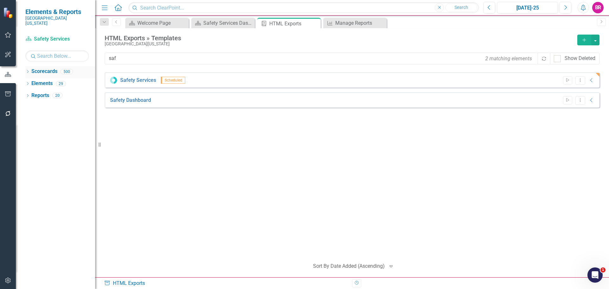
click at [26, 70] on div "Dropdown" at bounding box center [27, 72] width 4 height 5
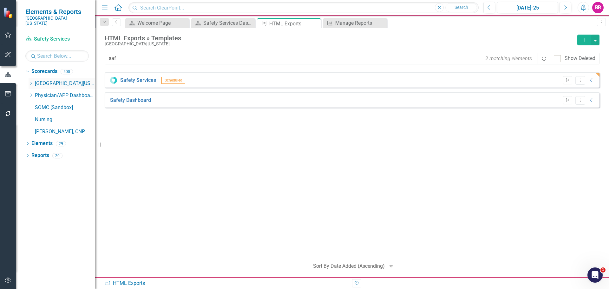
drag, startPoint x: 33, startPoint y: 76, endPoint x: 42, endPoint y: 83, distance: 12.2
click at [32, 81] on div "Dropdown" at bounding box center [31, 83] width 5 height 5
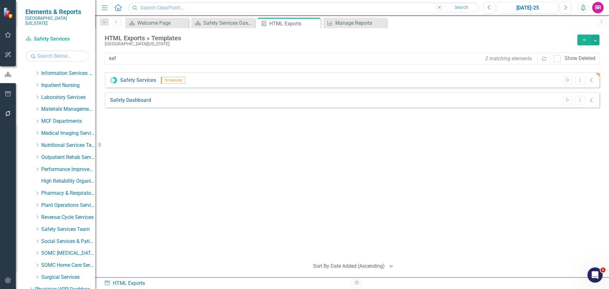
scroll to position [252, 0]
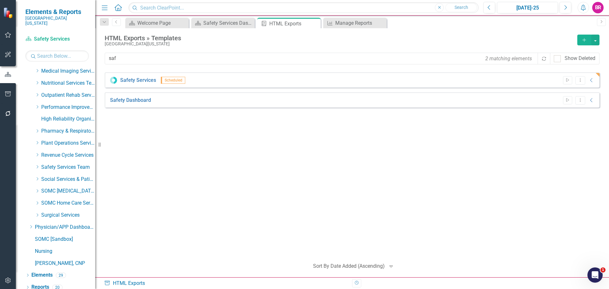
click at [34, 162] on div "Dropdown Safety Services Team" at bounding box center [62, 168] width 67 height 12
click at [36, 165] on icon "Dropdown" at bounding box center [37, 167] width 5 height 4
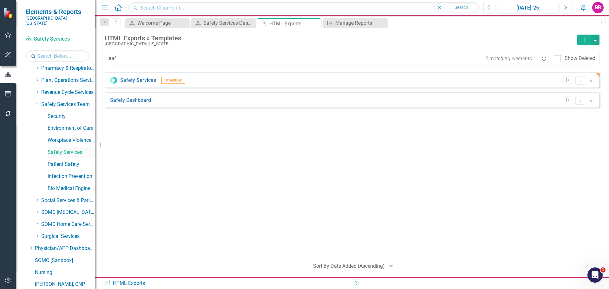
scroll to position [316, 0]
click at [77, 125] on link "Environment of Care" at bounding box center [72, 127] width 48 height 7
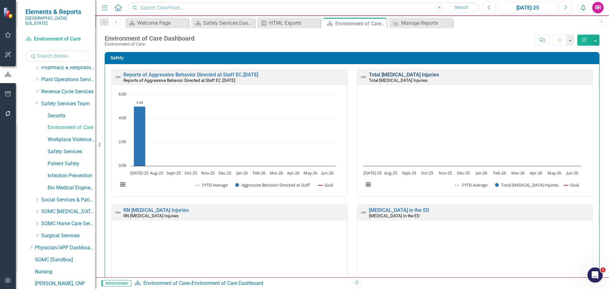
click at [386, 74] on link "Total [MEDICAL_DATA] Injuries" at bounding box center [404, 75] width 70 height 6
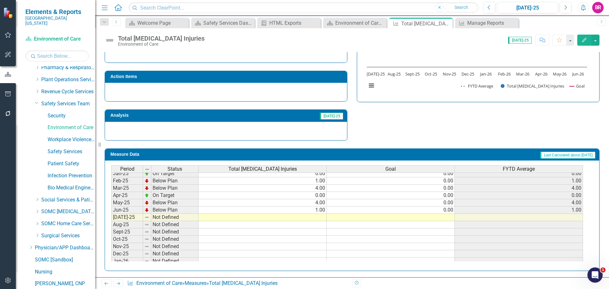
click at [322, 218] on tbody "Aug-23 Below Plan 5.00 0.00 5.00 Sep-23 Below Plan 2.00 0.00 2.00 Oct-23 Below …" at bounding box center [346, 159] width 471 height 226
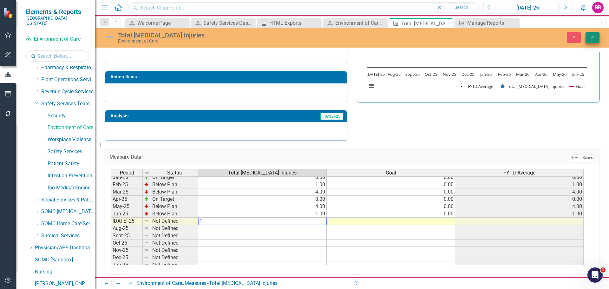
type textarea "1"
click at [591, 38] on icon "Save" at bounding box center [592, 37] width 6 height 4
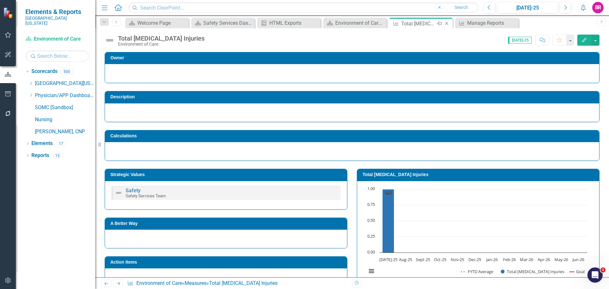
click at [448, 24] on icon "Close" at bounding box center [446, 23] width 6 height 5
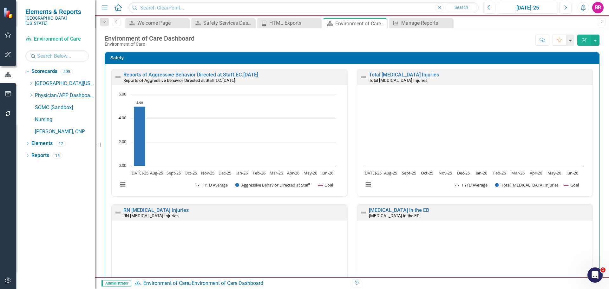
drag, startPoint x: 604, startPoint y: 148, endPoint x: 594, endPoint y: 150, distance: 10.9
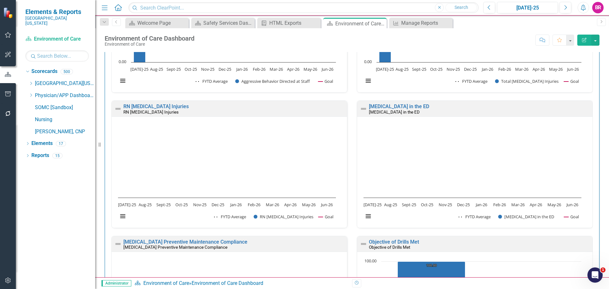
scroll to position [95, 0]
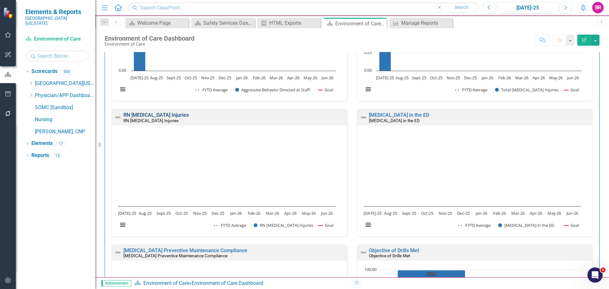
click at [178, 114] on link "RN Musculoskeletal Injuries" at bounding box center [155, 115] width 65 height 6
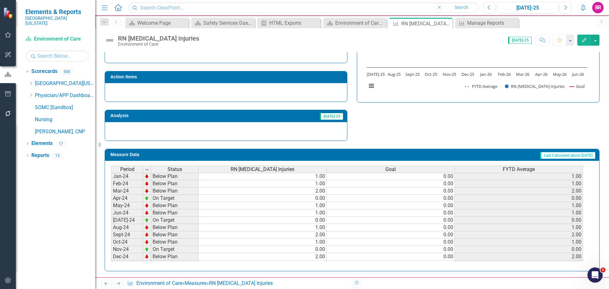
scroll to position [254, 0]
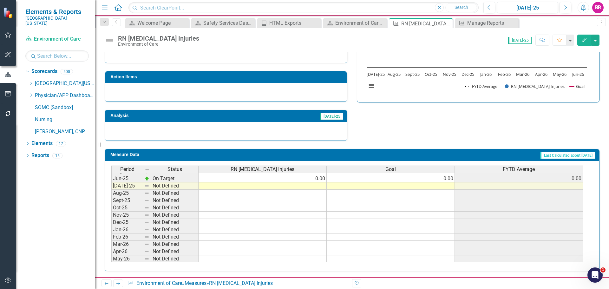
click at [320, 188] on tbody "Apr-24 On Target 0.00 0.00 0.00 May-24 Below Plan 1.00 0.00 1.00 Jun-24 Below P…" at bounding box center [346, 171] width 471 height 197
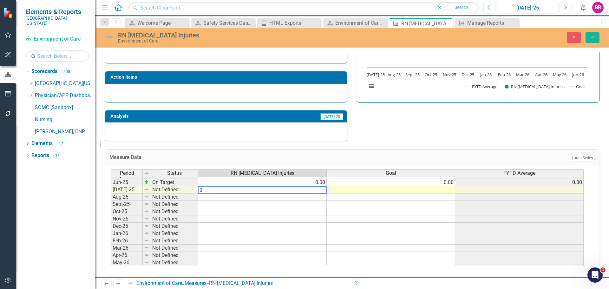
type textarea "0"
click at [440, 111] on div "Strategic Values Safety Safety Services Team Q1.2026 A Better Way Action Items …" at bounding box center [352, 58] width 504 height 165
click at [440, 184] on td "0.00" at bounding box center [390, 182] width 128 height 7
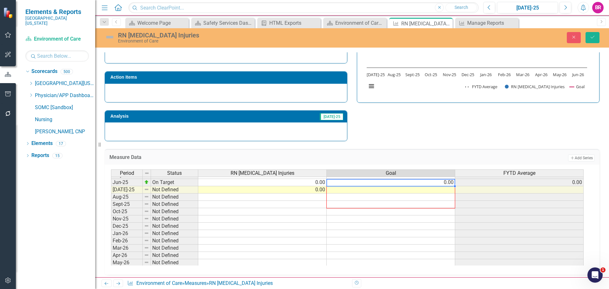
scroll to position [260, 0]
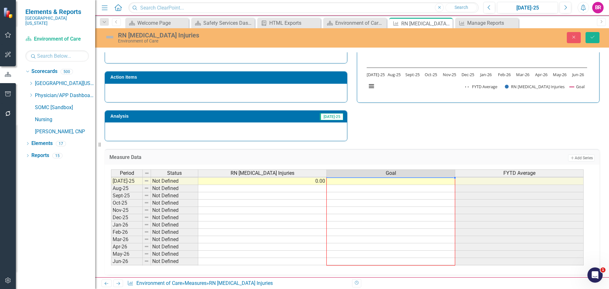
drag, startPoint x: 455, startPoint y: 186, endPoint x: 446, endPoint y: 260, distance: 73.8
click at [111, 261] on div "Period Status RN Musculoskeletal Injuries Goal FYTD Average Jun-24 Below Plan 1…" at bounding box center [111, 173] width 0 height 197
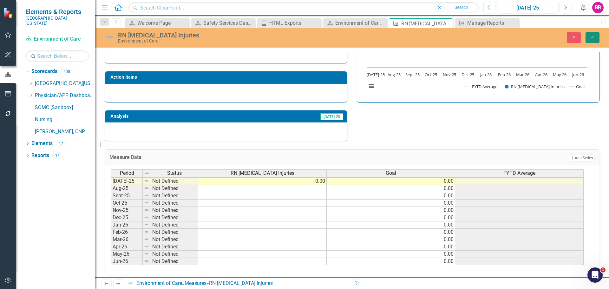
click at [590, 42] on button "Save" at bounding box center [592, 37] width 14 height 11
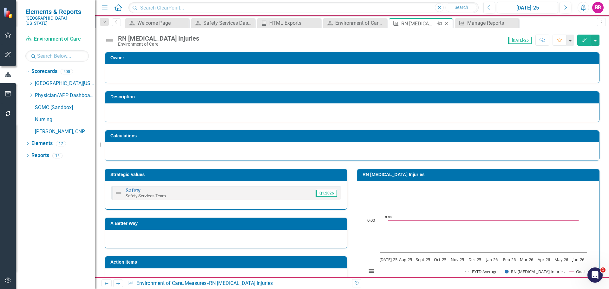
click at [446, 23] on icon "Close" at bounding box center [446, 23] width 6 height 5
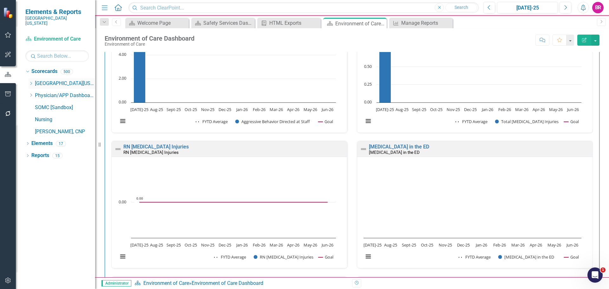
click at [30, 81] on icon "Dropdown" at bounding box center [31, 83] width 5 height 4
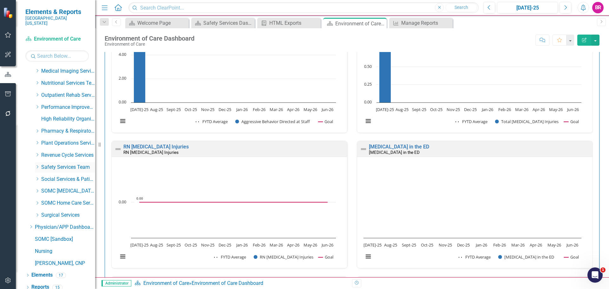
click at [35, 165] on icon "Dropdown" at bounding box center [37, 167] width 5 height 4
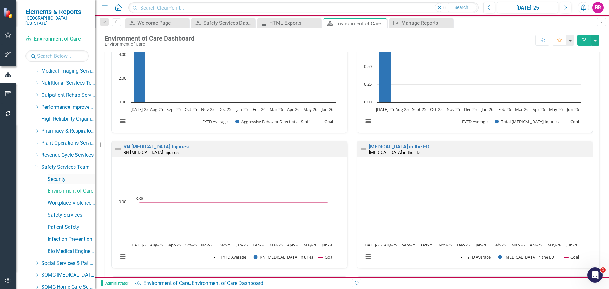
click at [61, 176] on link "Security" at bounding box center [72, 179] width 48 height 7
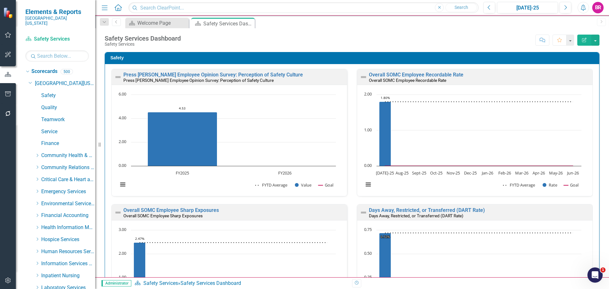
scroll to position [336, 0]
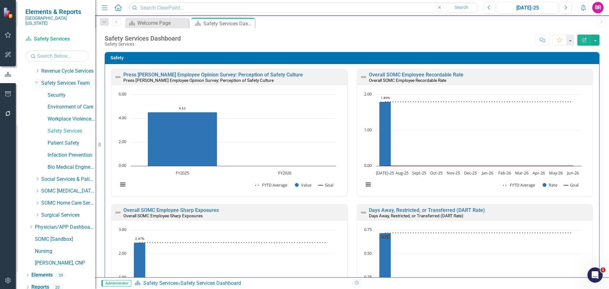
click at [36, 80] on icon "Dropdown" at bounding box center [37, 82] width 4 height 5
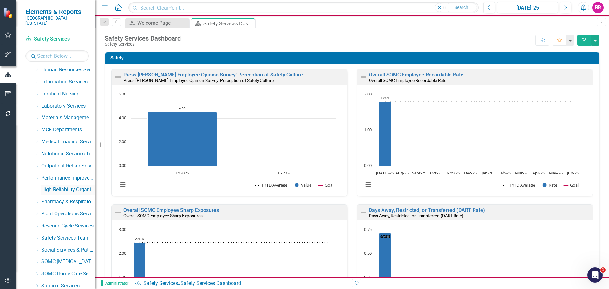
scroll to position [157, 0]
click at [37, 128] on icon "Dropdown" at bounding box center [37, 130] width 5 height 4
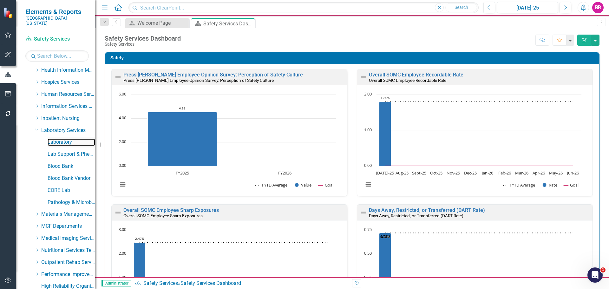
drag, startPoint x: 65, startPoint y: 139, endPoint x: 80, endPoint y: 141, distance: 15.1
click at [64, 139] on link "Laboratory" at bounding box center [72, 142] width 48 height 7
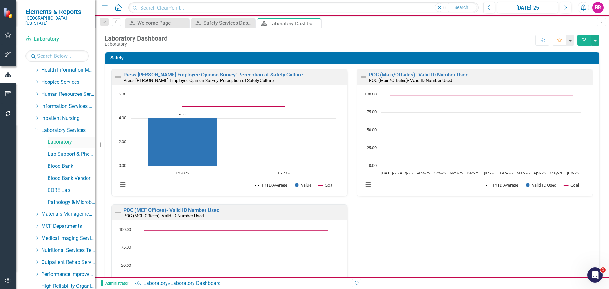
click at [66, 139] on link "Laboratory" at bounding box center [72, 142] width 48 height 7
click at [249, 23] on icon at bounding box center [248, 22] width 3 height 3
drag, startPoint x: 249, startPoint y: 23, endPoint x: 72, endPoint y: 126, distance: 205.4
click at [0, 0] on icon "Close" at bounding box center [0, 0] width 0 height 0
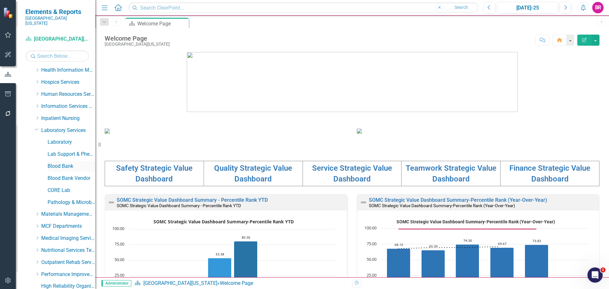
click at [65, 163] on link "Blood Bank" at bounding box center [72, 166] width 48 height 7
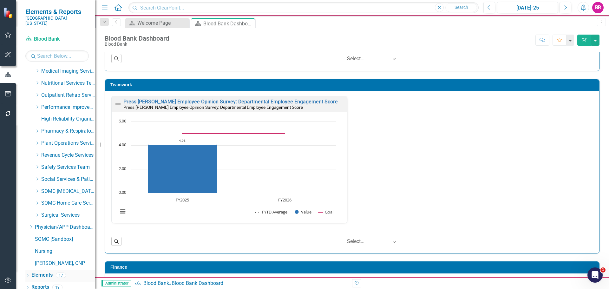
scroll to position [539, 0]
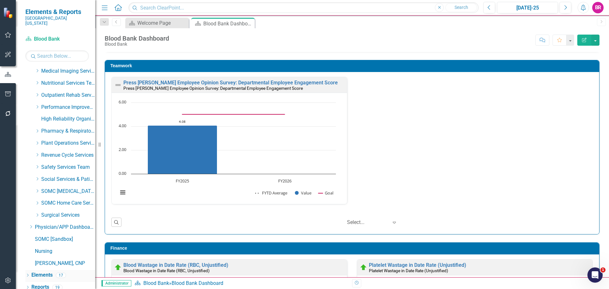
click at [43, 271] on link "Elements" at bounding box center [41, 274] width 21 height 7
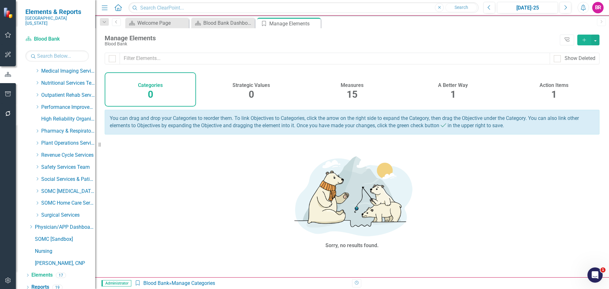
click at [457, 86] on h4 "A Better Way" at bounding box center [453, 85] width 30 height 6
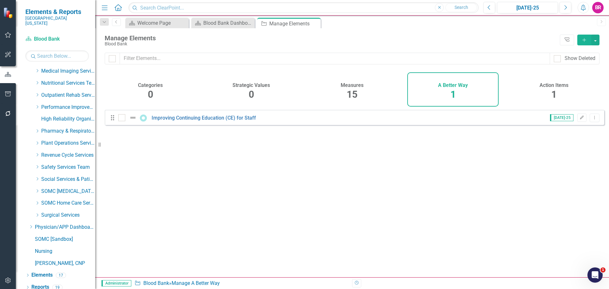
click at [551, 94] on span "1" at bounding box center [553, 94] width 5 height 11
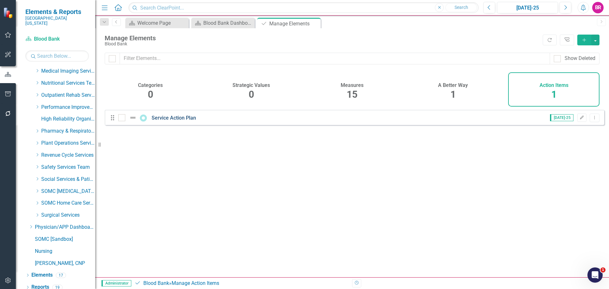
click at [175, 121] on link "Service Action Plan" at bounding box center [174, 118] width 44 height 6
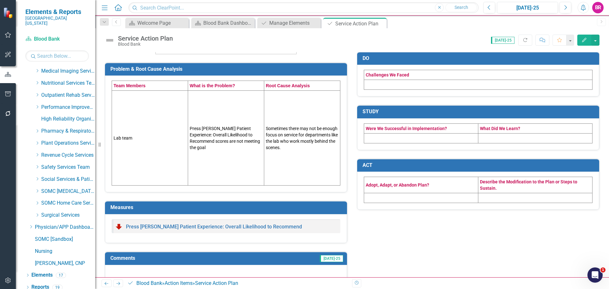
scroll to position [158, 0]
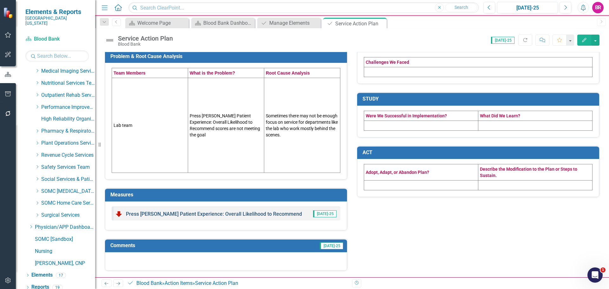
click at [193, 215] on link "Press [PERSON_NAME] Patient Experience: Overall Likelihood to Recommend" at bounding box center [214, 214] width 176 height 6
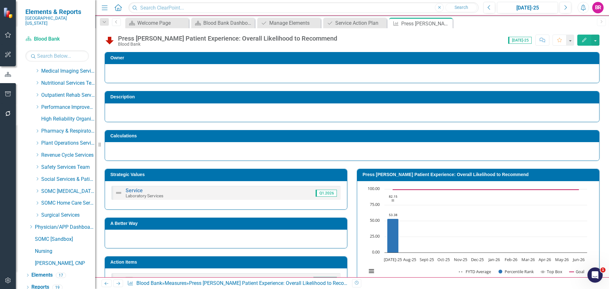
scroll to position [127, 0]
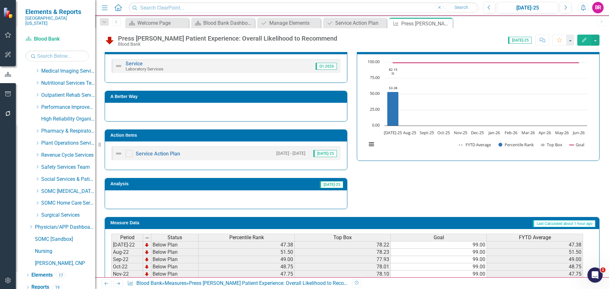
click at [212, 140] on td "Action Items" at bounding box center [226, 136] width 233 height 10
click at [218, 139] on td "Action Items" at bounding box center [226, 136] width 233 height 10
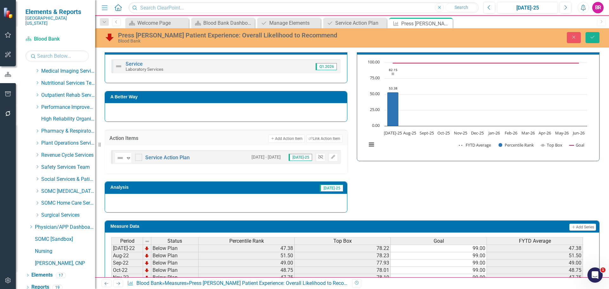
click at [319, 158] on icon "Unlink" at bounding box center [320, 157] width 5 height 4
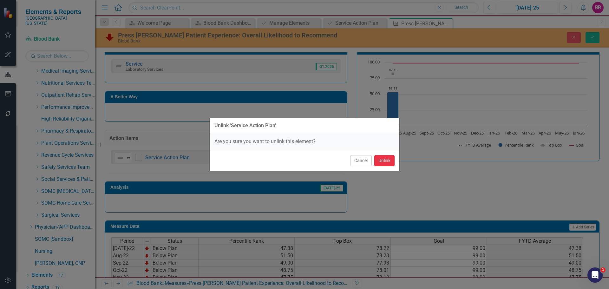
click at [381, 164] on button "Unlink" at bounding box center [384, 160] width 20 height 11
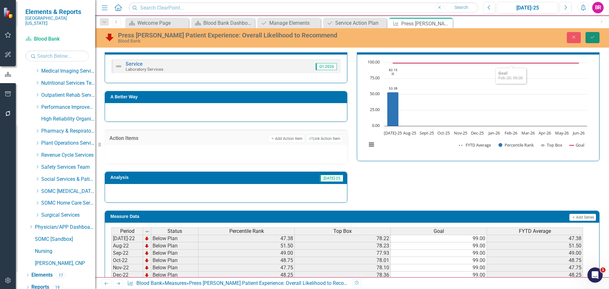
click at [598, 34] on button "Save" at bounding box center [592, 37] width 14 height 11
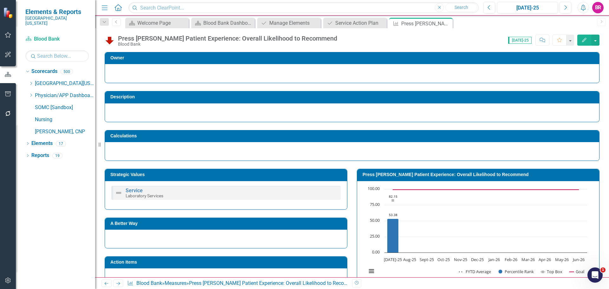
scroll to position [0, 0]
click at [447, 22] on icon "Close" at bounding box center [446, 23] width 6 height 5
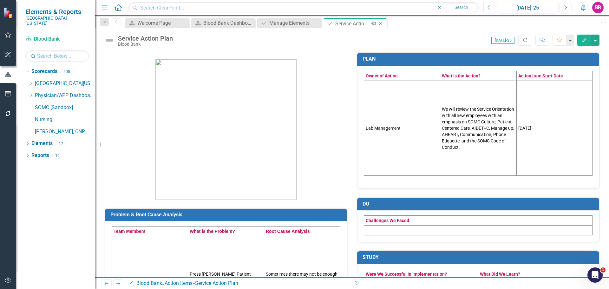
click at [380, 24] on icon "Close" at bounding box center [380, 23] width 6 height 5
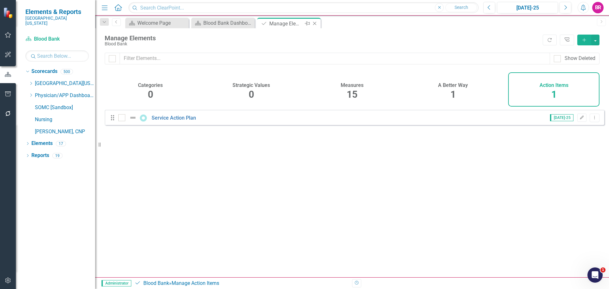
click at [315, 23] on icon at bounding box center [314, 23] width 3 height 3
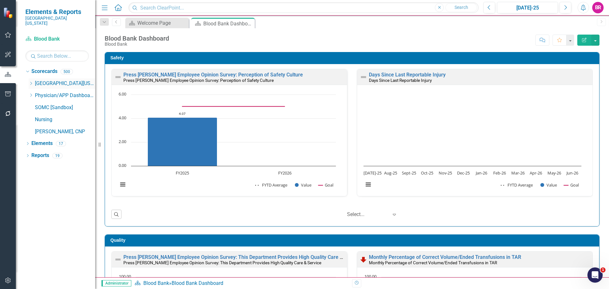
click at [31, 82] on icon at bounding box center [31, 83] width 2 height 3
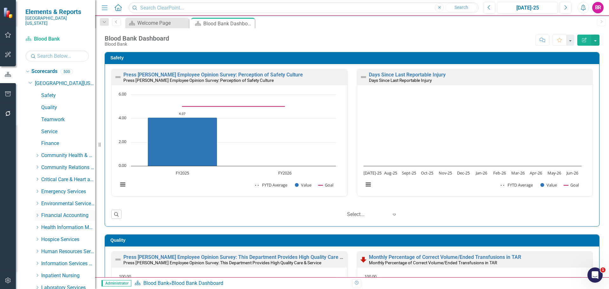
scroll to position [95, 0]
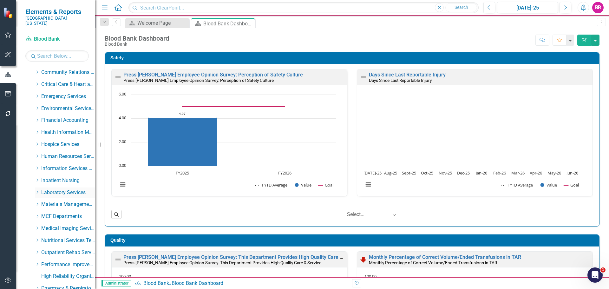
drag, startPoint x: 38, startPoint y: 186, endPoint x: 41, endPoint y: 186, distance: 3.5
click at [38, 190] on icon "Dropdown" at bounding box center [37, 192] width 5 height 4
click at [71, 237] on link "Blood Bank Vendor" at bounding box center [72, 240] width 48 height 7
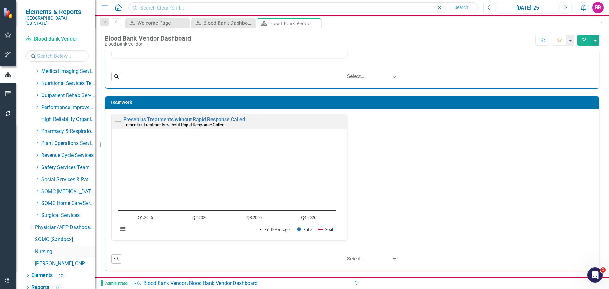
scroll to position [324, 0]
drag, startPoint x: 50, startPoint y: 270, endPoint x: 518, endPoint y: 286, distance: 467.8
click at [50, 271] on link "Elements" at bounding box center [41, 274] width 21 height 7
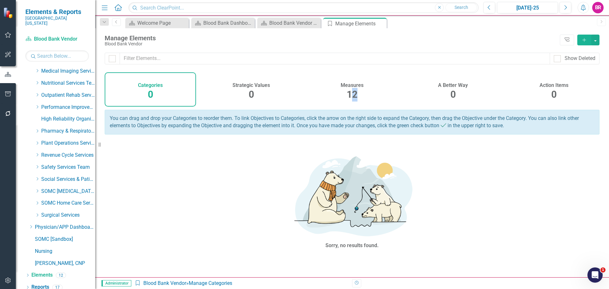
click at [352, 91] on span "12" at bounding box center [351, 94] width 11 height 11
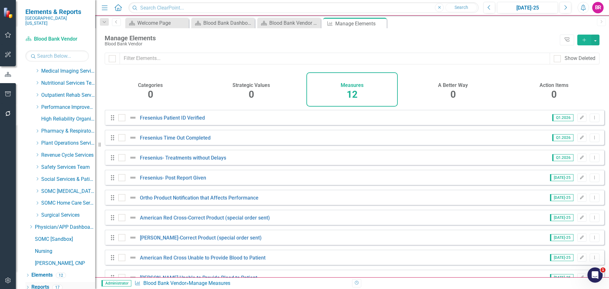
click at [39, 283] on link "Reports" at bounding box center [40, 286] width 18 height 7
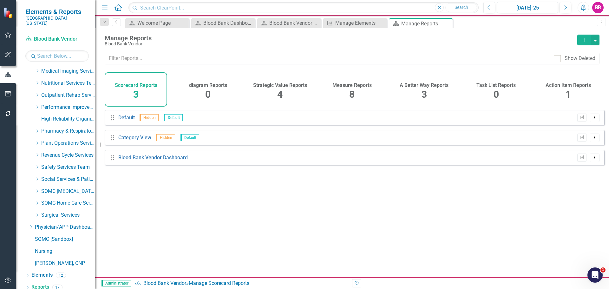
click at [353, 96] on span "8" at bounding box center [351, 94] width 5 height 11
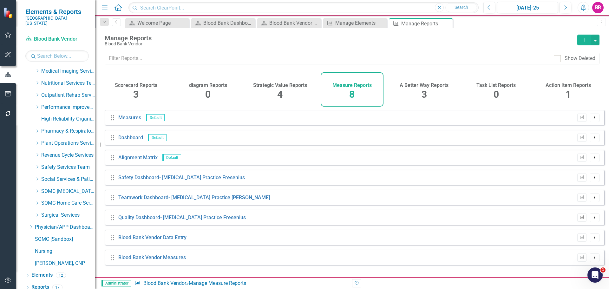
click at [579, 219] on icon "Edit Report" at bounding box center [581, 218] width 5 height 4
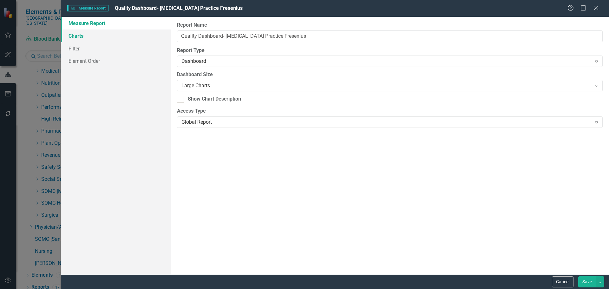
click at [71, 34] on link "Charts" at bounding box center [116, 35] width 110 height 13
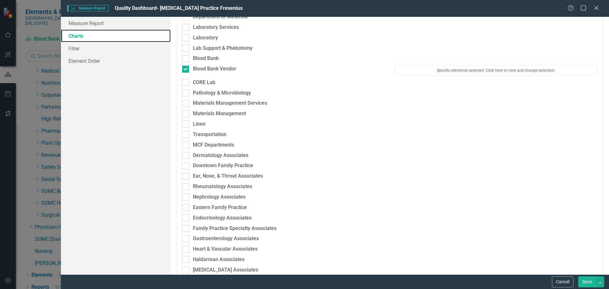
scroll to position [602, 0]
click at [429, 73] on button "Specific elements selected. Click here to view and change selection." at bounding box center [495, 70] width 203 height 10
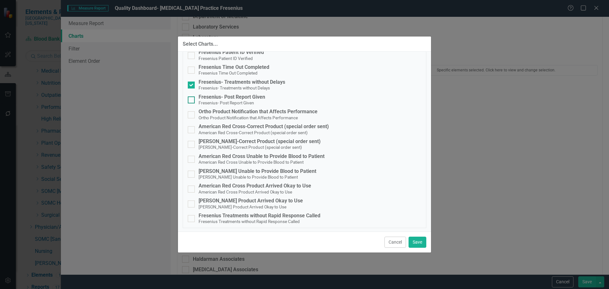
scroll to position [36, 0]
drag, startPoint x: 391, startPoint y: 240, endPoint x: 537, endPoint y: 257, distance: 147.8
click at [391, 240] on button "Cancel" at bounding box center [395, 241] width 22 height 11
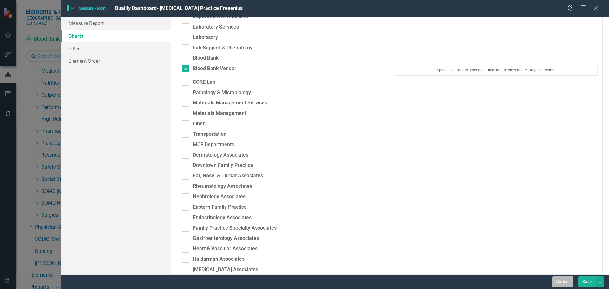
click at [564, 283] on button "Cancel" at bounding box center [563, 281] width 22 height 11
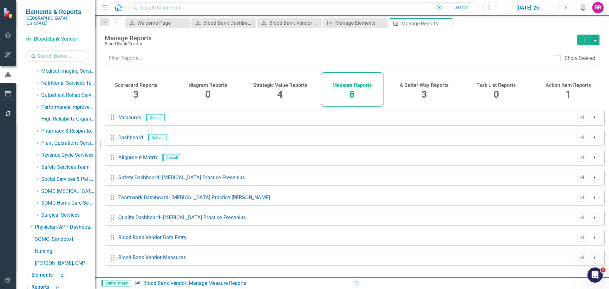
click at [579, 179] on icon "Edit Report" at bounding box center [581, 178] width 5 height 4
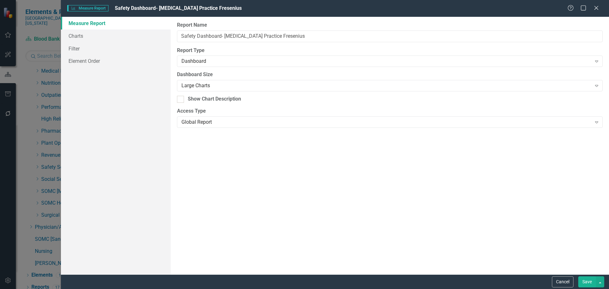
click at [63, 28] on link "Measure Report" at bounding box center [116, 23] width 110 height 13
click at [84, 35] on link "Charts" at bounding box center [116, 35] width 110 height 13
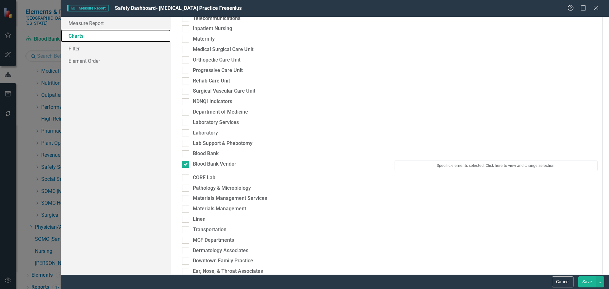
scroll to position [507, 0]
click at [468, 165] on button "Specific elements selected. Click here to view and change selection." at bounding box center [495, 165] width 203 height 10
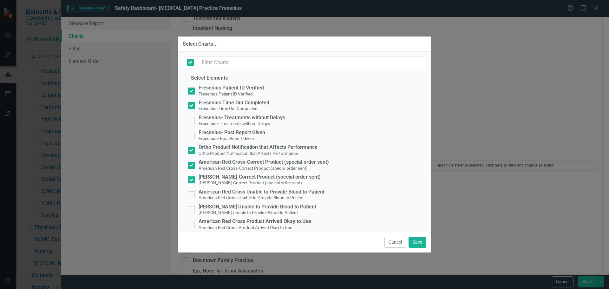
checkbox input "false"
click at [316, 163] on div "American Red Cross-Correct Product (special order sent)" at bounding box center [263, 162] width 130 height 6
click at [192, 163] on input "American Red Cross-Correct Product (special order sent) American Red Cross-Corr…" at bounding box center [190, 164] width 4 height 4
checkbox input "false"
click at [294, 177] on div "Hoxworth-Correct Product (special order sent)" at bounding box center [259, 177] width 122 height 6
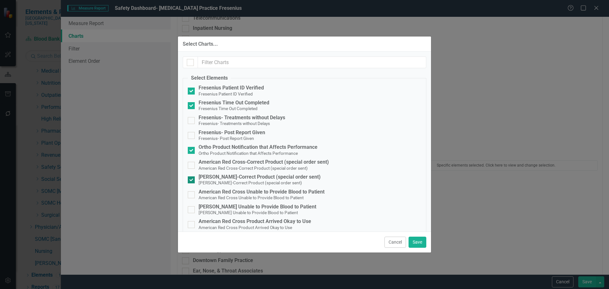
click at [192, 177] on input "Hoxworth-Correct Product (special order sent) Hoxworth-Correct Product (special…" at bounding box center [190, 178] width 4 height 4
checkbox input "false"
click at [414, 239] on button "Save" at bounding box center [417, 241] width 18 height 11
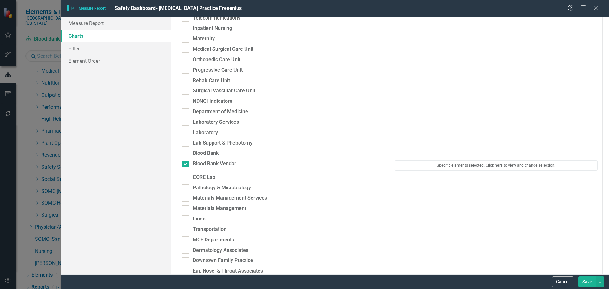
click at [585, 278] on button "Save" at bounding box center [587, 281] width 18 height 11
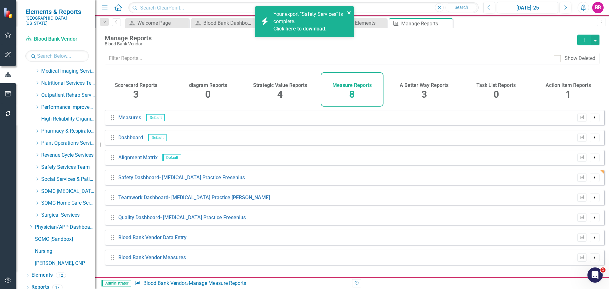
click at [348, 12] on icon "close" at bounding box center [348, 12] width 3 height 3
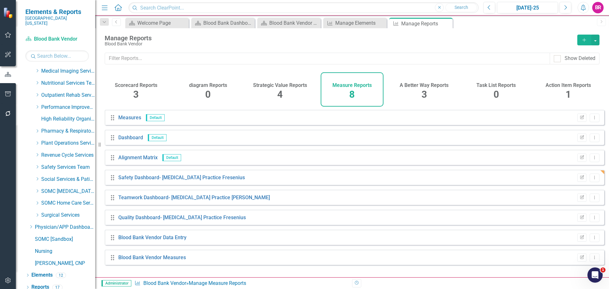
click at [579, 39] on button "Add" at bounding box center [584, 40] width 14 height 11
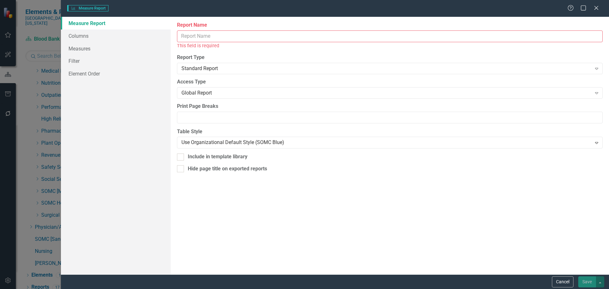
click at [264, 37] on input "Report Name" at bounding box center [389, 36] width 425 height 12
paste input "ARC product fulfillment"
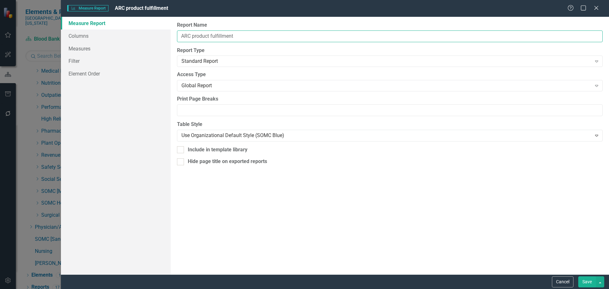
click at [194, 36] on input "ARC product fulfillment" at bounding box center [389, 36] width 425 height 12
click at [214, 36] on input "ARC Product fulfillment" at bounding box center [389, 36] width 425 height 12
type input "ARC Product Fulfillment"
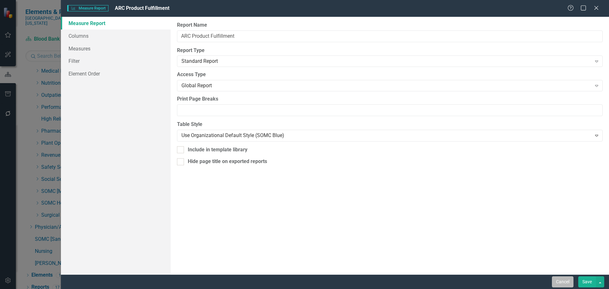
click at [560, 283] on button "Cancel" at bounding box center [563, 281] width 22 height 11
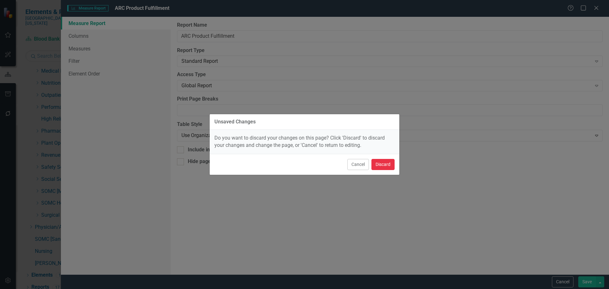
click at [388, 167] on button "Discard" at bounding box center [382, 164] width 23 height 11
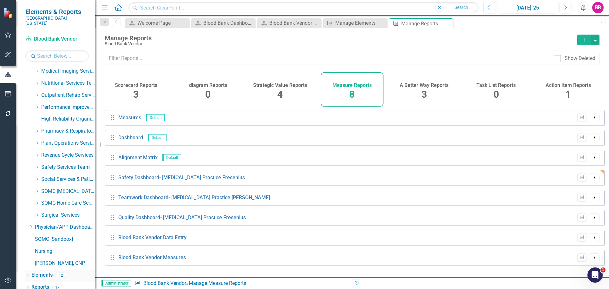
click at [48, 271] on link "Elements" at bounding box center [41, 274] width 21 height 7
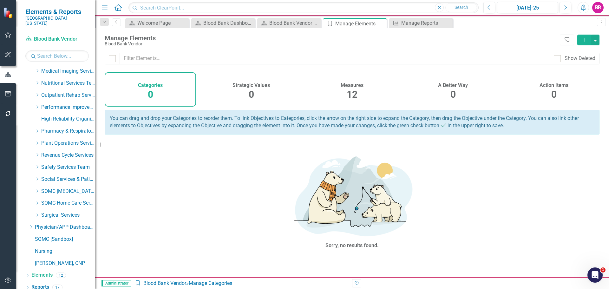
click at [351, 92] on span "12" at bounding box center [351, 94] width 11 height 11
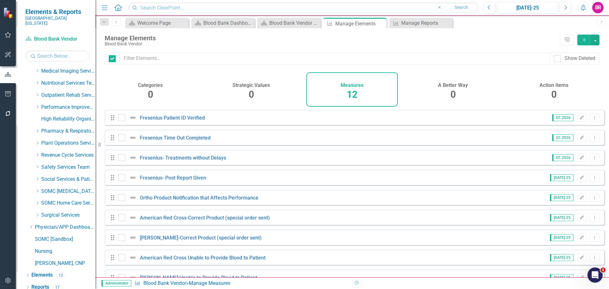
checkbox input "false"
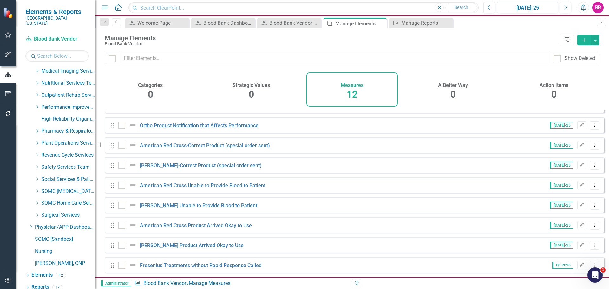
click at [584, 39] on icon "button" at bounding box center [583, 39] width 3 height 3
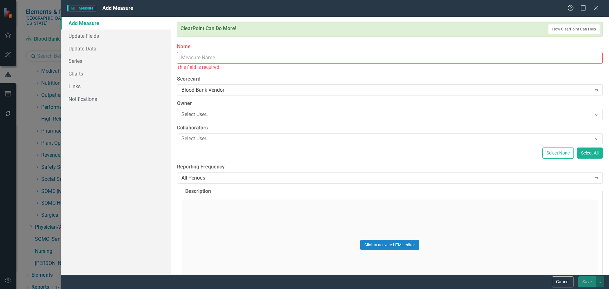
paste input "ARC product fulfillment"
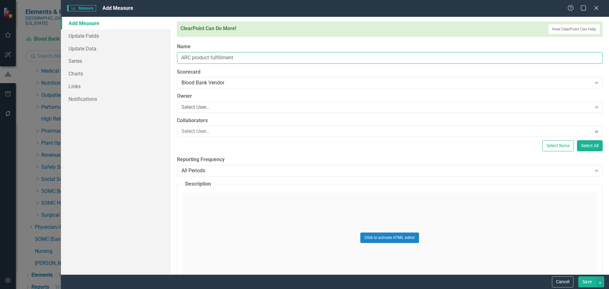
type input "ARC Product Fulfillment"
click at [227, 170] on div "All Periods" at bounding box center [386, 170] width 410 height 7
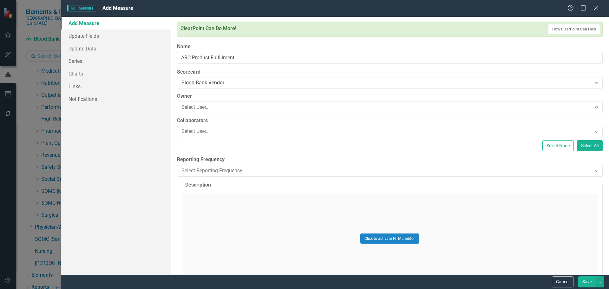
click at [84, 59] on link "Series" at bounding box center [116, 61] width 110 height 13
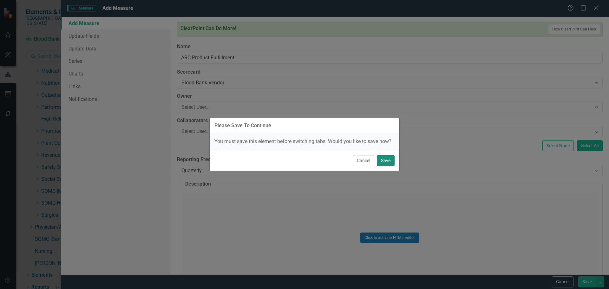
click at [388, 160] on button "Save" at bounding box center [386, 160] width 18 height 11
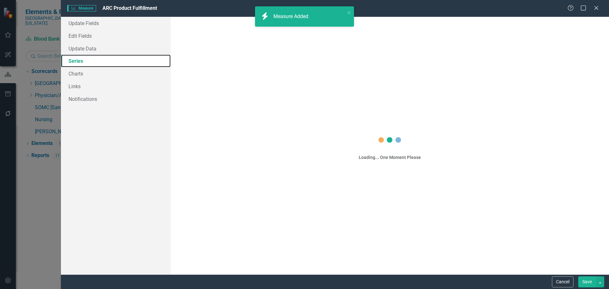
scroll to position [0, 0]
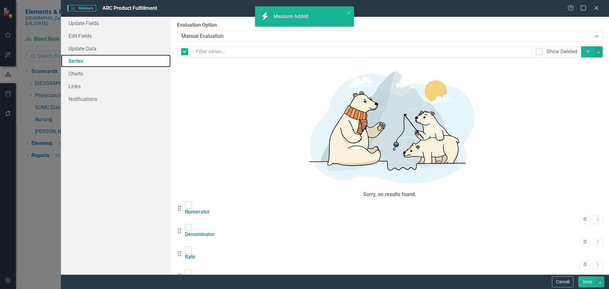
checkbox input "false"
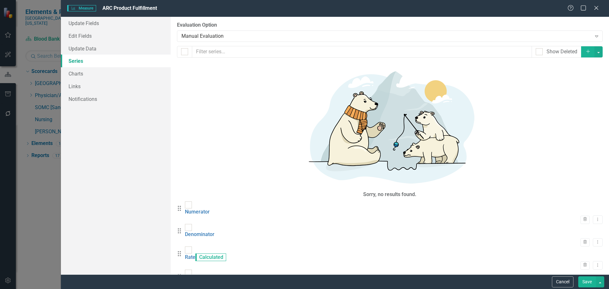
click at [197, 269] on div "Value" at bounding box center [191, 276] width 13 height 14
click at [192, 269] on div at bounding box center [188, 272] width 7 height 7
click at [189, 269] on input "checkbox" at bounding box center [187, 271] width 4 height 4
checkbox input "true"
drag, startPoint x: 196, startPoint y: 188, endPoint x: 210, endPoint y: 188, distance: 13.6
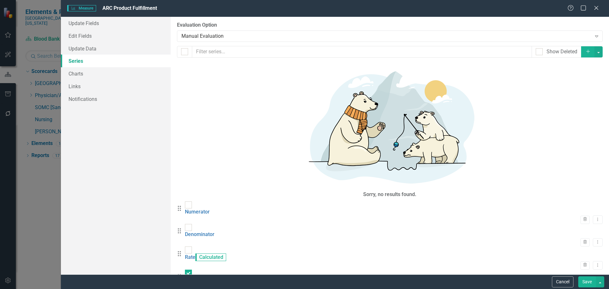
checkbox input "true"
click at [597, 46] on button "button" at bounding box center [598, 51] width 8 height 11
click at [576, 101] on link "Trash Delete Multiple" at bounding box center [577, 99] width 50 height 12
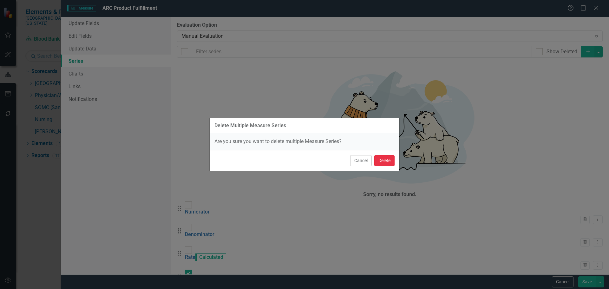
click at [389, 161] on button "Delete" at bounding box center [384, 160] width 20 height 11
checkbox input "false"
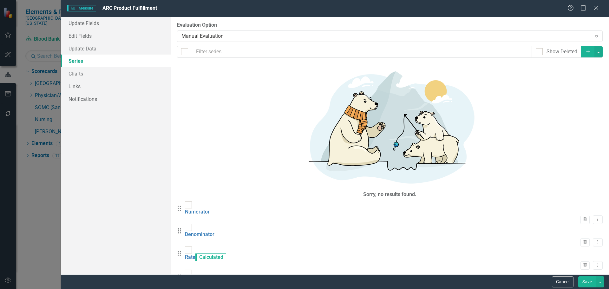
drag, startPoint x: 586, startPoint y: 280, endPoint x: 460, endPoint y: 226, distance: 136.8
click at [586, 280] on button "Save" at bounding box center [587, 281] width 18 height 11
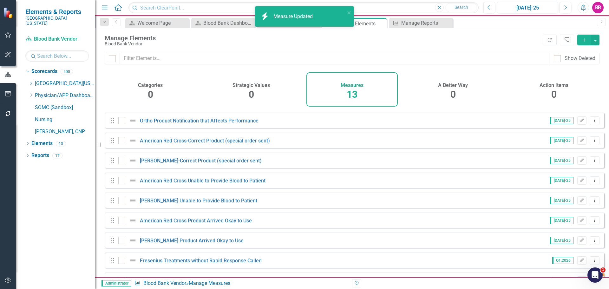
scroll to position [97, 0]
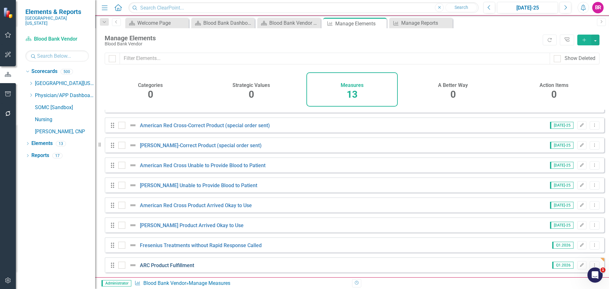
click at [178, 265] on link "ARC Product Fulfillment" at bounding box center [167, 265] width 54 height 6
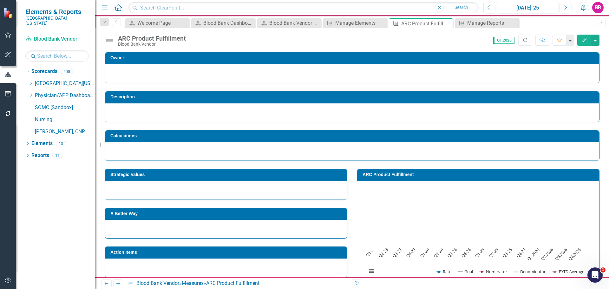
click at [369, 171] on td "ARC Product Fulfillment" at bounding box center [478, 176] width 233 height 10
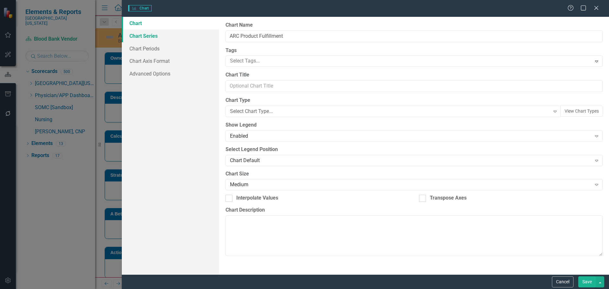
click at [145, 35] on link "Chart Series" at bounding box center [170, 35] width 97 height 13
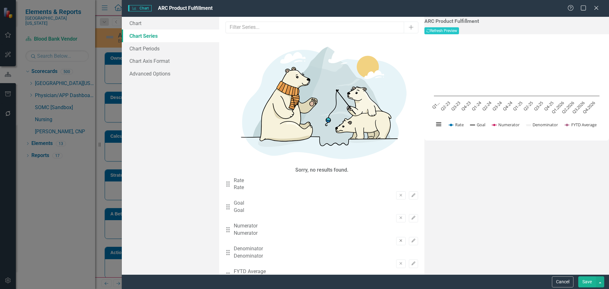
click at [398, 239] on icon "Remove" at bounding box center [400, 241] width 5 height 4
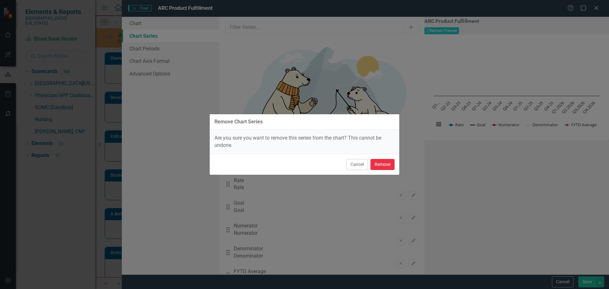
click at [387, 170] on button "Remove" at bounding box center [382, 164] width 24 height 11
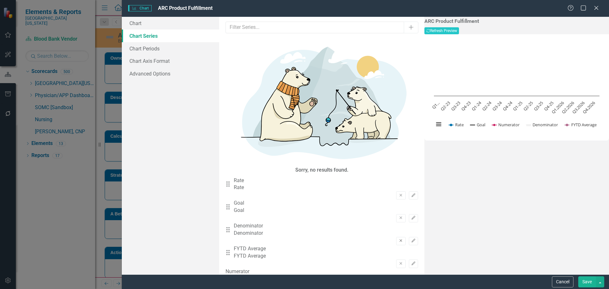
click at [398, 239] on icon "Remove" at bounding box center [400, 241] width 5 height 4
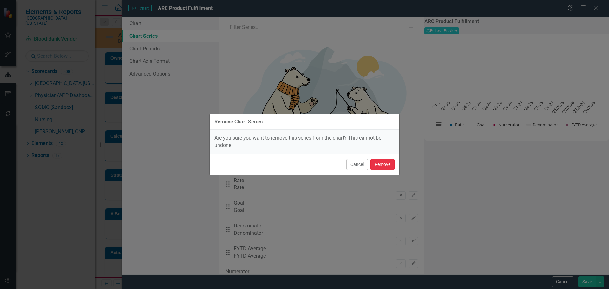
click at [382, 167] on button "Remove" at bounding box center [382, 164] width 24 height 11
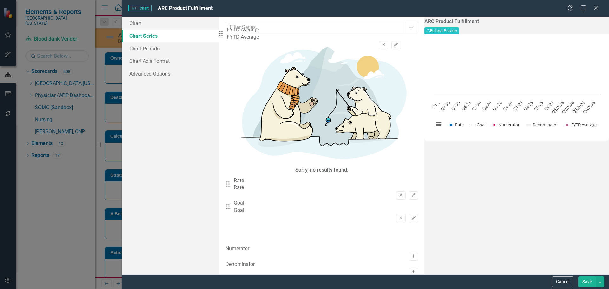
drag, startPoint x: 233, startPoint y: 92, endPoint x: 226, endPoint y: 37, distance: 55.9
click at [226, 37] on div "From this tab, you can select the series that you want to include in your chart…" at bounding box center [321, 145] width 205 height 257
drag, startPoint x: 229, startPoint y: 41, endPoint x: 234, endPoint y: 43, distance: 6.0
click at [234, 43] on div "From this tab, you can select the series that you want to include in your chart…" at bounding box center [321, 145] width 205 height 257
drag, startPoint x: 231, startPoint y: 91, endPoint x: 238, endPoint y: 46, distance: 45.2
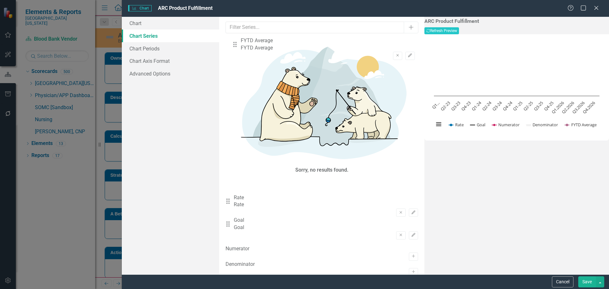
click at [238, 177] on div "Drag Rate Rate Remove Edit Drag Goal Goal Remove Edit Drag FYTD Average FYTD Av…" at bounding box center [321, 211] width 192 height 68
click at [411, 193] on icon "Edit" at bounding box center [413, 195] width 5 height 4
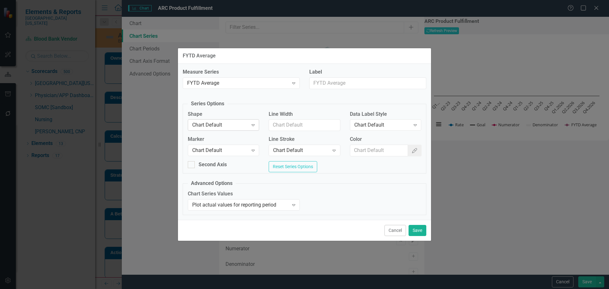
click at [220, 121] on div "Chart Default" at bounding box center [220, 124] width 56 height 7
click at [227, 151] on div "Chart Default" at bounding box center [220, 150] width 56 height 7
click at [300, 148] on div "Chart Default" at bounding box center [301, 150] width 56 height 7
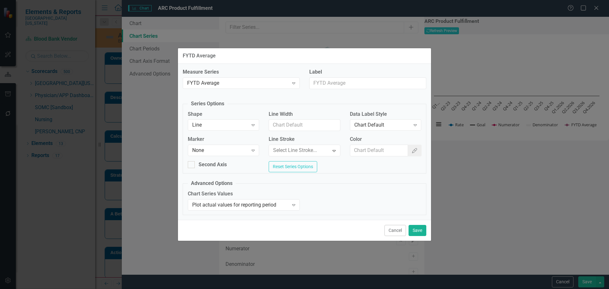
click at [417, 149] on icon "Color Picker" at bounding box center [414, 150] width 6 height 5
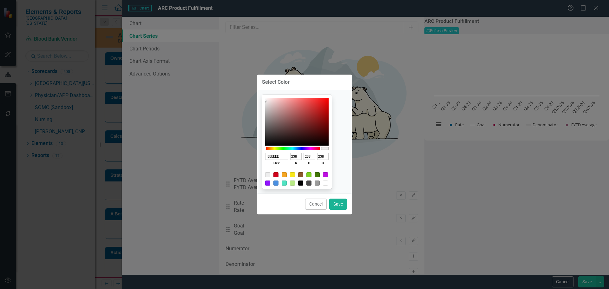
click at [303, 184] on div at bounding box center [300, 182] width 5 height 5
type input "000000"
type input "0"
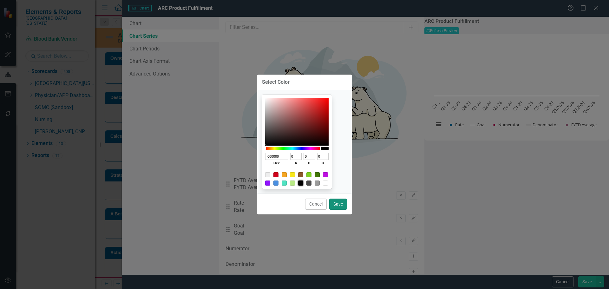
drag, startPoint x: 341, startPoint y: 203, endPoint x: 372, endPoint y: 190, distance: 33.4
click at [341, 203] on button "Save" at bounding box center [338, 203] width 18 height 11
type input "#000000"
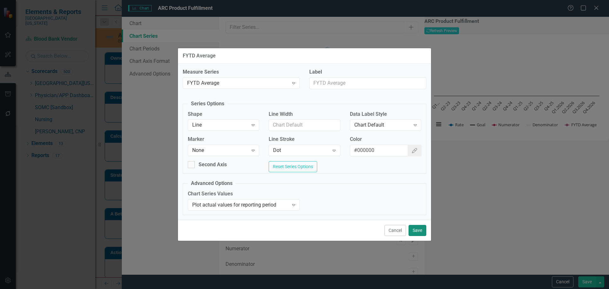
click at [418, 232] on button "Save" at bounding box center [417, 230] width 18 height 11
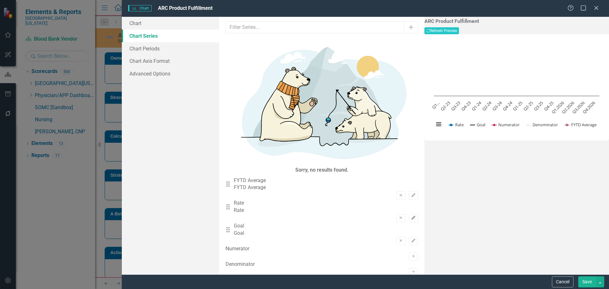
click at [411, 216] on icon "Edit" at bounding box center [413, 218] width 5 height 4
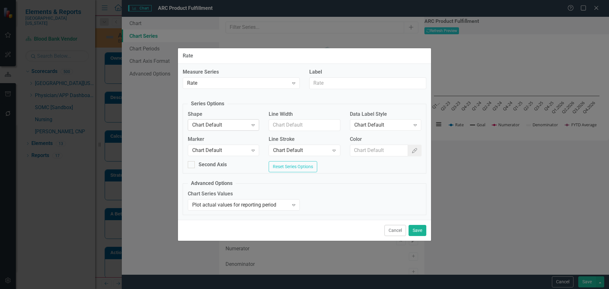
drag, startPoint x: 210, startPoint y: 113, endPoint x: 211, endPoint y: 119, distance: 6.1
click at [210, 113] on label "Shape" at bounding box center [223, 114] width 71 height 7
click at [212, 122] on div "Chart Default" at bounding box center [220, 124] width 56 height 7
click at [212, 147] on div "Chart Default" at bounding box center [220, 150] width 56 height 7
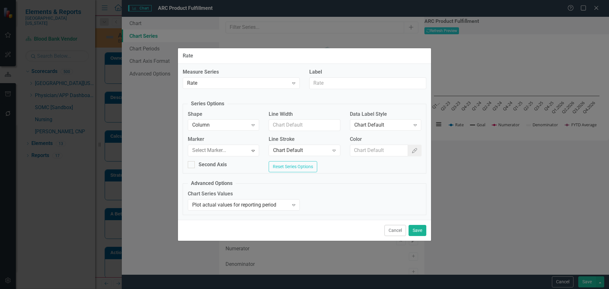
click at [358, 123] on div "Chart Default" at bounding box center [382, 124] width 56 height 7
click at [361, 146] on input "Color" at bounding box center [379, 151] width 58 height 12
type input "#2e75b6"
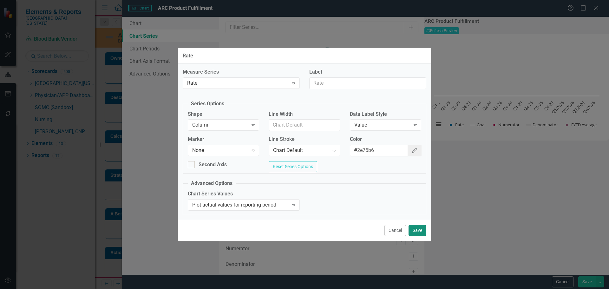
click at [420, 233] on button "Save" at bounding box center [417, 230] width 18 height 11
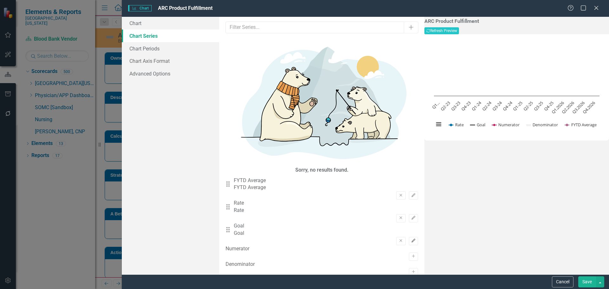
click at [409, 237] on button "Edit" at bounding box center [413, 241] width 9 height 8
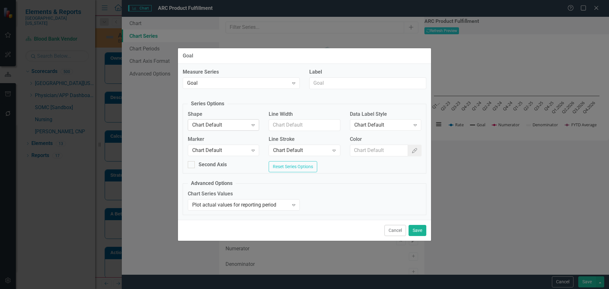
click at [222, 119] on div "Chart Default Expand" at bounding box center [223, 124] width 71 height 11
click at [225, 150] on div "Chart Default" at bounding box center [220, 150] width 56 height 7
click at [358, 145] on input "Color" at bounding box center [379, 151] width 58 height 12
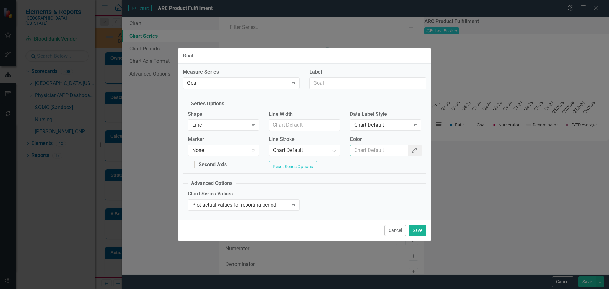
type input "#c40650"
click at [419, 235] on button "Save" at bounding box center [417, 230] width 18 height 11
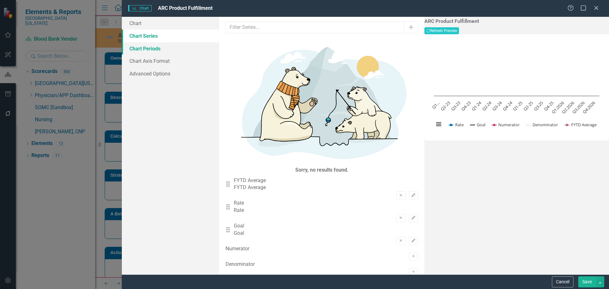
click at [152, 52] on link "Chart Periods" at bounding box center [170, 48] width 97 height 13
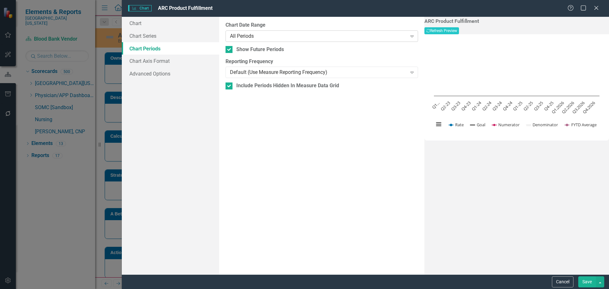
click at [234, 37] on div "All Periods" at bounding box center [318, 35] width 177 height 7
click at [459, 34] on button "Recalculate Refresh Preview" at bounding box center [441, 30] width 35 height 7
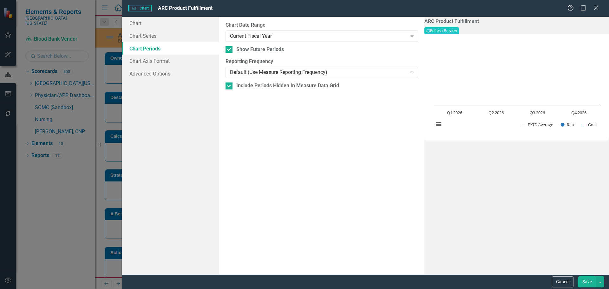
click at [591, 281] on button "Save" at bounding box center [587, 281] width 18 height 11
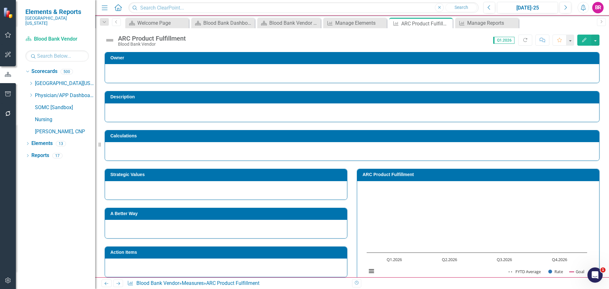
click at [257, 176] on h3 "Strategic Values" at bounding box center [226, 174] width 233 height 5
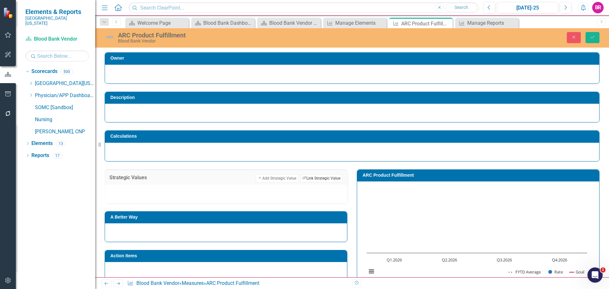
click at [315, 180] on button "Link Tag Link Strategic Value" at bounding box center [321, 178] width 42 height 8
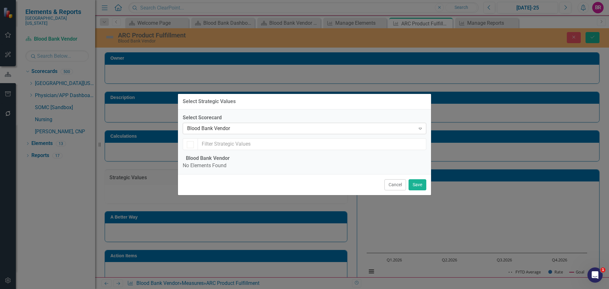
click at [245, 125] on div "Blood Bank Vendor" at bounding box center [301, 128] width 228 height 7
click at [236, 288] on div "Laboratory" at bounding box center [305, 294] width 598 height 7
click at [227, 123] on div "Laboratory Expand" at bounding box center [304, 128] width 243 height 11
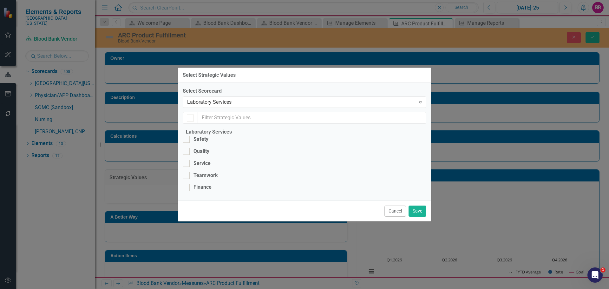
checkbox input "false"
click at [203, 148] on div "Quality" at bounding box center [201, 151] width 16 height 7
click at [187, 148] on input "Quality" at bounding box center [185, 150] width 4 height 4
checkbox input "true"
click at [399, 216] on button "Cancel" at bounding box center [395, 210] width 22 height 11
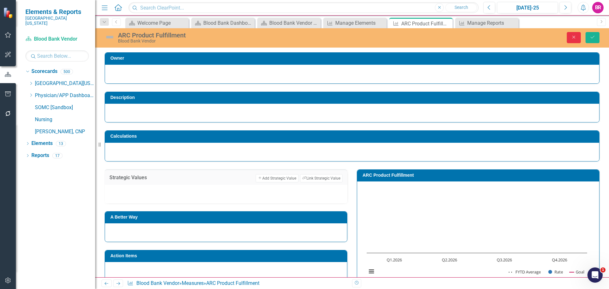
click at [572, 38] on icon "Close" at bounding box center [574, 37] width 6 height 4
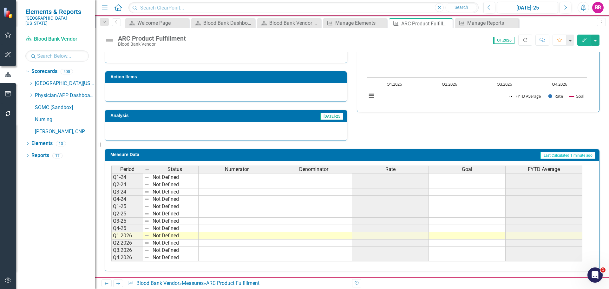
scroll to position [176, 0]
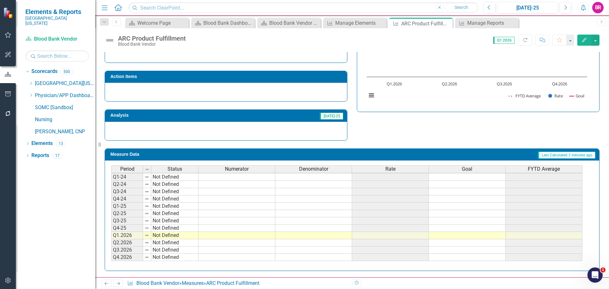
click at [441, 236] on td at bounding box center [467, 235] width 77 height 7
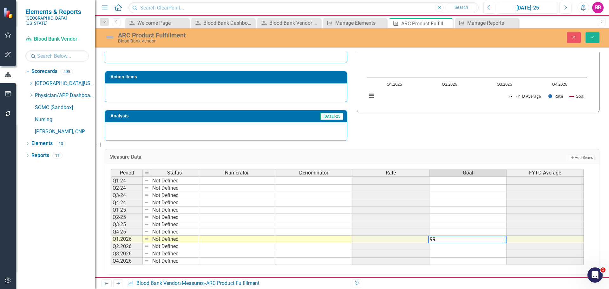
type textarea "99"
click at [480, 146] on div "Measure Data Add Add Series Period Status Numerator Denominator Rate Goal FYTD …" at bounding box center [352, 207] width 504 height 133
click at [497, 240] on td "99.00" at bounding box center [467, 239] width 77 height 7
drag, startPoint x: 505, startPoint y: 243, endPoint x: 507, endPoint y: 263, distance: 20.1
click at [111, 263] on div "Period Status Numerator Denominator Rate Goal FYTD Average Q1-23 Not Defined Q2…" at bounding box center [111, 206] width 0 height 132
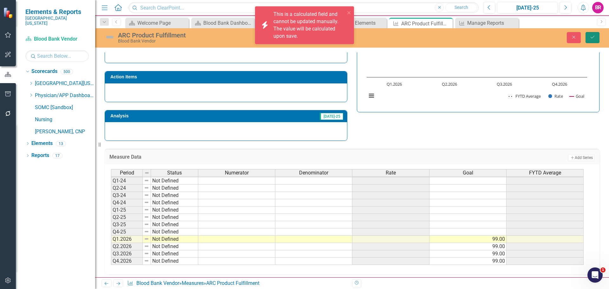
click at [597, 36] on button "Save" at bounding box center [592, 37] width 14 height 11
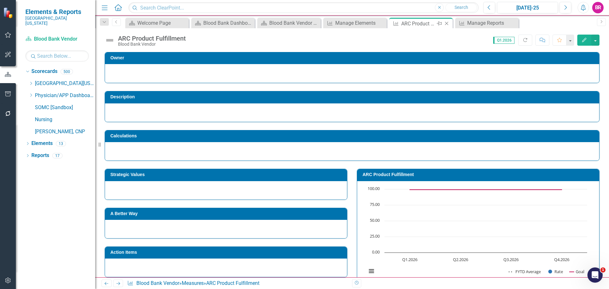
click at [448, 23] on icon "Close" at bounding box center [446, 23] width 6 height 5
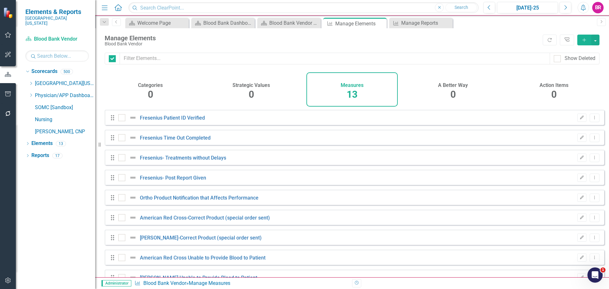
checkbox input "false"
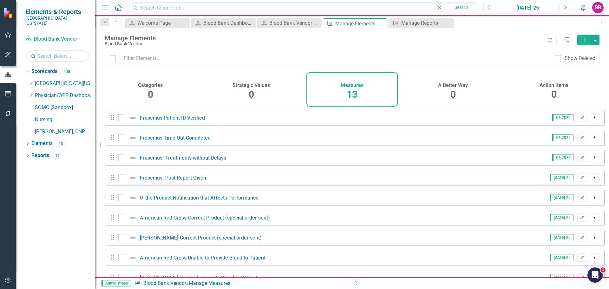
click at [585, 41] on icon "Add" at bounding box center [584, 40] width 6 height 4
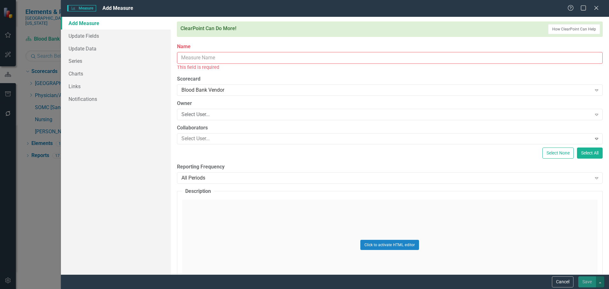
drag, startPoint x: 194, startPoint y: 52, endPoint x: 194, endPoint y: 58, distance: 6.0
click at [194, 52] on input "Name" at bounding box center [389, 58] width 425 height 12
paste input "HOX product fulfillment"
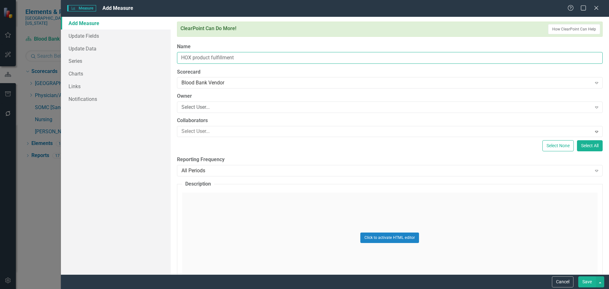
click at [193, 58] on input "HOX product fulfillment" at bounding box center [389, 58] width 425 height 12
click at [212, 59] on input "HOX Product fulfillment" at bounding box center [389, 58] width 425 height 12
type input "HOX Product Fulfillment"
click at [226, 170] on div "All Periods" at bounding box center [386, 170] width 410 height 7
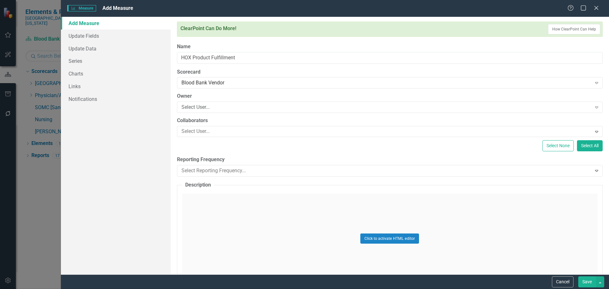
click at [85, 60] on link "Series" at bounding box center [116, 61] width 110 height 13
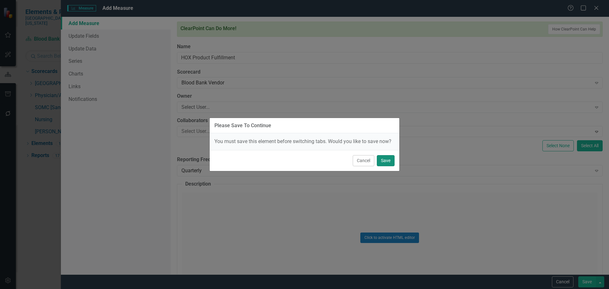
click at [388, 159] on button "Save" at bounding box center [386, 160] width 18 height 11
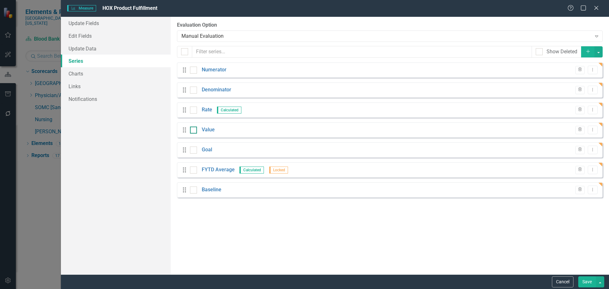
click at [192, 131] on div at bounding box center [193, 129] width 7 height 7
click at [192, 131] on input "checkbox" at bounding box center [192, 128] width 4 height 4
checkbox input "true"
click at [192, 184] on div "Drag Baseline Trash Dropdown Menu" at bounding box center [389, 189] width 425 height 15
click at [193, 188] on input "checkbox" at bounding box center [192, 188] width 4 height 4
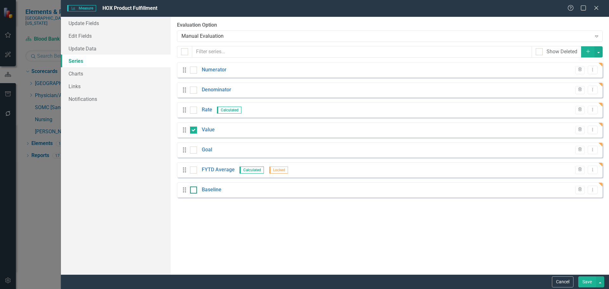
checkbox input "true"
click at [599, 48] on button "button" at bounding box center [598, 51] width 8 height 11
click at [591, 100] on link "Trash Delete Multiple" at bounding box center [577, 99] width 50 height 12
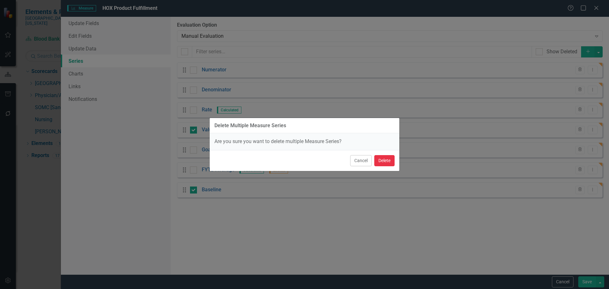
click at [378, 158] on button "Delete" at bounding box center [384, 160] width 20 height 11
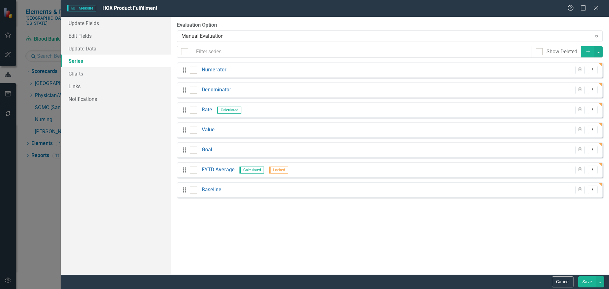
checkbox input "false"
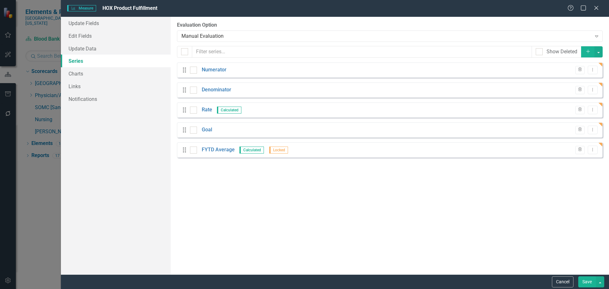
click at [583, 279] on button "Save" at bounding box center [587, 281] width 18 height 11
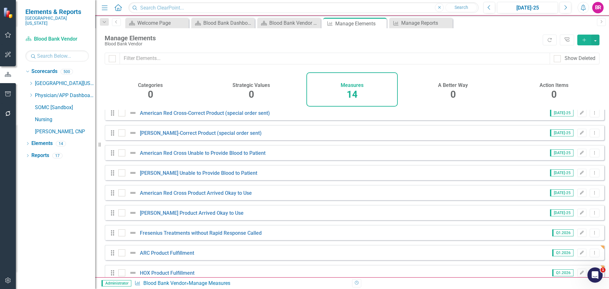
scroll to position [117, 0]
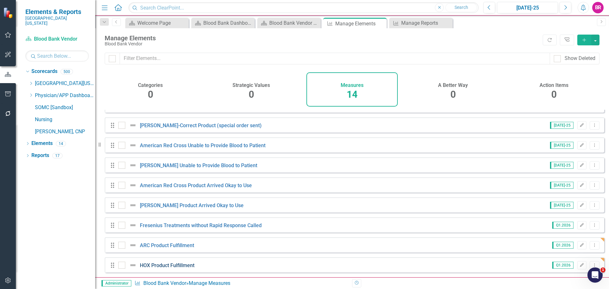
click at [146, 263] on link "HOX Product Fulfillment" at bounding box center [167, 265] width 55 height 6
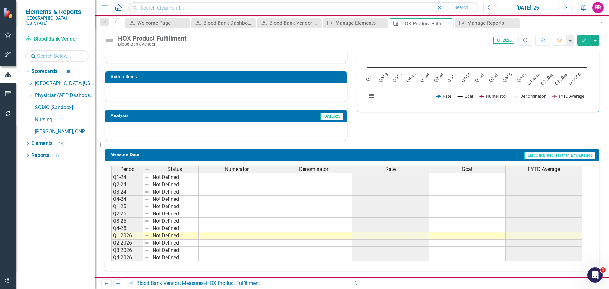
scroll to position [176, 0]
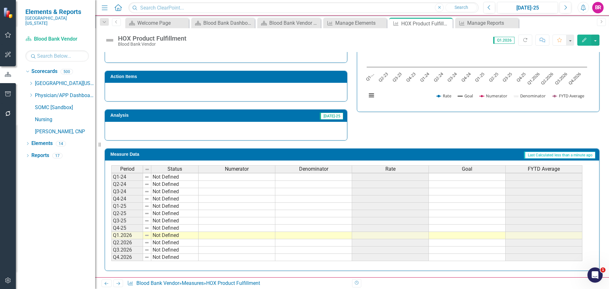
click at [500, 236] on td at bounding box center [467, 235] width 77 height 7
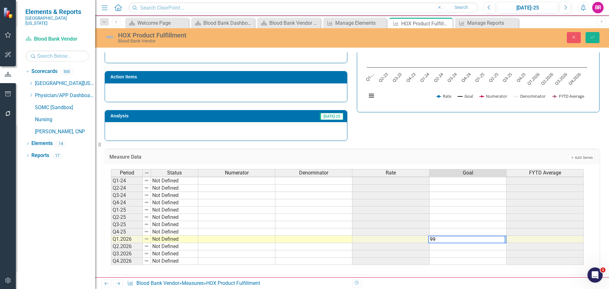
type textarea "99"
click at [491, 152] on div "Measure Data Add Add Series" at bounding box center [352, 157] width 494 height 16
click at [111, 242] on div "Period Status Numerator Denominator Rate Goal FYTD Average Q1-23 Not Defined Q2…" at bounding box center [111, 202] width 0 height 125
drag, startPoint x: 506, startPoint y: 243, endPoint x: 504, endPoint y: 260, distance: 17.5
click at [111, 260] on div "Period Status Numerator Denominator Rate Goal FYTD Average Q1-23 Not Defined Q2…" at bounding box center [111, 206] width 0 height 132
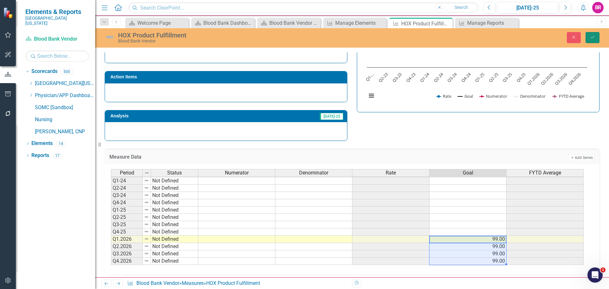
click at [595, 40] on button "Save" at bounding box center [592, 37] width 14 height 11
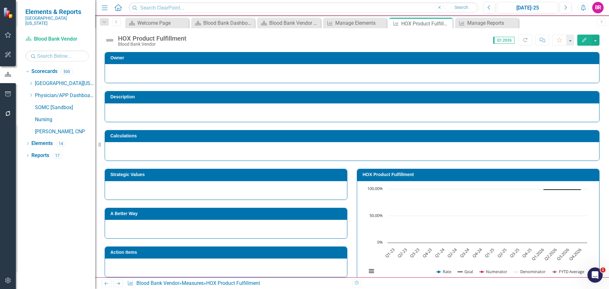
click at [397, 177] on td "HOX Product Fulfillment" at bounding box center [478, 176] width 233 height 10
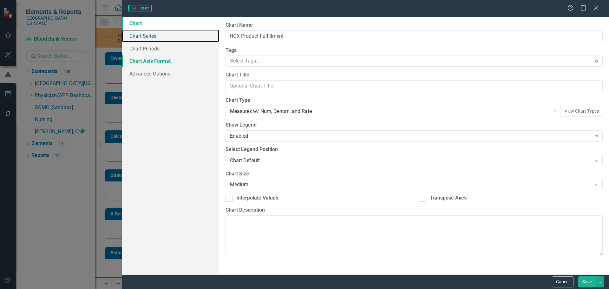
click at [152, 37] on link "Chart Series" at bounding box center [170, 35] width 97 height 13
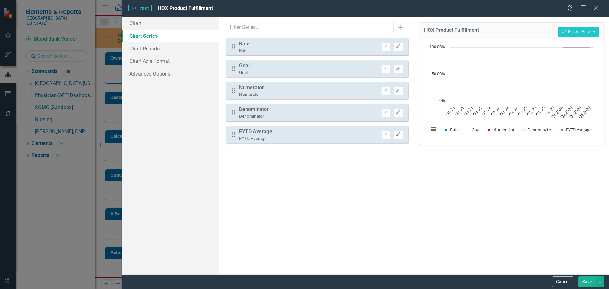
click at [382, 91] on button "Remove" at bounding box center [385, 91] width 9 height 8
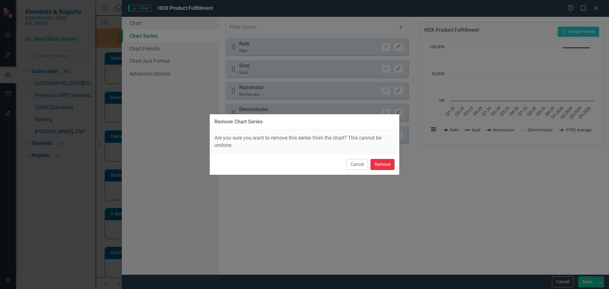
drag, startPoint x: 389, startPoint y: 163, endPoint x: 389, endPoint y: 157, distance: 6.3
click at [389, 163] on button "Remove" at bounding box center [382, 164] width 24 height 11
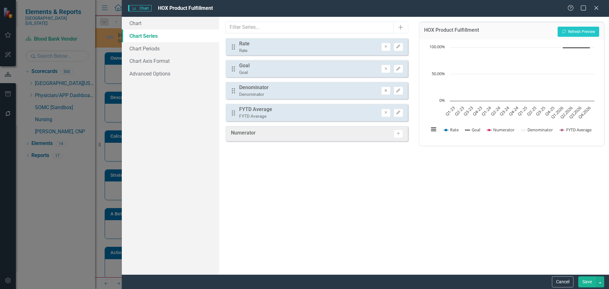
click at [386, 92] on icon "Remove" at bounding box center [385, 91] width 5 height 4
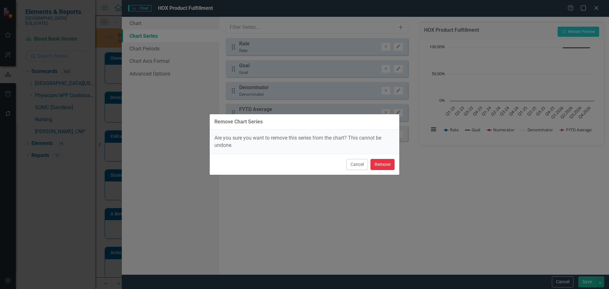
click at [390, 163] on button "Remove" at bounding box center [382, 164] width 24 height 11
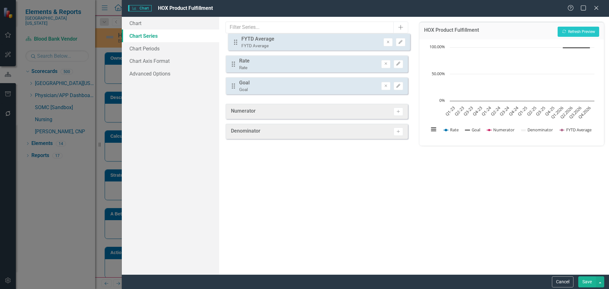
drag, startPoint x: 235, startPoint y: 93, endPoint x: 237, endPoint y: 44, distance: 48.5
click at [237, 44] on div "Drag Rate Rate Remove Edit Drag Goal Goal Remove Edit Drag FYTD Average FYTD Av…" at bounding box center [316, 68] width 182 height 61
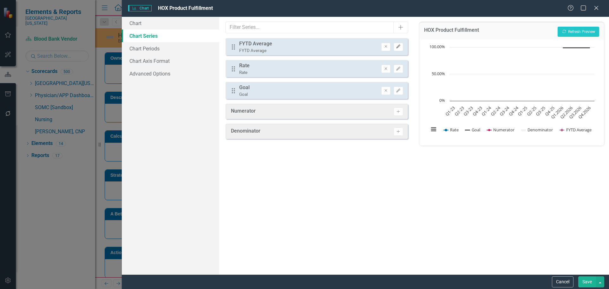
click at [402, 43] on button "Edit" at bounding box center [397, 47] width 9 height 8
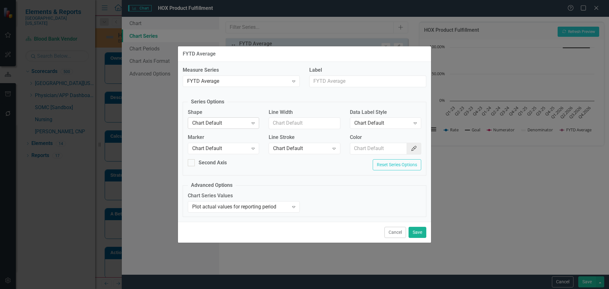
click at [255, 123] on icon "Expand" at bounding box center [253, 122] width 6 height 5
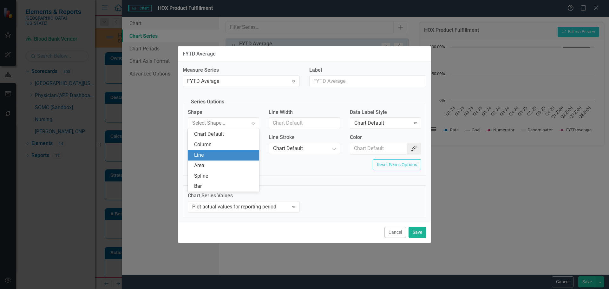
click at [222, 157] on div "Line" at bounding box center [224, 155] width 61 height 7
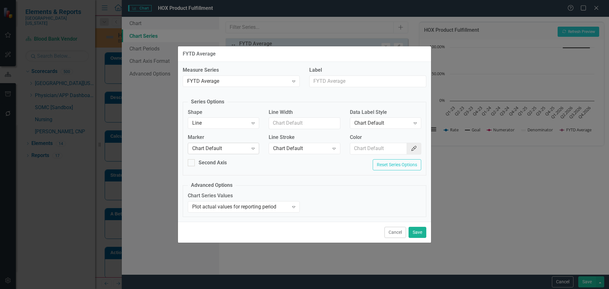
click at [240, 150] on div "Chart Default" at bounding box center [220, 148] width 56 height 7
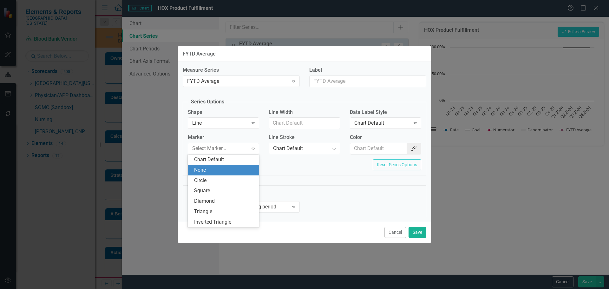
click at [234, 169] on div "None" at bounding box center [224, 169] width 61 height 7
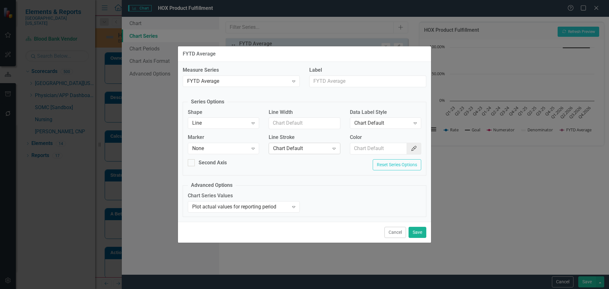
click at [284, 145] on div "Chart Default" at bounding box center [301, 148] width 56 height 7
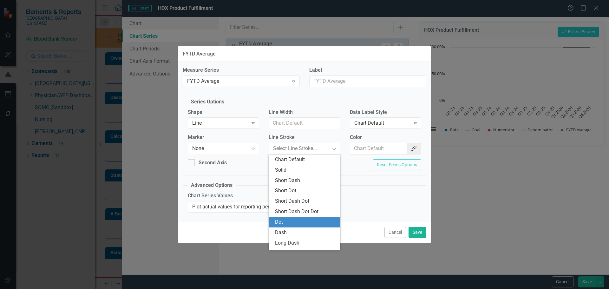
click at [291, 219] on div "Dot" at bounding box center [305, 221] width 61 height 7
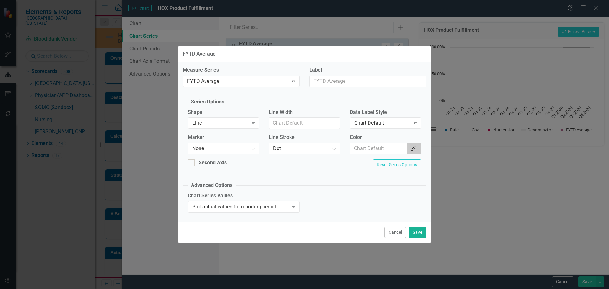
click at [415, 149] on icon "Color Picker" at bounding box center [413, 148] width 6 height 5
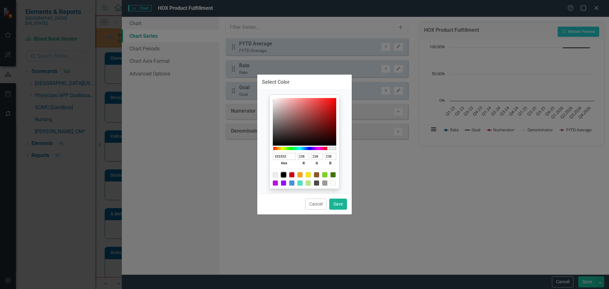
drag, startPoint x: 286, startPoint y: 174, endPoint x: 290, endPoint y: 175, distance: 4.8
click at [286, 174] on div at bounding box center [283, 174] width 5 height 5
type input "000000"
type input "0"
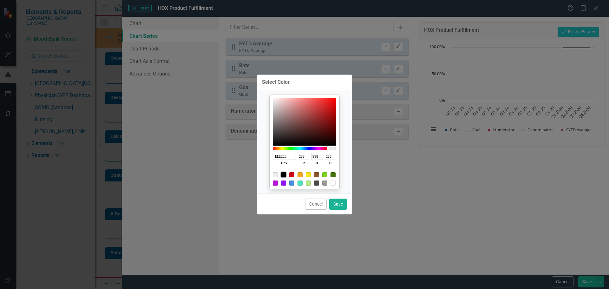
type input "0"
click at [337, 203] on button "Save" at bounding box center [338, 203] width 18 height 11
type input "#000000"
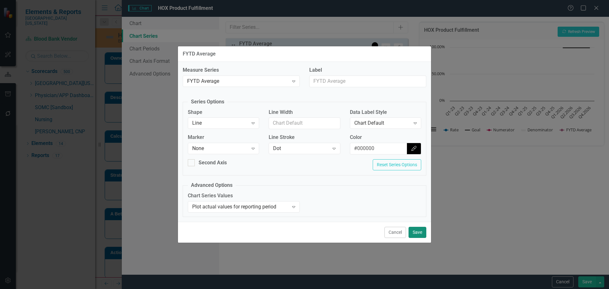
click at [421, 232] on button "Save" at bounding box center [417, 232] width 18 height 11
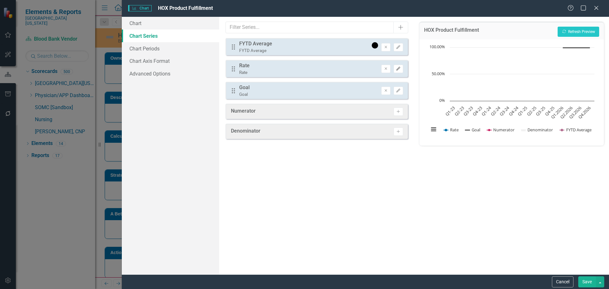
click at [398, 67] on button "Edit" at bounding box center [397, 69] width 9 height 8
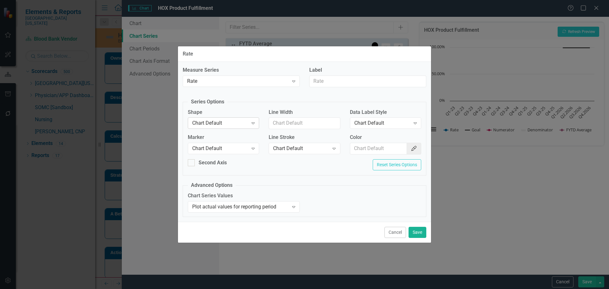
click at [232, 128] on div "Chart Default Expand" at bounding box center [223, 122] width 71 height 11
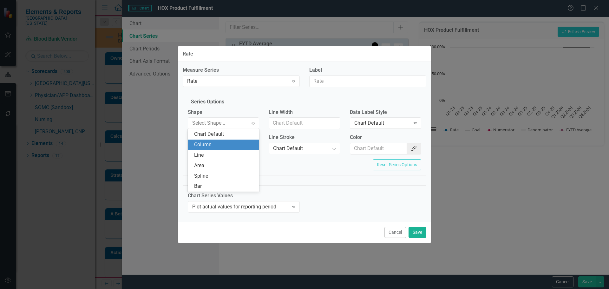
click at [217, 145] on div "Column" at bounding box center [224, 144] width 61 height 7
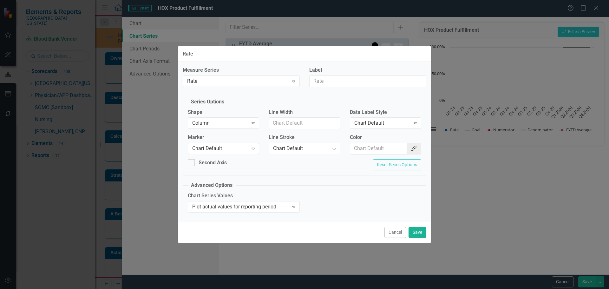
click at [216, 145] on div "Chart Default" at bounding box center [220, 148] width 56 height 7
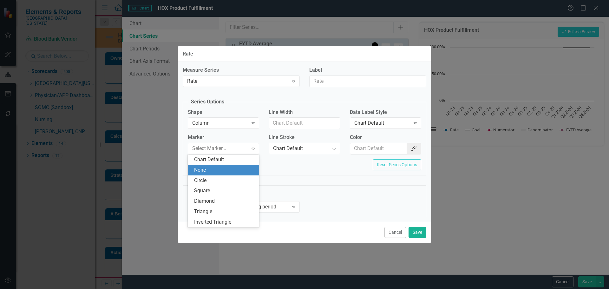
click at [215, 173] on div "None" at bounding box center [224, 169] width 61 height 7
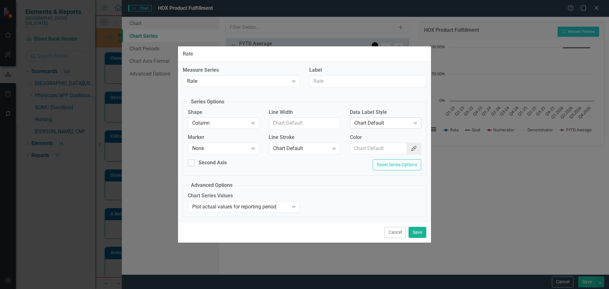
click at [367, 127] on div "Chart Default Expand" at bounding box center [385, 122] width 71 height 11
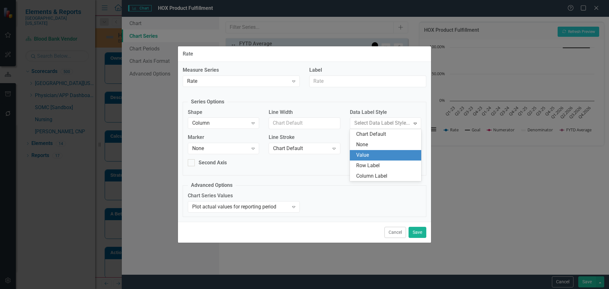
click at [365, 157] on div "Value" at bounding box center [386, 155] width 61 height 7
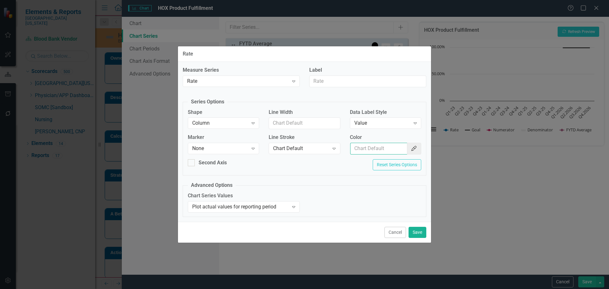
click at [365, 145] on input "Color" at bounding box center [378, 149] width 57 height 12
type input "#2e75b6"
click at [419, 234] on button "Save" at bounding box center [417, 232] width 18 height 11
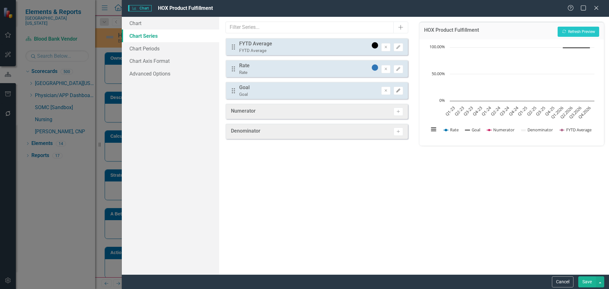
click at [395, 90] on button "Edit" at bounding box center [397, 91] width 9 height 8
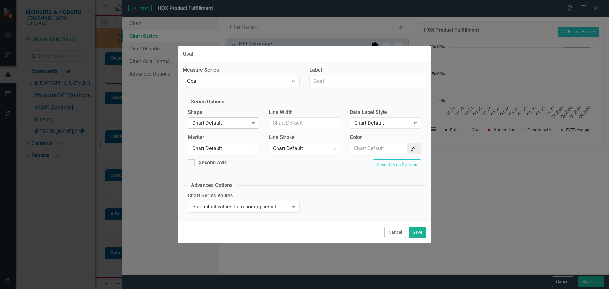
click at [232, 125] on div "Chart Default" at bounding box center [220, 122] width 56 height 7
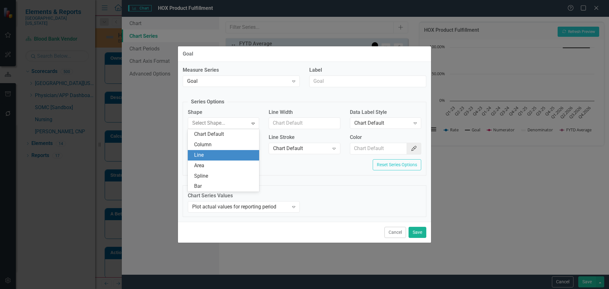
click at [227, 158] on div "Line" at bounding box center [224, 155] width 61 height 7
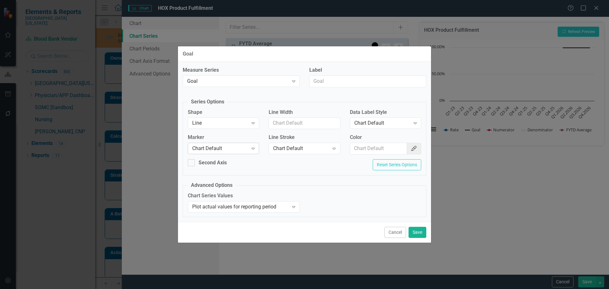
click at [227, 147] on div "Chart Default" at bounding box center [220, 148] width 56 height 7
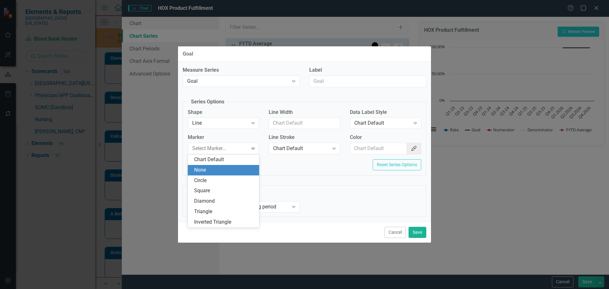
click at [229, 172] on div "None" at bounding box center [224, 169] width 61 height 7
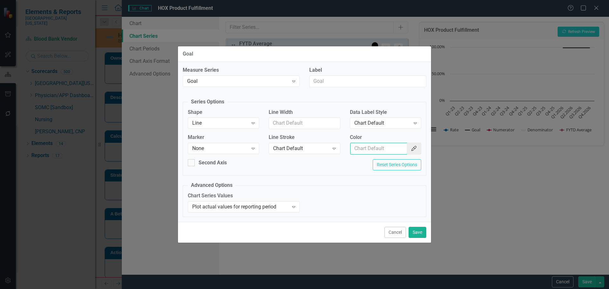
click at [365, 151] on input "Color" at bounding box center [378, 149] width 57 height 12
type input "#c40650"
click at [424, 236] on button "Save" at bounding box center [417, 232] width 18 height 11
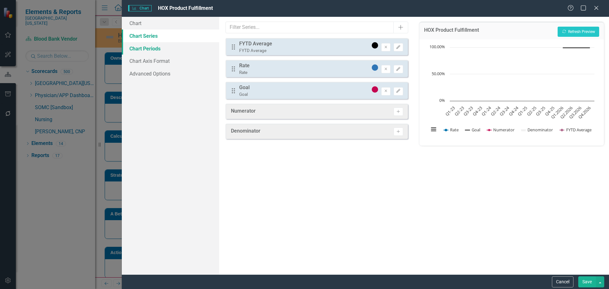
drag, startPoint x: 156, startPoint y: 54, endPoint x: 158, endPoint y: 51, distance: 3.3
click at [156, 54] on link "Chart Periods" at bounding box center [170, 48] width 97 height 13
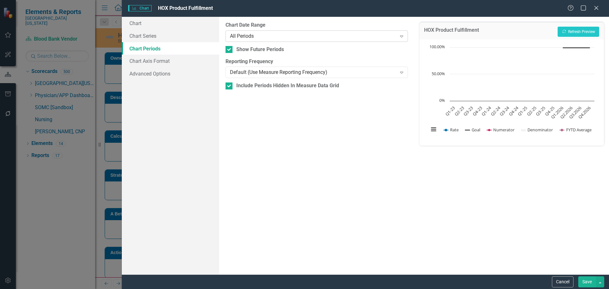
click at [265, 35] on div "All Periods" at bounding box center [313, 35] width 166 height 7
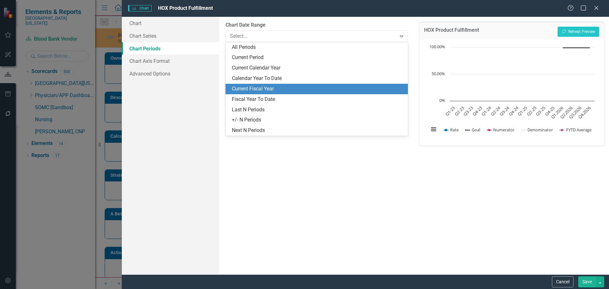
click at [286, 87] on div "Current Fiscal Year" at bounding box center [318, 88] width 172 height 7
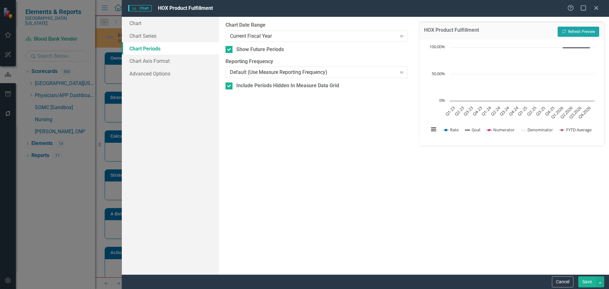
click at [584, 31] on button "Recalculate Refresh Preview" at bounding box center [578, 32] width 42 height 10
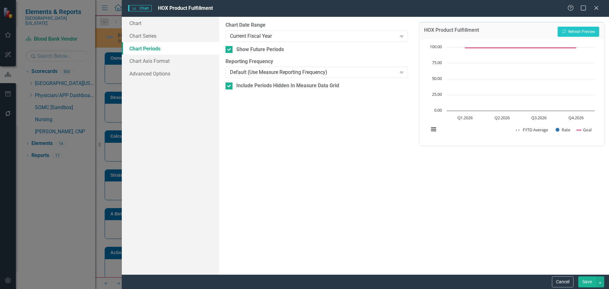
click at [592, 280] on button "Save" at bounding box center [587, 281] width 18 height 11
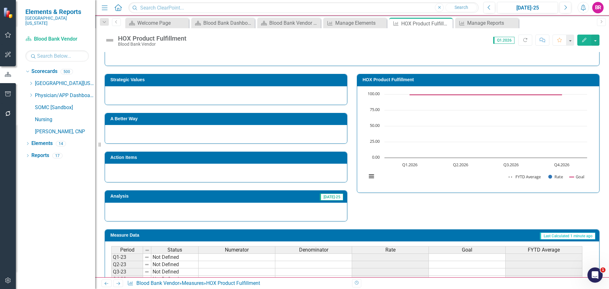
scroll to position [0, 0]
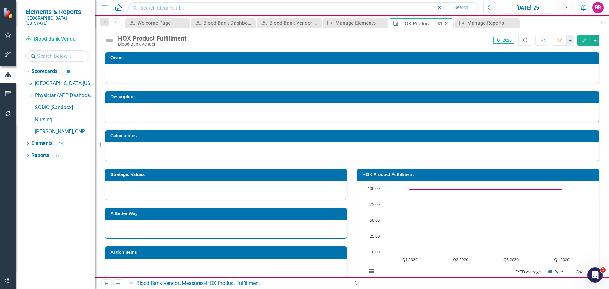
click at [448, 23] on icon "Close" at bounding box center [446, 23] width 6 height 5
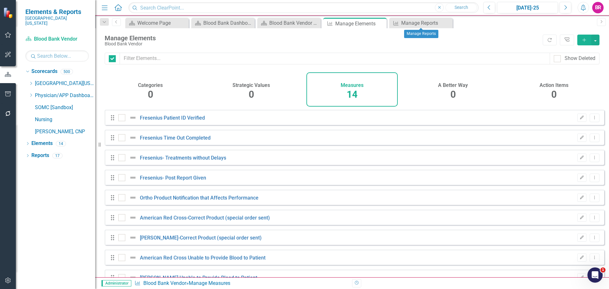
checkbox input "false"
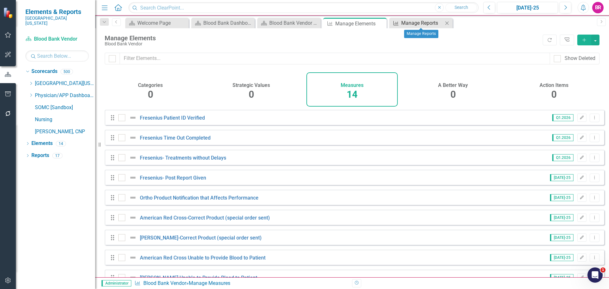
click at [411, 22] on div "Manage Reports" at bounding box center [422, 23] width 42 height 8
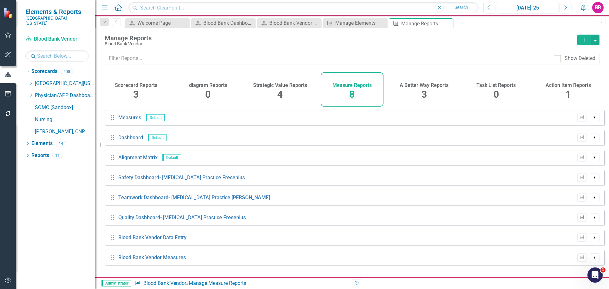
click at [580, 219] on icon "button" at bounding box center [582, 217] width 4 height 4
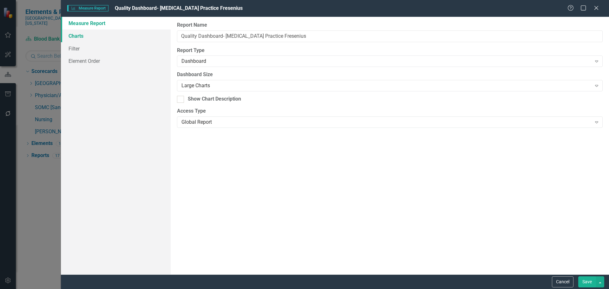
click at [86, 37] on link "Charts" at bounding box center [116, 35] width 110 height 13
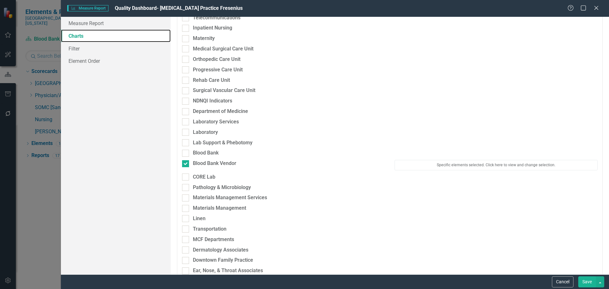
scroll to position [507, 0]
click at [461, 168] on button "Specific elements selected. Click here to view and change selection." at bounding box center [495, 165] width 203 height 10
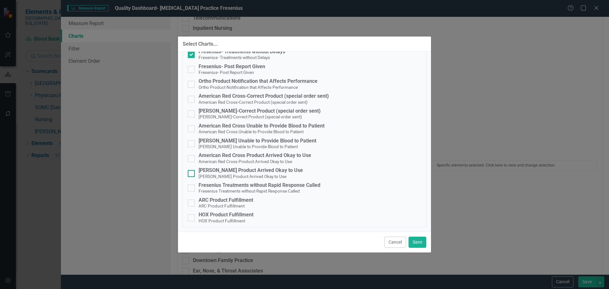
scroll to position [66, 0]
click at [247, 201] on div "ARC Product Fulfillment" at bounding box center [225, 200] width 55 height 6
click at [192, 201] on input "ARC Product Fulfillment ARC Product Fulfillment" at bounding box center [190, 201] width 4 height 4
checkbox input "true"
click at [248, 217] on div "HOX Product Fulfillment" at bounding box center [225, 214] width 55 height 6
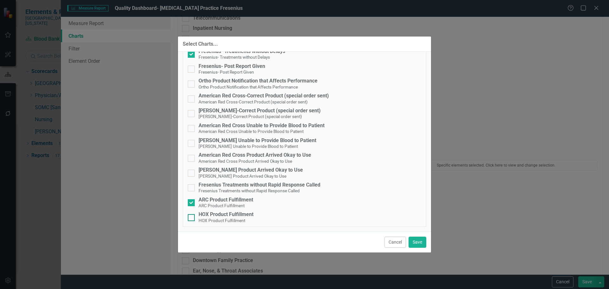
click at [192, 217] on input "HOX Product Fulfillment HOX Product Fulfillment" at bounding box center [190, 216] width 4 height 4
checkbox input "true"
drag, startPoint x: 416, startPoint y: 239, endPoint x: 429, endPoint y: 242, distance: 13.7
click at [416, 239] on button "Save" at bounding box center [417, 241] width 18 height 11
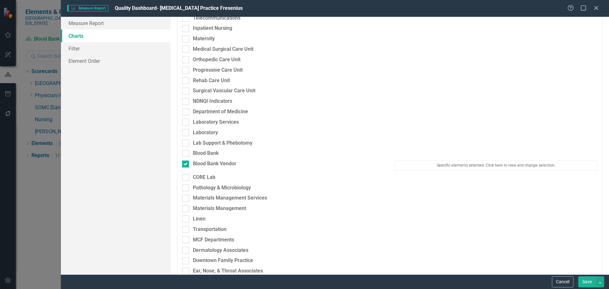
click at [593, 287] on button "Save" at bounding box center [587, 281] width 18 height 11
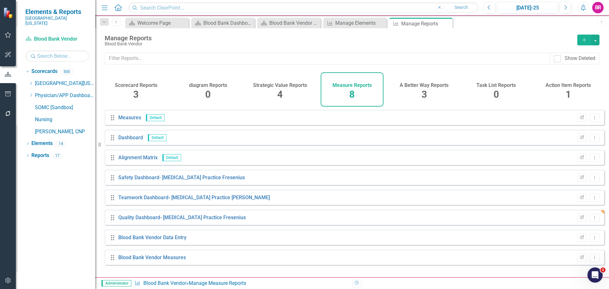
click at [0, 0] on icon "Close" at bounding box center [0, 0] width 0 height 0
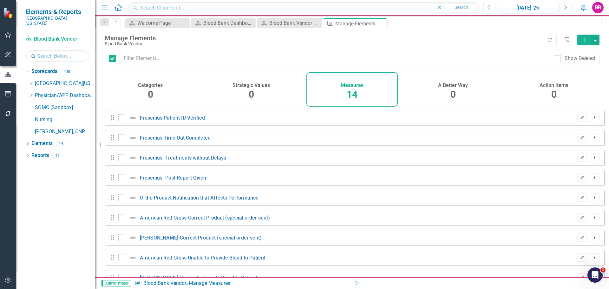
checkbox input "false"
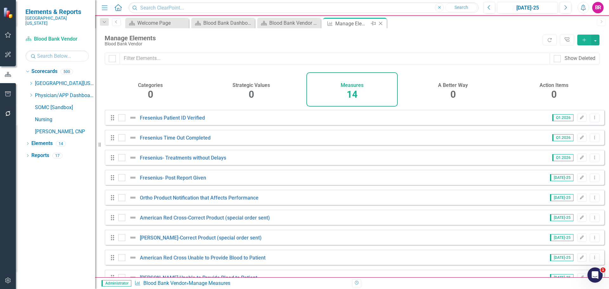
click at [383, 25] on icon "Close" at bounding box center [380, 23] width 6 height 5
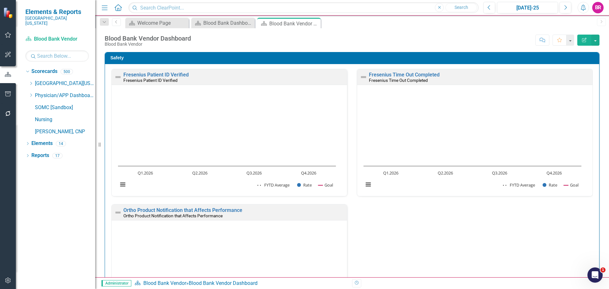
click at [375, 35] on div "Score: N/A Jul-25 Completed Comment Favorite Edit Report" at bounding box center [396, 40] width 405 height 11
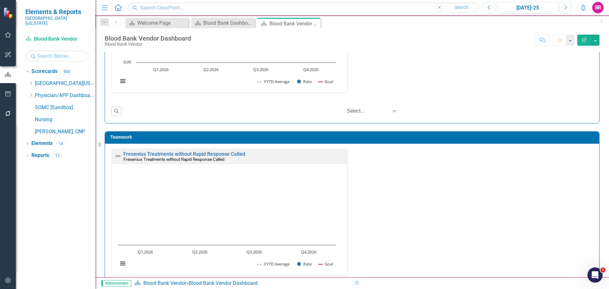
scroll to position [559, 0]
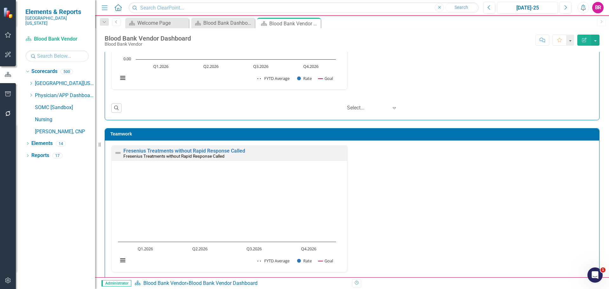
click at [204, 148] on div "Fresenius Treatments without Rapid Response Called Fresenius Treatments without…" at bounding box center [229, 153] width 235 height 16
click at [209, 152] on link "Fresenius Treatments without Rapid Response Called" at bounding box center [184, 151] width 122 height 6
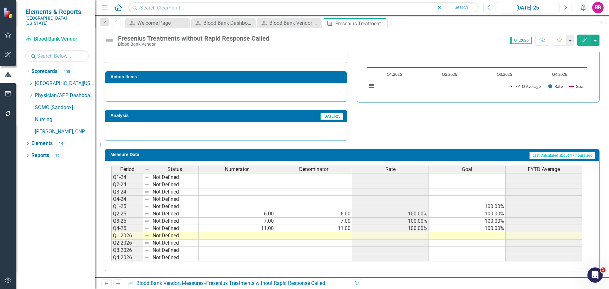
scroll to position [185, 0]
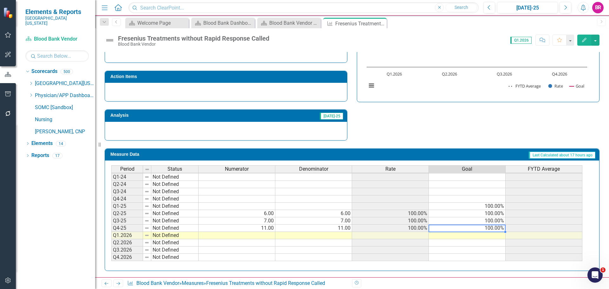
click at [497, 230] on td "100.00%" at bounding box center [467, 227] width 77 height 7
drag, startPoint x: 505, startPoint y: 232, endPoint x: 503, endPoint y: 246, distance: 14.7
click at [111, 258] on div "Period Status Numerator Denominator Rate Goal FYTD Average Q1-23 Not Defined Q2…" at bounding box center [111, 198] width 0 height 125
type textarea "100"
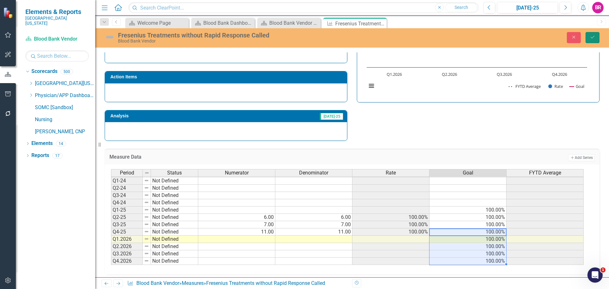
click at [593, 36] on icon "Save" at bounding box center [592, 37] width 6 height 4
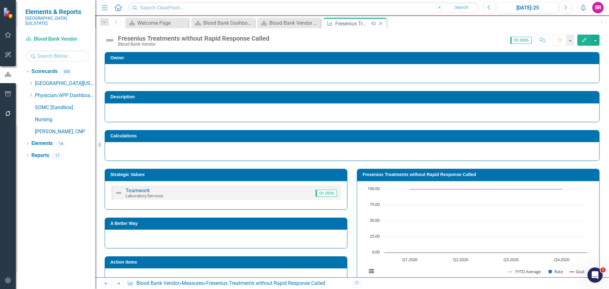
click at [381, 23] on icon "Close" at bounding box center [380, 23] width 6 height 5
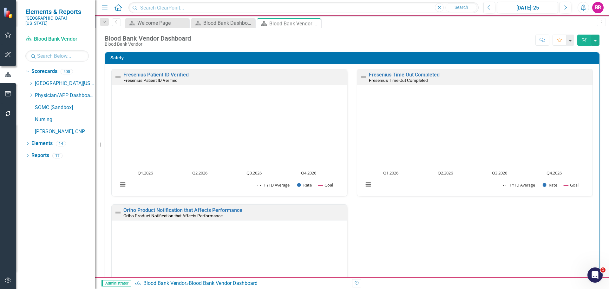
click at [173, 71] on div "Fresenius Patient ID Verified Fresenius Patient ID Verified" at bounding box center [229, 77] width 235 height 16
click at [173, 75] on link "Fresenius Patient ID Verified" at bounding box center [155, 75] width 65 height 6
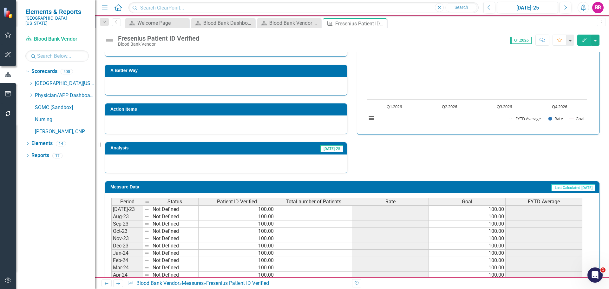
scroll to position [185, 0]
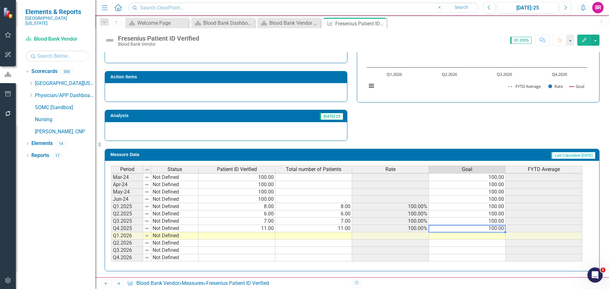
click at [491, 227] on td "100.00" at bounding box center [467, 228] width 77 height 7
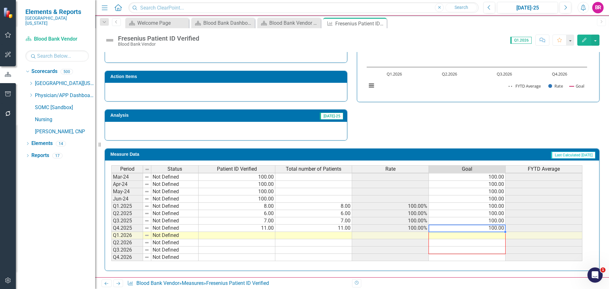
drag, startPoint x: 505, startPoint y: 231, endPoint x: 501, endPoint y: 249, distance: 18.2
click at [111, 258] on div "Period Status Patient ID Verified Total number of Patients Rate Goal FYTD Avera…" at bounding box center [111, 184] width 0 height 154
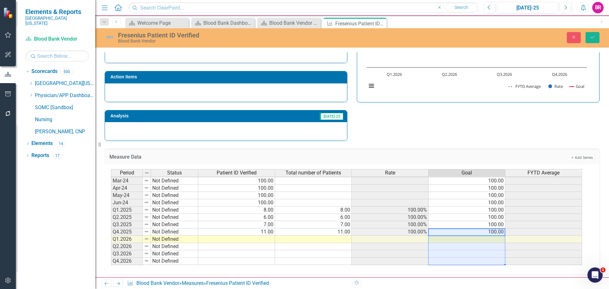
type textarea "100"
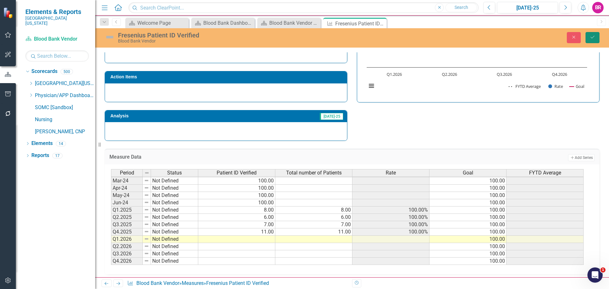
click at [592, 37] on icon "Save" at bounding box center [592, 37] width 6 height 4
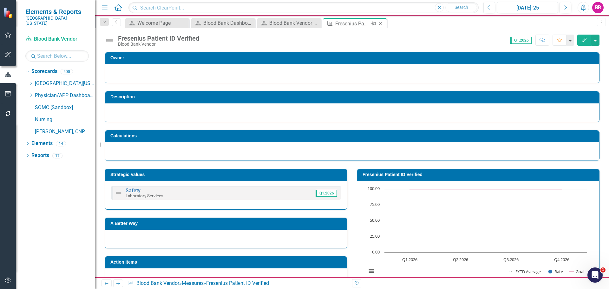
click at [379, 24] on icon "Close" at bounding box center [380, 23] width 6 height 5
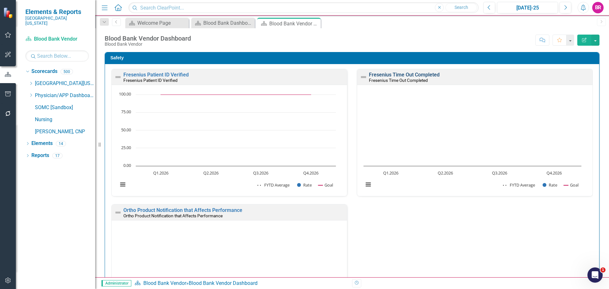
scroll to position [0, 0]
click at [406, 75] on link "Fresenius Time Out Completed" at bounding box center [404, 74] width 71 height 6
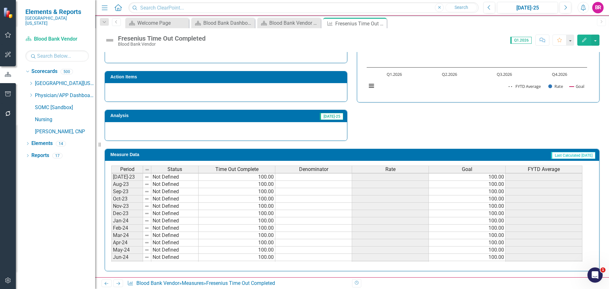
scroll to position [58, 0]
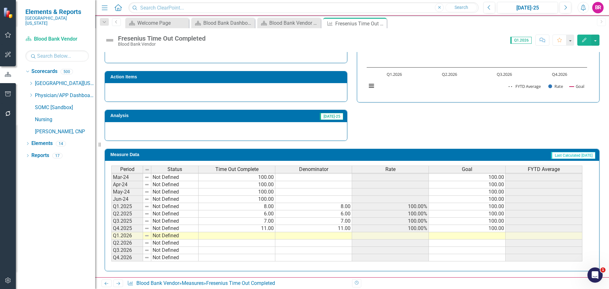
click at [500, 229] on td "100.00" at bounding box center [467, 228] width 77 height 7
drag, startPoint x: 505, startPoint y: 232, endPoint x: 506, endPoint y: 257, distance: 25.7
click at [111, 257] on div "Period Status Time Out Complete Denominator Rate Goal FYTD Average Jul-23 Not D…" at bounding box center [111, 184] width 0 height 154
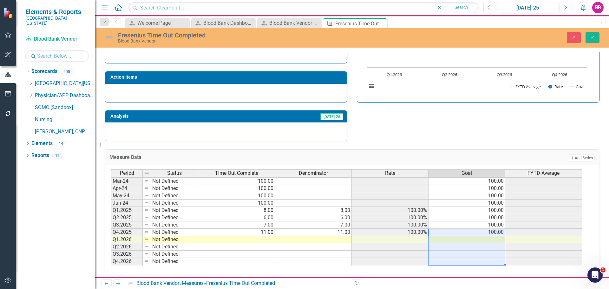
type textarea "100"
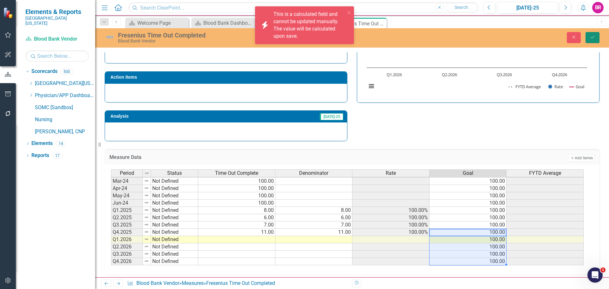
click at [596, 39] on button "Save" at bounding box center [592, 37] width 14 height 11
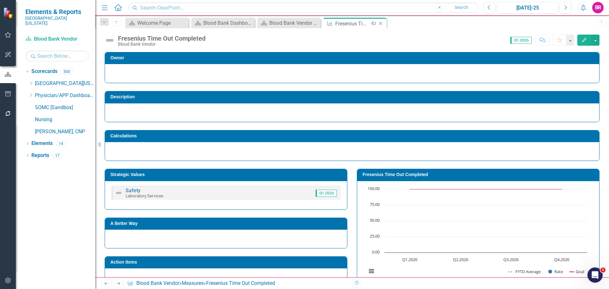
click at [382, 23] on icon "Close" at bounding box center [380, 23] width 6 height 5
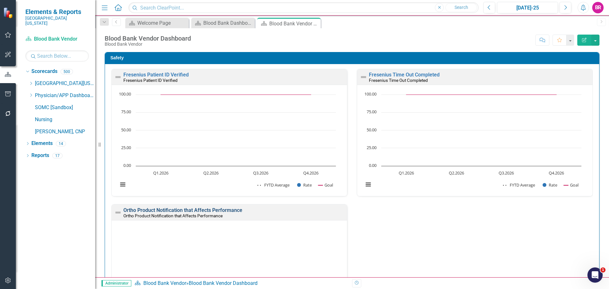
click at [219, 210] on link "Ortho Product Notification that Affects Performance" at bounding box center [182, 210] width 119 height 6
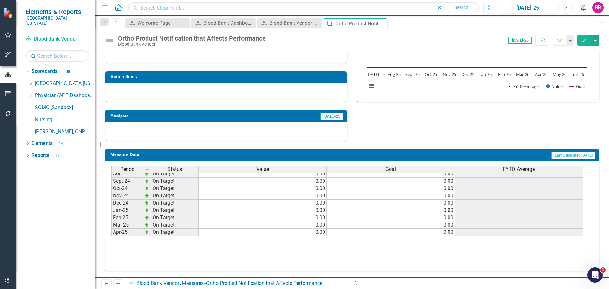
scroll to position [254, 0]
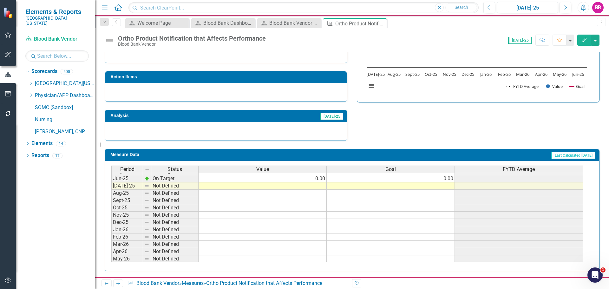
click at [442, 179] on tbody "Apr-24 On Target 0.00 0.00 May-24 On Target 0.00 0.00 Jun-24 On Target 0.00 0.0…" at bounding box center [346, 171] width 471 height 197
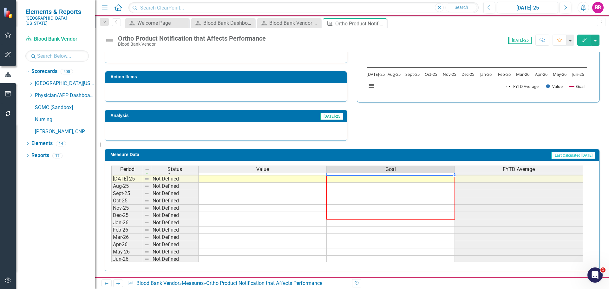
scroll to position [262, 0]
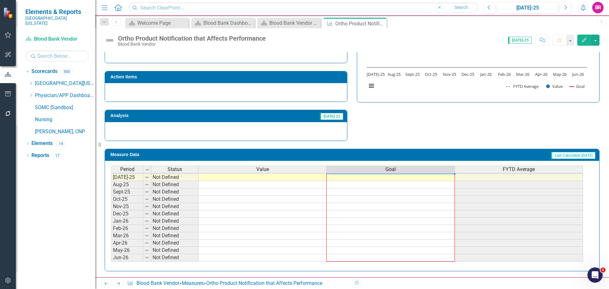
drag, startPoint x: 454, startPoint y: 182, endPoint x: 440, endPoint y: 257, distance: 76.2
click at [111, 257] on div "Period Status Value Goal FYTD Average Jun-24 On Target 0.00 0.00 Jul-24 On Targ…" at bounding box center [111, 169] width 0 height 197
type textarea "0"
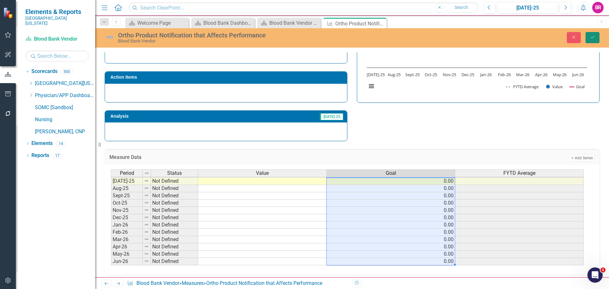
click at [590, 38] on icon "Save" at bounding box center [592, 37] width 6 height 4
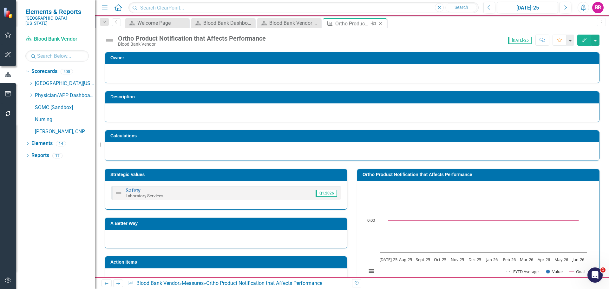
click at [380, 23] on icon "Close" at bounding box center [380, 23] width 6 height 5
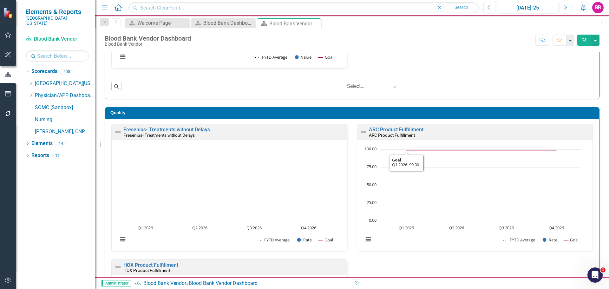
scroll to position [254, 0]
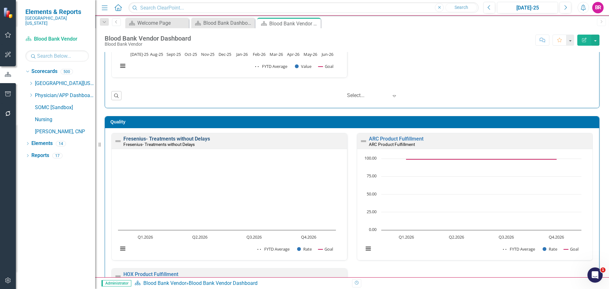
click at [188, 139] on link "Fresenius- Treatments without Delays" at bounding box center [166, 139] width 87 height 6
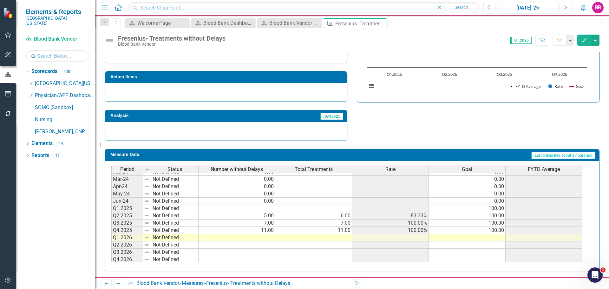
scroll to position [58, 0]
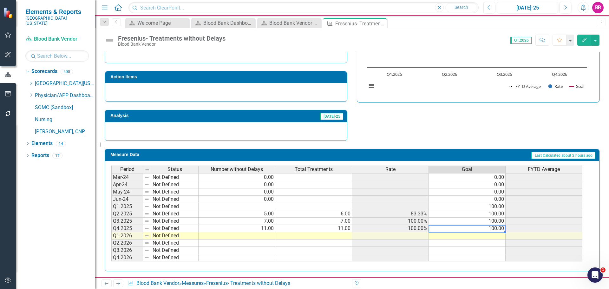
click at [493, 230] on td "100.00" at bounding box center [467, 228] width 77 height 7
drag, startPoint x: 506, startPoint y: 233, endPoint x: 499, endPoint y: 259, distance: 27.0
click at [111, 259] on div "Period Status Number without Delays Total Treatments Rate Goal FYTD Average Jul…" at bounding box center [111, 187] width 0 height 161
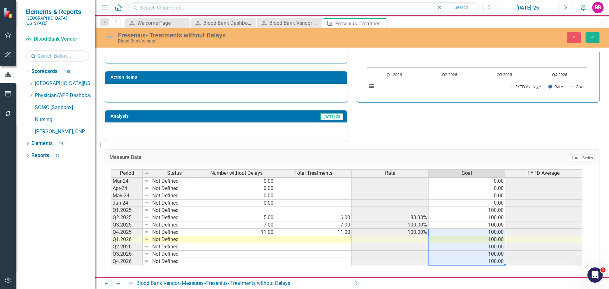
type textarea "100"
click at [593, 39] on icon "Save" at bounding box center [592, 37] width 6 height 4
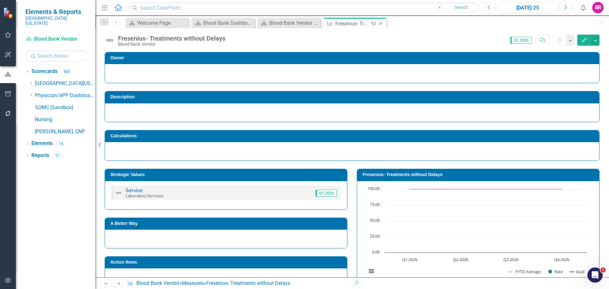
click at [379, 24] on icon "Close" at bounding box center [380, 23] width 6 height 5
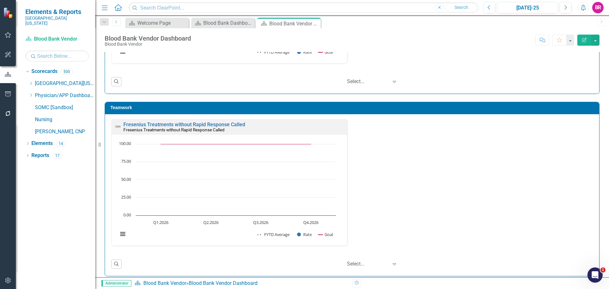
scroll to position [591, 0]
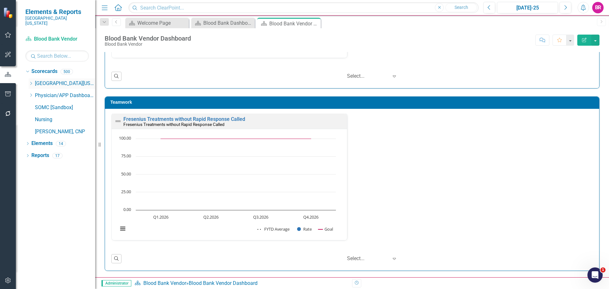
drag, startPoint x: 29, startPoint y: 77, endPoint x: 35, endPoint y: 82, distance: 7.9
click at [29, 81] on icon "Dropdown" at bounding box center [31, 83] width 5 height 4
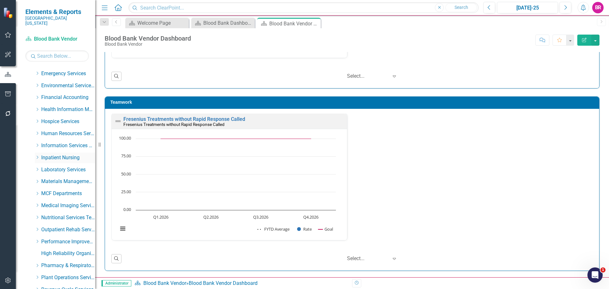
scroll to position [127, 0]
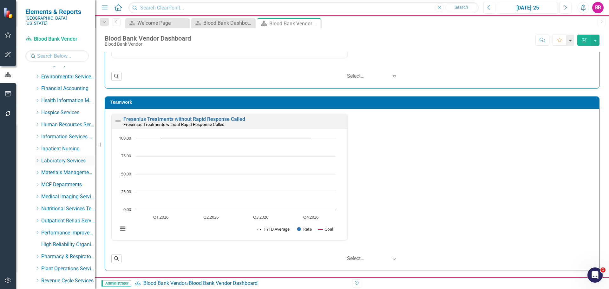
drag, startPoint x: 37, startPoint y: 157, endPoint x: 43, endPoint y: 158, distance: 6.2
click at [37, 158] on icon "Dropdown" at bounding box center [37, 160] width 5 height 4
click at [62, 193] on link "Blood Bank" at bounding box center [72, 196] width 48 height 7
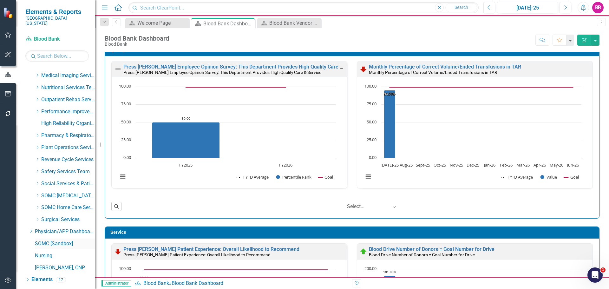
scroll to position [324, 0]
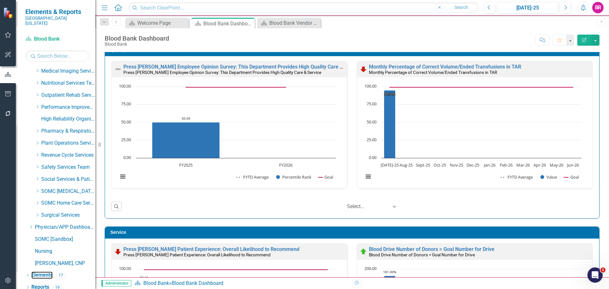
drag, startPoint x: 42, startPoint y: 270, endPoint x: 104, endPoint y: 279, distance: 62.8
click at [42, 271] on link "Elements" at bounding box center [41, 274] width 21 height 7
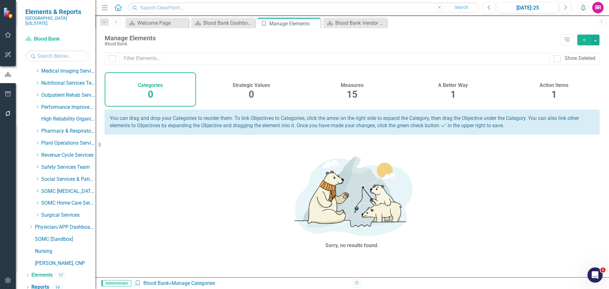
click at [350, 84] on h4 "Measures" at bounding box center [351, 85] width 23 height 6
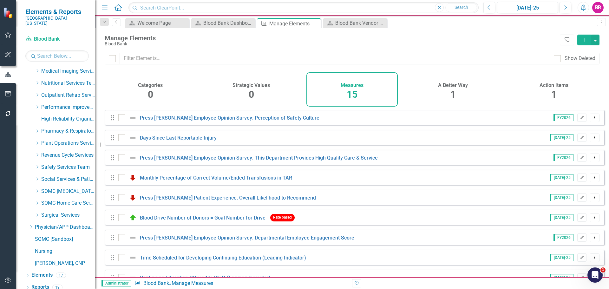
click at [587, 42] on button "Add" at bounding box center [584, 40] width 14 height 11
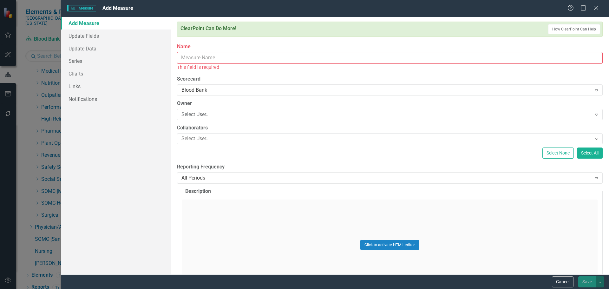
click at [213, 59] on input "Name" at bounding box center [389, 58] width 425 height 12
paste input "Checklist Completed Appropriately"
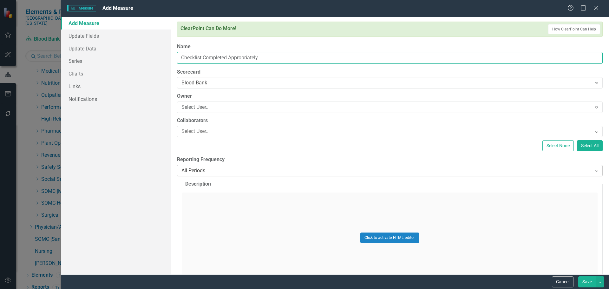
type input "Checklist Completed Appropriately"
click at [219, 169] on div "All Periods" at bounding box center [386, 170] width 410 height 7
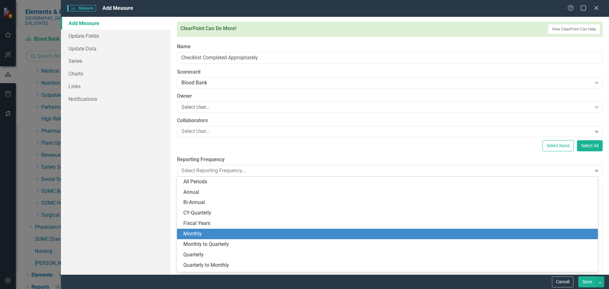
click at [219, 235] on div "Monthly" at bounding box center [388, 233] width 410 height 7
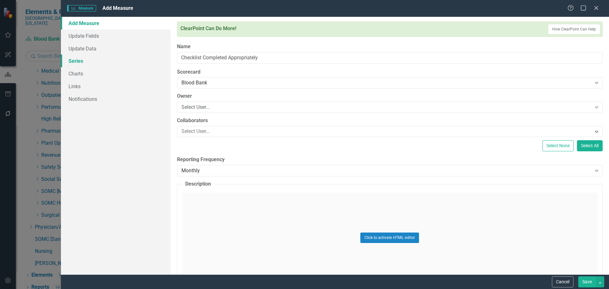
click at [87, 63] on link "Series" at bounding box center [116, 61] width 110 height 13
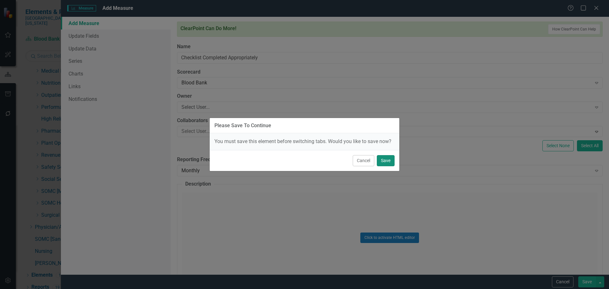
click at [384, 160] on button "Save" at bounding box center [386, 160] width 18 height 11
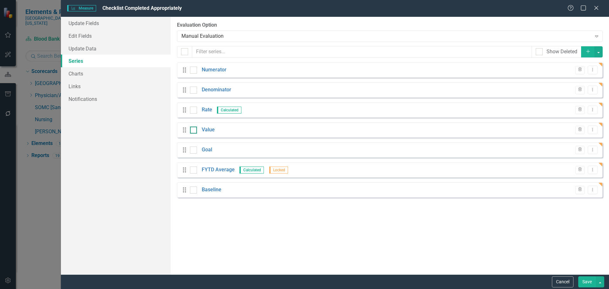
click at [192, 131] on div at bounding box center [193, 129] width 7 height 7
click at [192, 131] on input "checkbox" at bounding box center [192, 128] width 4 height 4
checkbox input "true"
click at [190, 189] on input "checkbox" at bounding box center [192, 188] width 4 height 4
checkbox input "true"
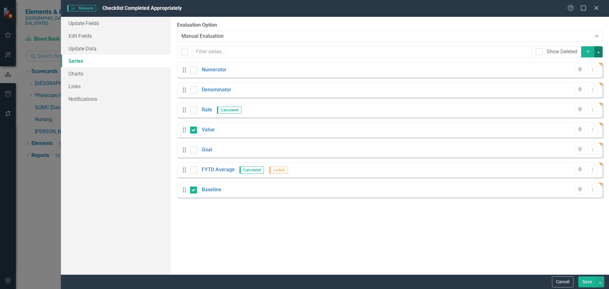
click at [595, 49] on button "button" at bounding box center [598, 51] width 8 height 11
click at [587, 97] on link "Trash Delete Multiple" at bounding box center [577, 99] width 50 height 12
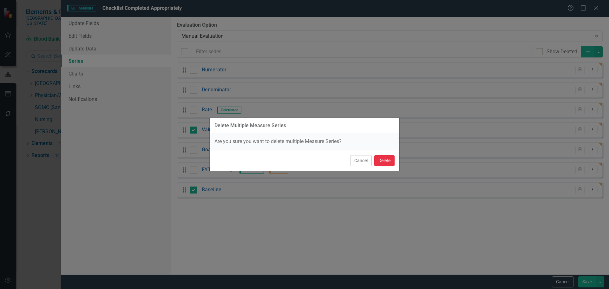
click at [391, 161] on button "Delete" at bounding box center [384, 160] width 20 height 11
checkbox input "false"
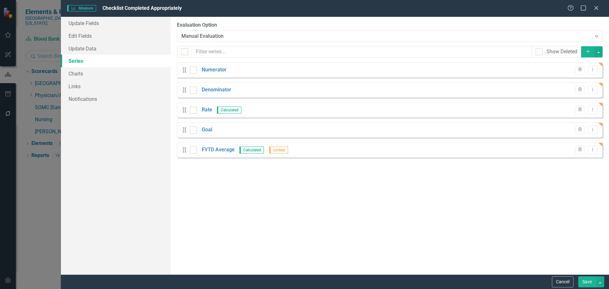
click at [586, 284] on button "Save" at bounding box center [587, 281] width 18 height 11
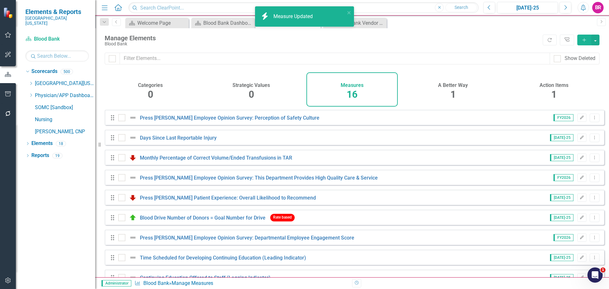
scroll to position [157, 0]
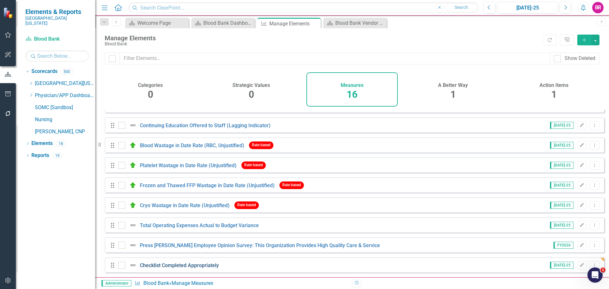
click at [163, 268] on link "Checklist Completed Appropriately" at bounding box center [179, 265] width 79 height 6
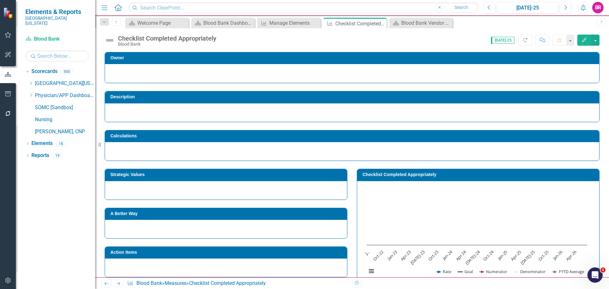
click at [210, 37] on div "Checklist Completed Appropriately" at bounding box center [167, 38] width 98 height 7
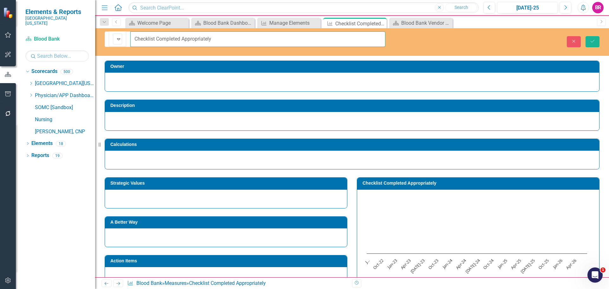
click at [222, 39] on input "Checklist Completed Appropriately" at bounding box center [257, 39] width 255 height 16
type input "Checklist Completed Appropriately (Leading Indicatior)"
click at [591, 39] on icon "Save" at bounding box center [592, 41] width 6 height 4
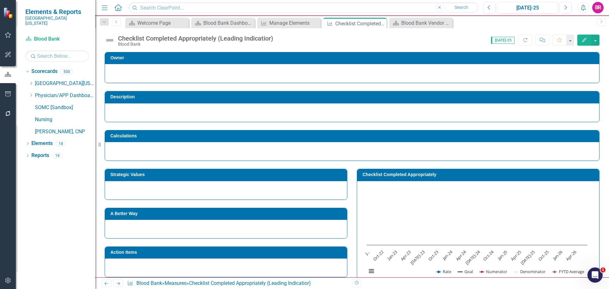
click at [429, 176] on h3 "Checklist Completed Appropriately" at bounding box center [478, 174] width 233 height 5
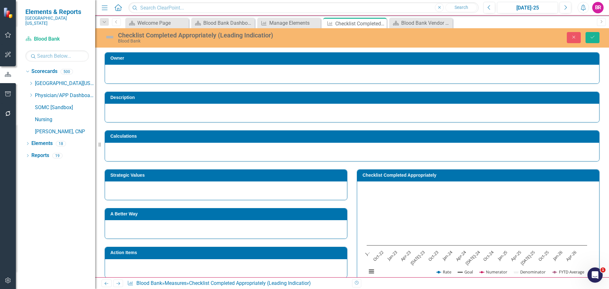
click at [372, 176] on h3 "Checklist Completed Appropriately" at bounding box center [478, 175] width 233 height 5
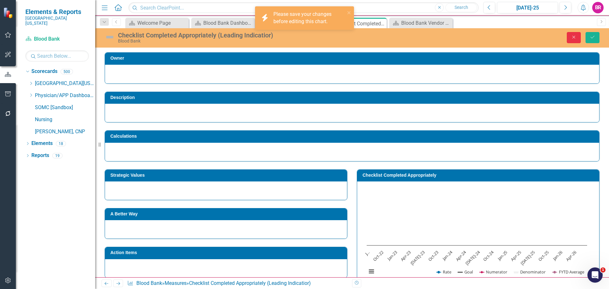
drag, startPoint x: 575, startPoint y: 36, endPoint x: 569, endPoint y: 55, distance: 21.0
click at [575, 36] on icon "Close" at bounding box center [574, 37] width 6 height 4
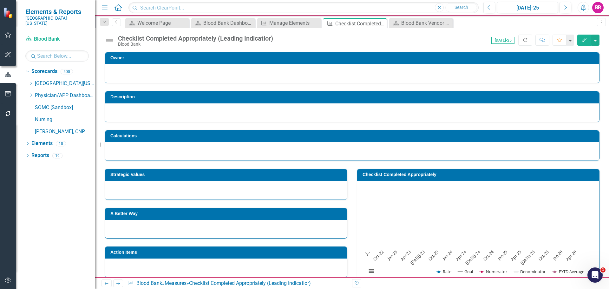
click at [445, 177] on h3 "Checklist Completed Appropriately" at bounding box center [478, 174] width 233 height 5
click at [385, 175] on h3 "Checklist Completed Appropriately" at bounding box center [478, 174] width 233 height 5
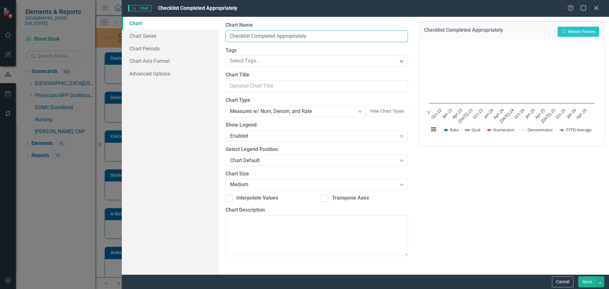
click at [338, 37] on input "Checklist Completed Appropriately" at bounding box center [316, 36] width 182 height 12
type input "Checklist Completed Appropriately (Leading Indicatior)"
click at [145, 36] on link "Chart Series" at bounding box center [170, 35] width 97 height 13
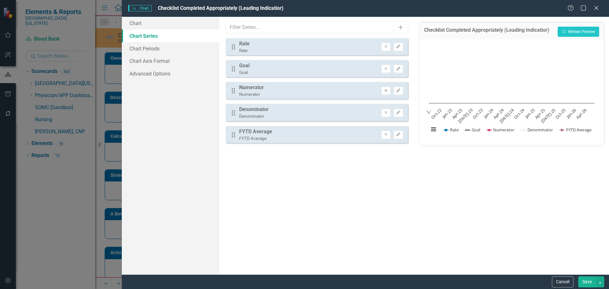
click at [384, 93] on button "Remove" at bounding box center [385, 91] width 9 height 8
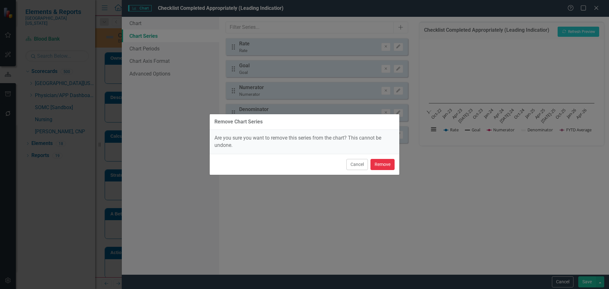
click at [383, 166] on button "Remove" at bounding box center [382, 164] width 24 height 11
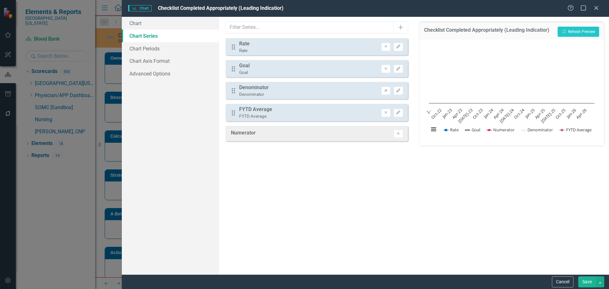
click at [386, 91] on icon "button" at bounding box center [385, 90] width 3 height 3
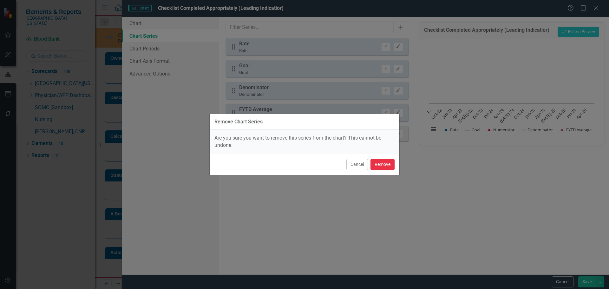
click at [386, 163] on button "Remove" at bounding box center [382, 164] width 24 height 11
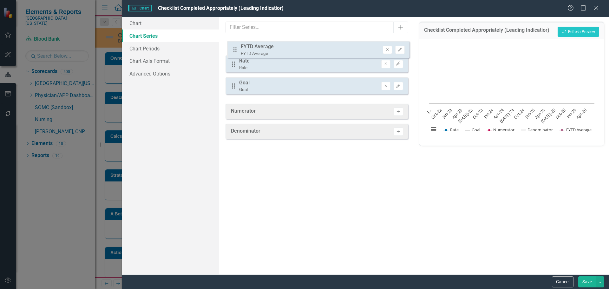
drag, startPoint x: 233, startPoint y: 91, endPoint x: 234, endPoint y: 50, distance: 40.9
click at [234, 50] on div "Drag Rate Rate Remove Edit Drag Goal Goal Remove Edit Drag FYTD Average FYTD Av…" at bounding box center [316, 68] width 182 height 61
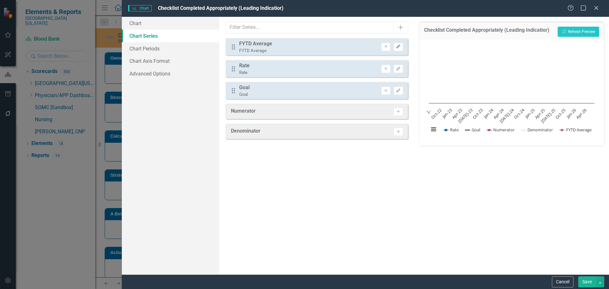
click at [393, 43] on button "Edit" at bounding box center [397, 47] width 9 height 8
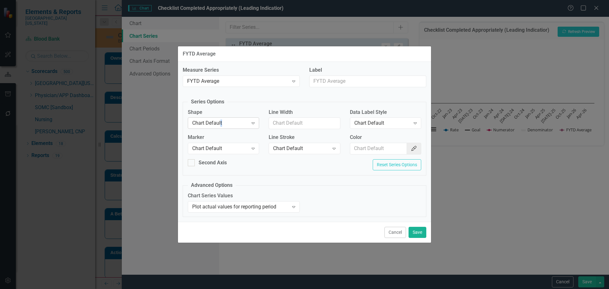
click at [222, 125] on div "Chart Default" at bounding box center [220, 122] width 56 height 7
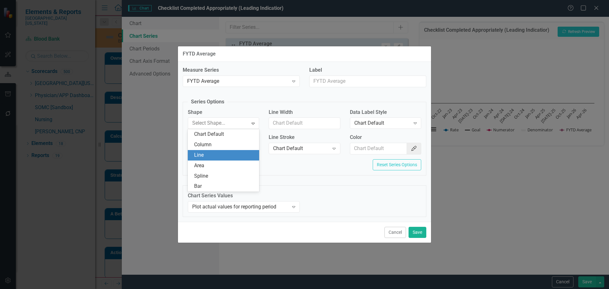
click at [209, 153] on div "Line" at bounding box center [224, 155] width 61 height 7
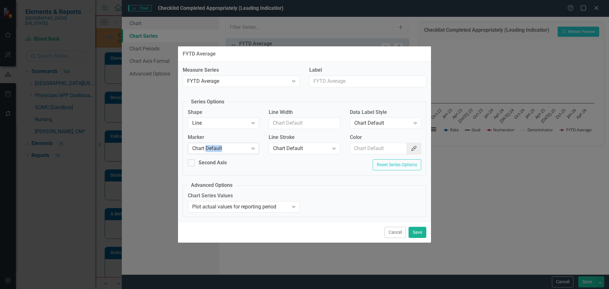
click at [209, 153] on div "Chart Default Expand" at bounding box center [223, 148] width 71 height 11
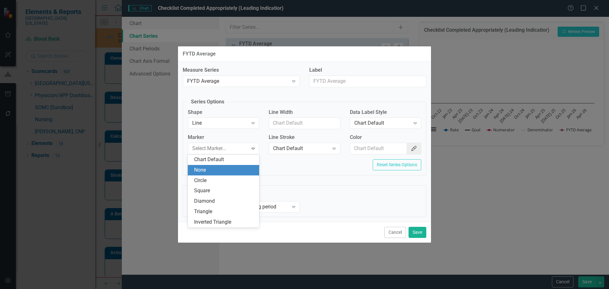
click at [214, 168] on div "None" at bounding box center [224, 169] width 61 height 7
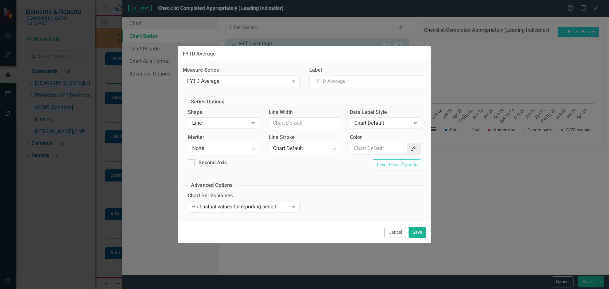
click at [291, 146] on div "Chart Default" at bounding box center [301, 148] width 56 height 7
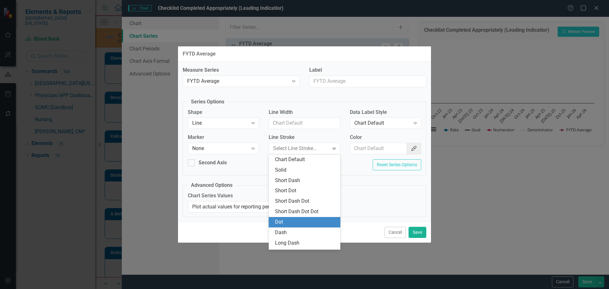
click at [292, 220] on div "Dot" at bounding box center [305, 221] width 61 height 7
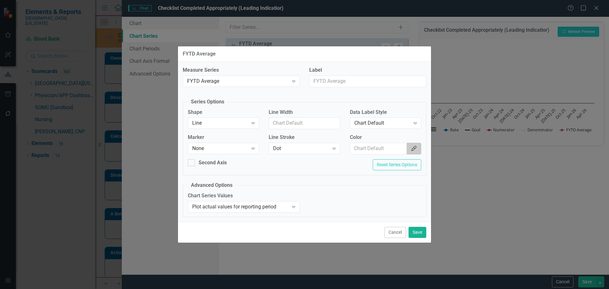
click at [412, 152] on button "Color Picker" at bounding box center [413, 149] width 15 height 12
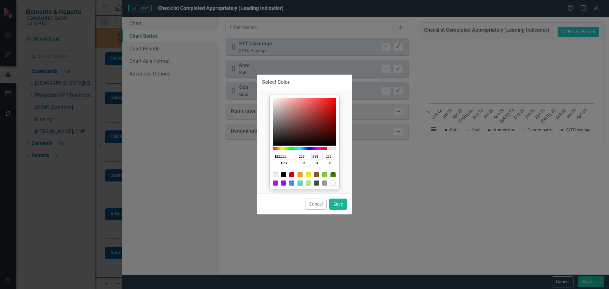
click at [284, 174] on div at bounding box center [283, 174] width 5 height 5
type input "000000"
type input "0"
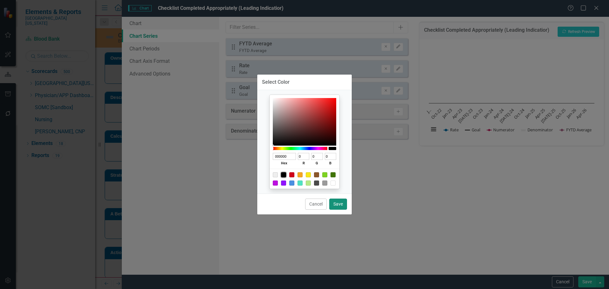
click at [341, 202] on button "Save" at bounding box center [338, 203] width 18 height 11
type input "#000000"
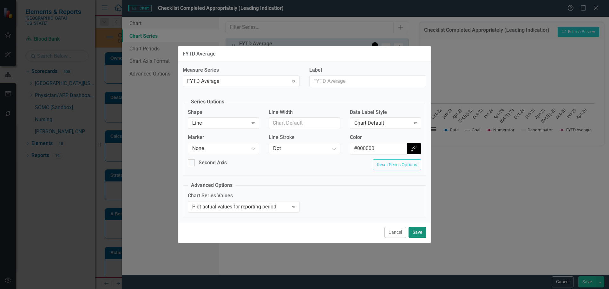
click at [422, 233] on button "Save" at bounding box center [417, 232] width 18 height 11
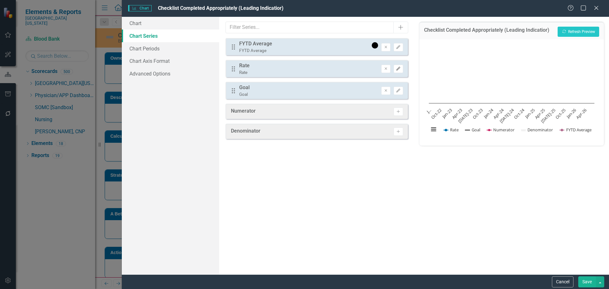
click at [399, 71] on button "Edit" at bounding box center [397, 69] width 9 height 8
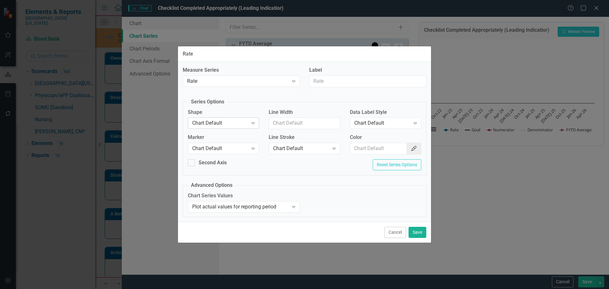
click at [215, 122] on div "Chart Default" at bounding box center [220, 122] width 56 height 7
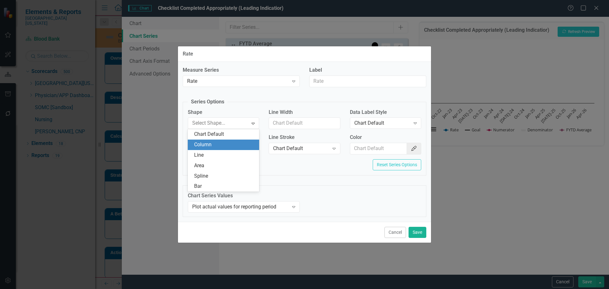
click at [219, 149] on div "Column" at bounding box center [223, 144] width 71 height 10
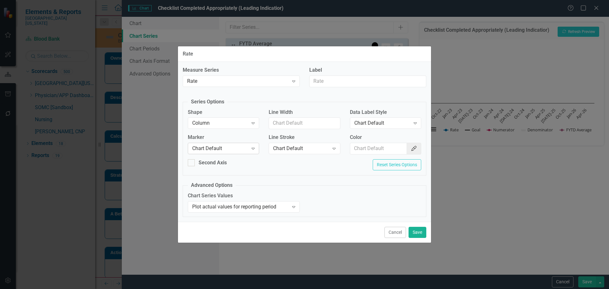
click at [217, 152] on div "Chart Default Expand" at bounding box center [223, 148] width 71 height 11
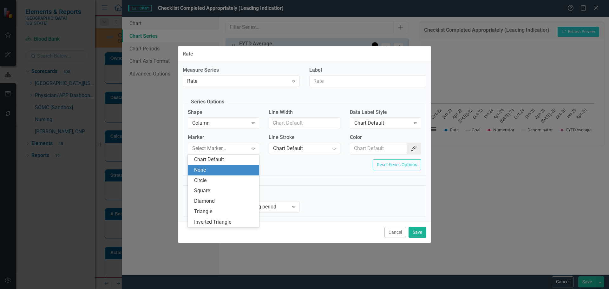
click at [221, 170] on div "None" at bounding box center [224, 169] width 61 height 7
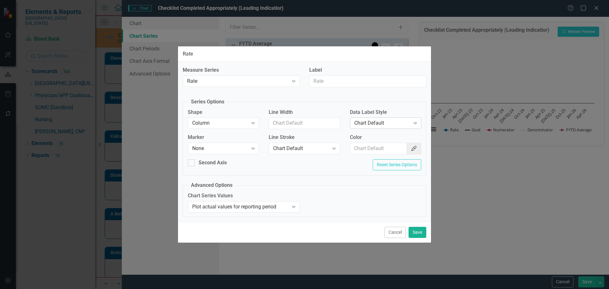
click at [370, 122] on div "Chart Default" at bounding box center [382, 122] width 56 height 7
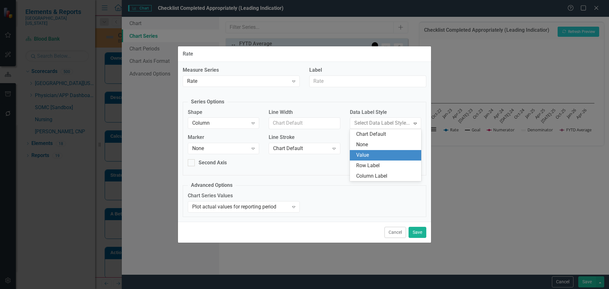
click at [365, 153] on div "Value" at bounding box center [386, 155] width 61 height 7
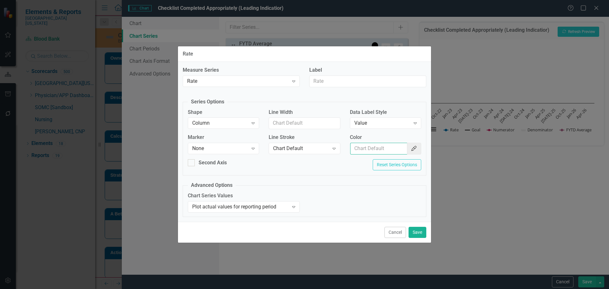
click at [366, 143] on input "Color" at bounding box center [378, 149] width 57 height 12
type input "#2e75b6"
click at [417, 233] on button "Save" at bounding box center [417, 232] width 18 height 11
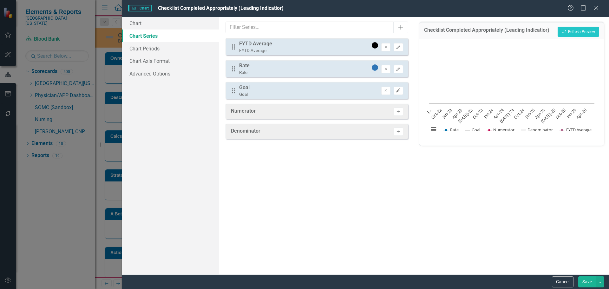
click at [399, 90] on icon "Edit" at bounding box center [398, 91] width 5 height 4
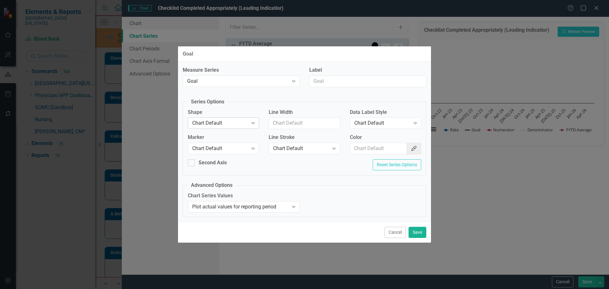
click at [242, 123] on div "Chart Default" at bounding box center [220, 122] width 56 height 7
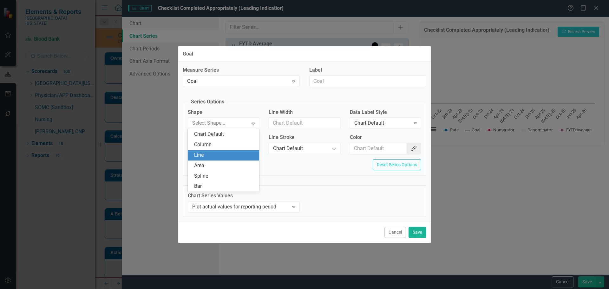
click at [232, 156] on div "Line" at bounding box center [224, 155] width 61 height 7
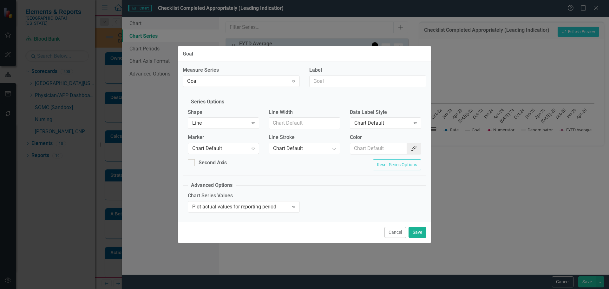
click at [232, 150] on div "Chart Default" at bounding box center [220, 148] width 56 height 7
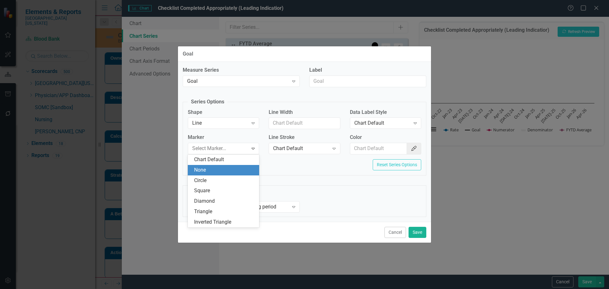
drag, startPoint x: 233, startPoint y: 168, endPoint x: 253, endPoint y: 161, distance: 21.0
click at [233, 168] on div "None" at bounding box center [224, 169] width 61 height 7
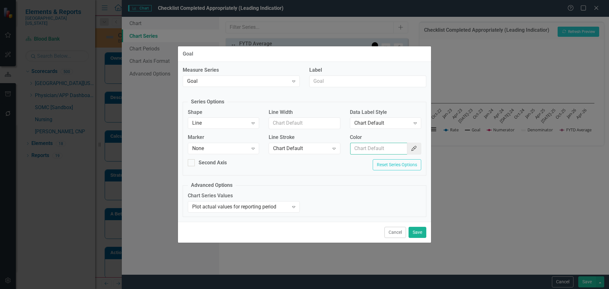
click at [369, 146] on input "Color" at bounding box center [378, 149] width 57 height 12
type input "#c40650"
click at [424, 229] on button "Save" at bounding box center [417, 232] width 18 height 11
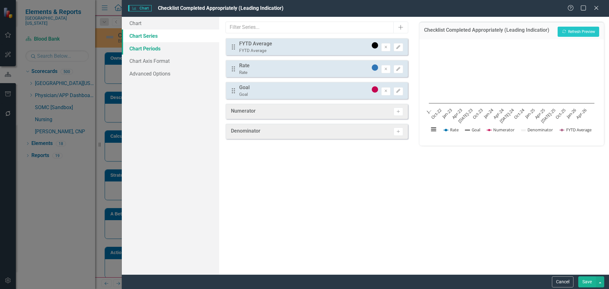
click at [144, 48] on link "Chart Periods" at bounding box center [170, 48] width 97 height 13
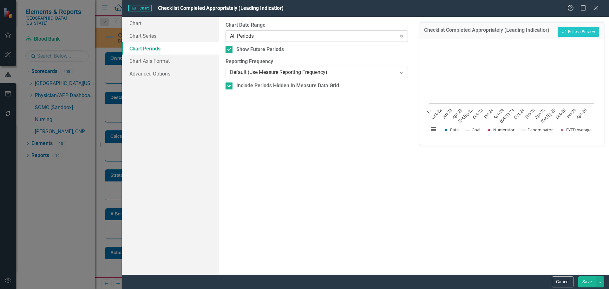
click at [250, 36] on div "All Periods" at bounding box center [313, 35] width 166 height 7
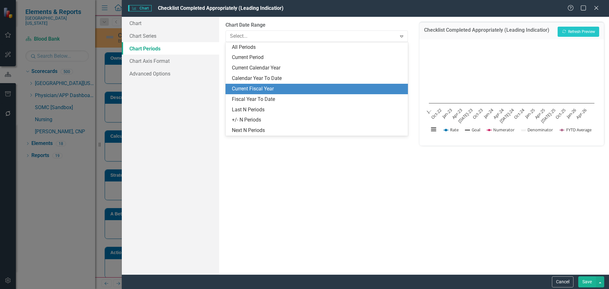
click at [291, 88] on div "Current Fiscal Year" at bounding box center [318, 88] width 172 height 7
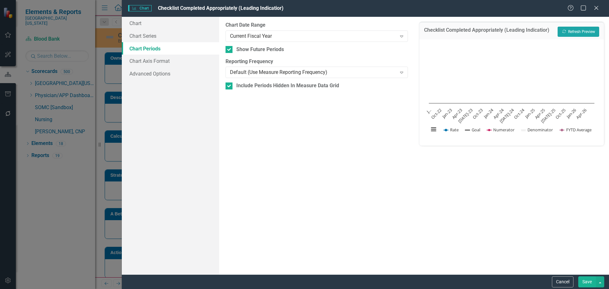
click at [579, 31] on button "Recalculate Refresh Preview" at bounding box center [578, 32] width 42 height 10
click at [588, 281] on button "Save" at bounding box center [587, 281] width 18 height 11
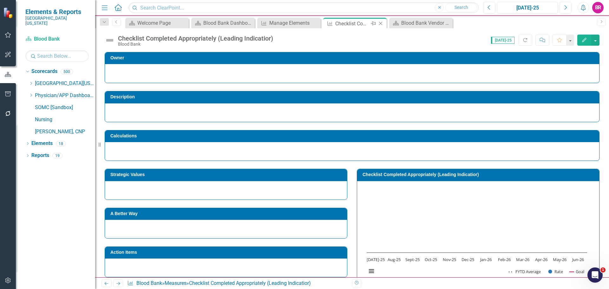
click at [381, 23] on icon "Close" at bounding box center [380, 23] width 6 height 5
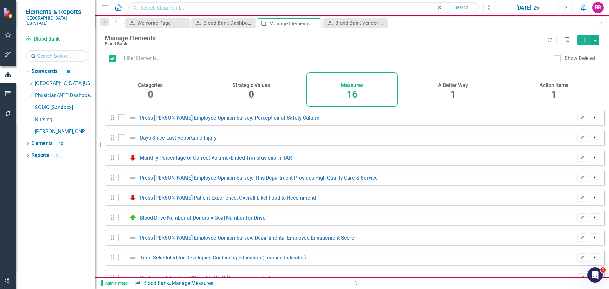
checkbox input "false"
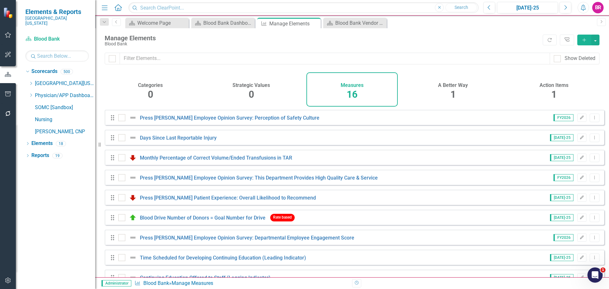
click at [581, 38] on icon "Add" at bounding box center [584, 40] width 6 height 4
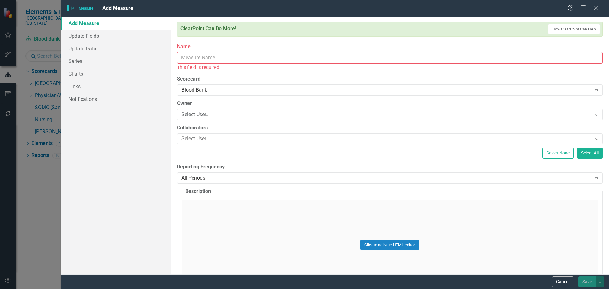
click at [192, 55] on input "Name" at bounding box center [389, 58] width 425 height 12
click at [234, 59] on input "Name" at bounding box center [389, 58] width 425 height 12
paste input "Number of O Neg appropriately given"
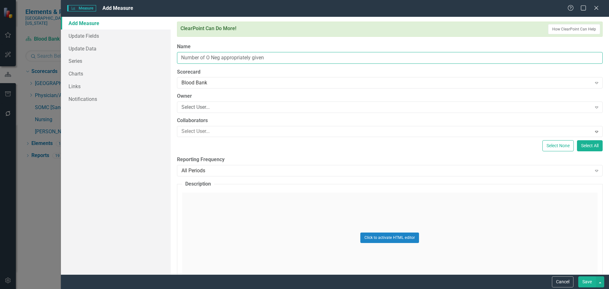
click at [223, 58] on input "Number of O Neg appropriately given" at bounding box center [389, 58] width 425 height 12
click at [255, 55] on input "Number of O Neg Appropriately given" at bounding box center [389, 58] width 425 height 12
type input "Number of O Neg Appropriately Given"
click at [217, 174] on div "All Periods" at bounding box center [386, 170] width 410 height 7
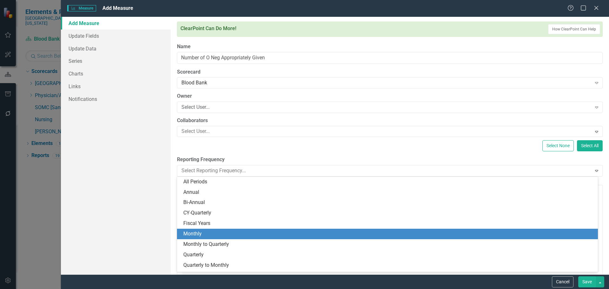
click at [224, 231] on div "Monthly" at bounding box center [388, 233] width 410 height 7
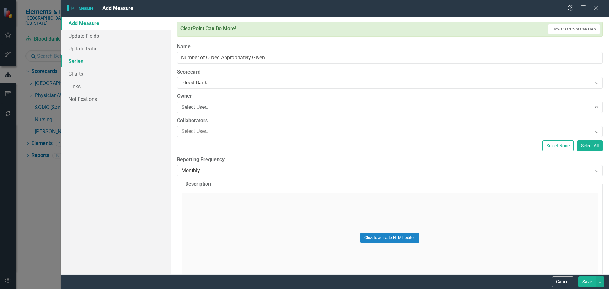
click at [81, 64] on link "Series" at bounding box center [116, 61] width 110 height 13
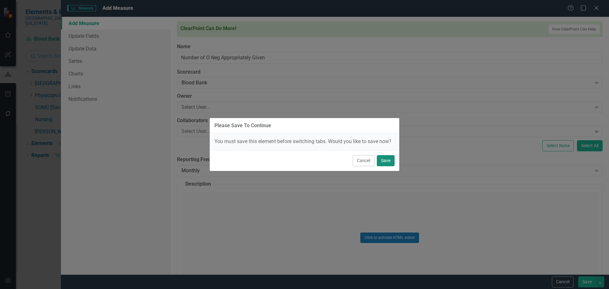
click at [385, 160] on button "Save" at bounding box center [386, 160] width 18 height 11
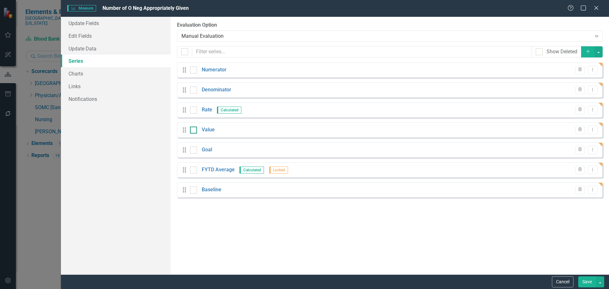
click at [193, 132] on div at bounding box center [193, 129] width 7 height 7
click at [193, 131] on input "checkbox" at bounding box center [192, 128] width 4 height 4
checkbox input "true"
click at [195, 191] on div at bounding box center [193, 189] width 7 height 7
click at [194, 191] on input "checkbox" at bounding box center [192, 188] width 4 height 4
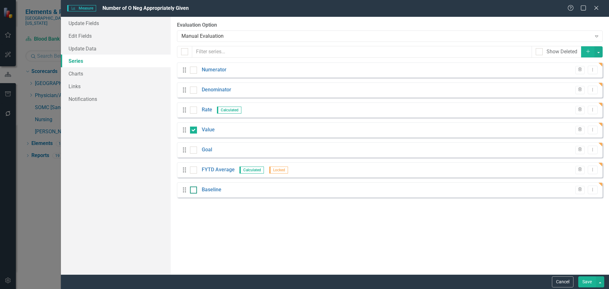
checkbox input "true"
drag, startPoint x: 601, startPoint y: 51, endPoint x: 601, endPoint y: 55, distance: 4.1
click at [601, 52] on button "button" at bounding box center [598, 51] width 8 height 11
click at [590, 101] on link "Trash Delete Multiple" at bounding box center [577, 99] width 50 height 12
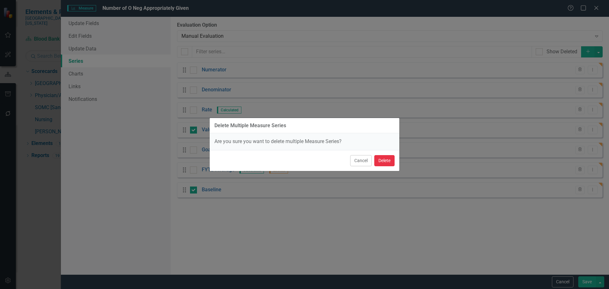
click at [383, 163] on button "Delete" at bounding box center [384, 160] width 20 height 11
checkbox input "false"
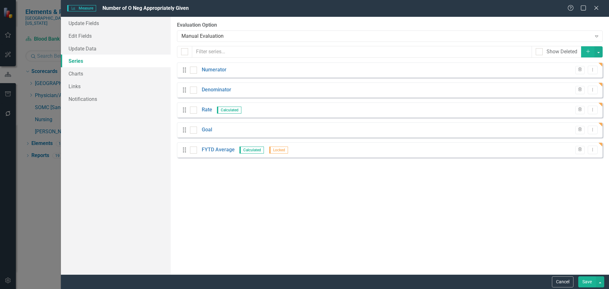
click at [591, 282] on button "Save" at bounding box center [587, 281] width 18 height 11
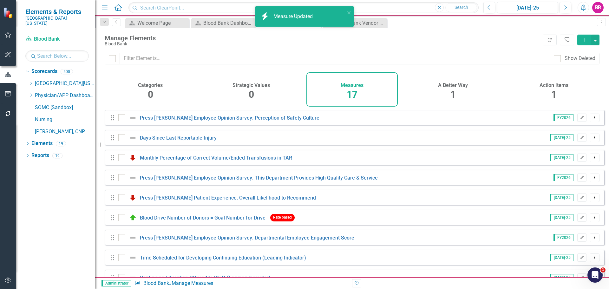
scroll to position [177, 0]
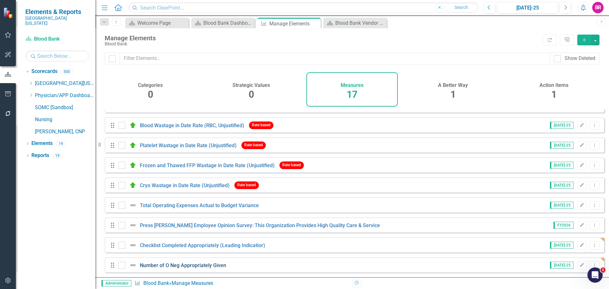
click at [209, 264] on link "Number of O Neg Appropriately Given" at bounding box center [183, 265] width 86 height 6
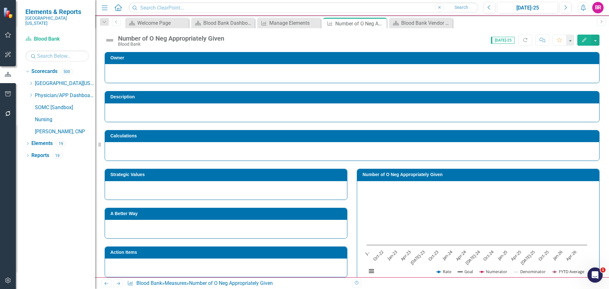
click at [220, 40] on div "Number of O Neg Appropriately Given" at bounding box center [171, 38] width 106 height 7
click at [221, 40] on div "Number of O Neg Appropriately Given" at bounding box center [171, 38] width 106 height 7
click at [227, 37] on div "Number of O Neg Appropriately Given Blood Bank" at bounding box center [172, 41] width 109 height 12
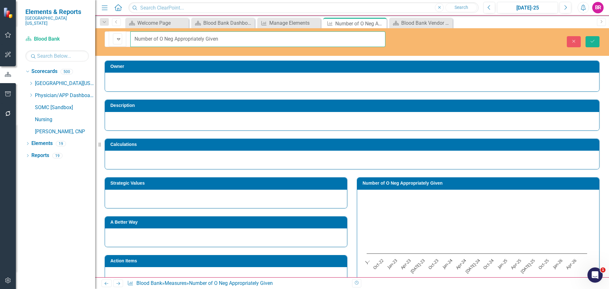
click at [218, 37] on input "Number of O Neg Appropriately Given" at bounding box center [257, 39] width 255 height 16
type input "Number of O Neg Appropriately Given (Lagging Indicator)"
click at [594, 36] on button "Save" at bounding box center [592, 41] width 14 height 11
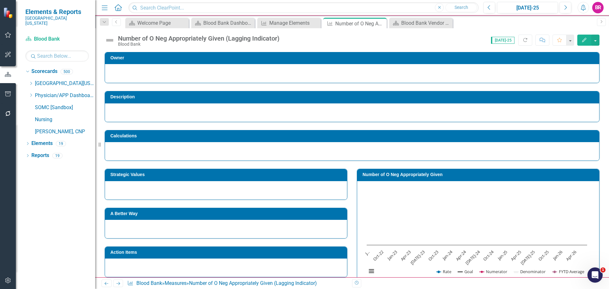
click at [411, 173] on h3 "Number of O Neg Appropriately Given" at bounding box center [478, 174] width 233 height 5
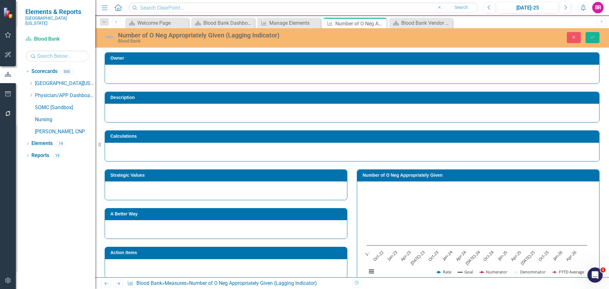
click at [411, 177] on h3 "Number of O Neg Appropriately Given" at bounding box center [478, 175] width 233 height 5
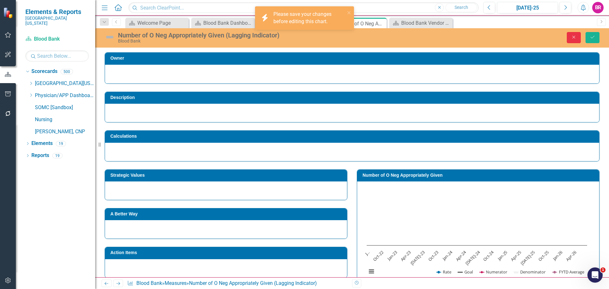
click at [574, 40] on button "Close" at bounding box center [573, 37] width 14 height 11
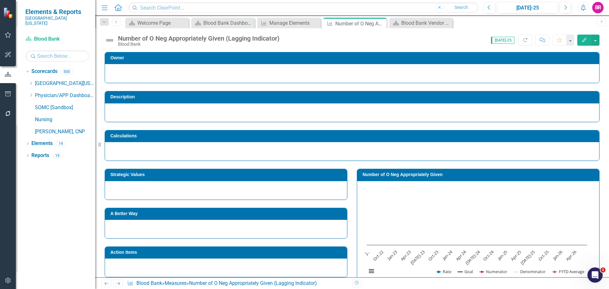
click at [458, 177] on h3 "Number of O Neg Appropriately Given" at bounding box center [478, 174] width 233 height 5
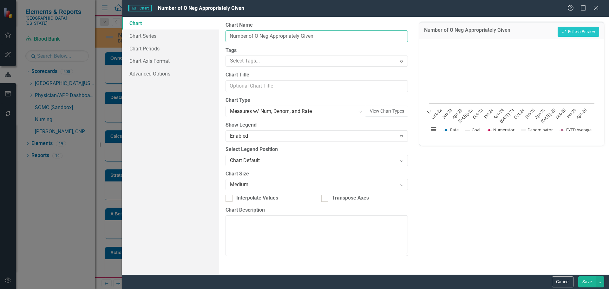
click at [320, 39] on input "Number of O Neg Appropriately Given" at bounding box center [316, 36] width 182 height 12
type input "Number of O Neg Appropriately Given (Lagging Indicator)"
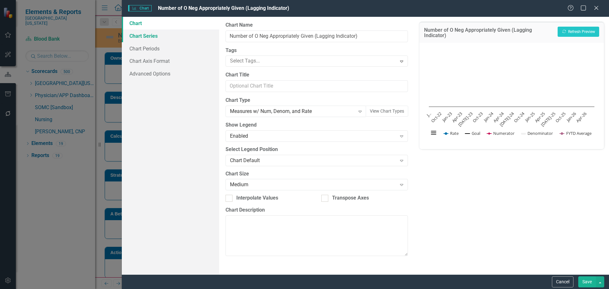
click at [158, 36] on link "Chart Series" at bounding box center [170, 35] width 97 height 13
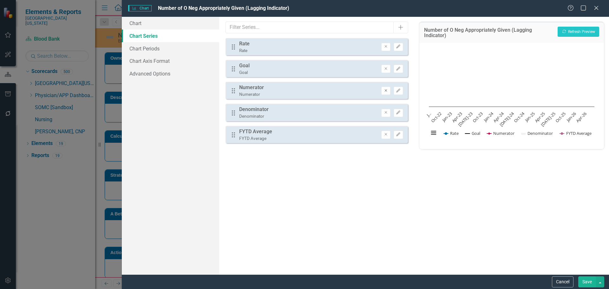
click at [388, 93] on button "Remove" at bounding box center [385, 91] width 9 height 8
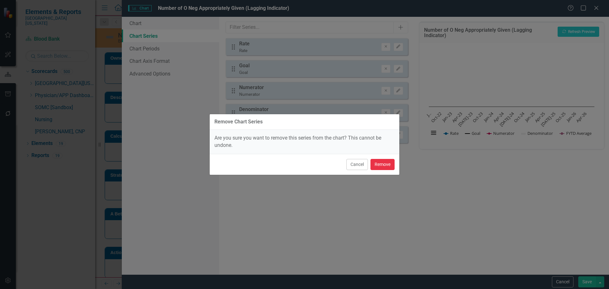
click at [386, 164] on button "Remove" at bounding box center [382, 164] width 24 height 11
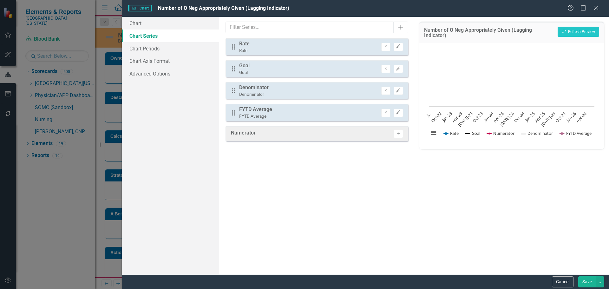
click at [385, 93] on button "Remove" at bounding box center [385, 91] width 9 height 8
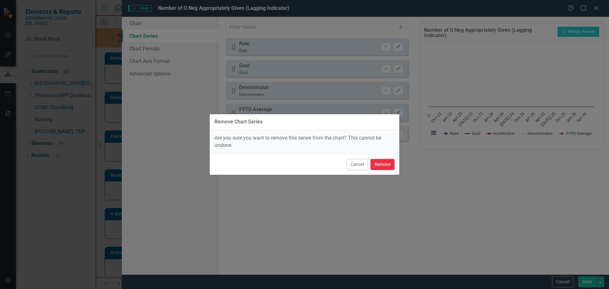
click at [385, 168] on button "Remove" at bounding box center [382, 164] width 24 height 11
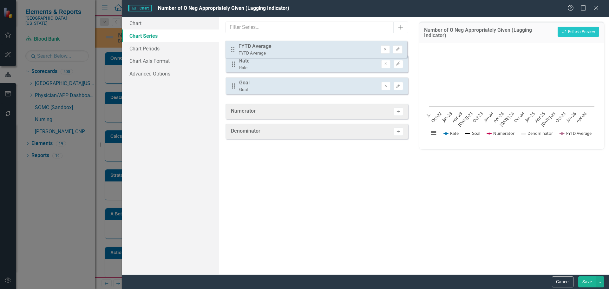
drag, startPoint x: 232, startPoint y: 93, endPoint x: 232, endPoint y: 52, distance: 41.2
click at [232, 52] on div "Drag Rate Rate Remove Edit Drag Goal Goal Remove Edit Drag FYTD Average FYTD Av…" at bounding box center [316, 68] width 182 height 61
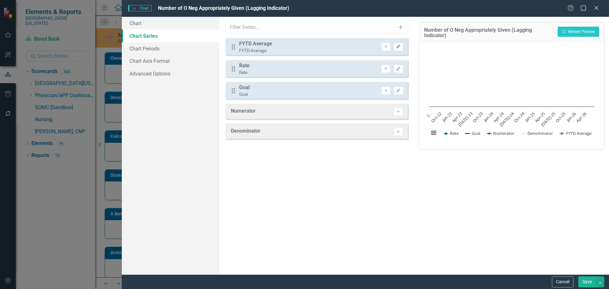
click at [400, 47] on icon "Edit" at bounding box center [398, 47] width 5 height 4
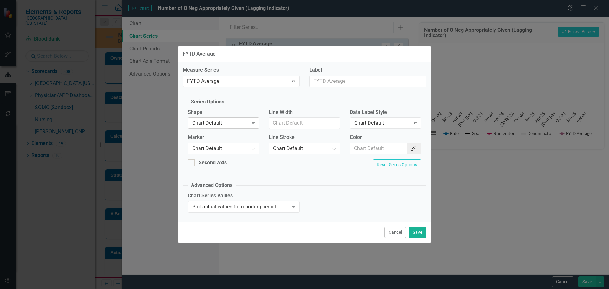
click at [236, 118] on div "Chart Default Expand" at bounding box center [223, 122] width 71 height 11
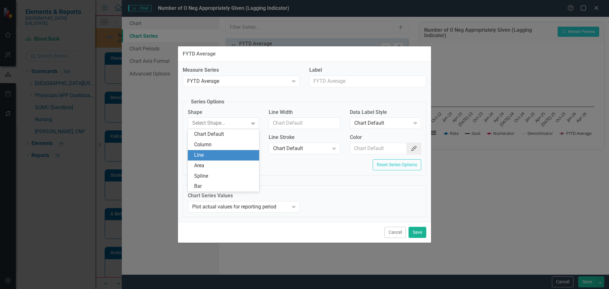
click at [236, 156] on div "Line" at bounding box center [224, 155] width 61 height 7
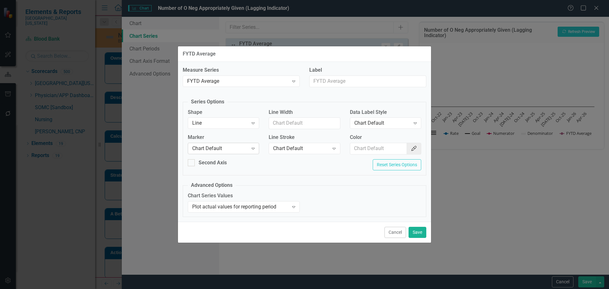
click at [236, 152] on div "Chart Default" at bounding box center [220, 148] width 56 height 7
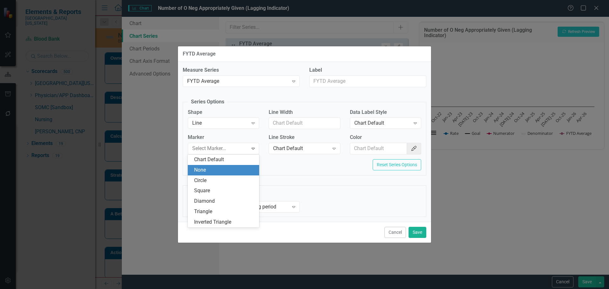
click at [237, 168] on div "None" at bounding box center [224, 169] width 61 height 7
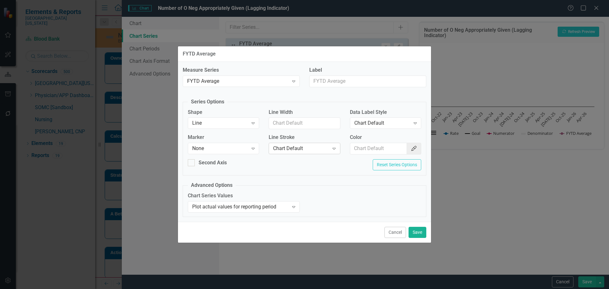
click at [290, 149] on div "Chart Default" at bounding box center [301, 148] width 56 height 7
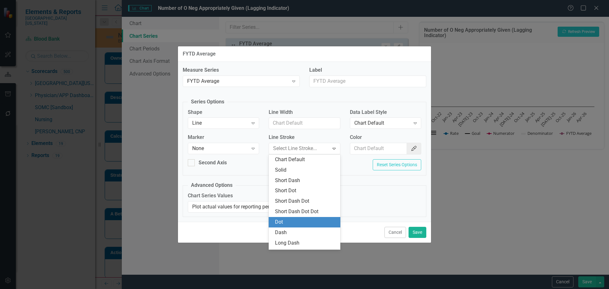
click at [289, 219] on div "Dot" at bounding box center [305, 221] width 61 height 7
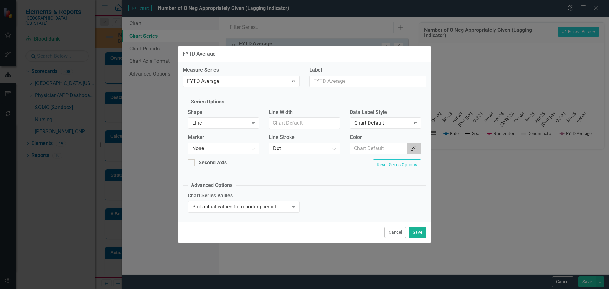
click at [410, 148] on button "Color Picker" at bounding box center [413, 149] width 15 height 12
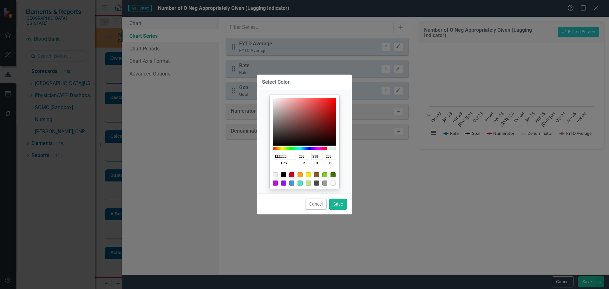
click at [280, 177] on div at bounding box center [304, 179] width 70 height 20
click at [282, 176] on div at bounding box center [283, 174] width 5 height 5
type input "000000"
type input "0"
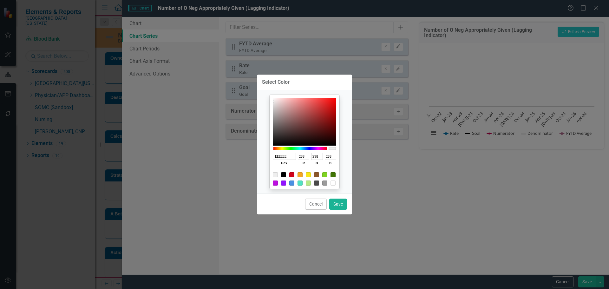
type input "0"
click at [343, 204] on button "Save" at bounding box center [338, 203] width 18 height 11
type input "#000000"
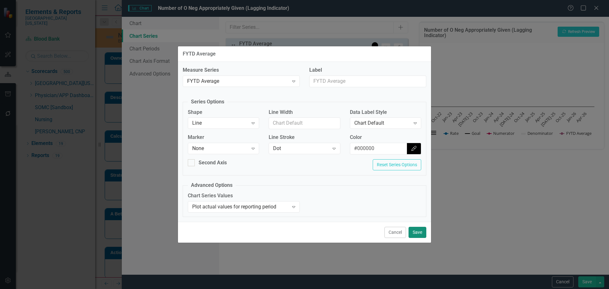
click at [425, 234] on button "Save" at bounding box center [417, 232] width 18 height 11
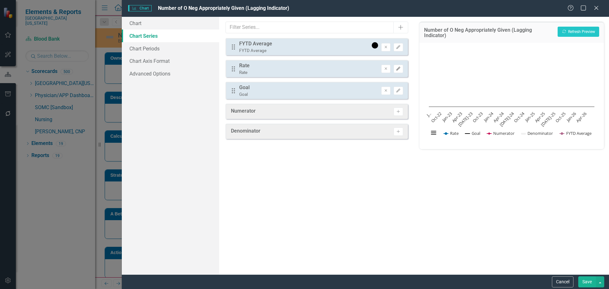
click at [399, 65] on button "Edit" at bounding box center [397, 69] width 9 height 8
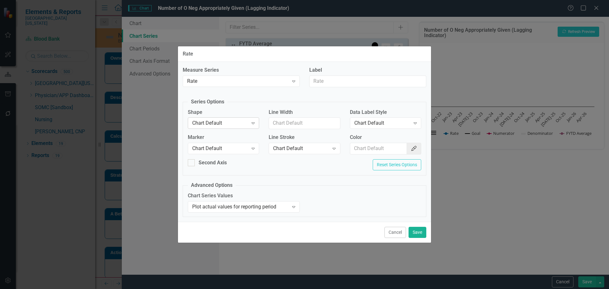
click at [243, 128] on div "Chart Default Expand" at bounding box center [223, 122] width 71 height 11
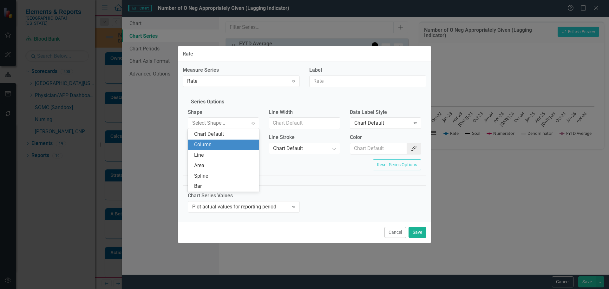
click at [238, 146] on div "Column" at bounding box center [224, 144] width 61 height 7
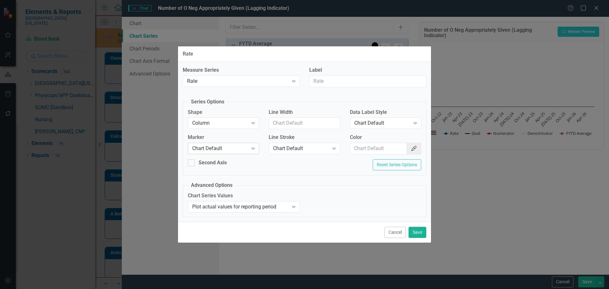
click at [238, 148] on div "Chart Default" at bounding box center [220, 148] width 56 height 7
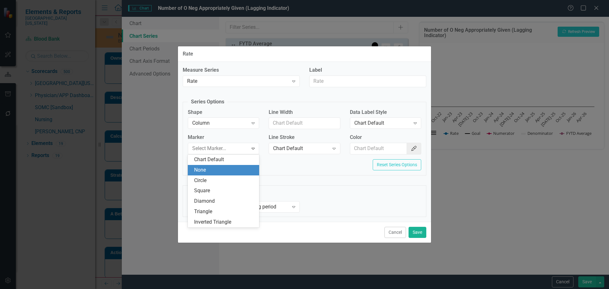
click at [234, 174] on div "None" at bounding box center [223, 170] width 71 height 10
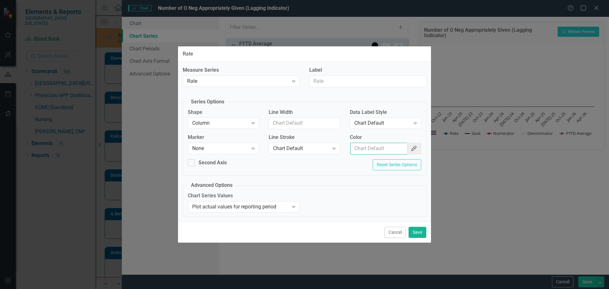
click at [374, 151] on input "Color" at bounding box center [378, 149] width 57 height 12
type input "#2e75b6"
click at [378, 123] on div "Chart Default" at bounding box center [382, 122] width 56 height 7
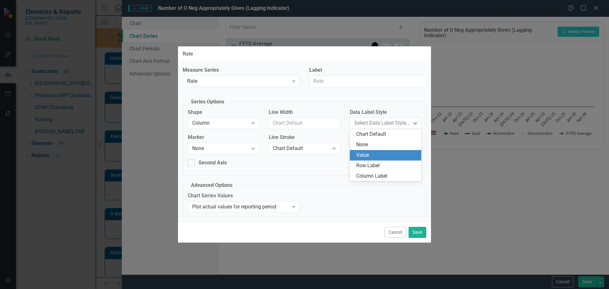
click at [375, 154] on div "Value" at bounding box center [386, 155] width 61 height 7
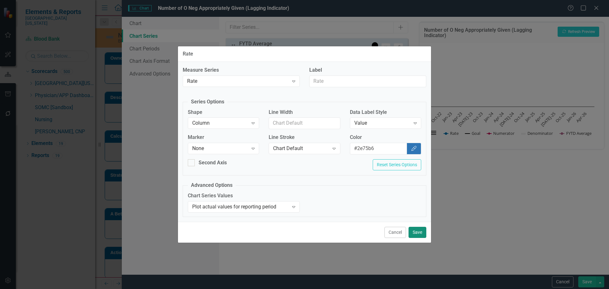
click at [421, 235] on button "Save" at bounding box center [417, 232] width 18 height 11
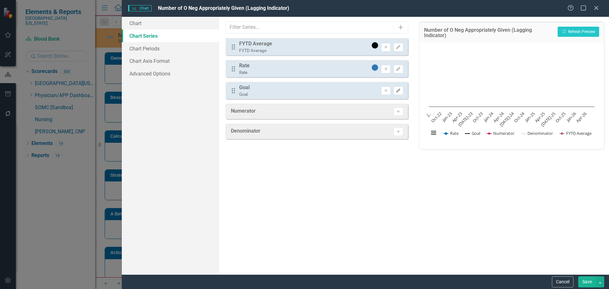
click at [397, 89] on icon "Edit" at bounding box center [398, 91] width 5 height 4
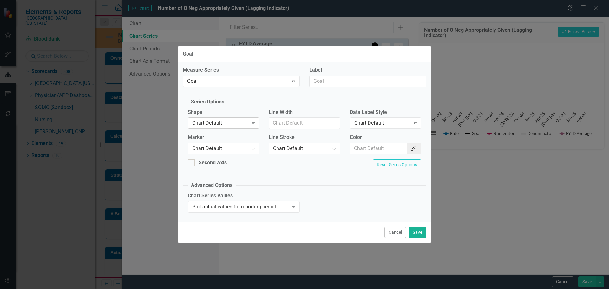
click at [239, 121] on div "Chart Default" at bounding box center [220, 122] width 56 height 7
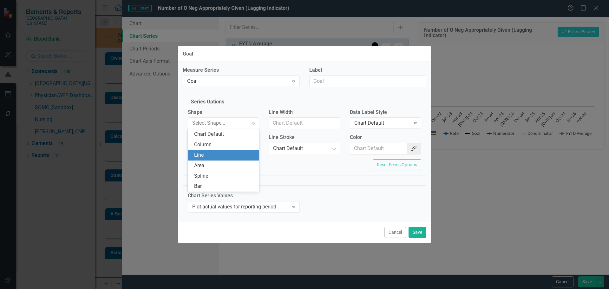
click at [231, 157] on div "Line" at bounding box center [224, 155] width 61 height 7
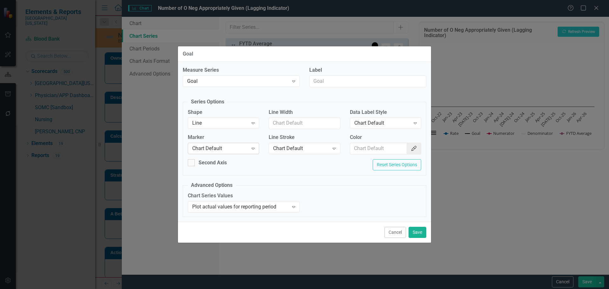
click at [231, 150] on div "Chart Default" at bounding box center [220, 148] width 56 height 7
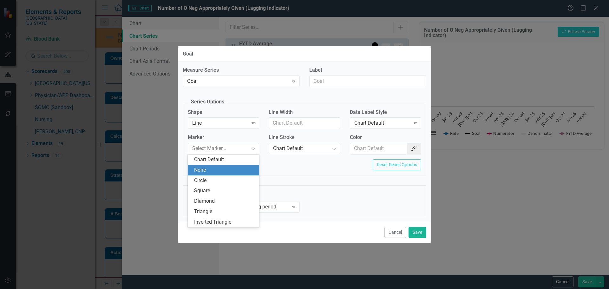
click at [229, 170] on div "None" at bounding box center [224, 169] width 61 height 7
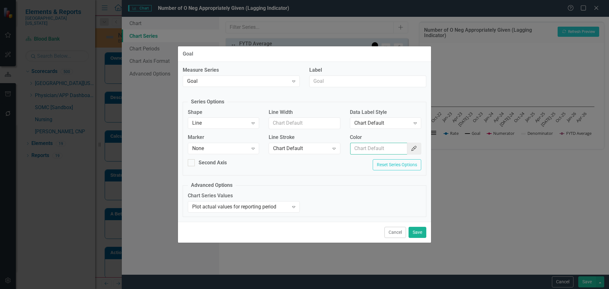
drag, startPoint x: 373, startPoint y: 149, endPoint x: 378, endPoint y: 153, distance: 6.5
click at [373, 149] on input "Color" at bounding box center [378, 149] width 57 height 12
type input "#c40650"
click at [421, 227] on button "Save" at bounding box center [417, 232] width 18 height 11
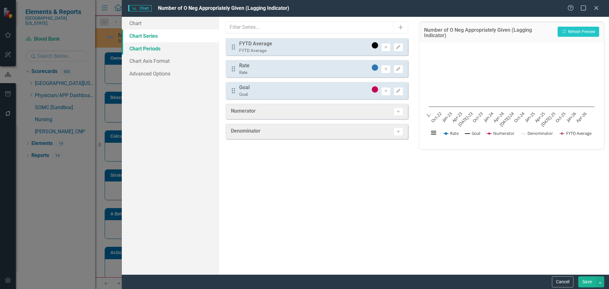
click at [144, 48] on link "Chart Periods" at bounding box center [170, 48] width 97 height 13
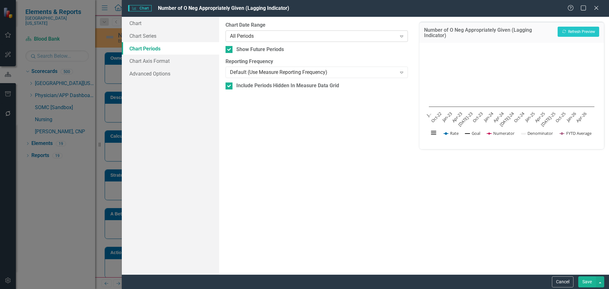
click at [231, 34] on div "All Periods" at bounding box center [313, 35] width 166 height 7
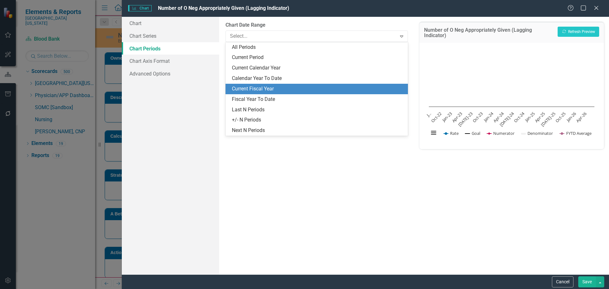
click at [273, 89] on div "Current Fiscal Year" at bounding box center [318, 88] width 172 height 7
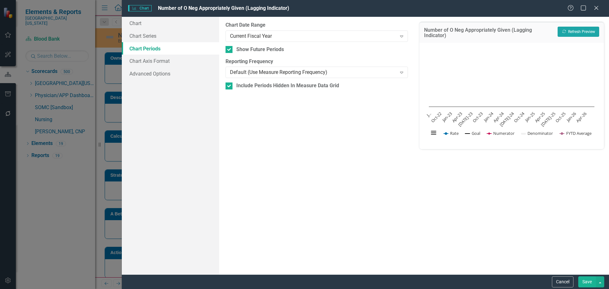
click at [571, 34] on button "Recalculate Refresh Preview" at bounding box center [578, 32] width 42 height 10
click at [588, 281] on button "Save" at bounding box center [587, 281] width 18 height 11
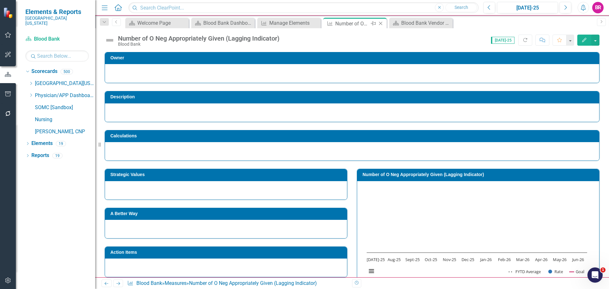
click at [380, 24] on icon "Close" at bounding box center [380, 23] width 6 height 5
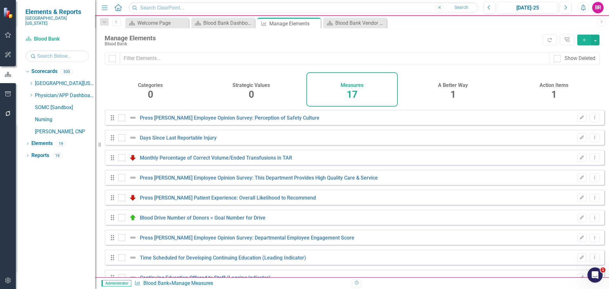
checkbox input "false"
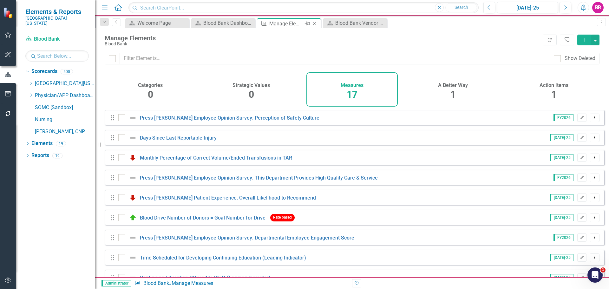
click at [312, 23] on icon "Close" at bounding box center [314, 23] width 6 height 5
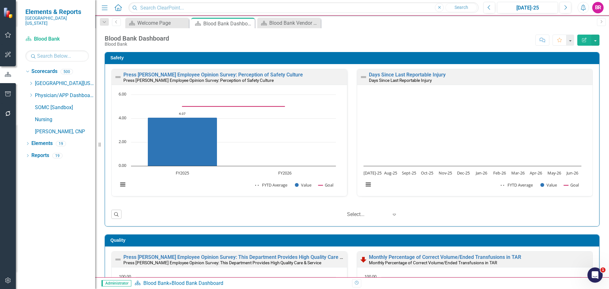
click at [0, 0] on icon "Close" at bounding box center [0, 0] width 0 height 0
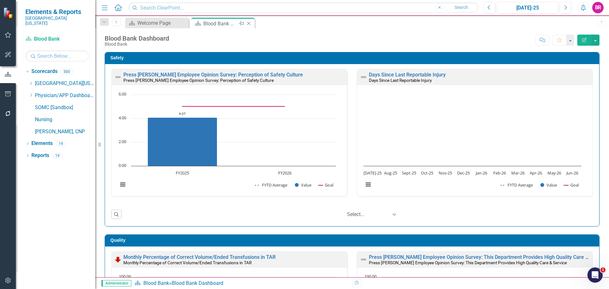
click at [251, 22] on icon "Close" at bounding box center [248, 23] width 6 height 5
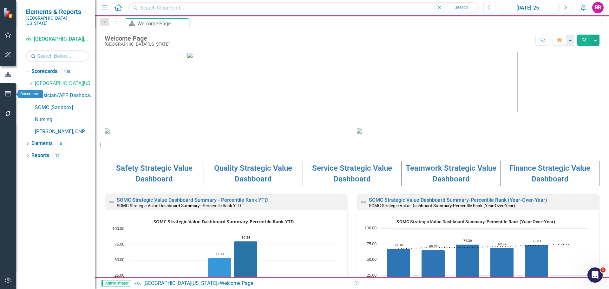
click at [8, 96] on icon "button" at bounding box center [8, 93] width 7 height 5
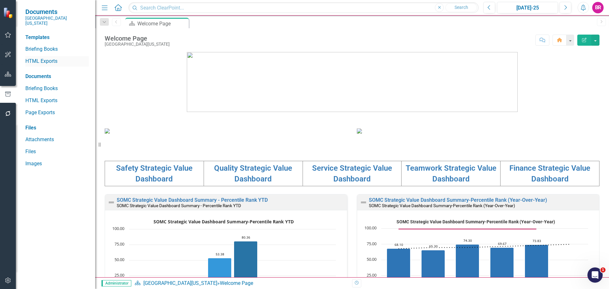
click at [40, 60] on link "HTML Exports" at bounding box center [56, 61] width 63 height 7
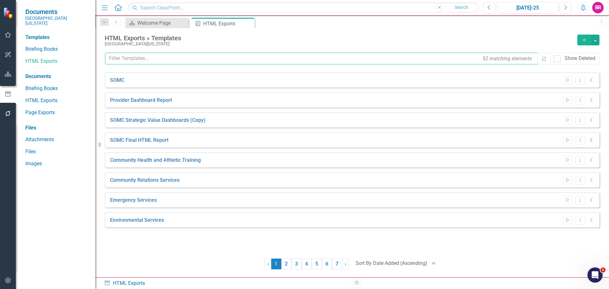
click at [159, 62] on input "text" at bounding box center [321, 59] width 433 height 12
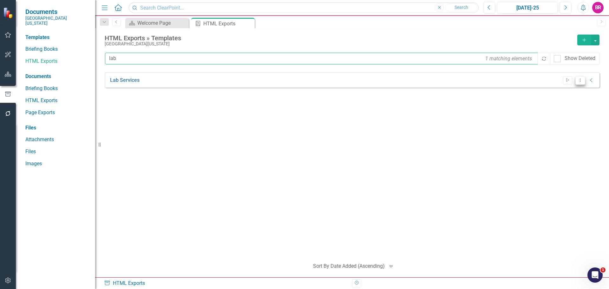
type input "lab"
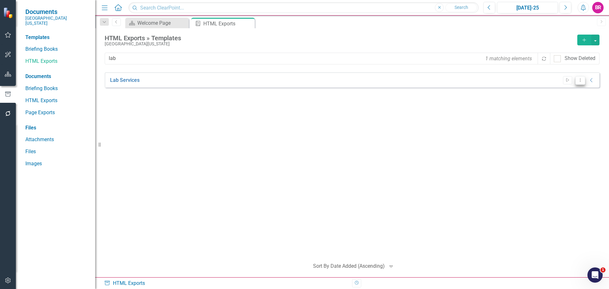
click at [578, 80] on icon "Dropdown Menu" at bounding box center [579, 80] width 5 height 4
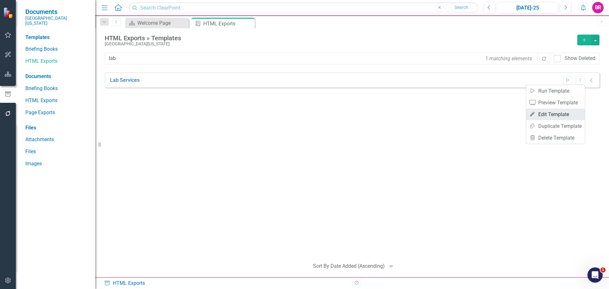
click at [567, 117] on link "Edit Edit Template" at bounding box center [555, 114] width 59 height 12
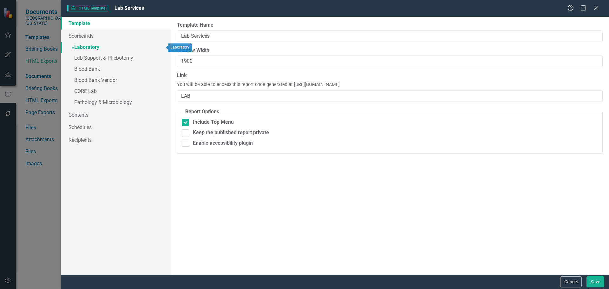
click at [91, 46] on link "» Laboratory" at bounding box center [116, 47] width 110 height 11
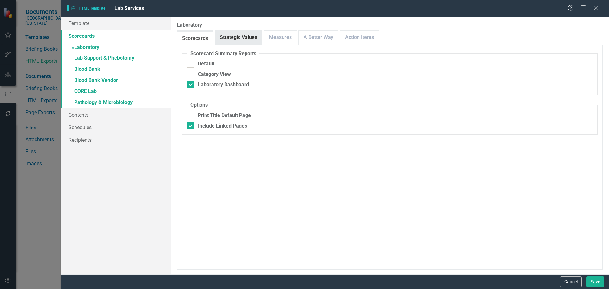
click at [234, 33] on link "Strategic Values" at bounding box center [238, 38] width 47 height 14
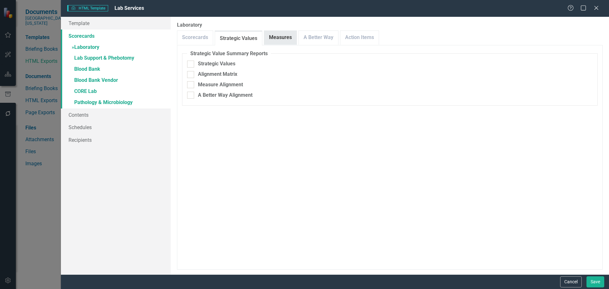
click at [272, 37] on link "Measures" at bounding box center [280, 38] width 32 height 14
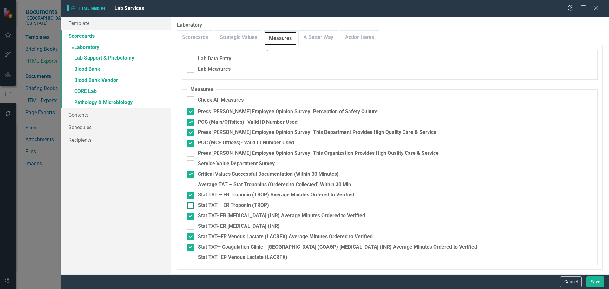
scroll to position [177, 0]
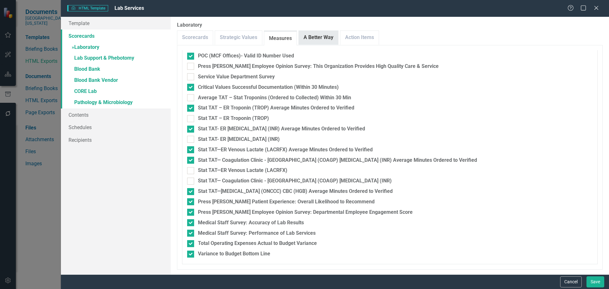
click at [333, 37] on link "A Better Way" at bounding box center [318, 38] width 39 height 14
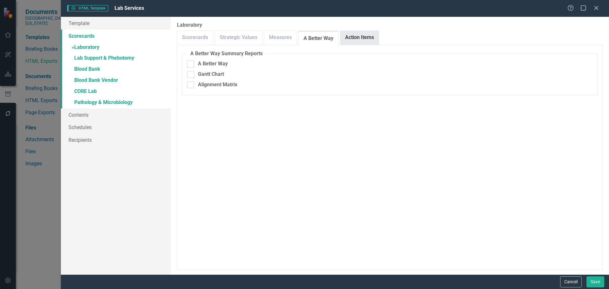
click at [352, 41] on link "Action Items" at bounding box center [359, 38] width 38 height 14
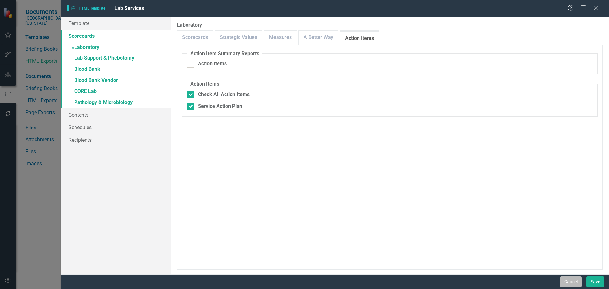
click at [568, 284] on button "Cancel" at bounding box center [571, 281] width 22 height 11
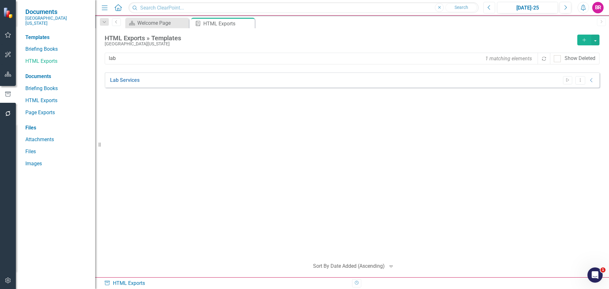
click at [489, 8] on icon "Previous" at bounding box center [488, 8] width 3 height 6
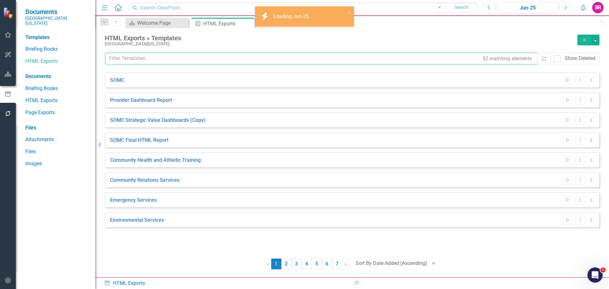
click at [193, 56] on input "text" at bounding box center [321, 59] width 433 height 12
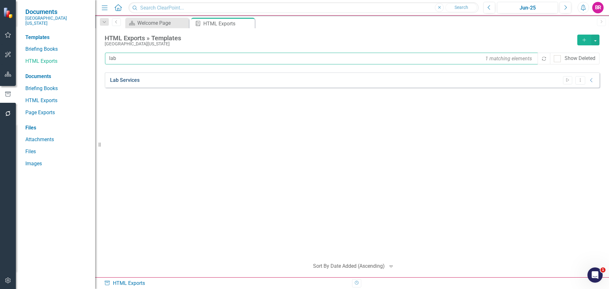
type input "lab"
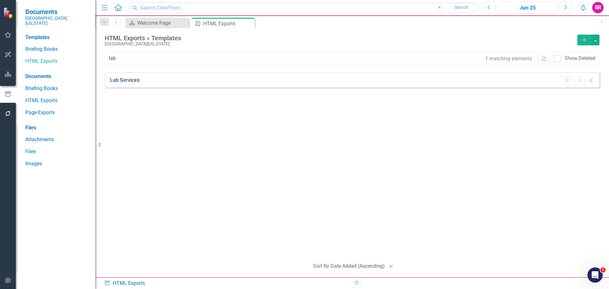
click at [125, 81] on link "Lab Services" at bounding box center [124, 80] width 29 height 7
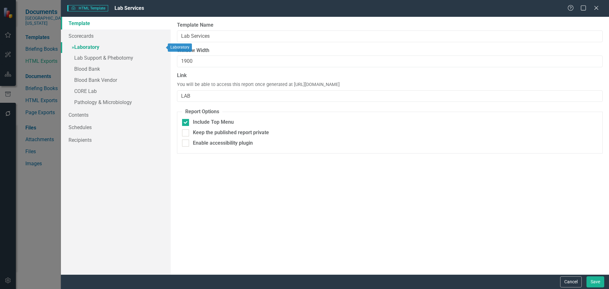
click at [87, 46] on link "» Laboratory" at bounding box center [116, 47] width 110 height 11
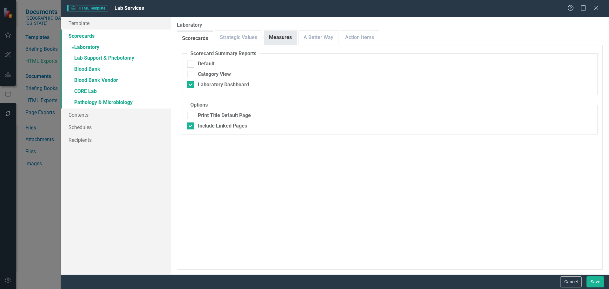
click at [279, 38] on link "Measures" at bounding box center [280, 38] width 32 height 14
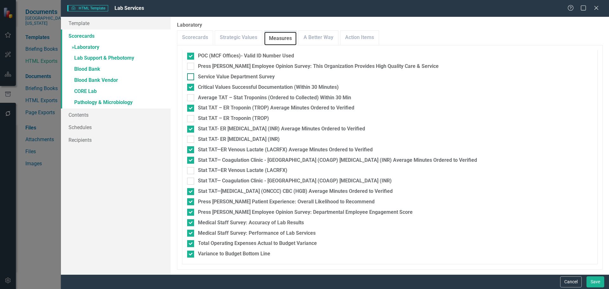
scroll to position [177, 0]
click at [91, 69] on link "» Blood Bank" at bounding box center [116, 69] width 110 height 11
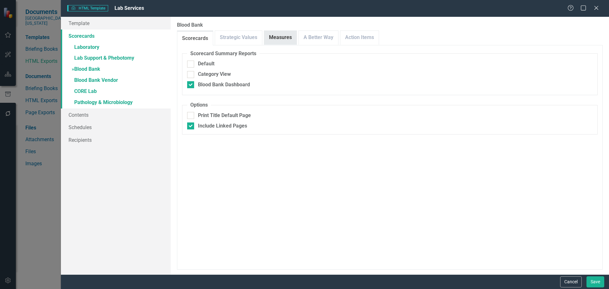
click at [271, 42] on link "Measures" at bounding box center [280, 38] width 32 height 14
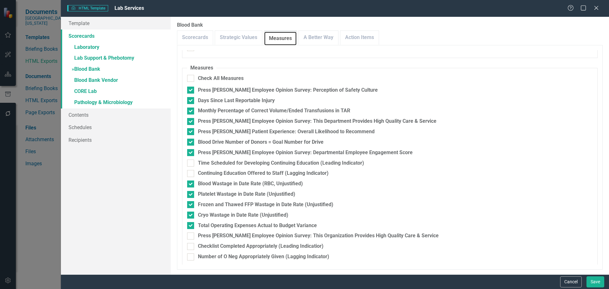
scroll to position [114, 0]
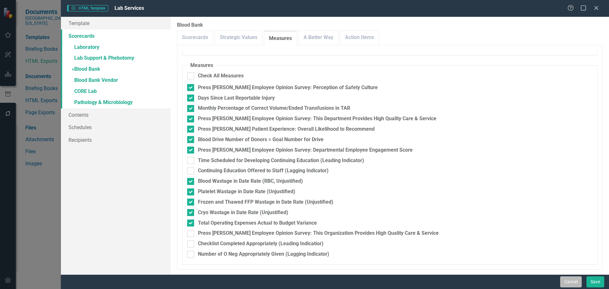
click at [572, 284] on button "Cancel" at bounding box center [571, 281] width 22 height 11
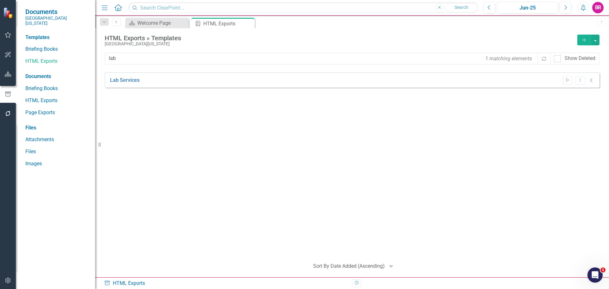
click at [129, 75] on div "Lab Services Start Dropdown Menu Collapse" at bounding box center [352, 79] width 494 height 15
click at [136, 81] on link "Lab Services" at bounding box center [124, 80] width 29 height 7
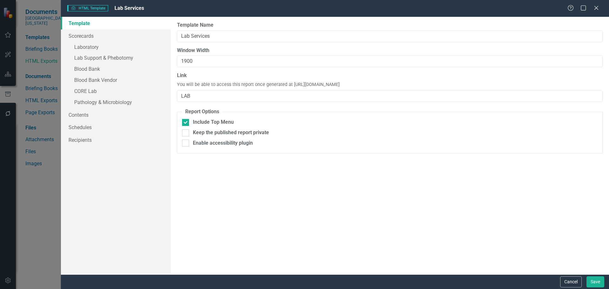
click at [219, 89] on div "Link You will be able to access this report once generated at [URL][DOMAIN_NAME…" at bounding box center [389, 87] width 425 height 30
click at [217, 95] on input "LAB" at bounding box center [389, 96] width 425 height 12
type input "LAB-FY25"
click at [594, 282] on button "Save" at bounding box center [595, 281] width 18 height 11
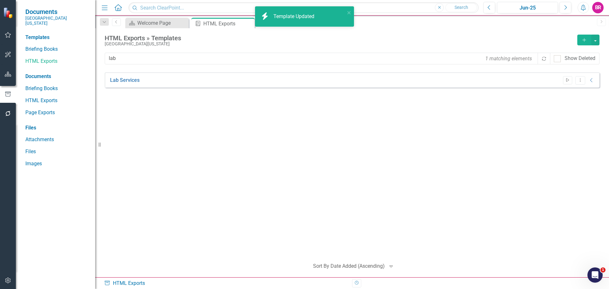
click at [565, 80] on icon "Start" at bounding box center [567, 80] width 5 height 4
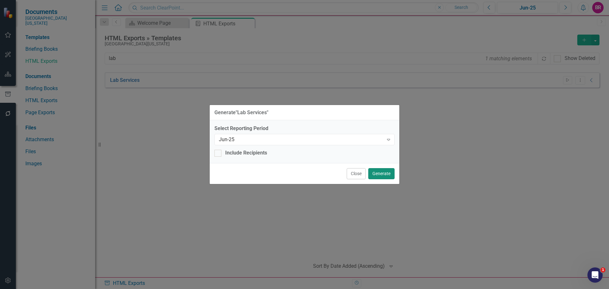
click at [384, 171] on button "Generate" at bounding box center [381, 173] width 26 height 11
